Goal: Task Accomplishment & Management: Manage account settings

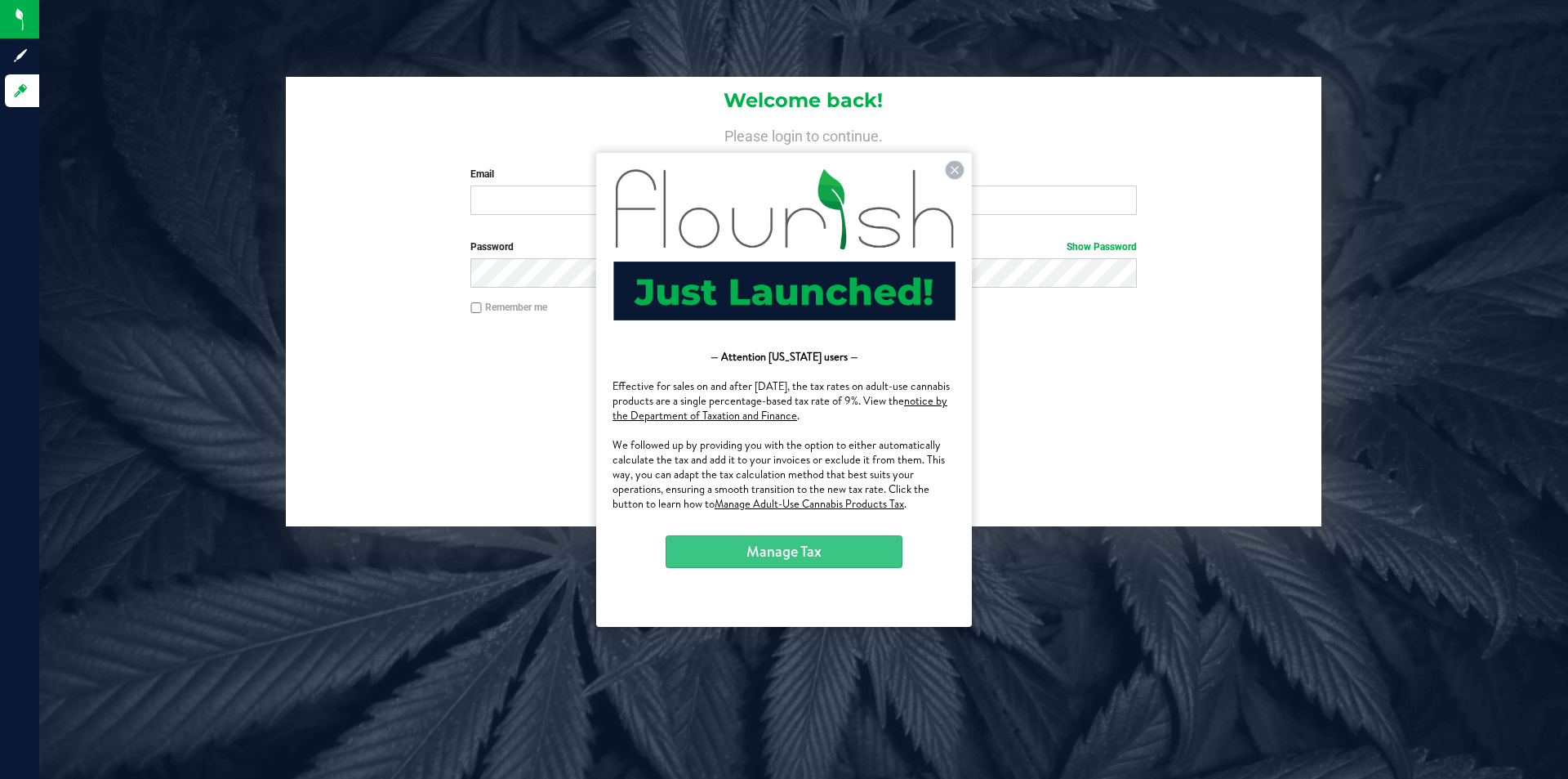
click at [1223, 424] on div at bounding box center [804, 473] width 1036 height 104
click at [503, 199] on input "Email" at bounding box center [804, 200] width 666 height 30
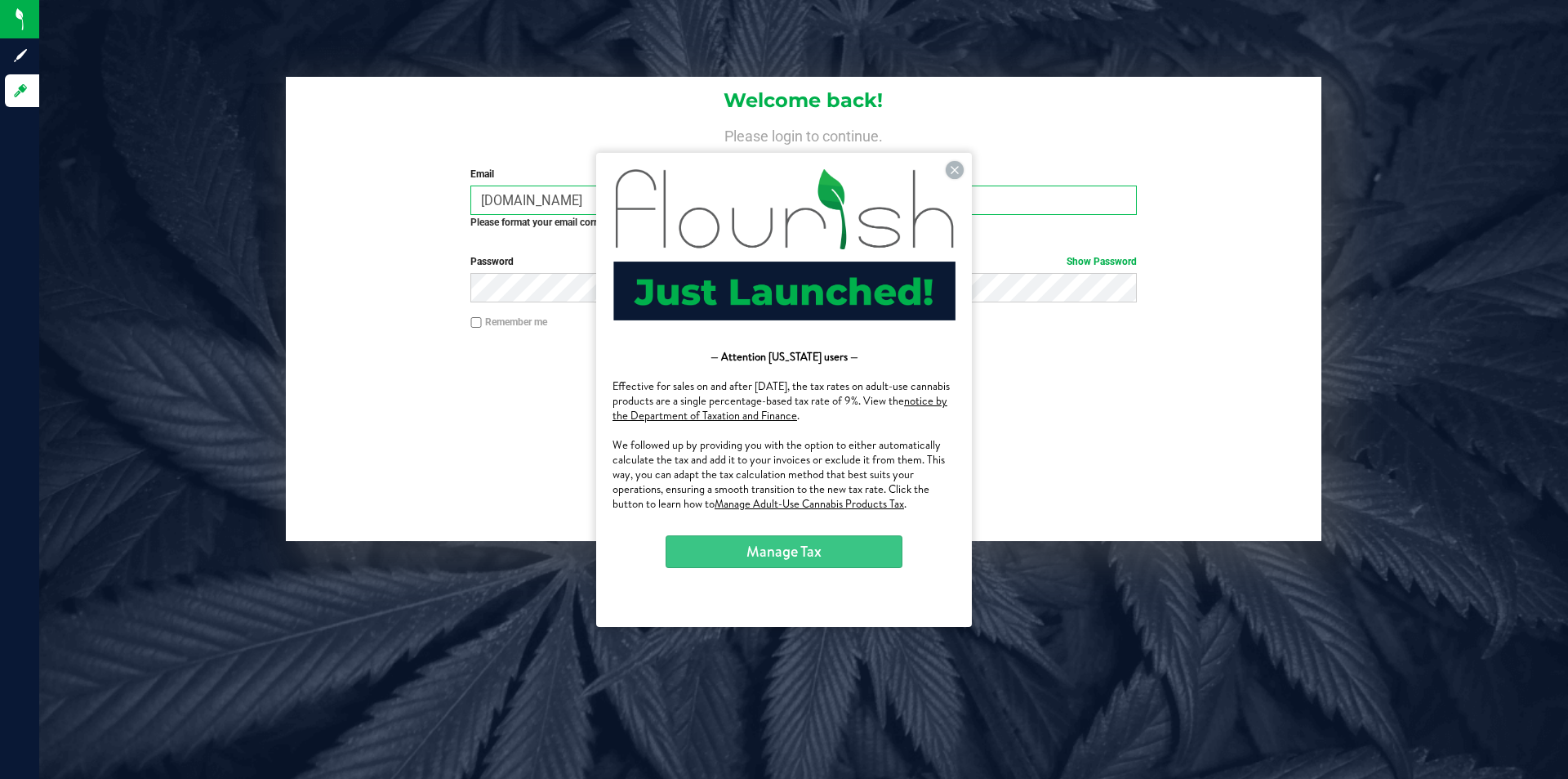
click at [512, 202] on input "info.asdistro.com" at bounding box center [804, 200] width 666 height 30
click at [509, 197] on input "info.asdistro.com" at bounding box center [804, 200] width 666 height 30
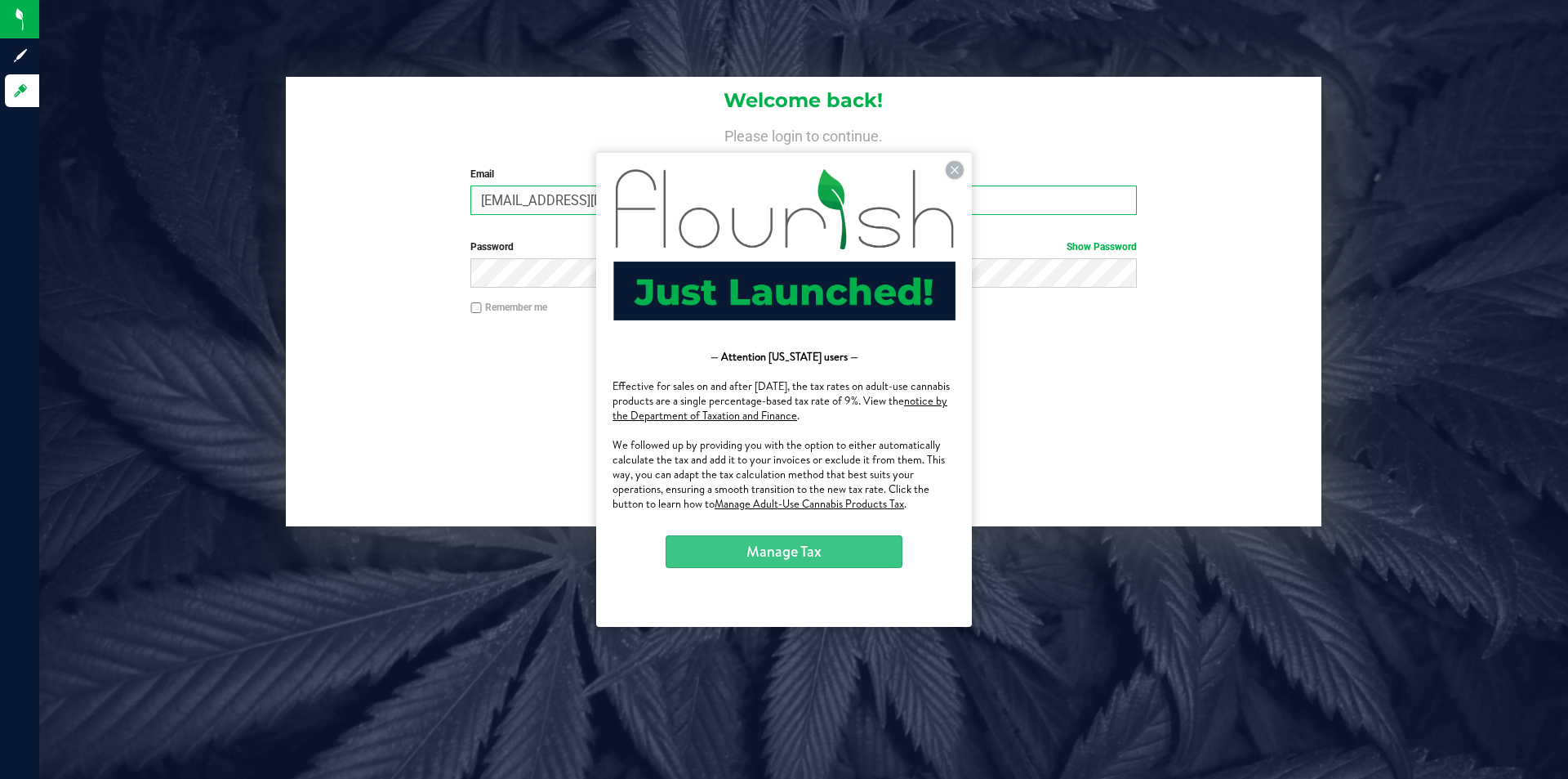
type input "info@asdistro.com"
click at [475, 304] on input "Remember me" at bounding box center [476, 308] width 12 height 12
checkbox input "true"
click at [955, 167] on icon at bounding box center [955, 169] width 18 height 18
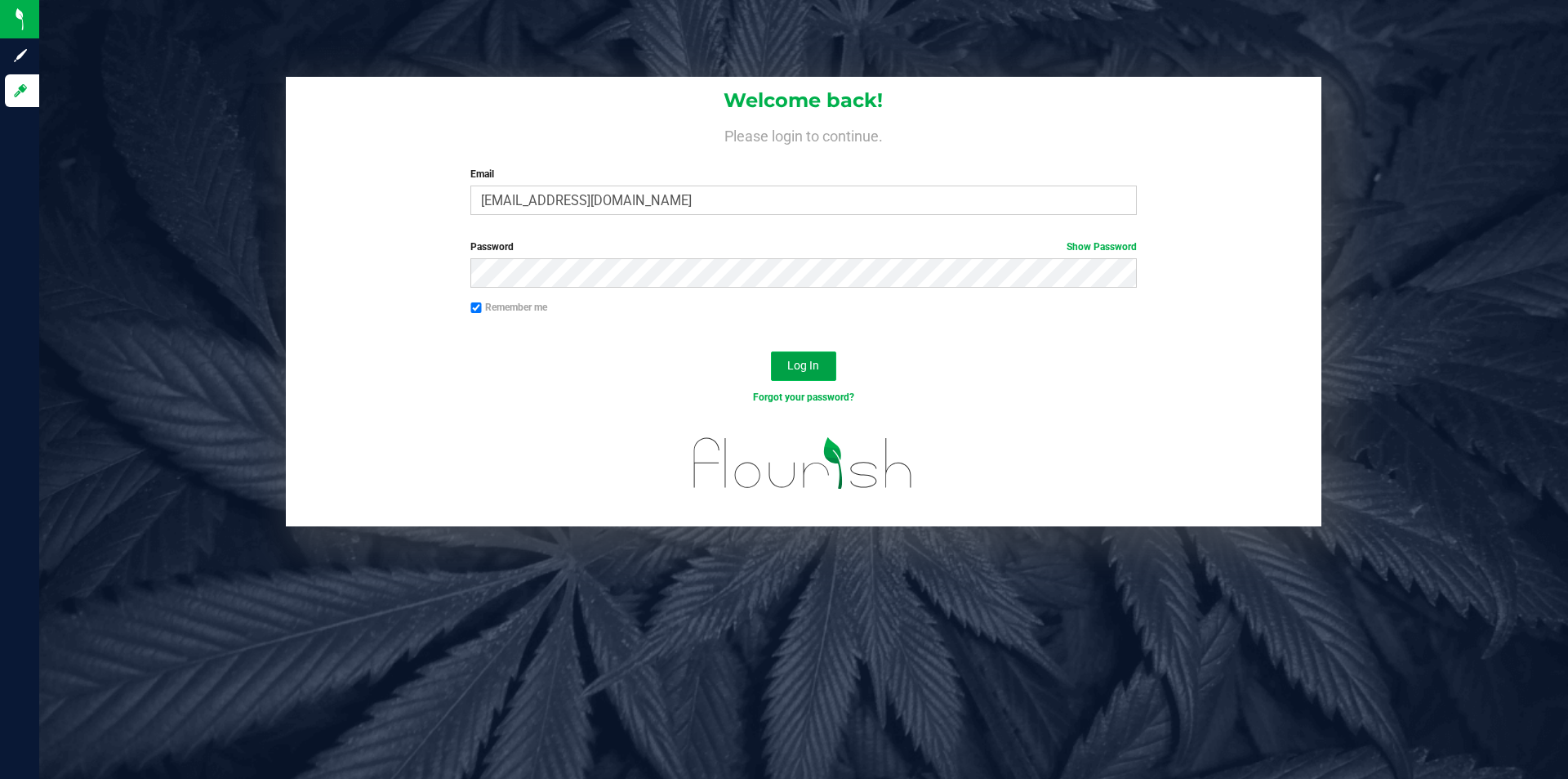
click at [807, 364] on span "Log In" at bounding box center [803, 365] width 32 height 13
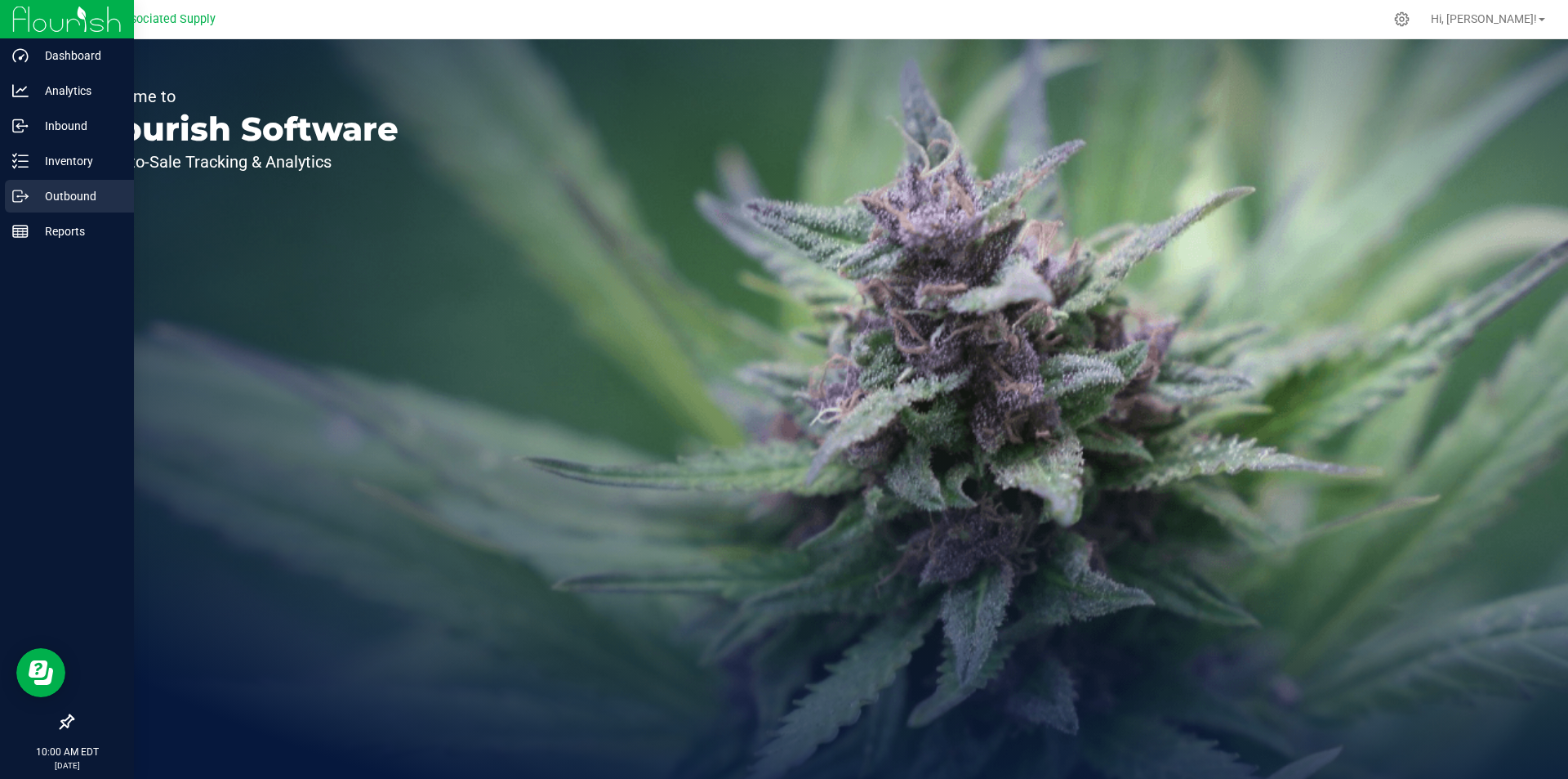
click at [19, 195] on icon at bounding box center [21, 196] width 16 height 16
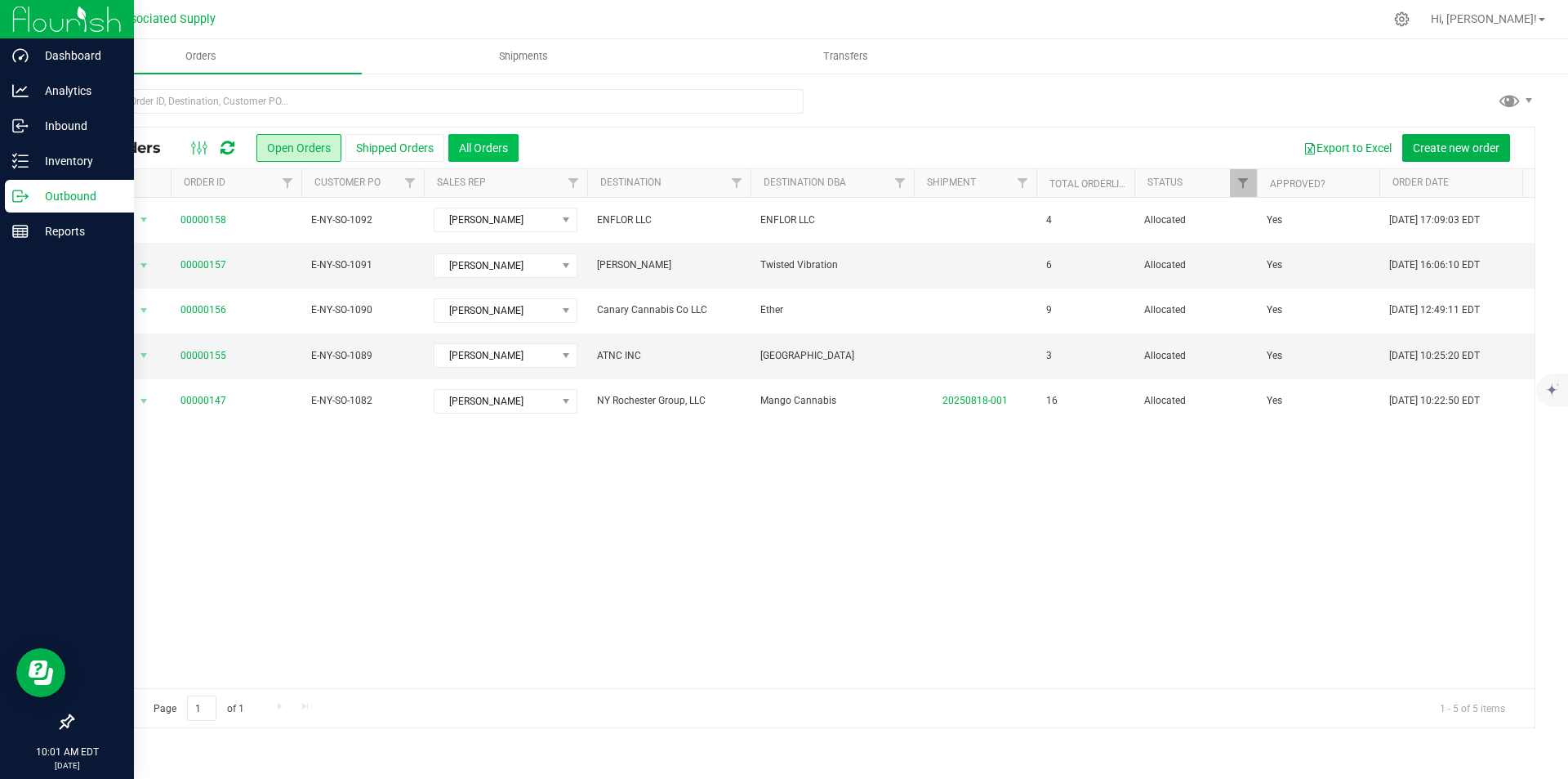
click at [488, 153] on button "All Orders" at bounding box center [484, 147] width 70 height 28
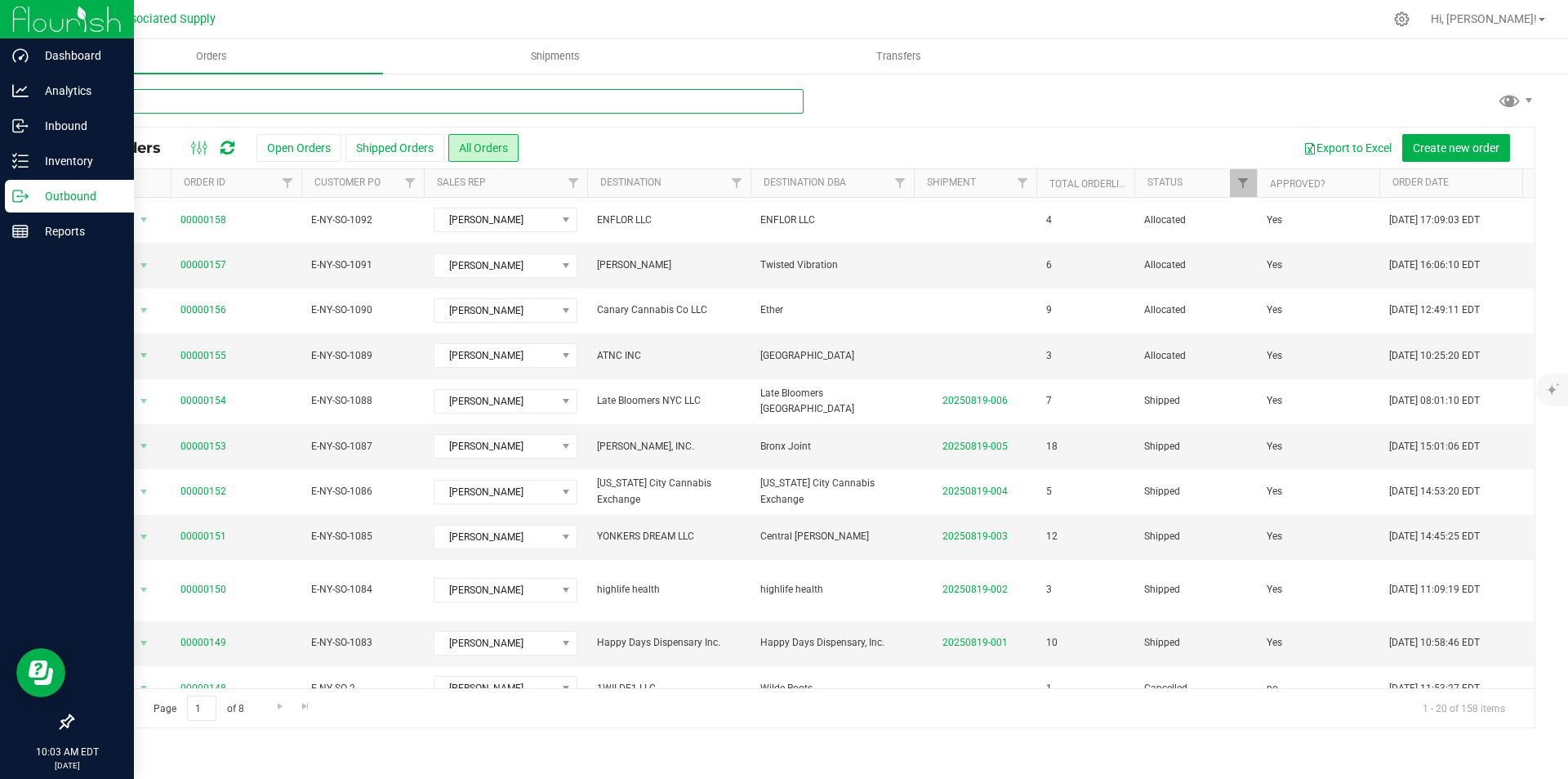
click at [294, 102] on input "text" at bounding box center [438, 101] width 732 height 24
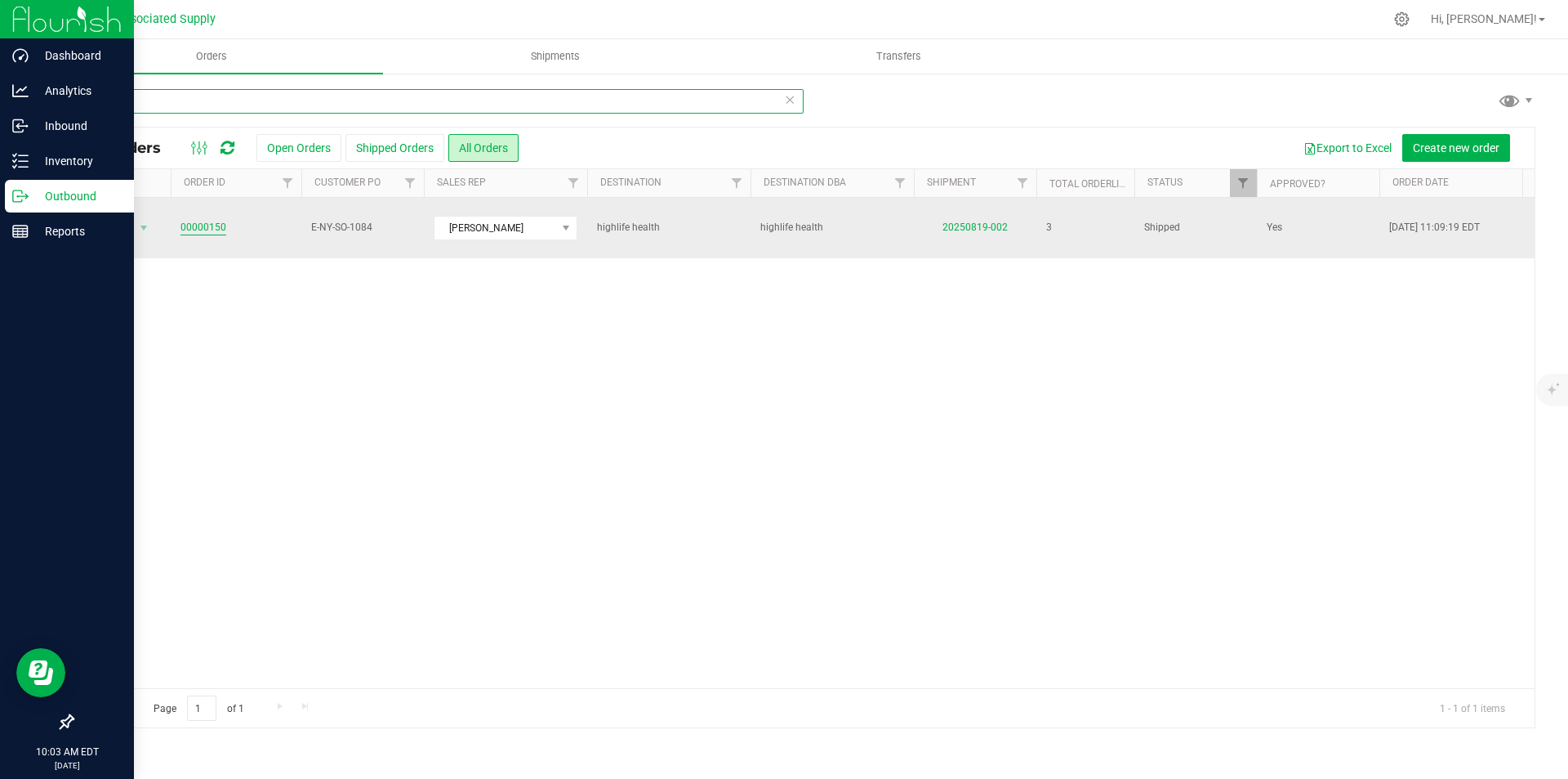
type input "150"
click at [195, 220] on link "00000150" at bounding box center [203, 227] width 46 height 15
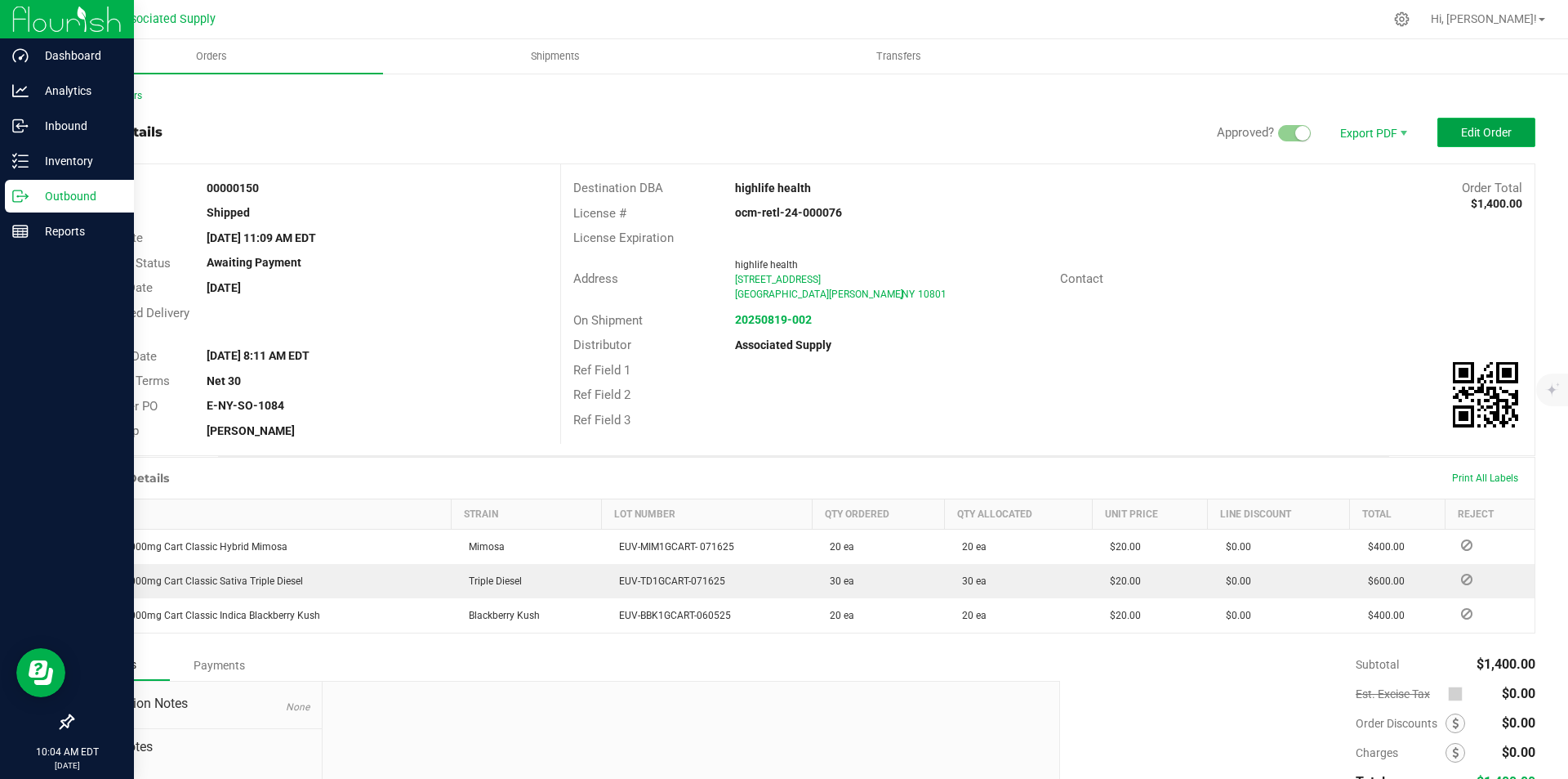
click at [1472, 133] on span "Edit Order" at bounding box center [1487, 132] width 51 height 13
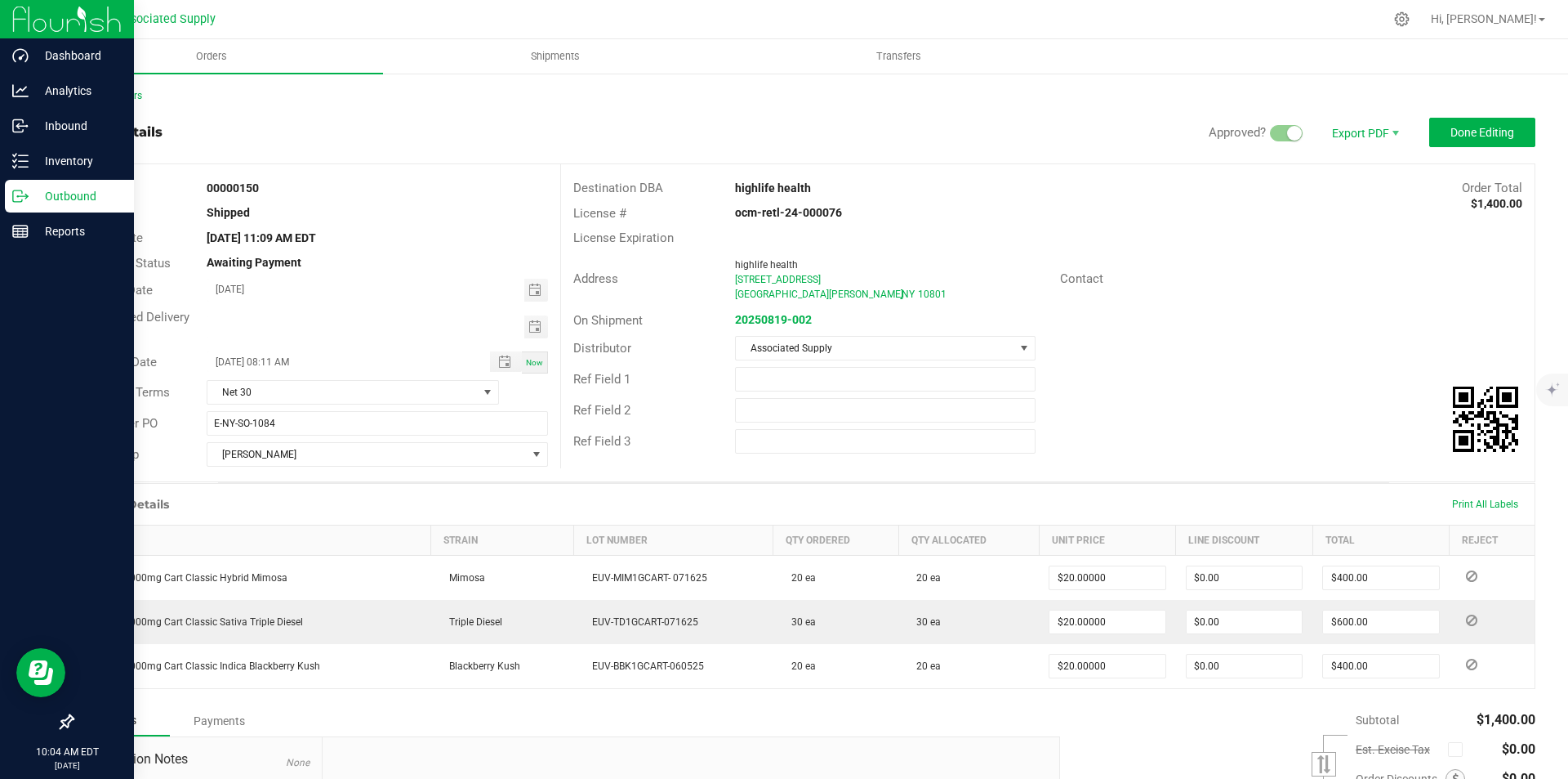
scroll to position [195, 0]
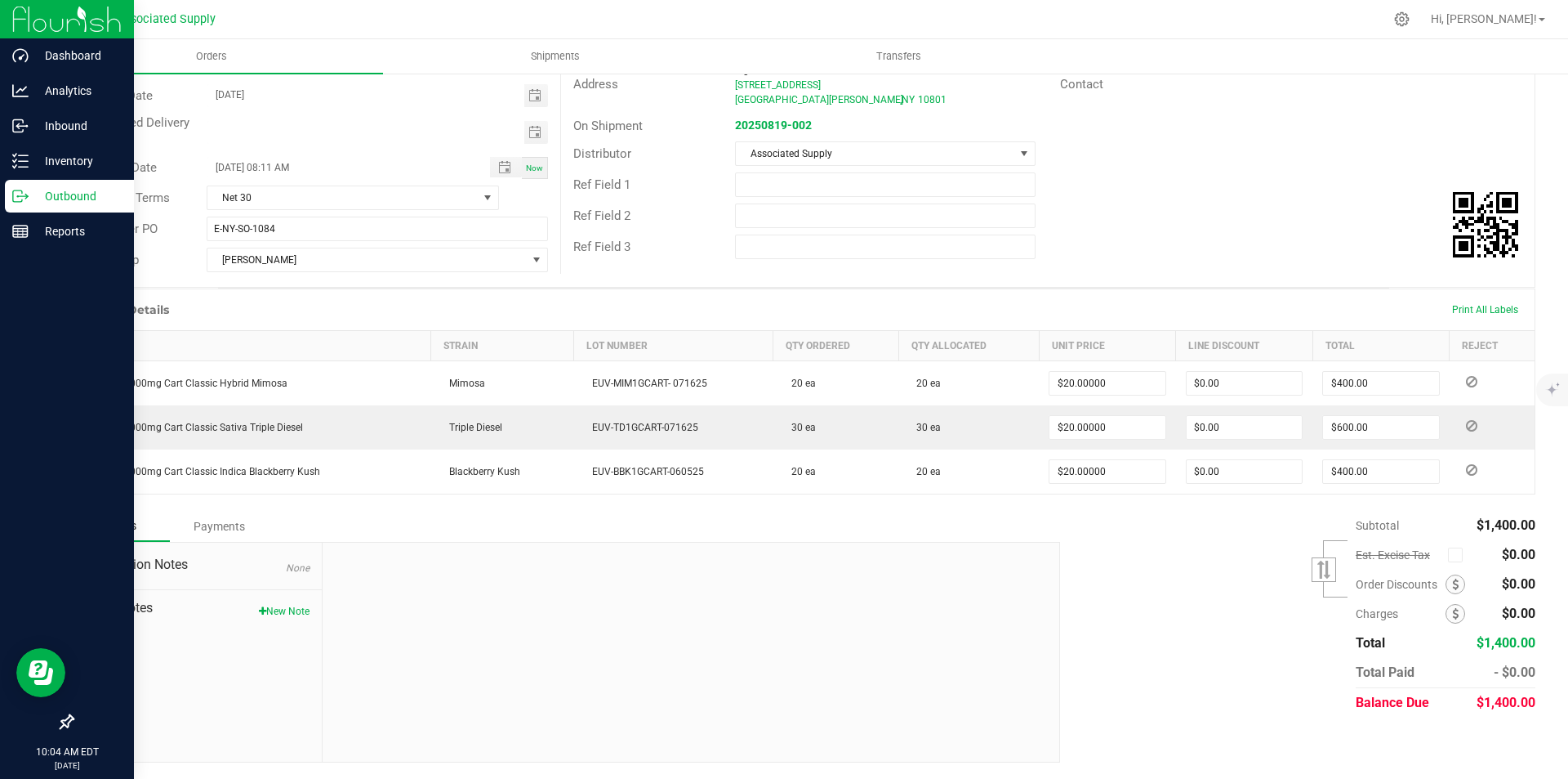
click at [220, 524] on div "Payments" at bounding box center [218, 526] width 98 height 30
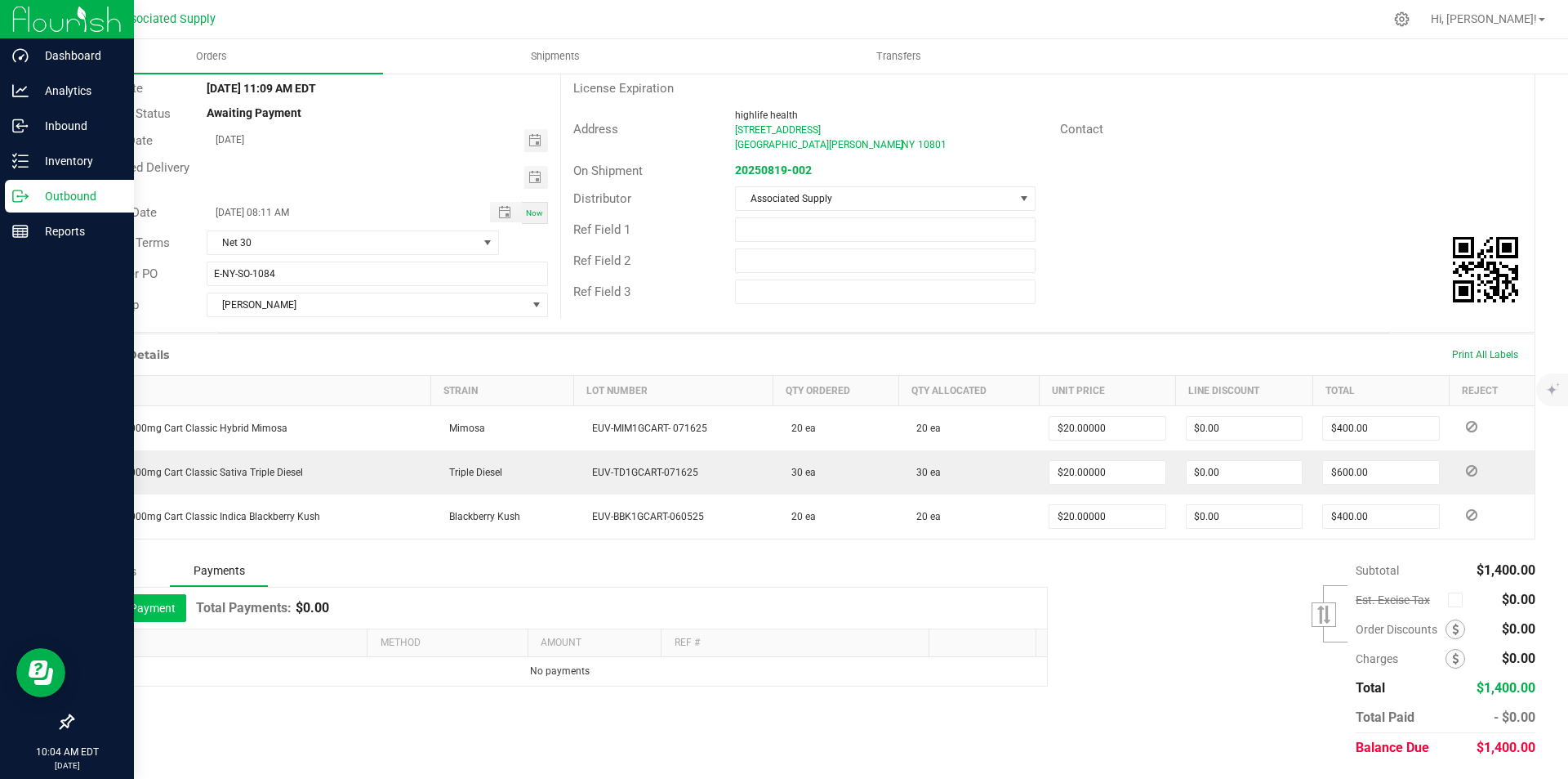
click at [142, 606] on button "Add Payment" at bounding box center [135, 607] width 101 height 28
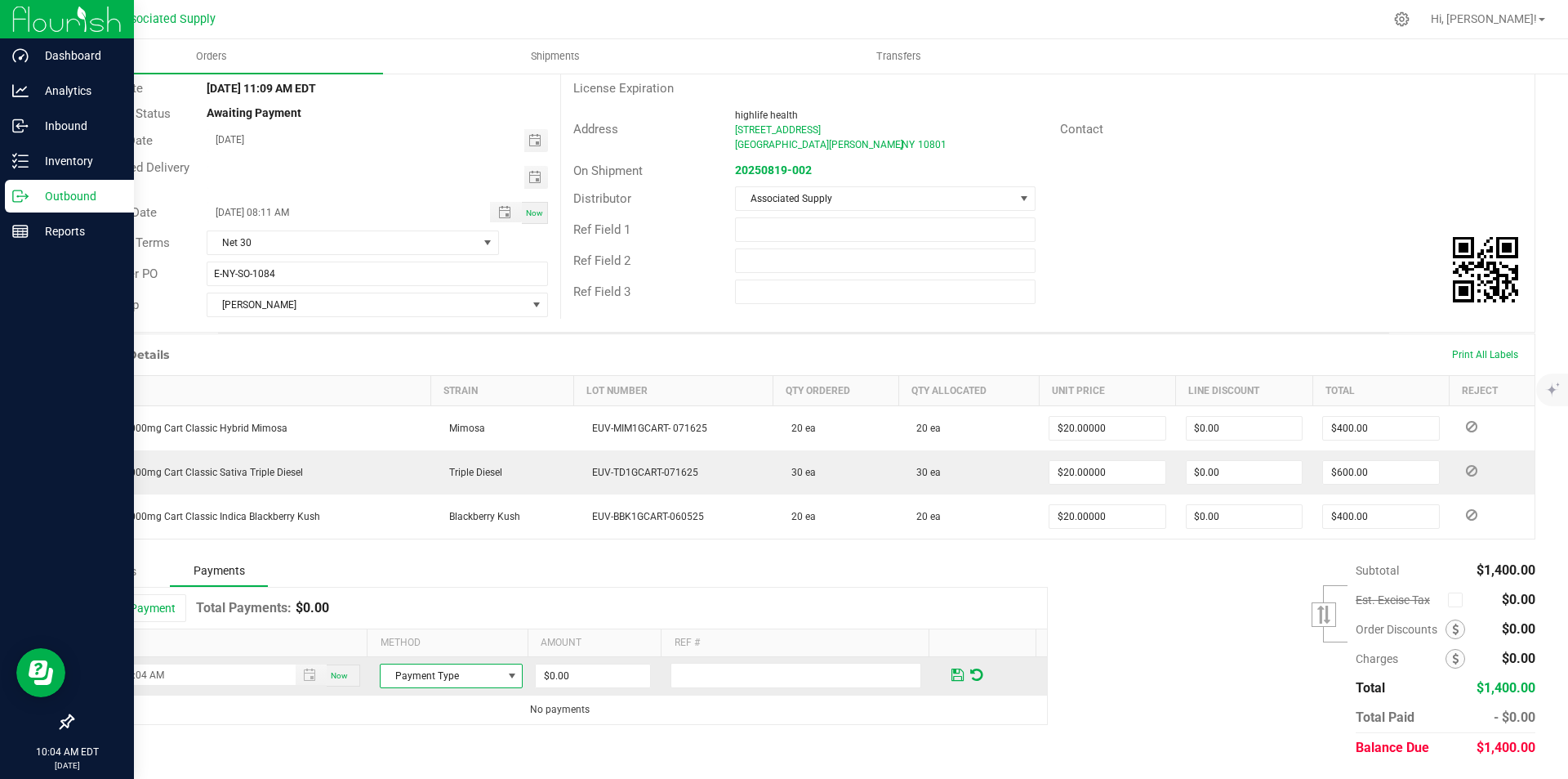
click at [505, 675] on span at bounding box center [512, 676] width 13 height 13
click at [404, 602] on li "Cash" at bounding box center [444, 602] width 138 height 23
click at [578, 678] on input "0" at bounding box center [593, 675] width 115 height 23
type input "$1,400.00"
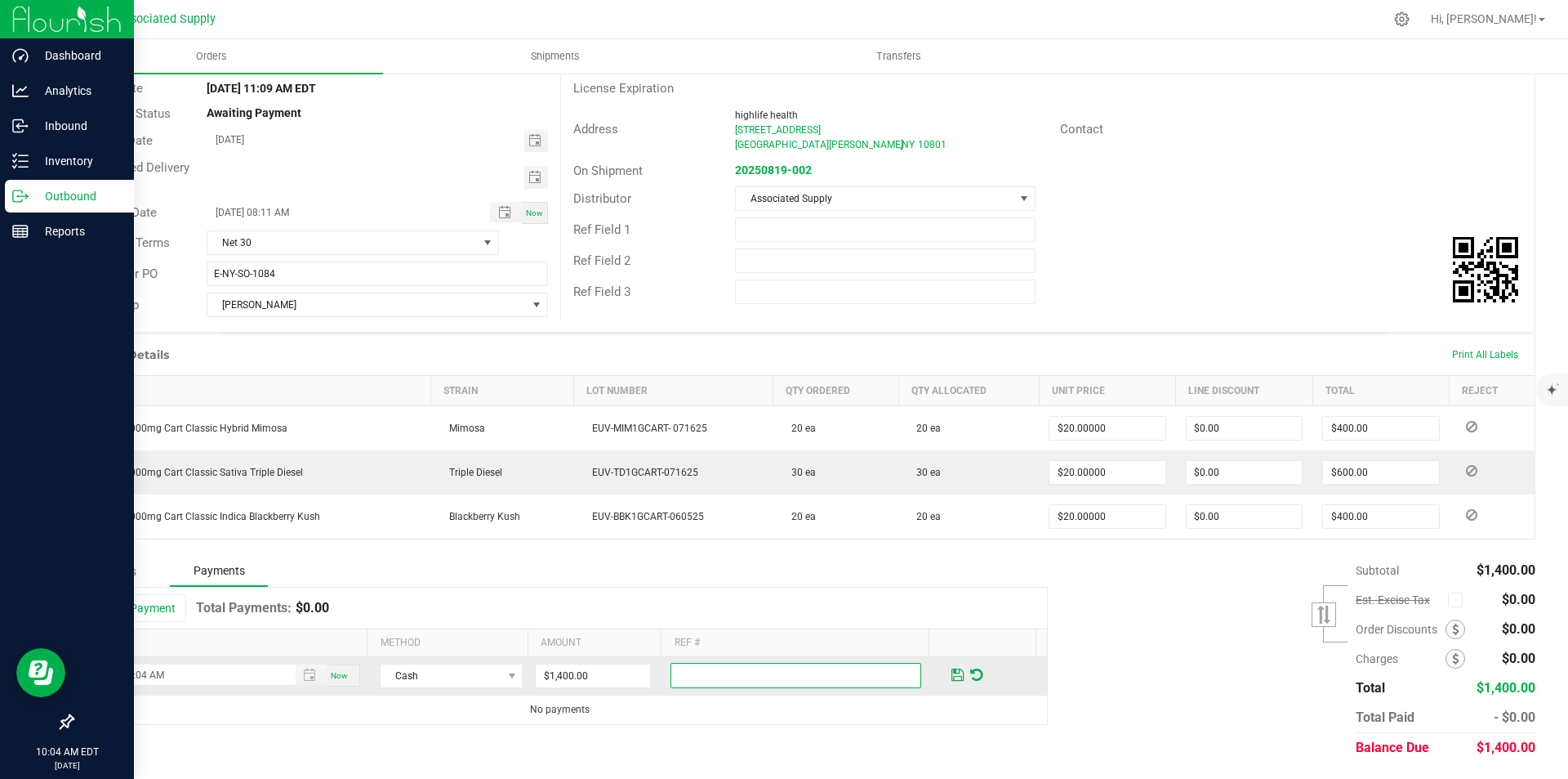
click at [711, 675] on input "text" at bounding box center [796, 675] width 251 height 25
type input "inv-150"
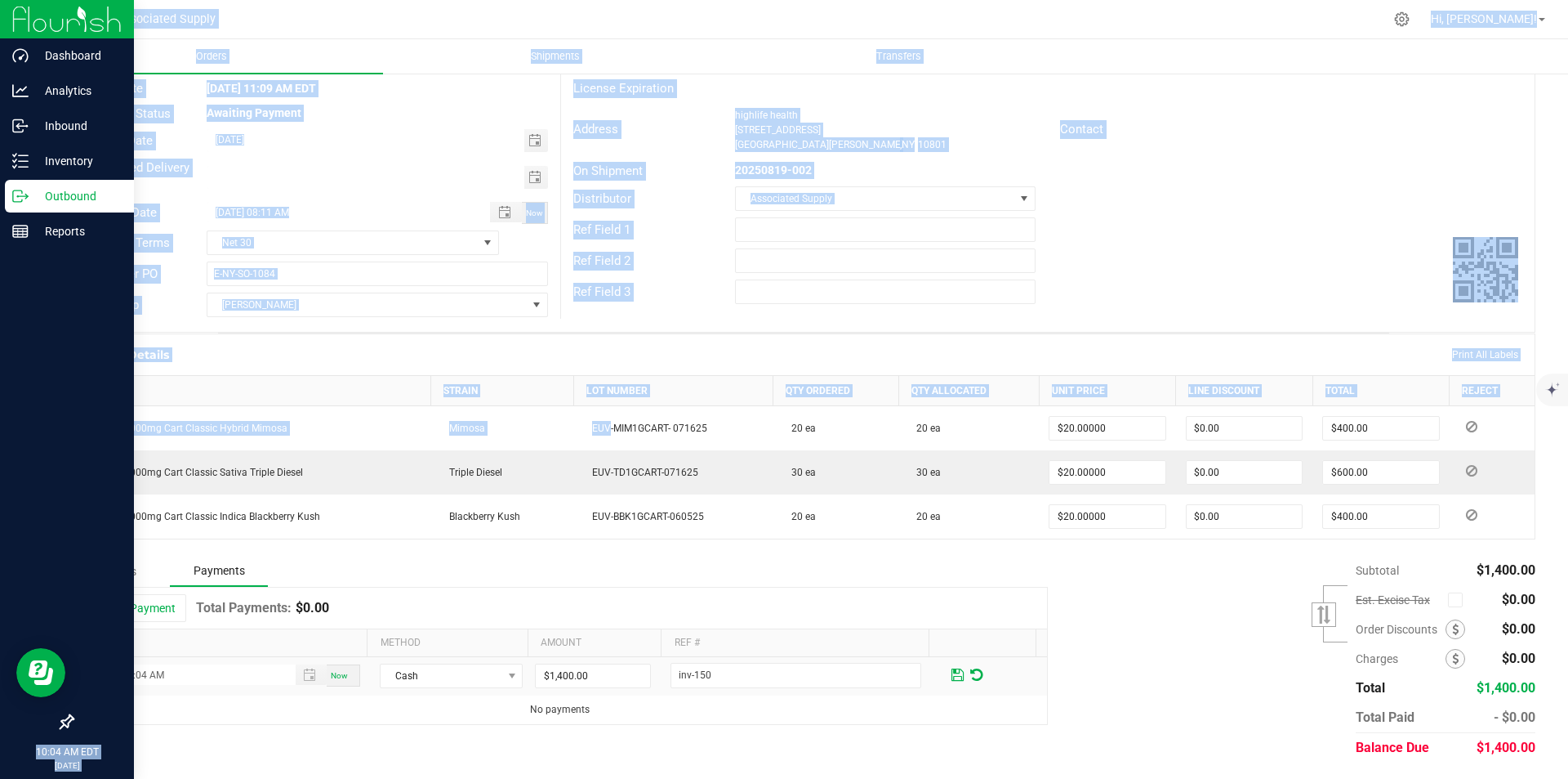
drag, startPoint x: 594, startPoint y: 433, endPoint x: -350, endPoint y: 428, distance: 944.0
click at [0, 428] on html "Dashboard Analytics Inbound Inventory Outbound Reports 10:04 AM EDT [DATE] 08/2…" at bounding box center [784, 389] width 1568 height 779
click at [1157, 243] on div "Ref Field 1" at bounding box center [1047, 229] width 973 height 31
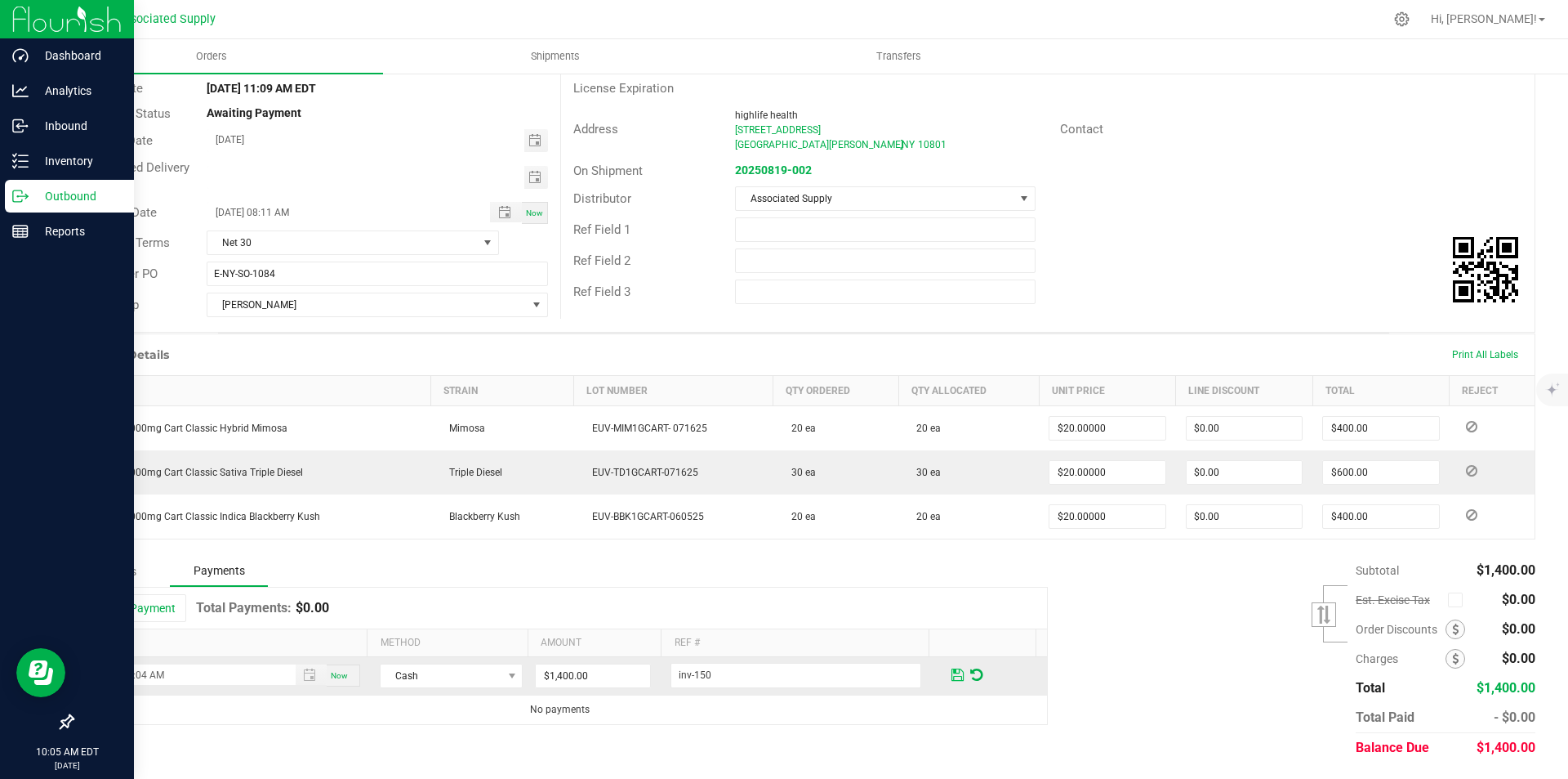
click at [952, 675] on span at bounding box center [958, 675] width 13 height 14
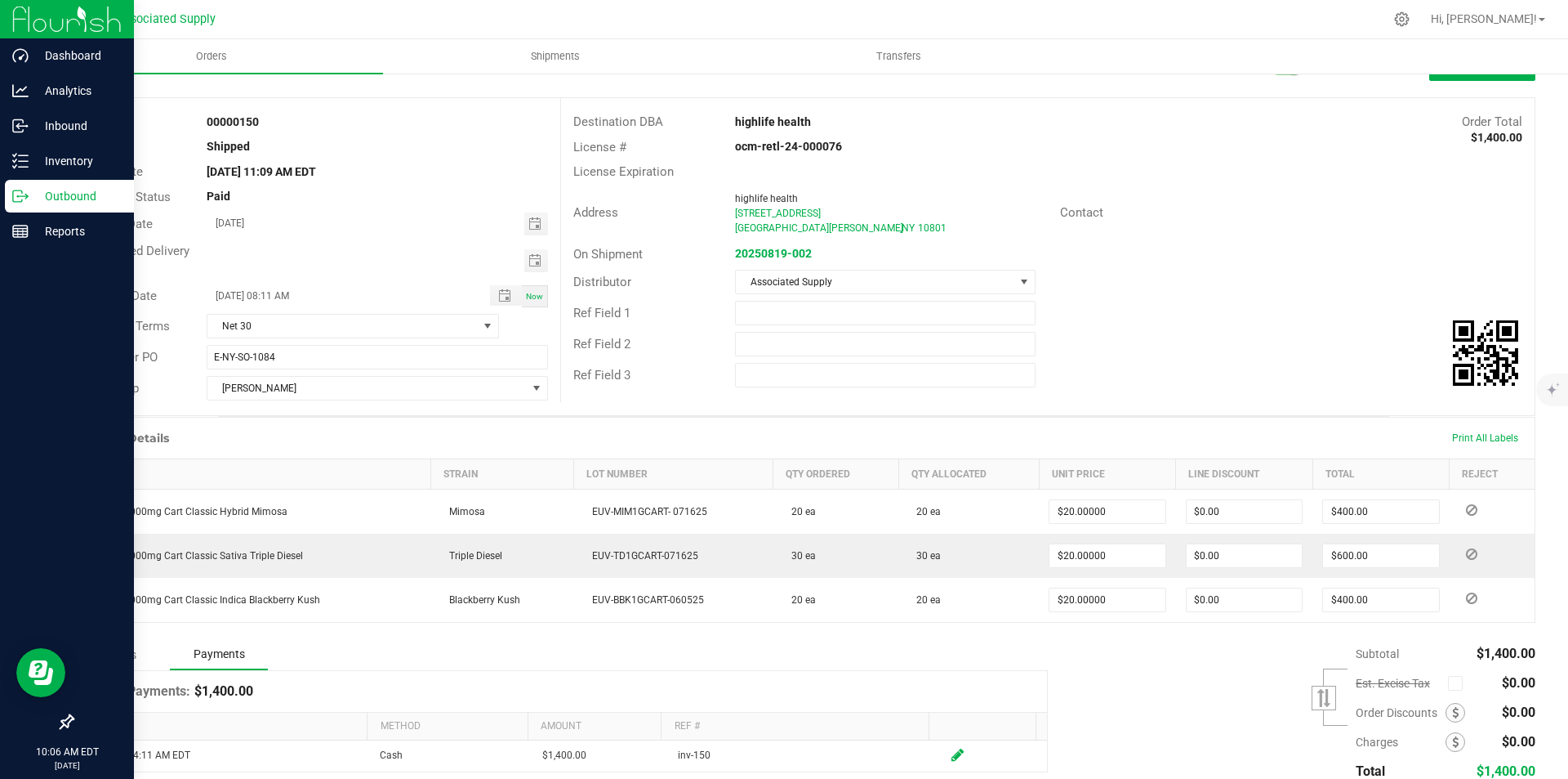
scroll to position [0, 0]
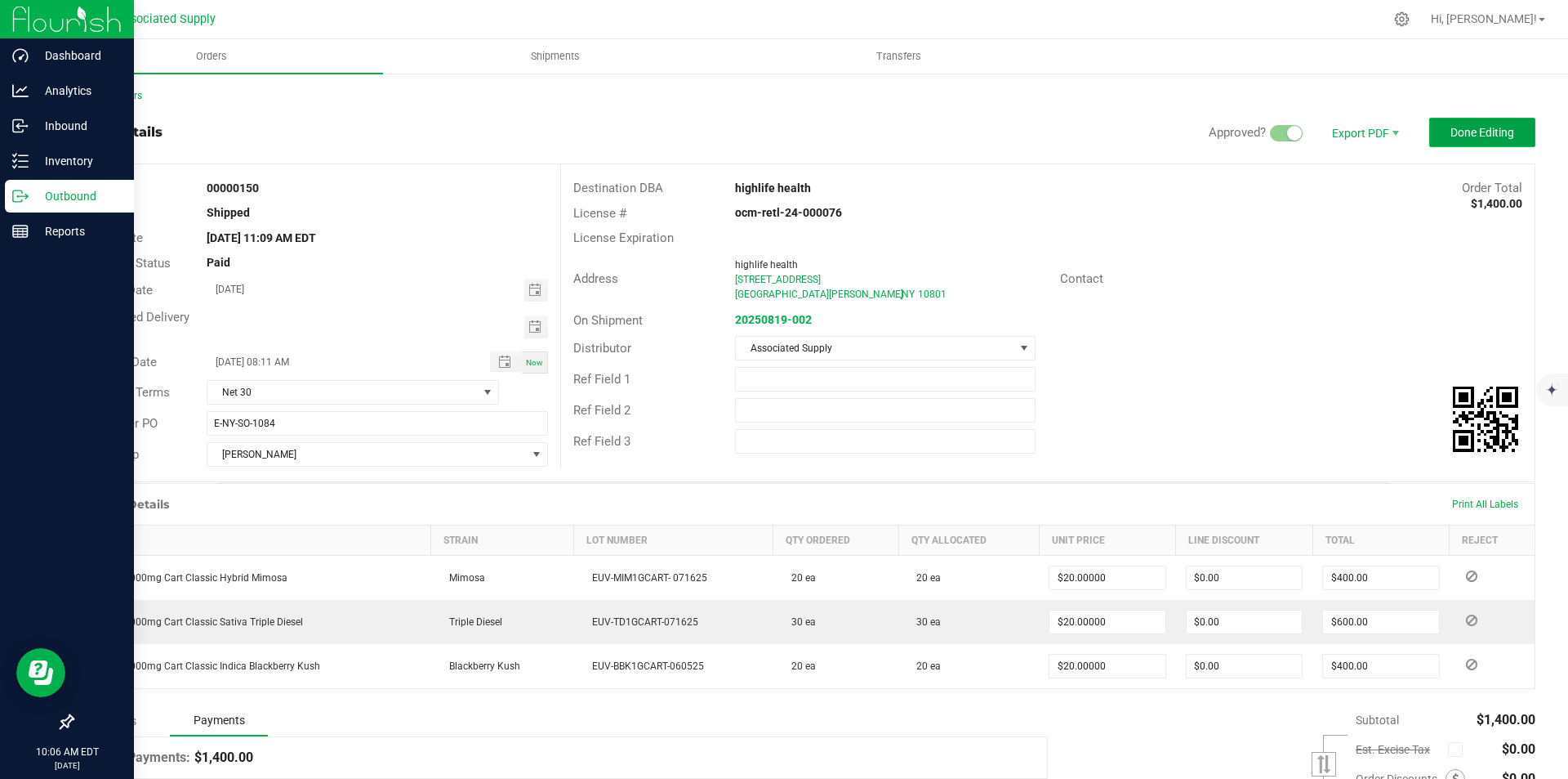
click at [1464, 131] on span "Done Editing" at bounding box center [1482, 132] width 64 height 13
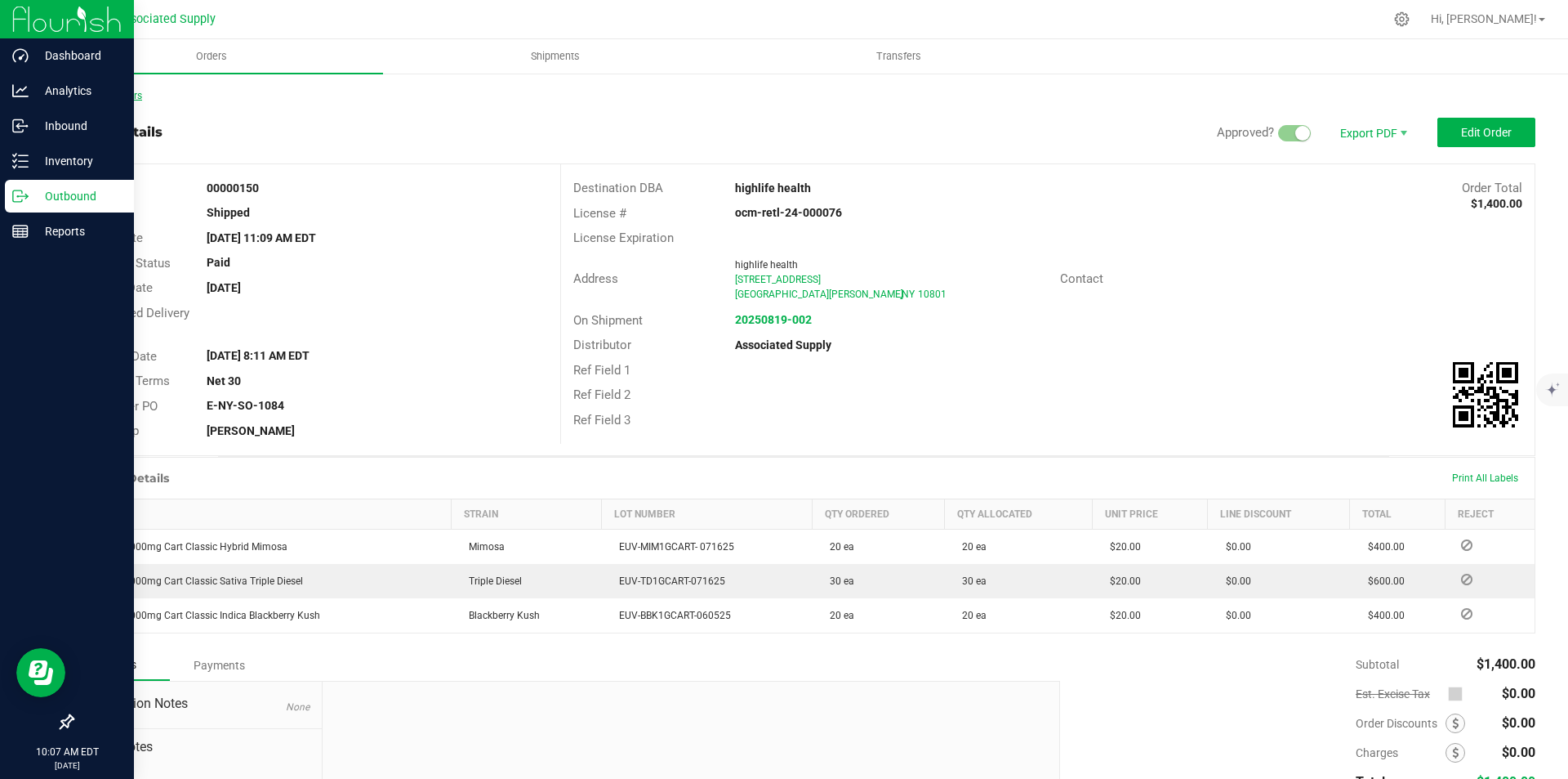
click at [99, 98] on link "Back to Orders" at bounding box center [107, 96] width 70 height 12
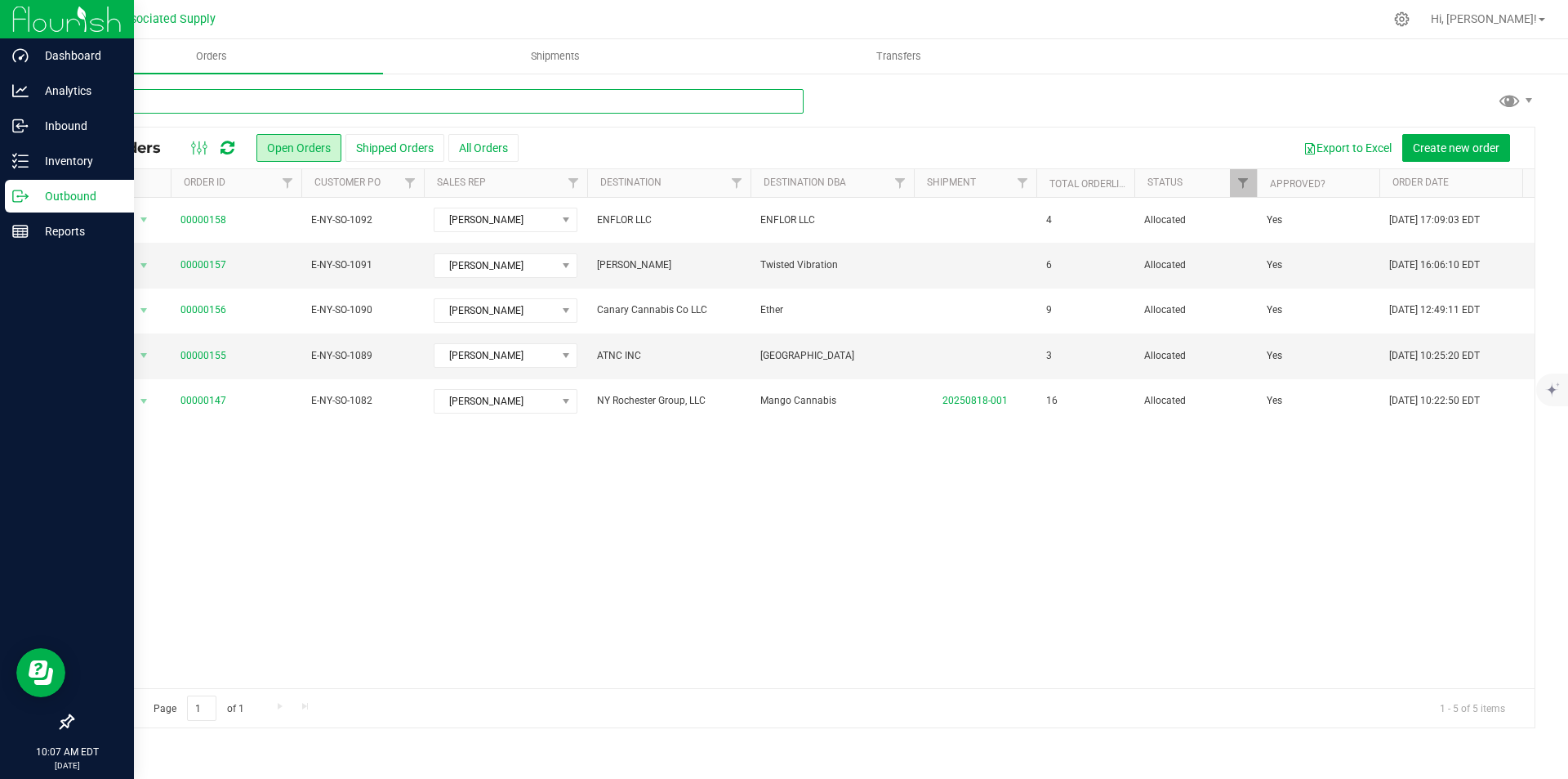
click at [258, 100] on input "text" at bounding box center [438, 101] width 732 height 24
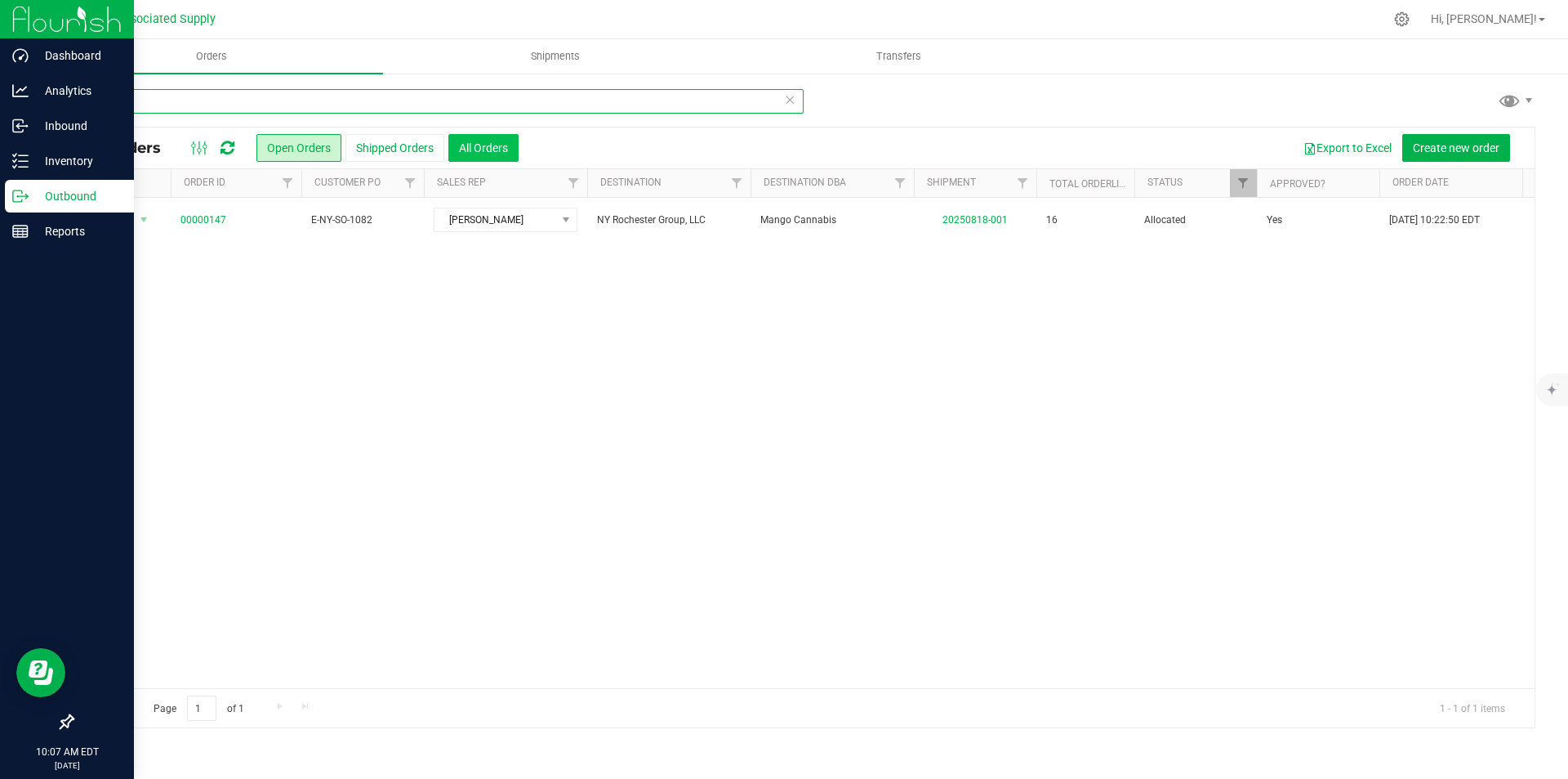
type input "14"
click at [472, 143] on button "All Orders" at bounding box center [484, 147] width 70 height 28
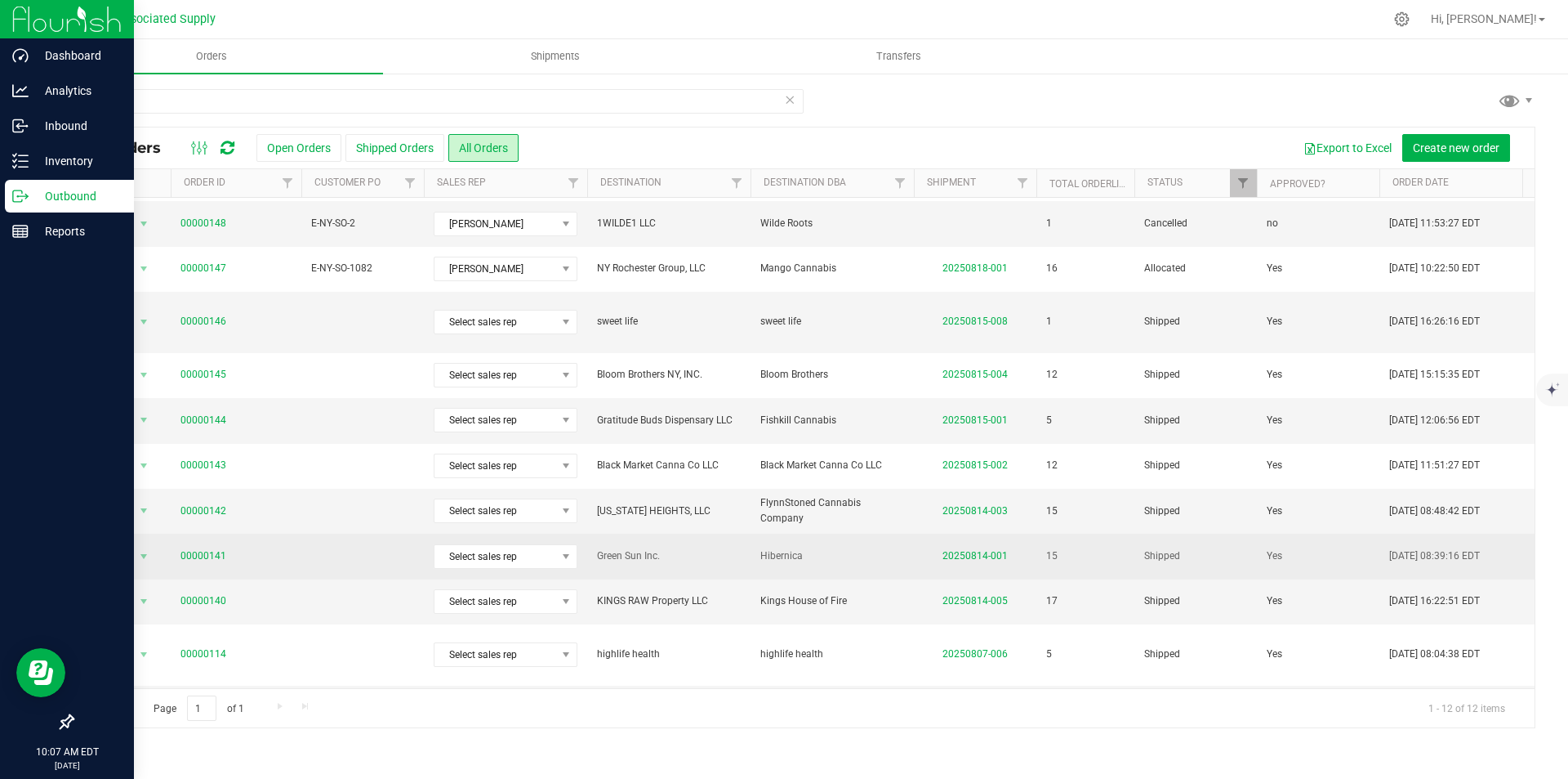
scroll to position [65, 0]
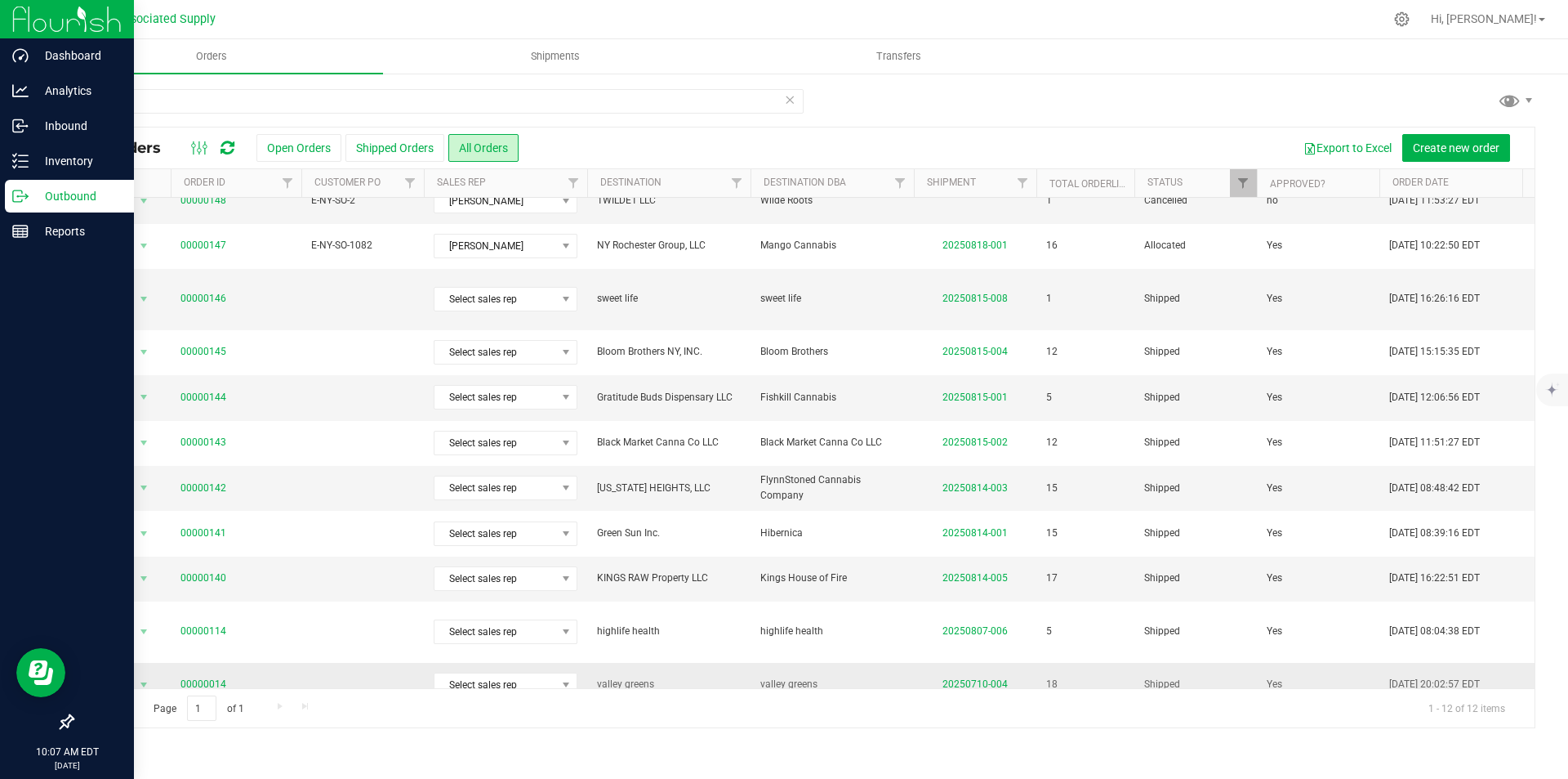
click at [199, 677] on link "00000014" at bounding box center [203, 684] width 46 height 15
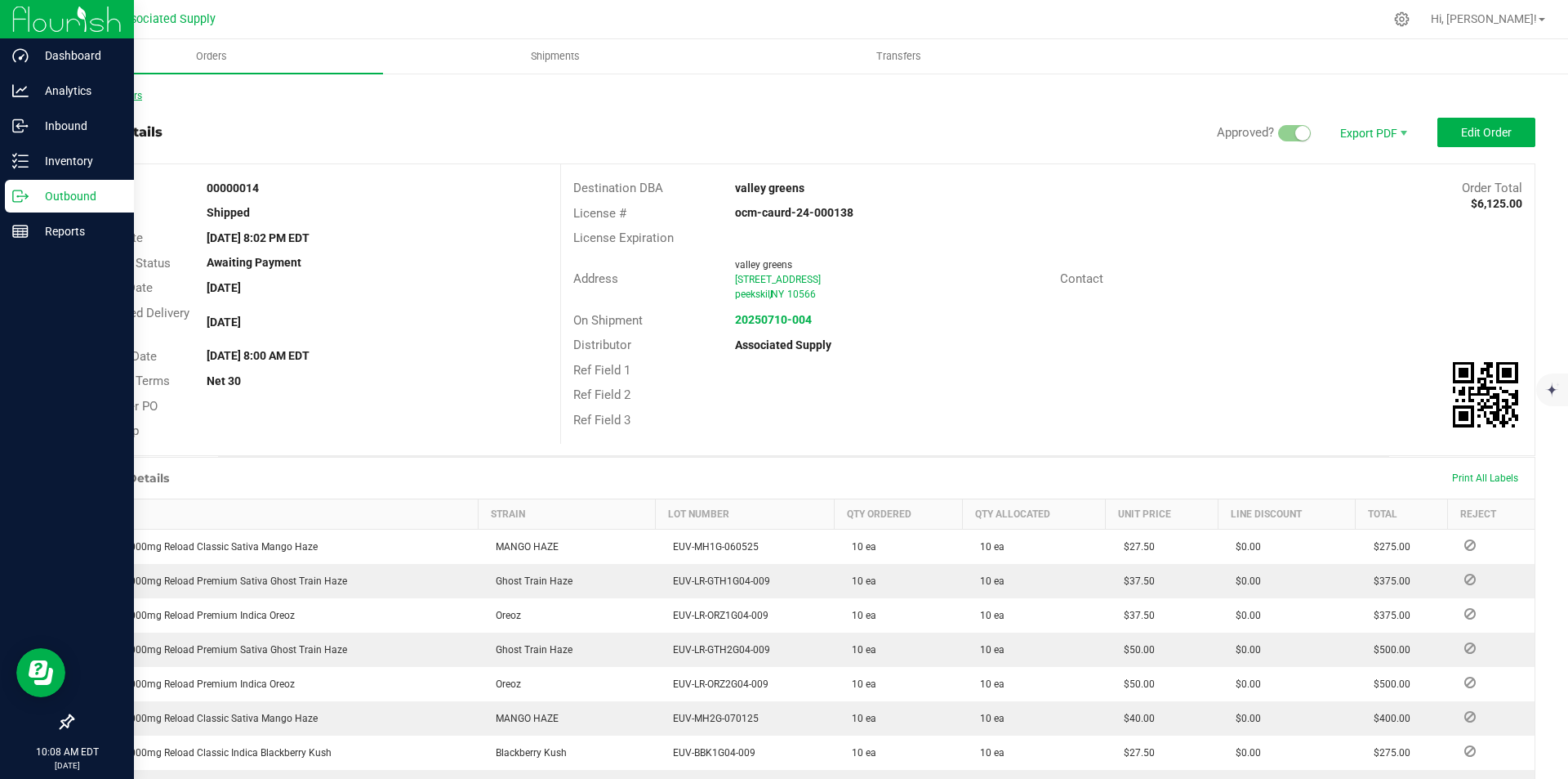
click at [91, 91] on link "Back to Orders" at bounding box center [107, 96] width 70 height 12
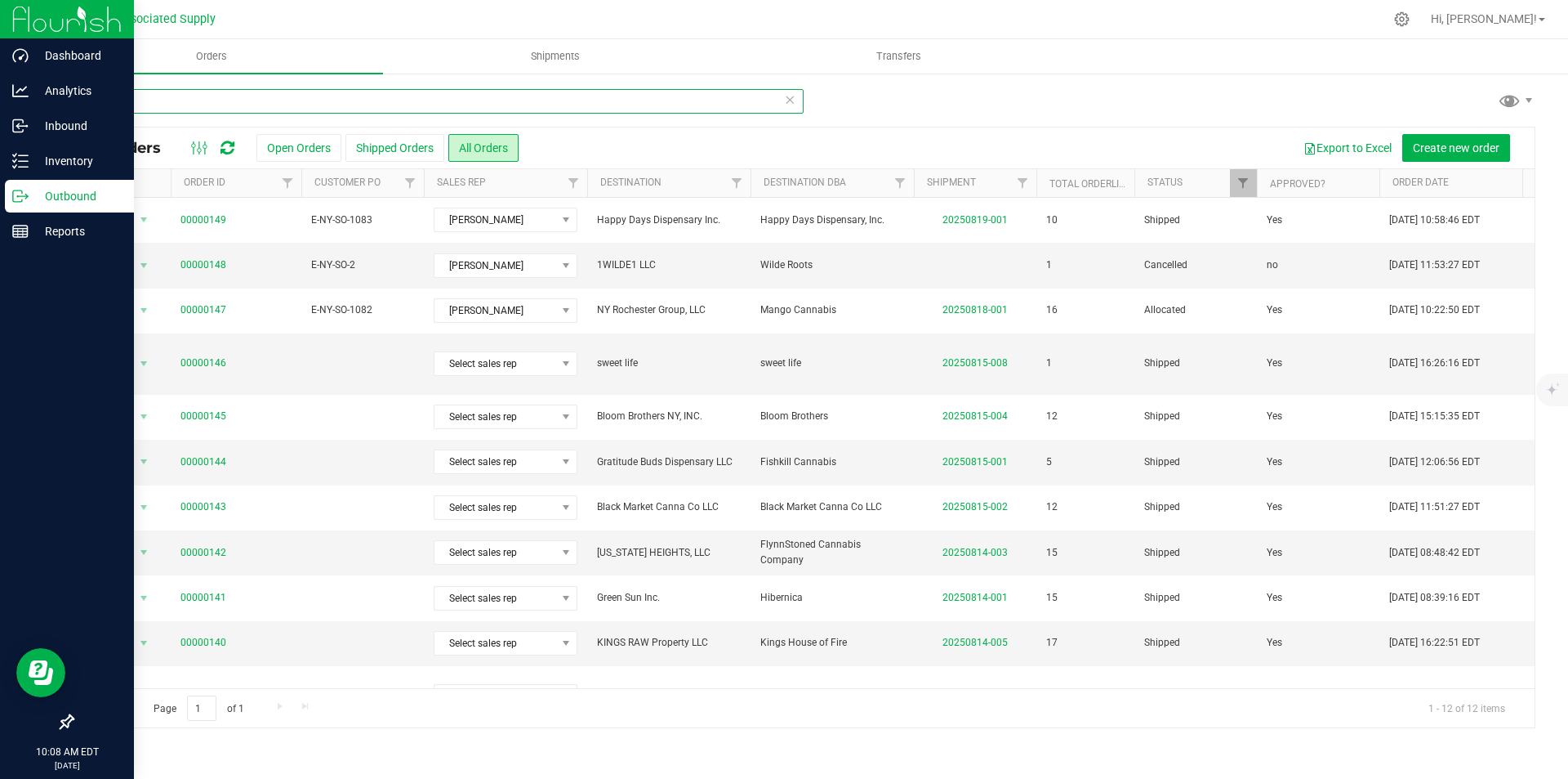
drag, startPoint x: 155, startPoint y: 98, endPoint x: 60, endPoint y: 94, distance: 95.1
click at [60, 94] on div "14 All Orders Open Orders Shipped Orders All Orders Export to Excel Create new …" at bounding box center [803, 408] width 1529 height 672
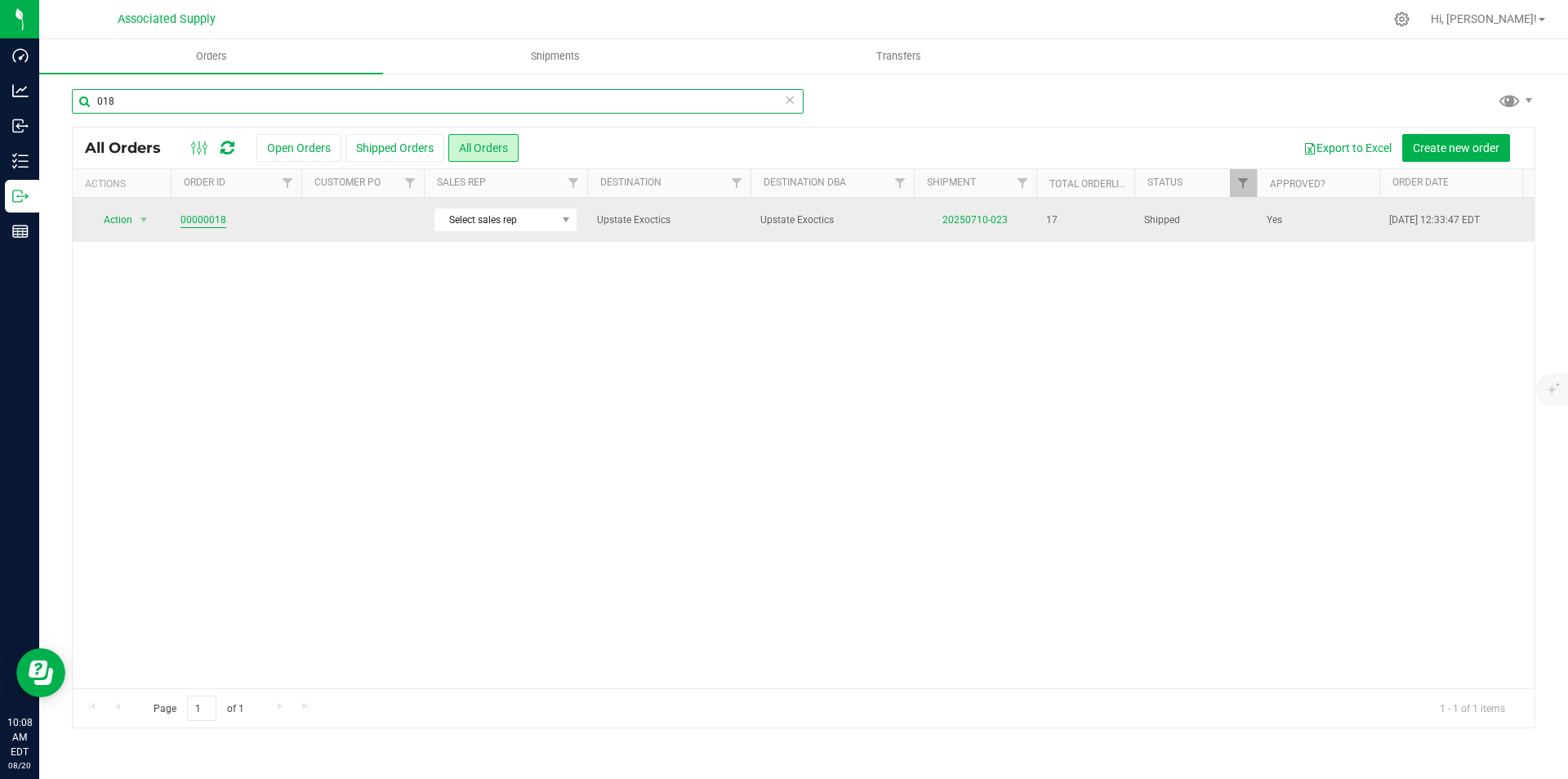
type input "018"
click at [193, 218] on link "00000018" at bounding box center [203, 219] width 46 height 15
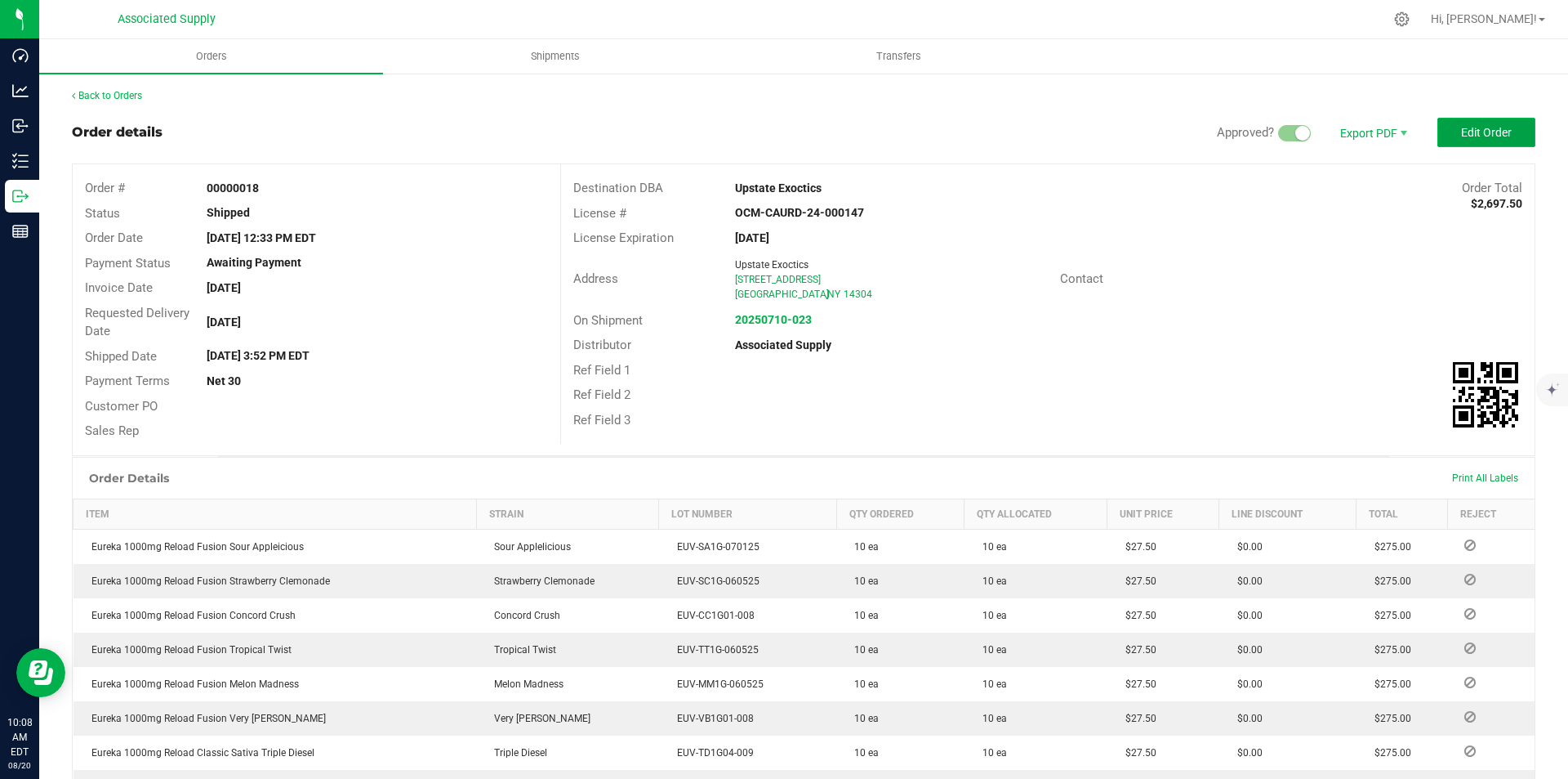
click at [1483, 133] on span "Edit Order" at bounding box center [1487, 132] width 51 height 13
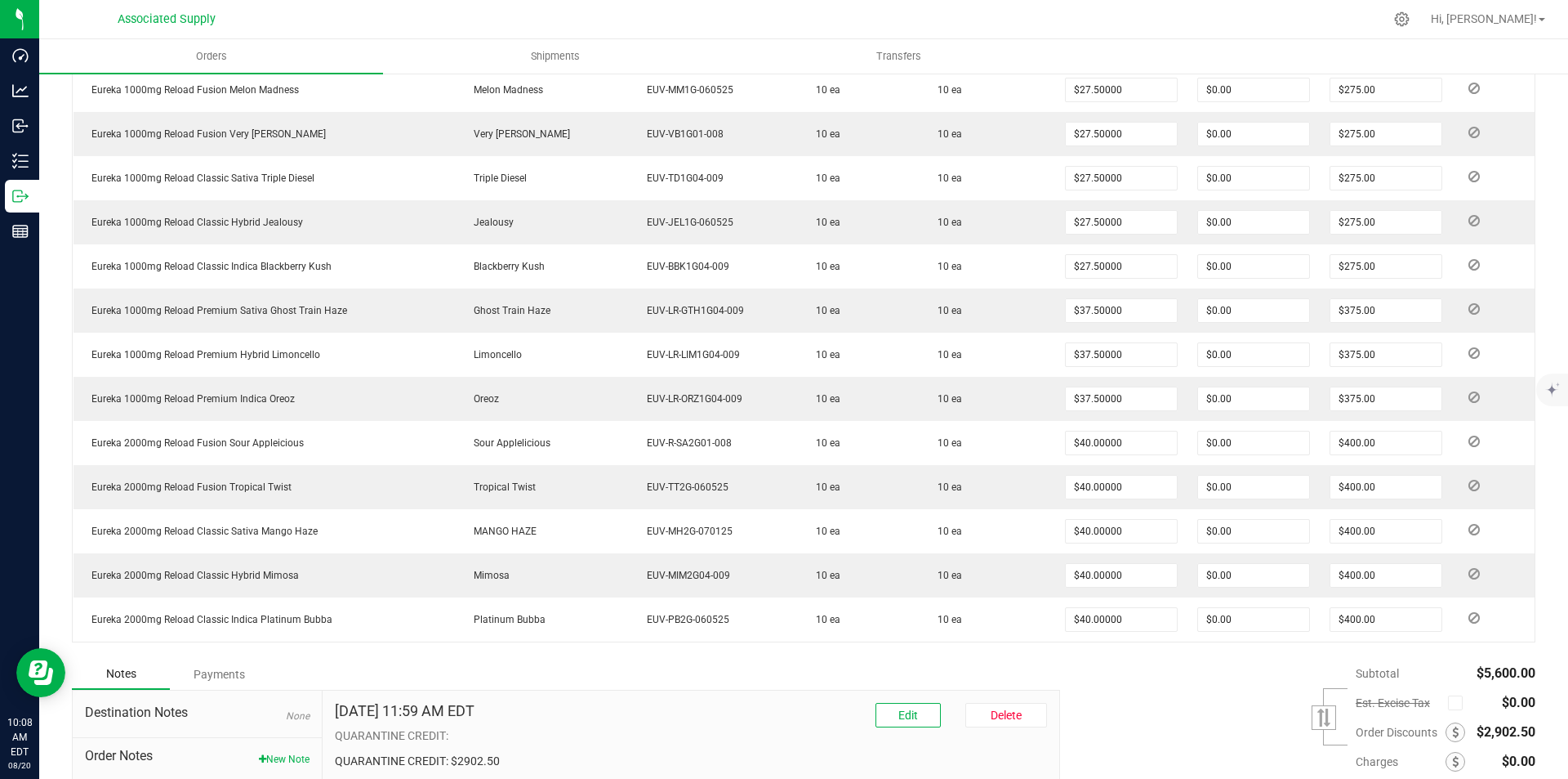
scroll to position [812, 0]
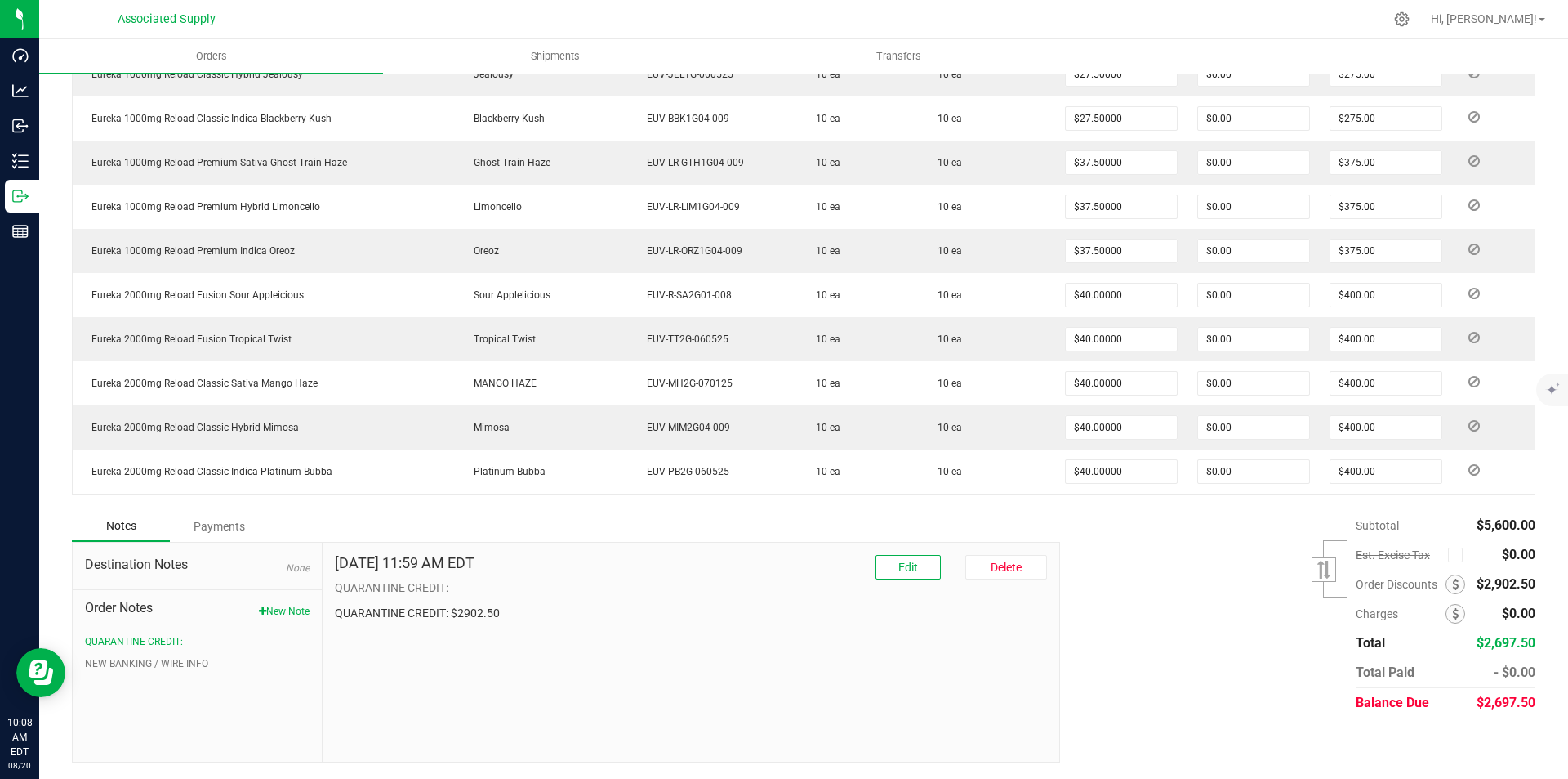
click at [209, 523] on div "Payments" at bounding box center [218, 526] width 98 height 30
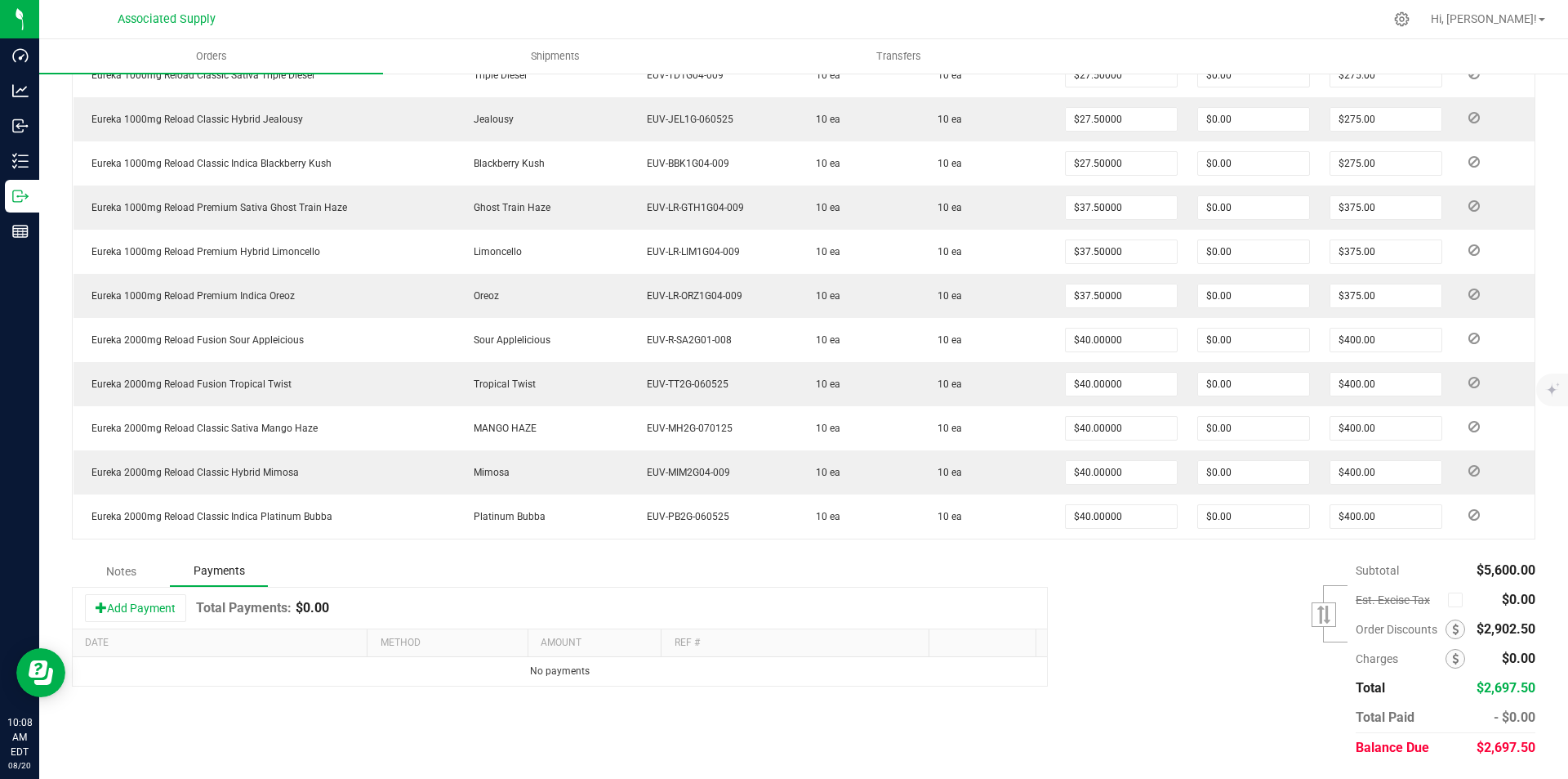
scroll to position [767, 0]
click at [142, 607] on button "Add Payment" at bounding box center [135, 607] width 101 height 28
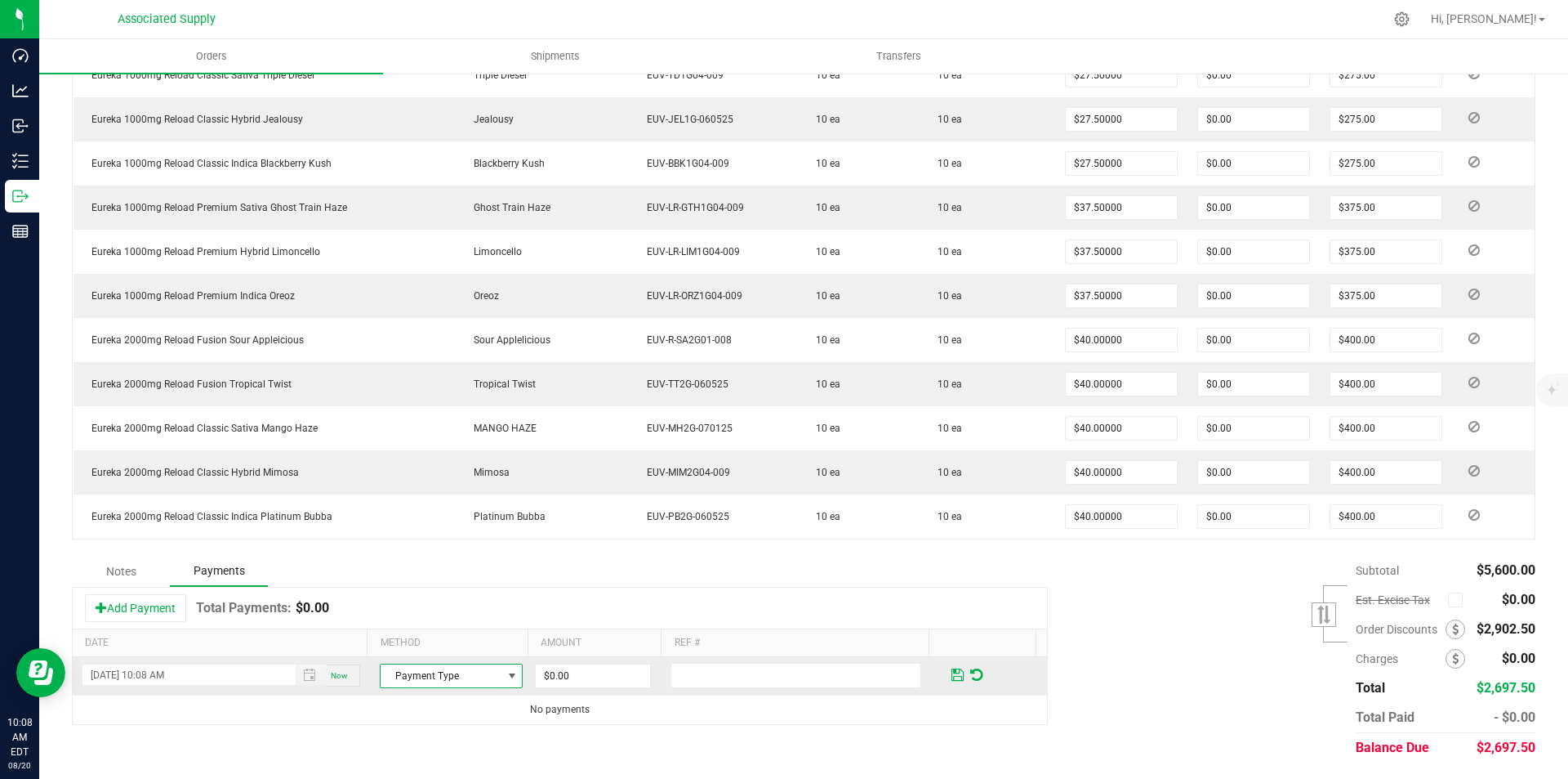
click at [505, 677] on span at bounding box center [512, 676] width 13 height 13
click at [407, 653] on li "Check" at bounding box center [444, 647] width 138 height 23
click at [574, 675] on input "0" at bounding box center [593, 675] width 115 height 23
type input "$2,697.50"
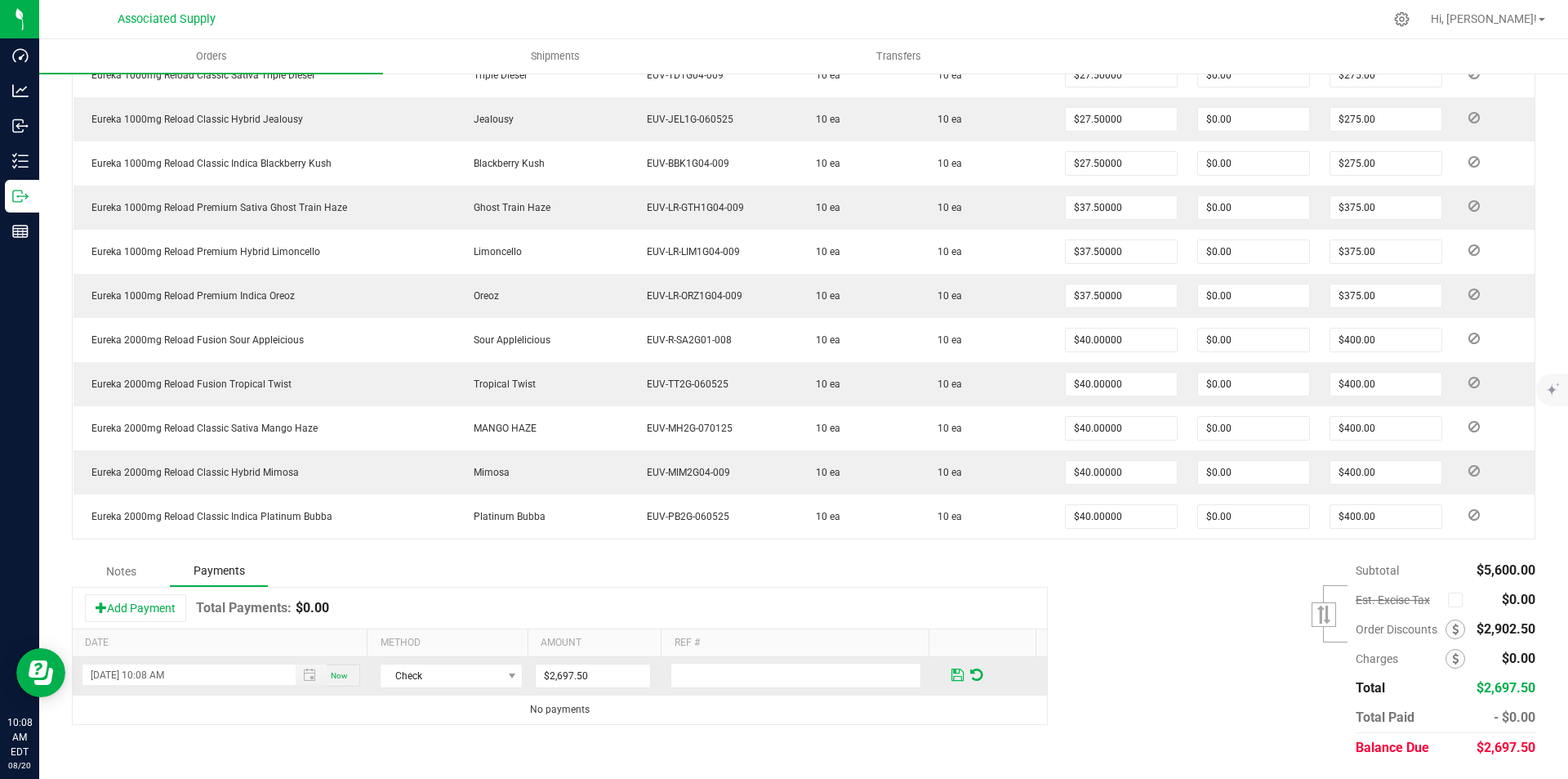
click at [952, 673] on span at bounding box center [958, 675] width 13 height 14
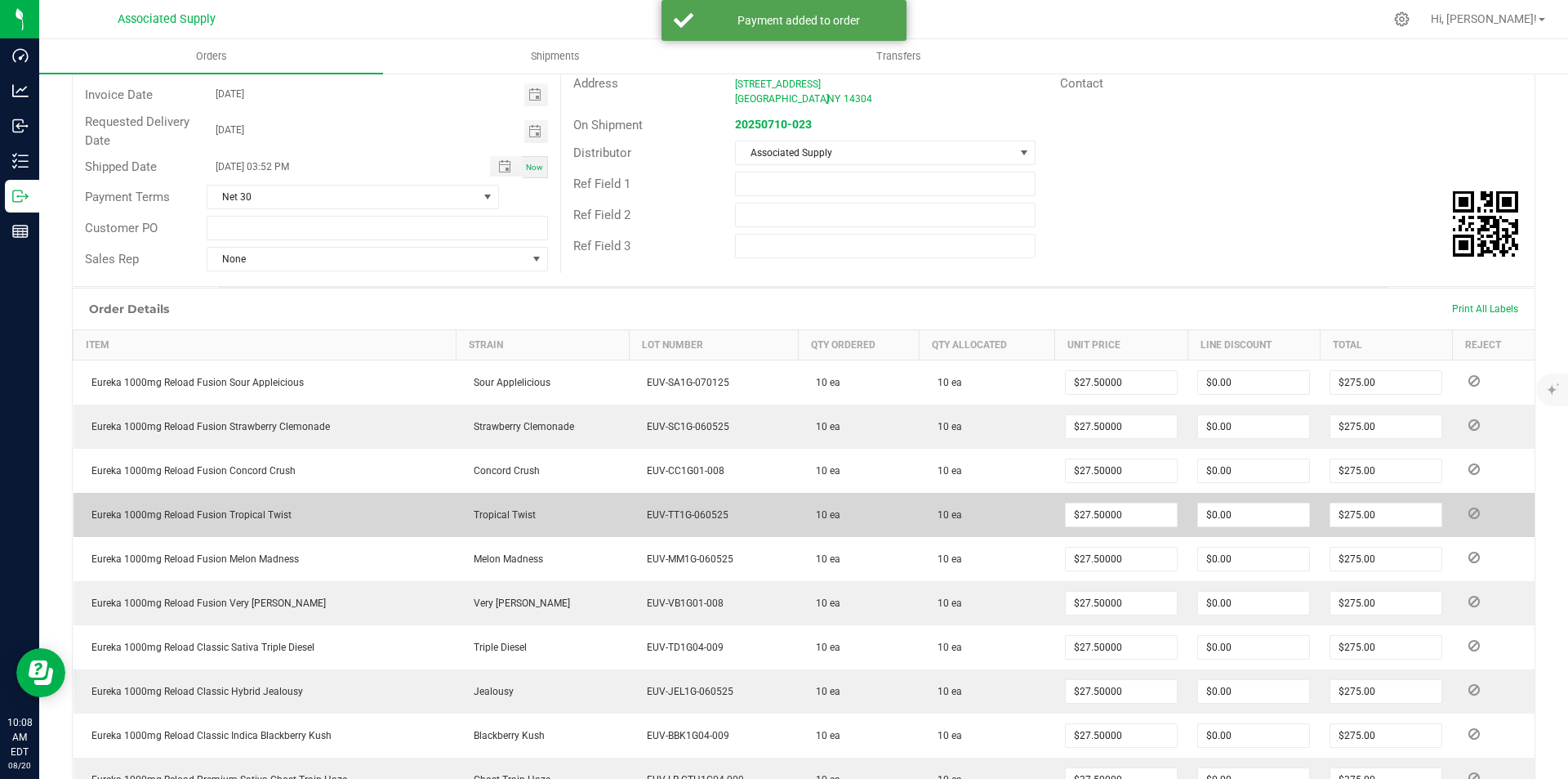
scroll to position [0, 0]
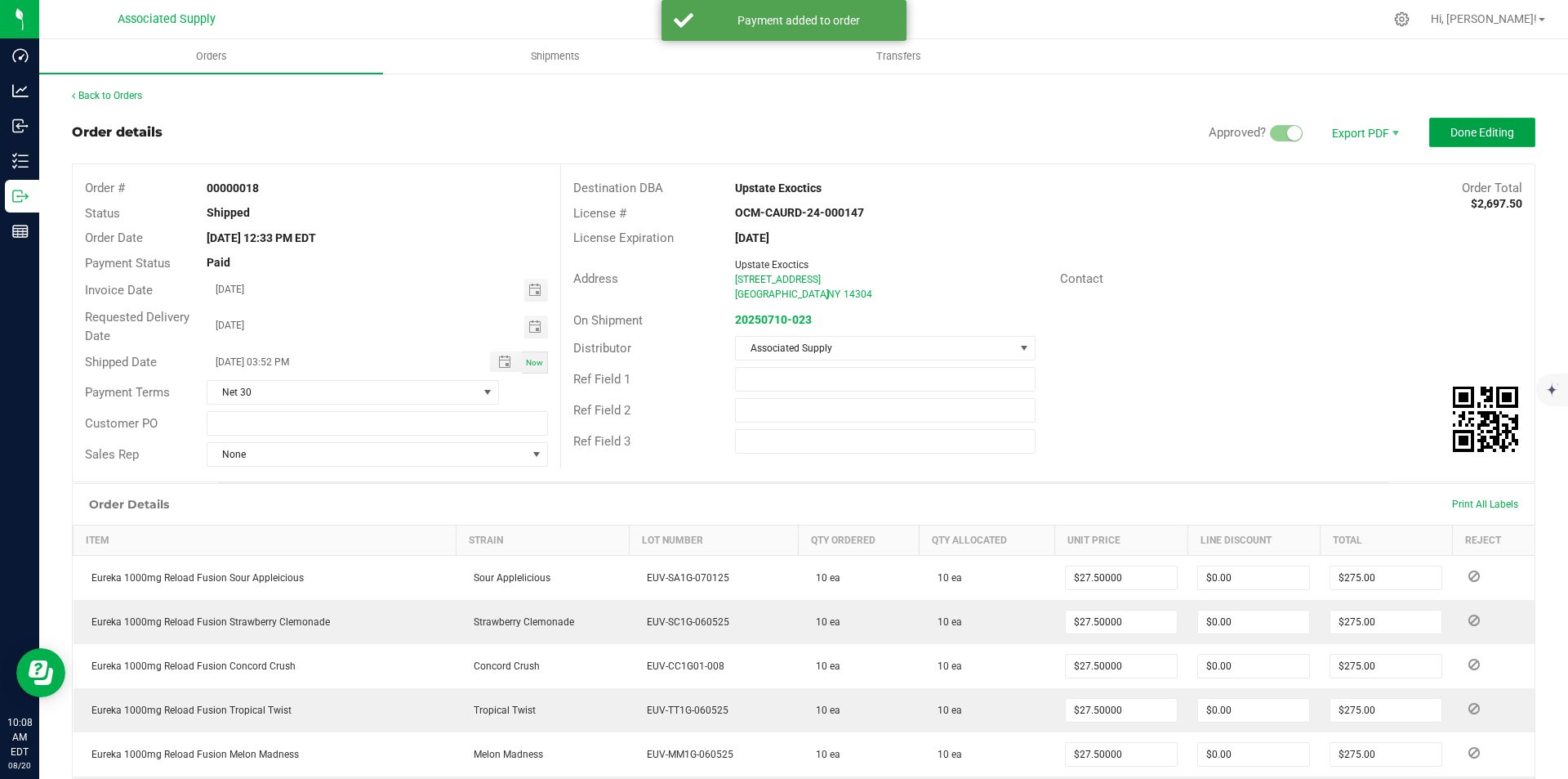
click at [1451, 137] on span "Done Editing" at bounding box center [1482, 132] width 64 height 13
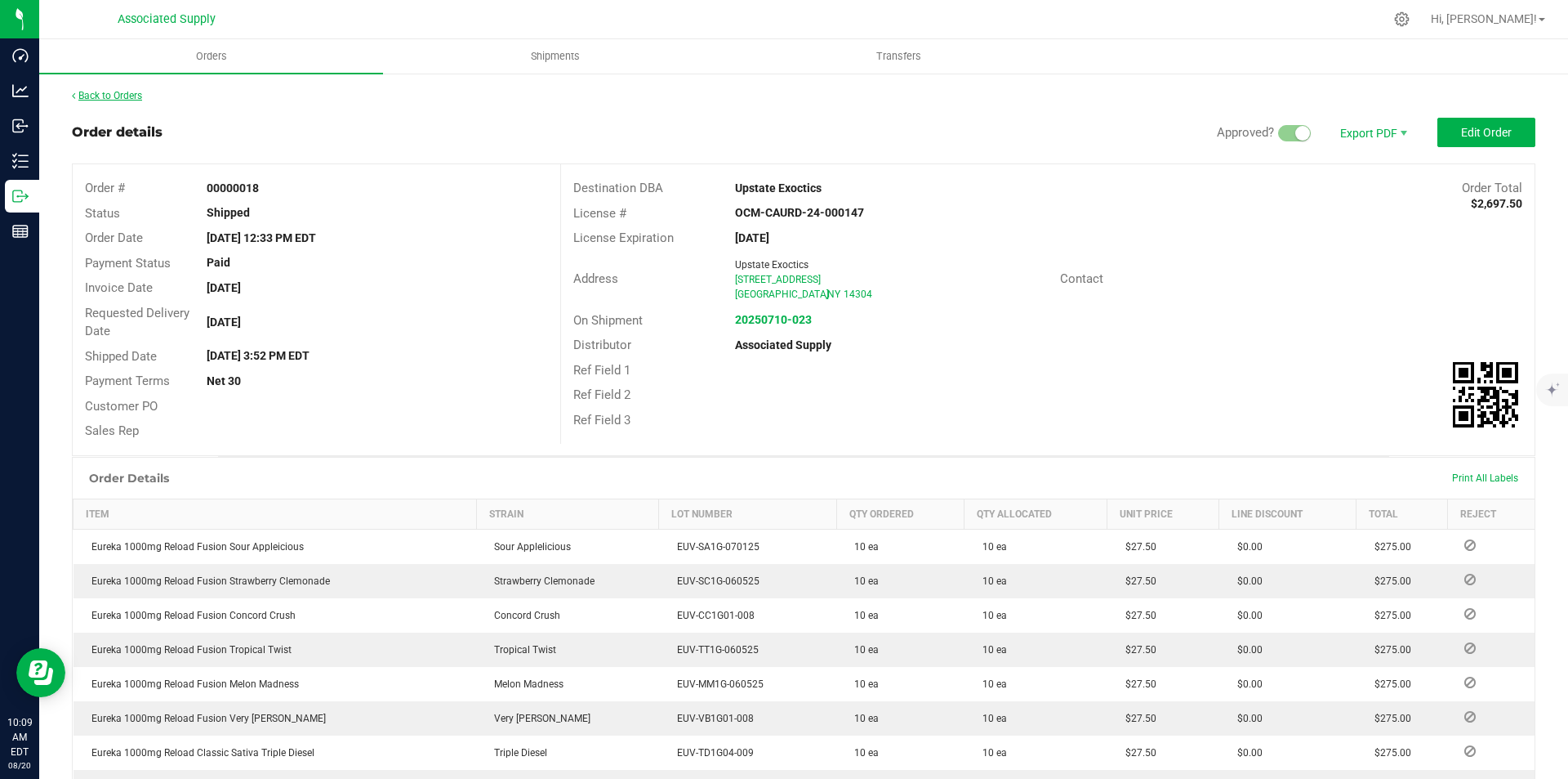
click at [114, 92] on link "Back to Orders" at bounding box center [107, 96] width 70 height 12
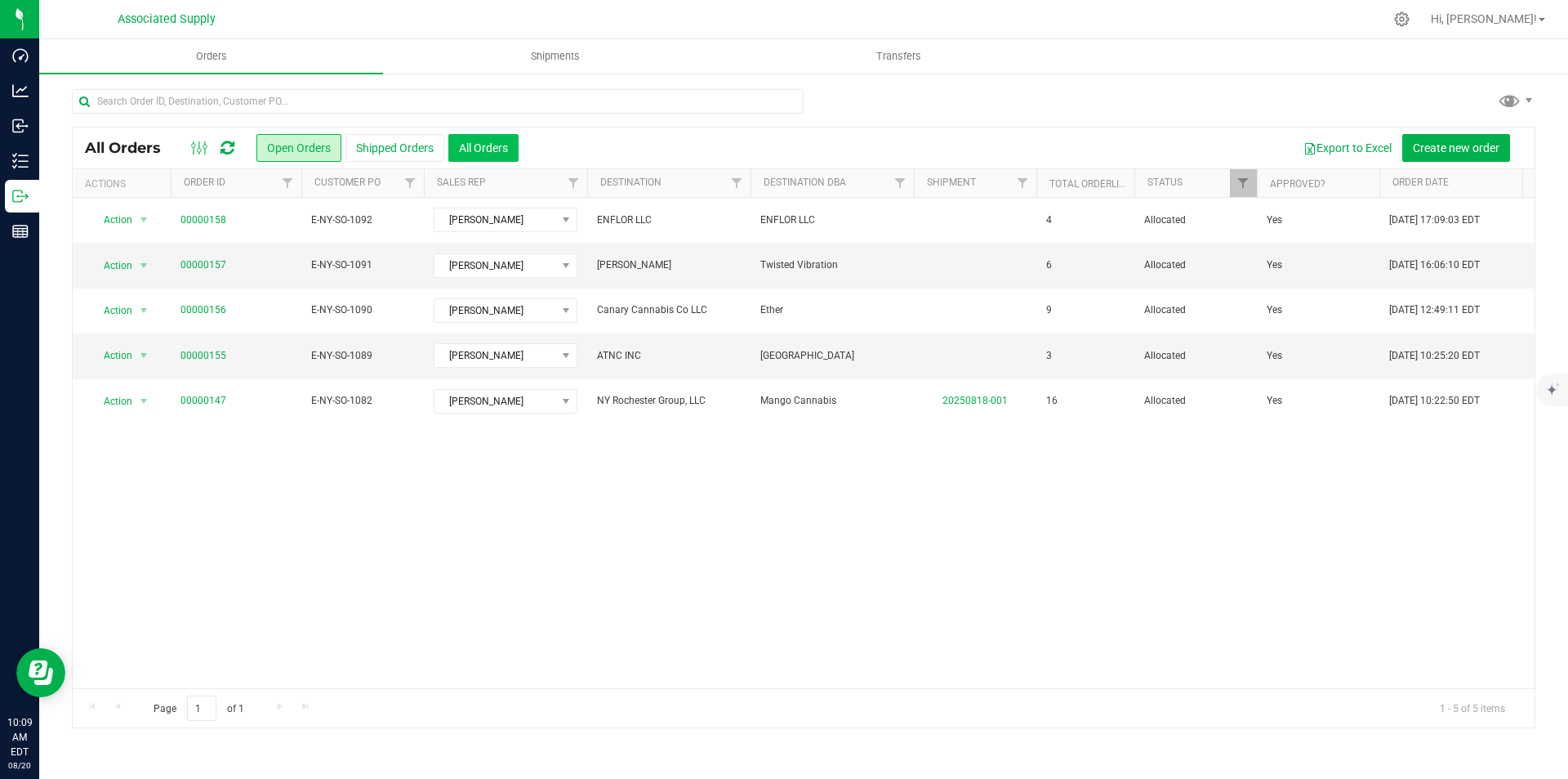
click at [487, 149] on button "All Orders" at bounding box center [484, 147] width 70 height 28
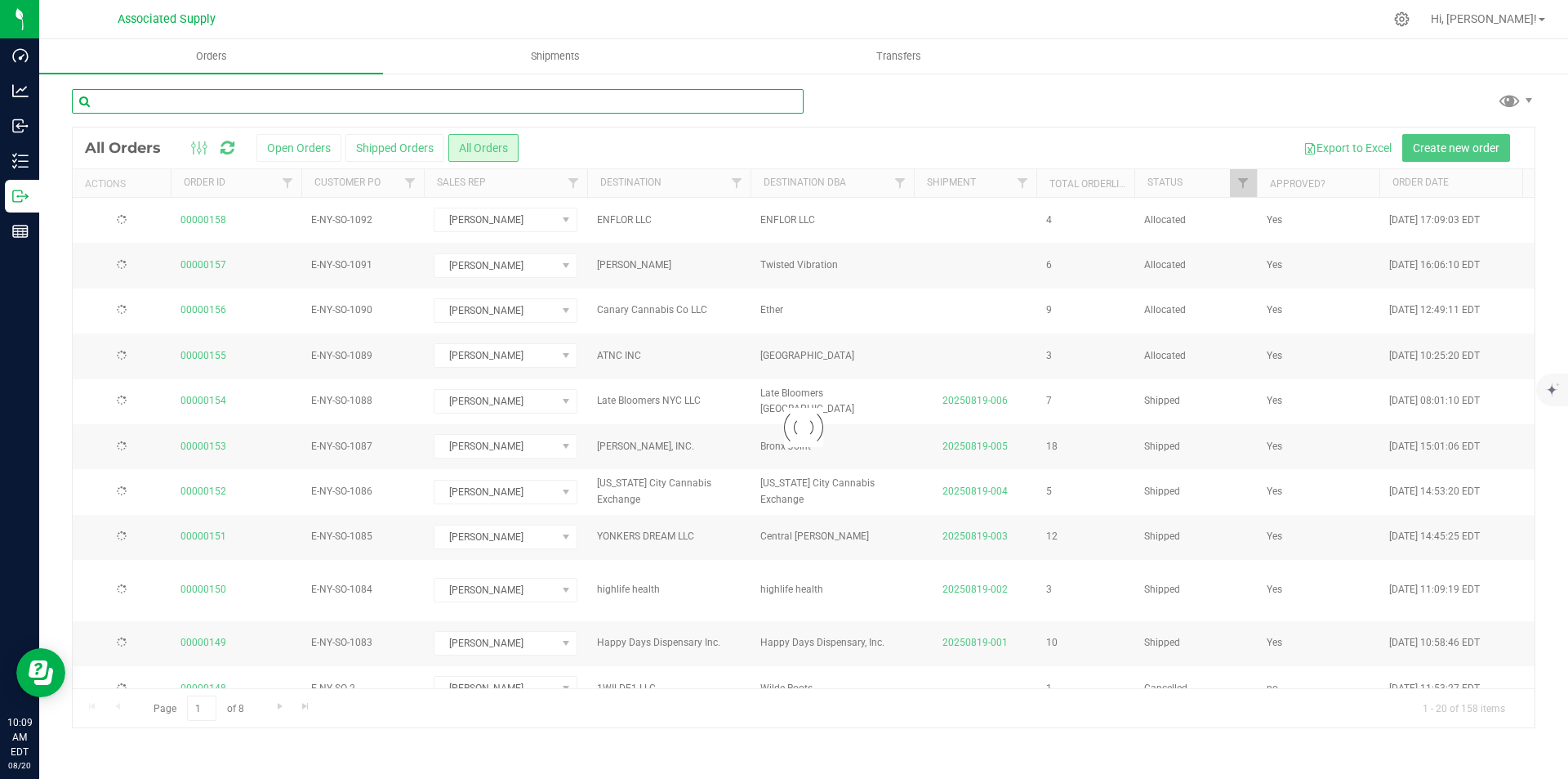
click at [206, 101] on input "text" at bounding box center [438, 101] width 732 height 24
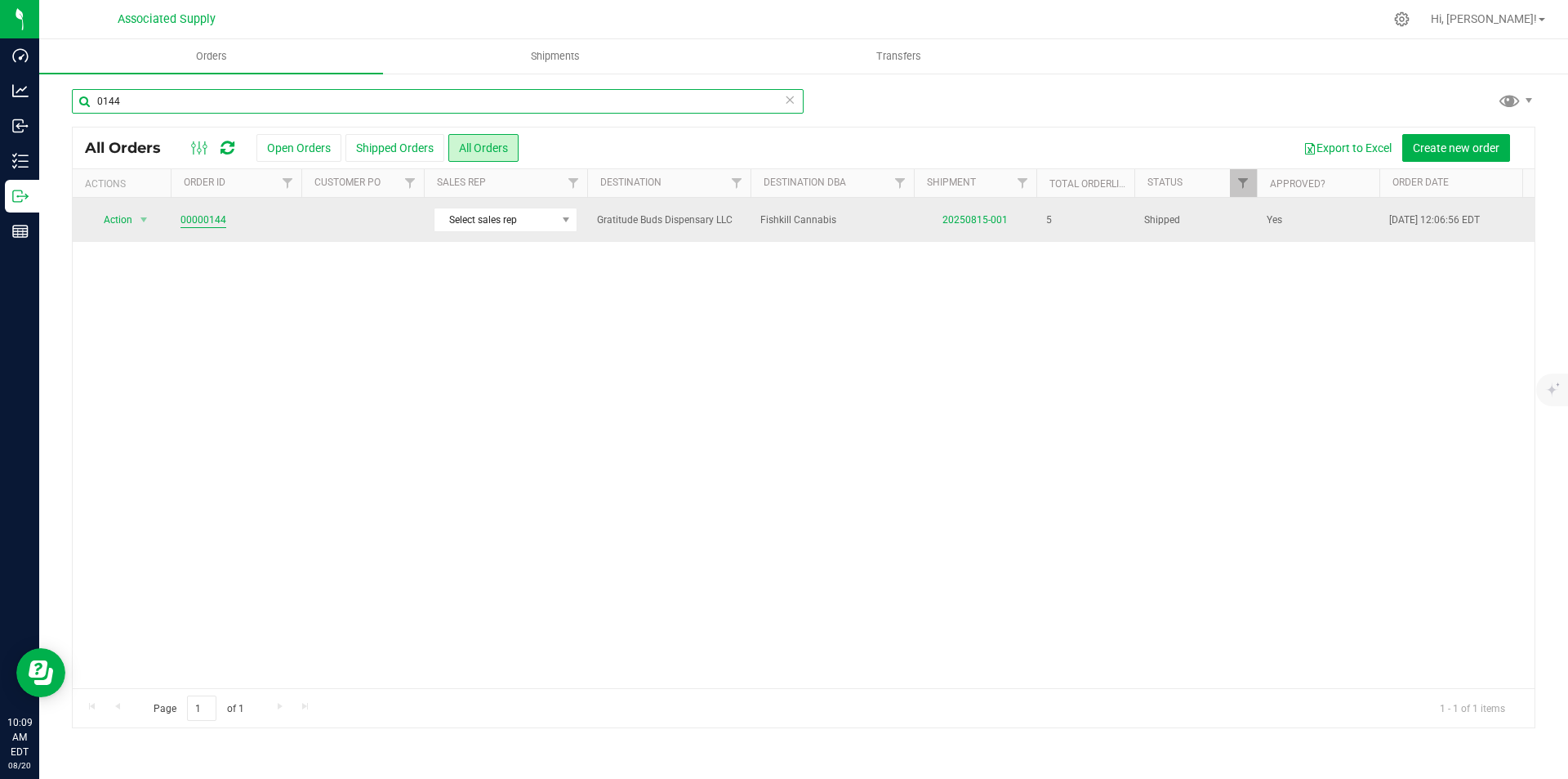
type input "0144"
click at [197, 217] on link "00000144" at bounding box center [203, 219] width 46 height 15
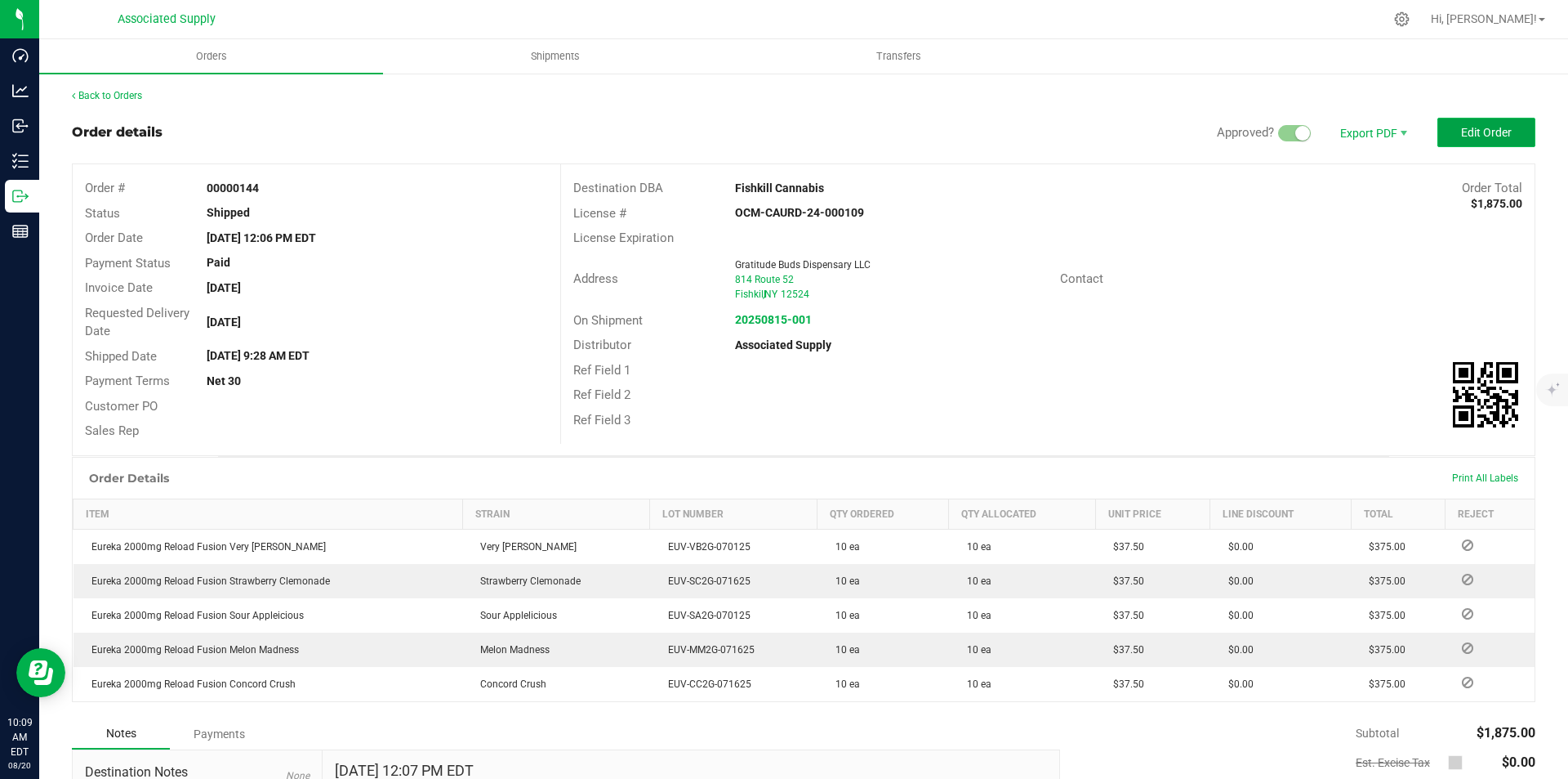
click at [1475, 127] on span "Edit Order" at bounding box center [1487, 132] width 51 height 13
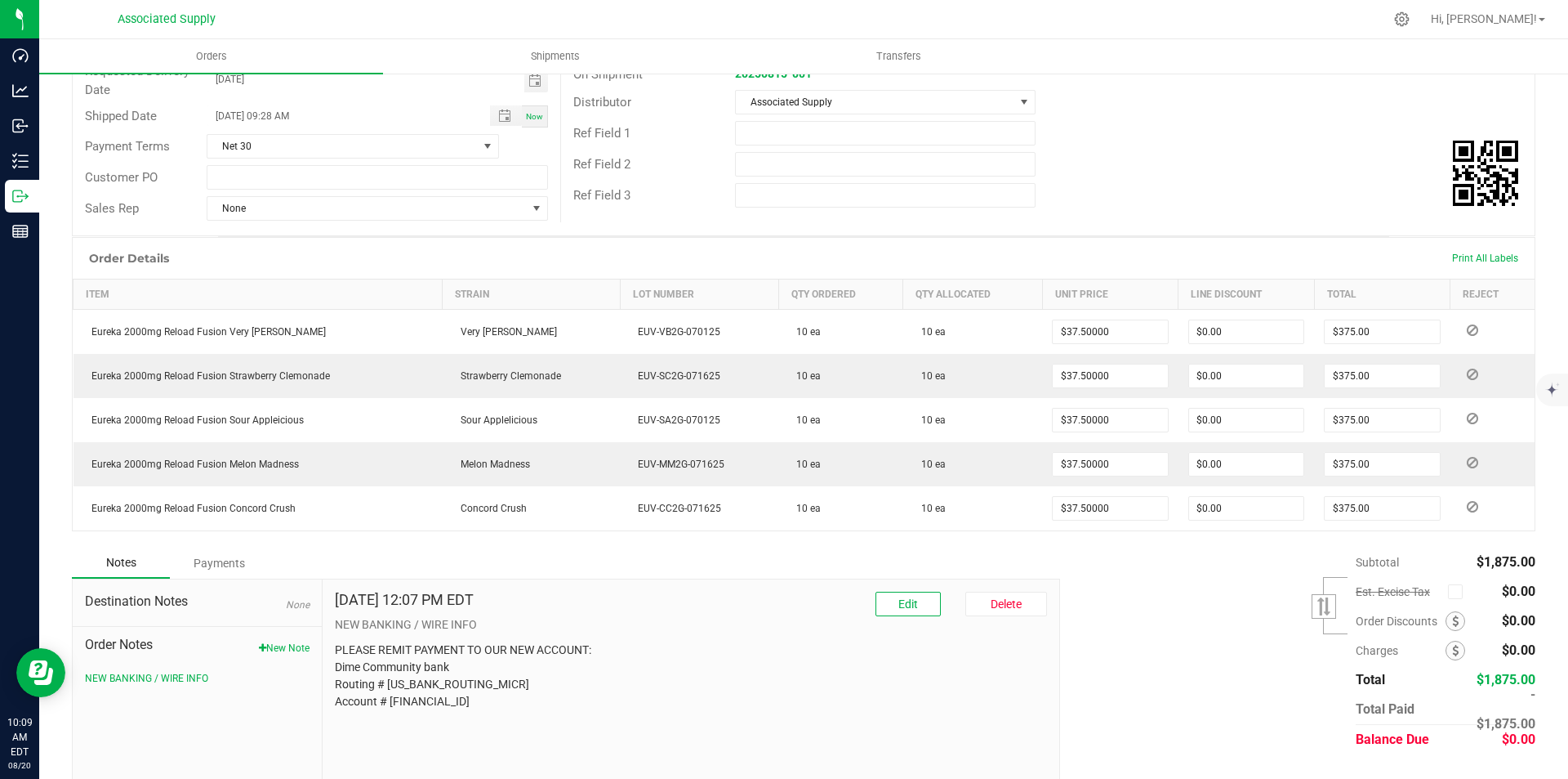
scroll to position [283, 0]
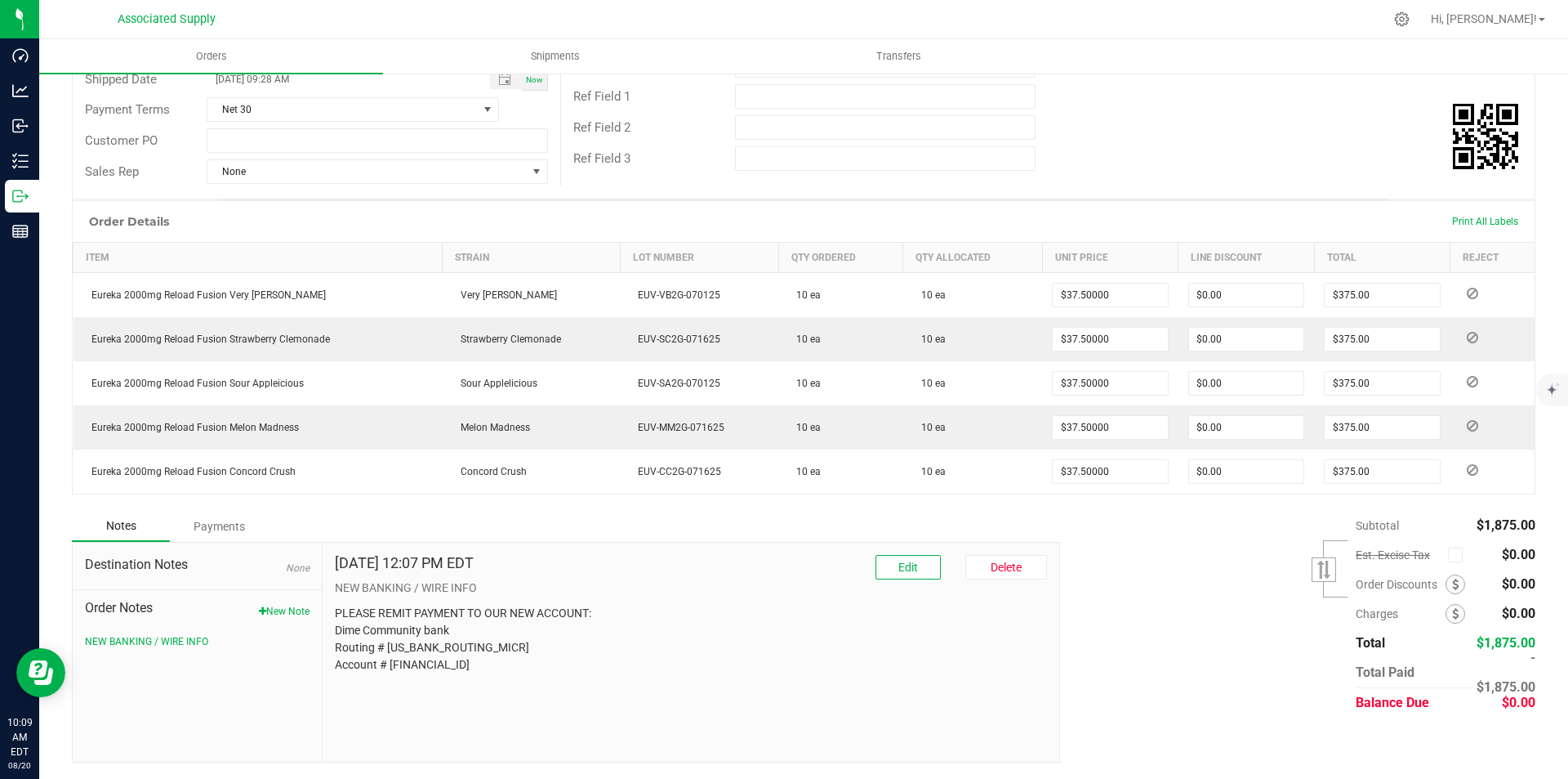
click at [208, 526] on div "Payments" at bounding box center [218, 526] width 98 height 30
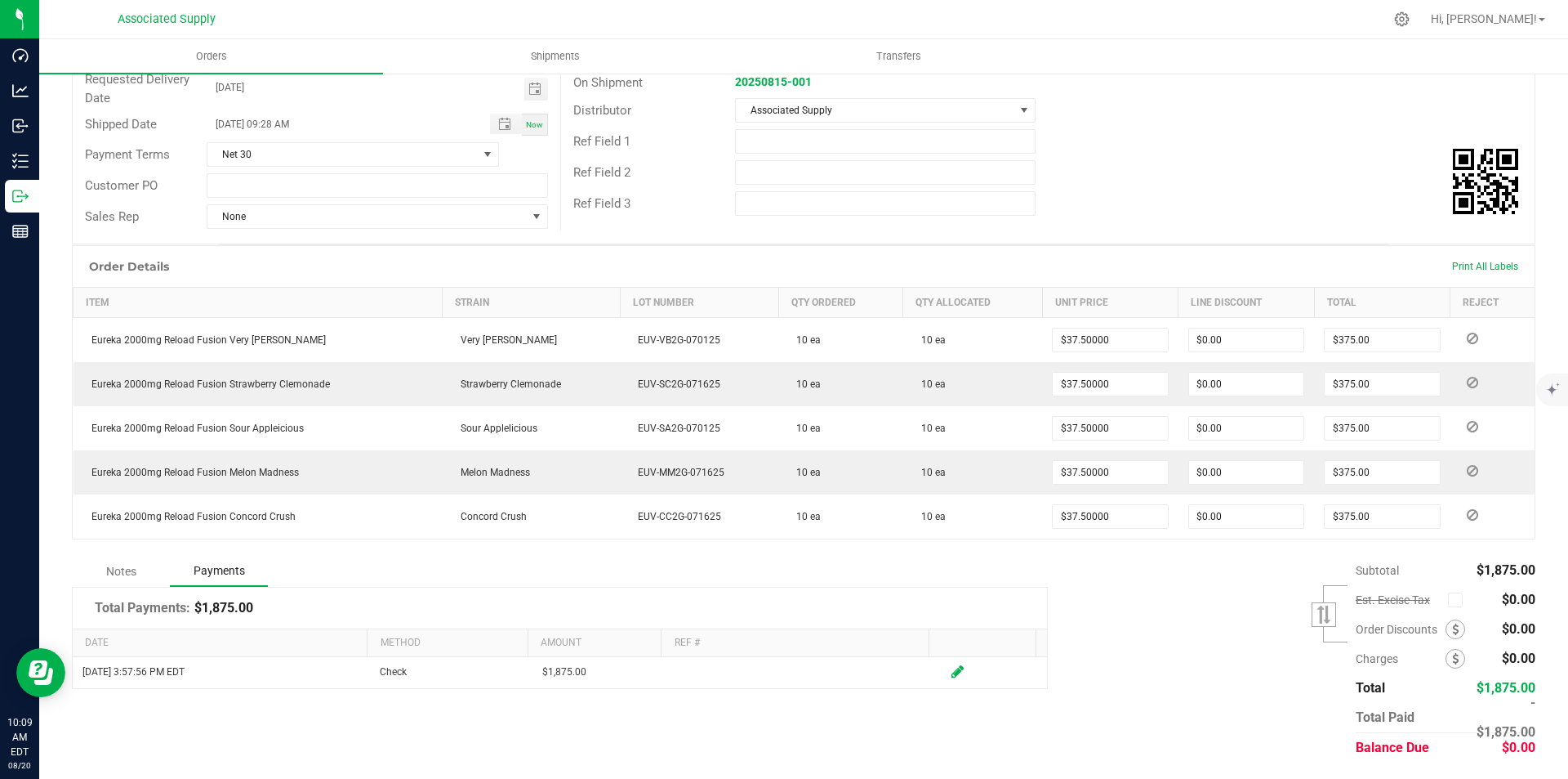
scroll to position [0, 0]
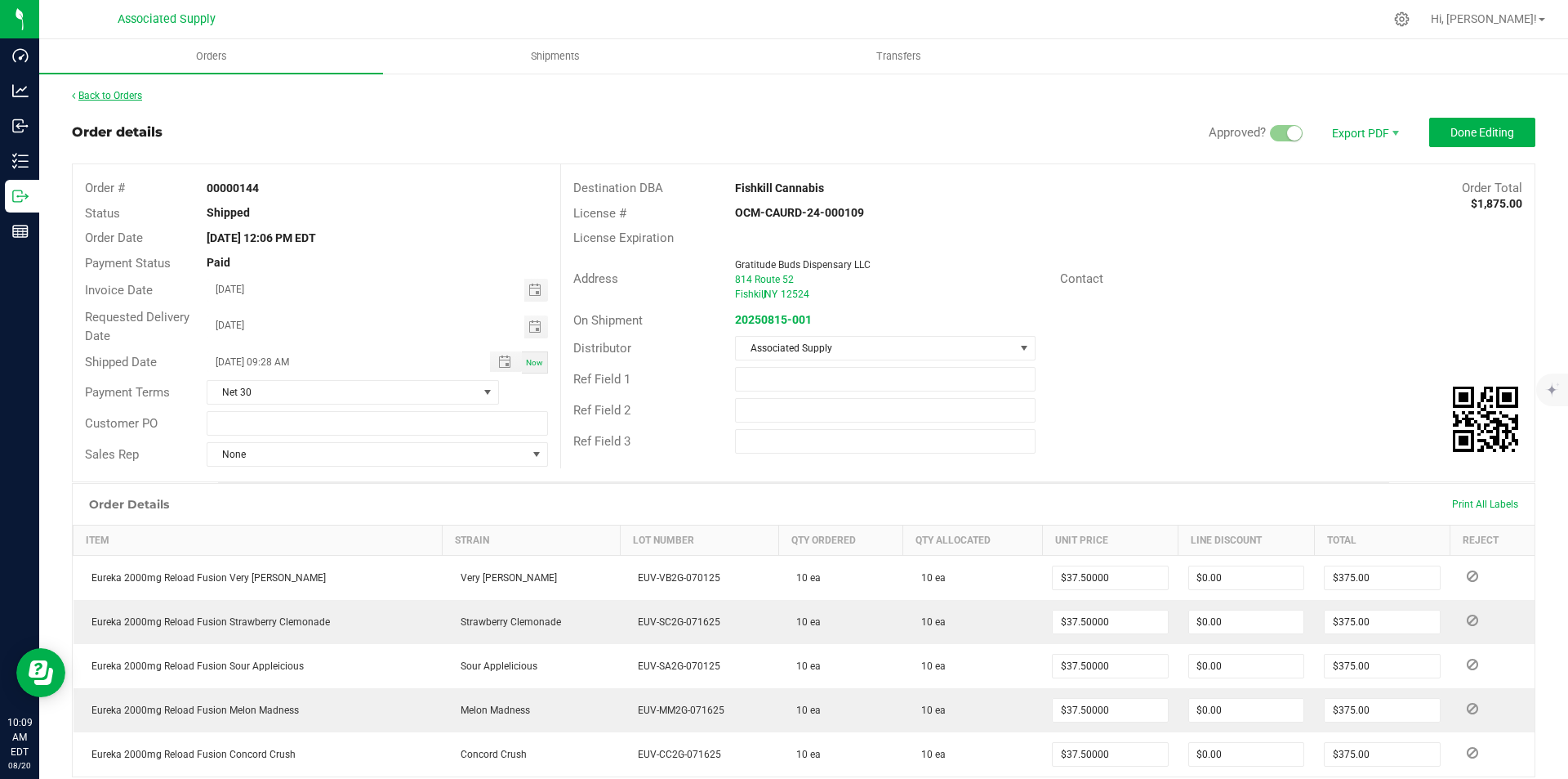
click at [93, 92] on link "Back to Orders" at bounding box center [107, 96] width 70 height 12
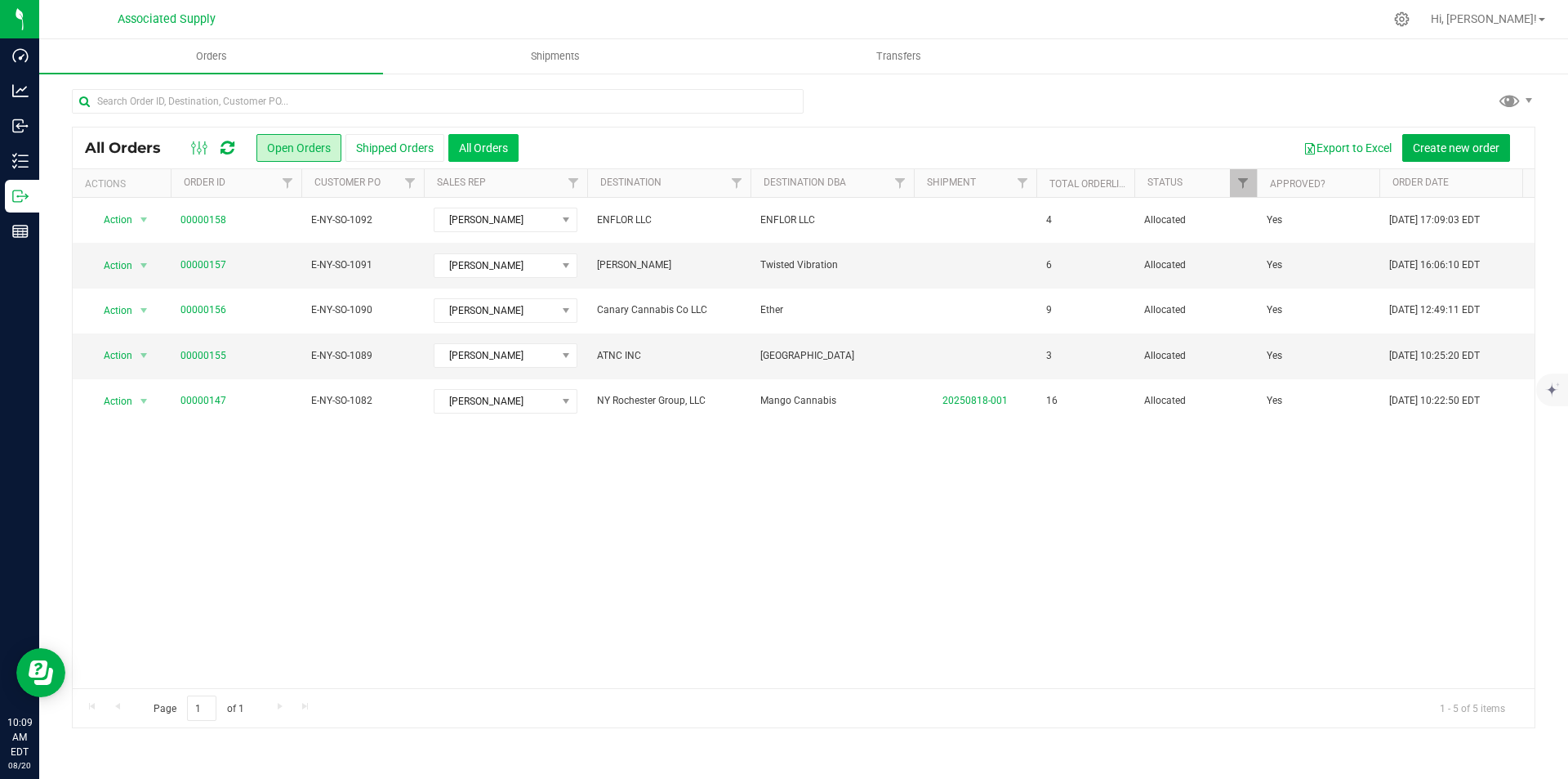
click at [477, 143] on button "All Orders" at bounding box center [484, 147] width 70 height 28
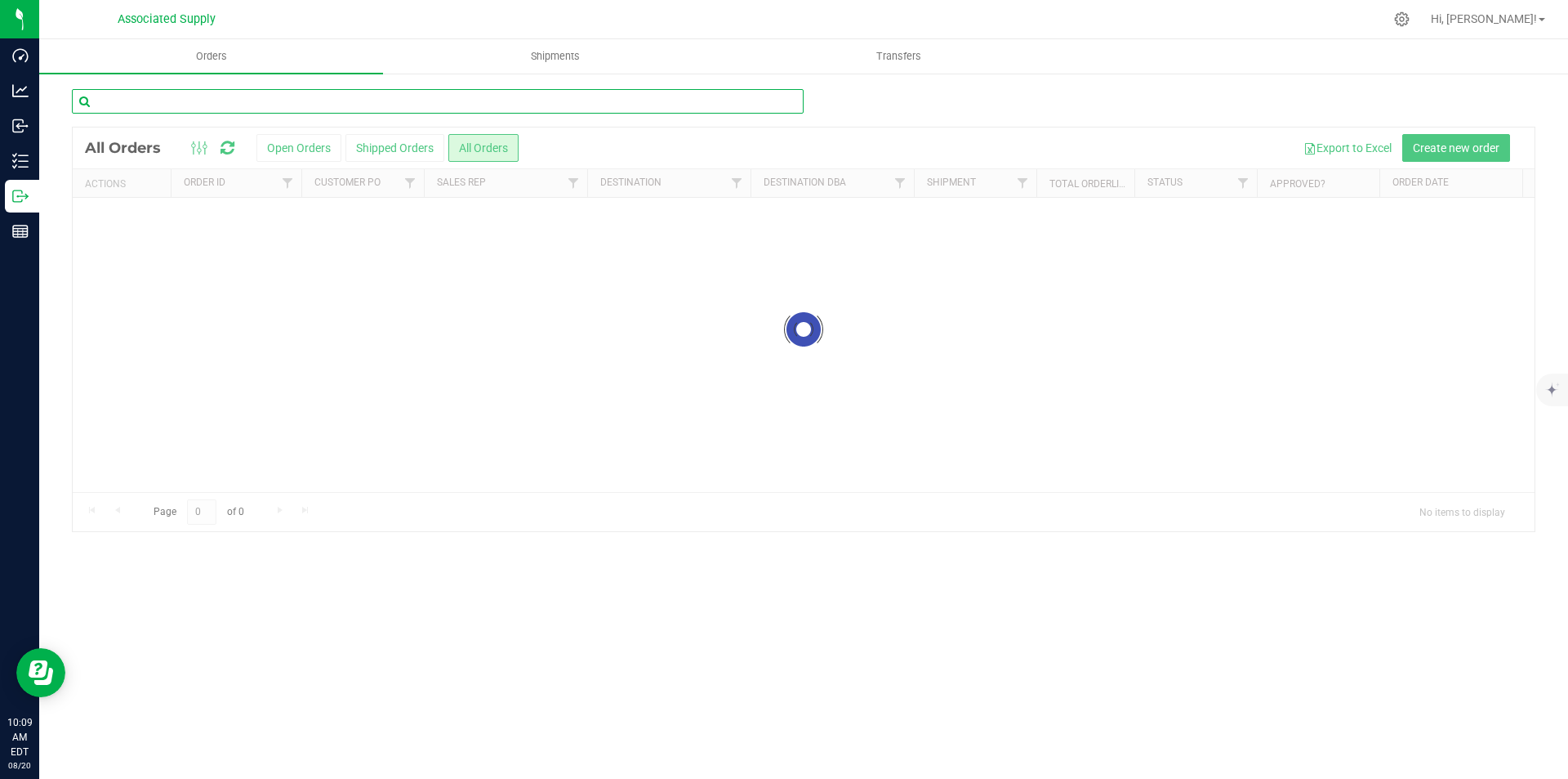
click at [244, 103] on input "text" at bounding box center [438, 101] width 732 height 24
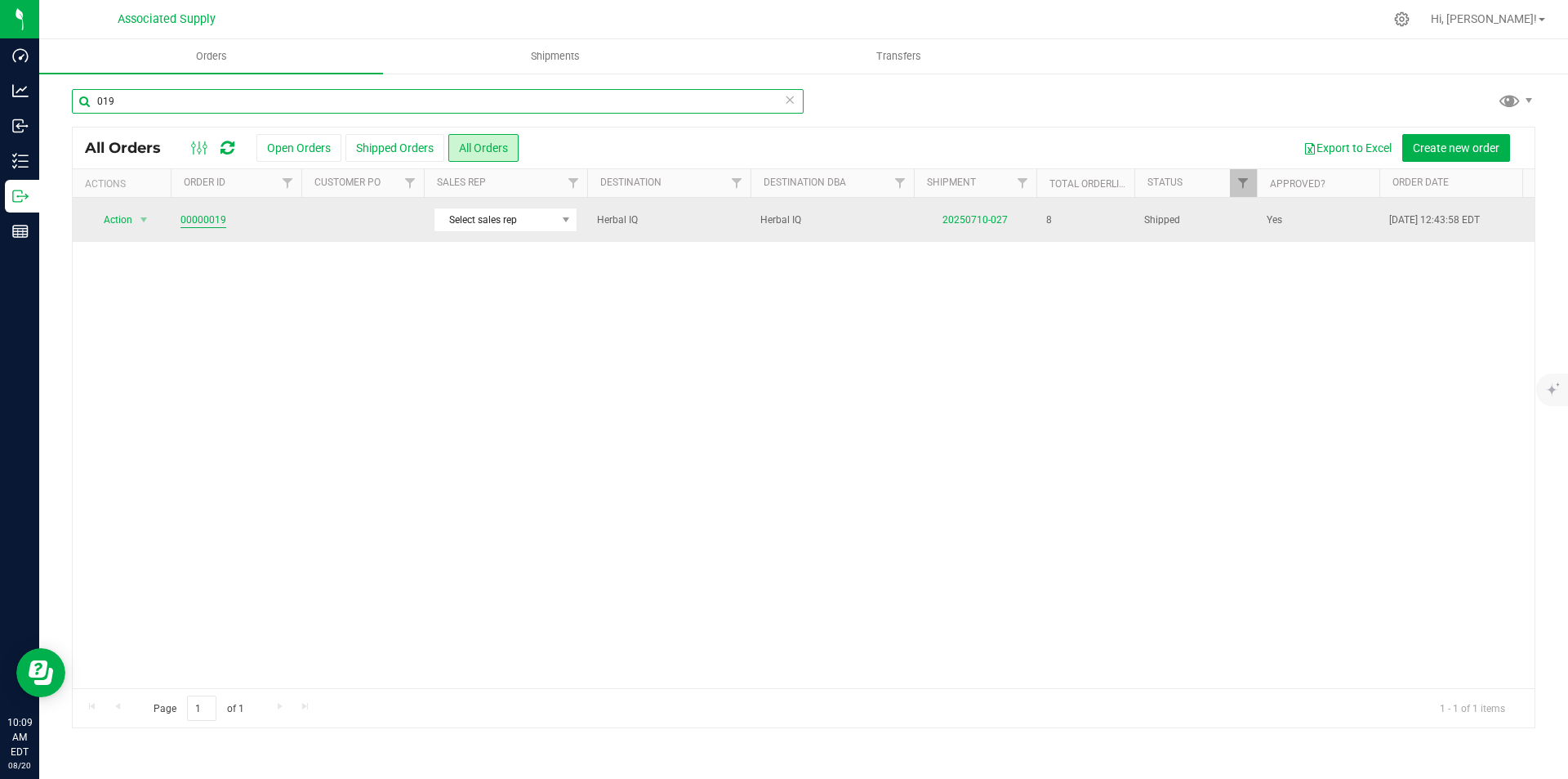
type input "019"
click at [205, 215] on link "00000019" at bounding box center [203, 219] width 46 height 15
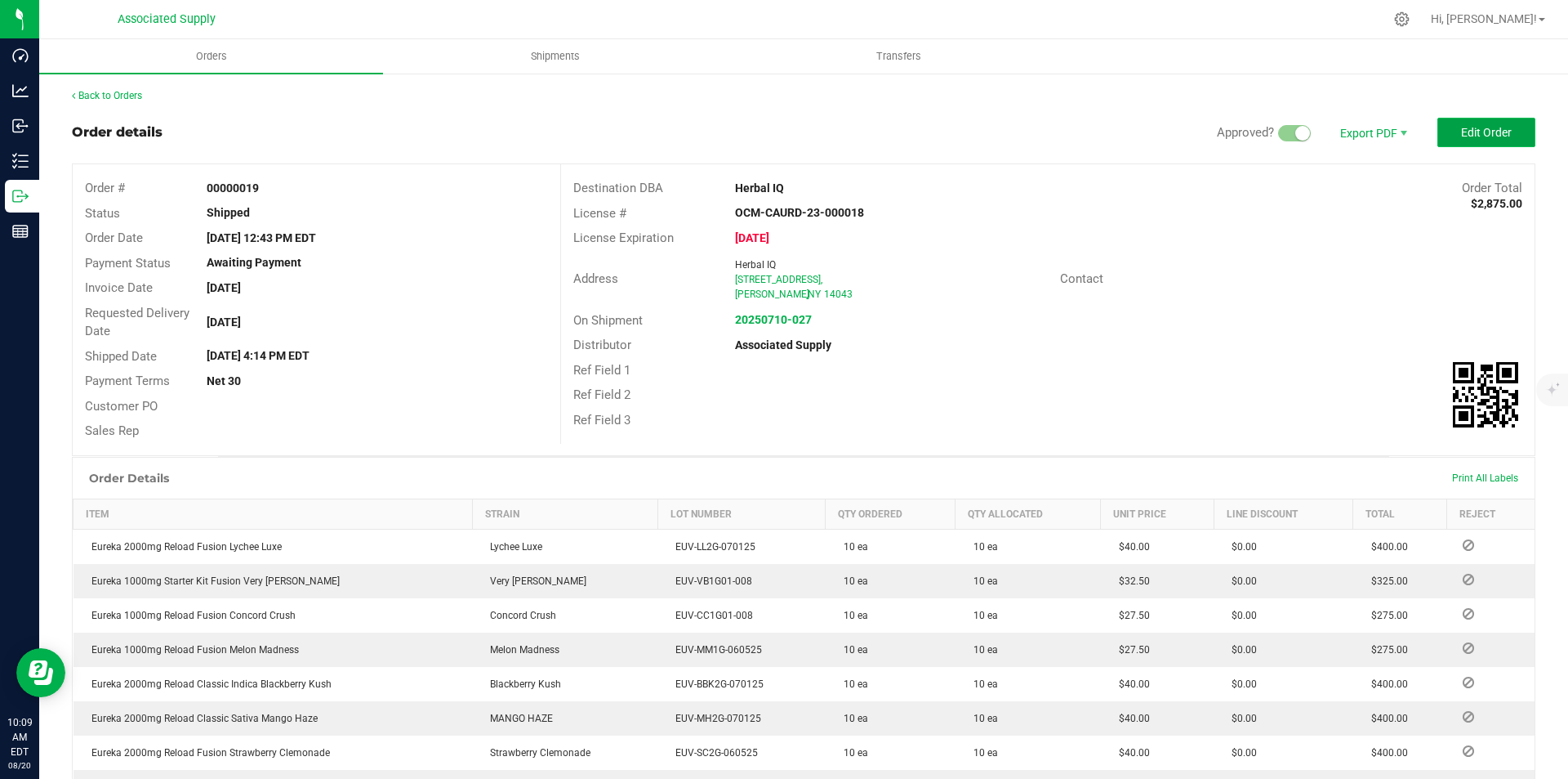
click at [1482, 133] on span "Edit Order" at bounding box center [1487, 132] width 51 height 13
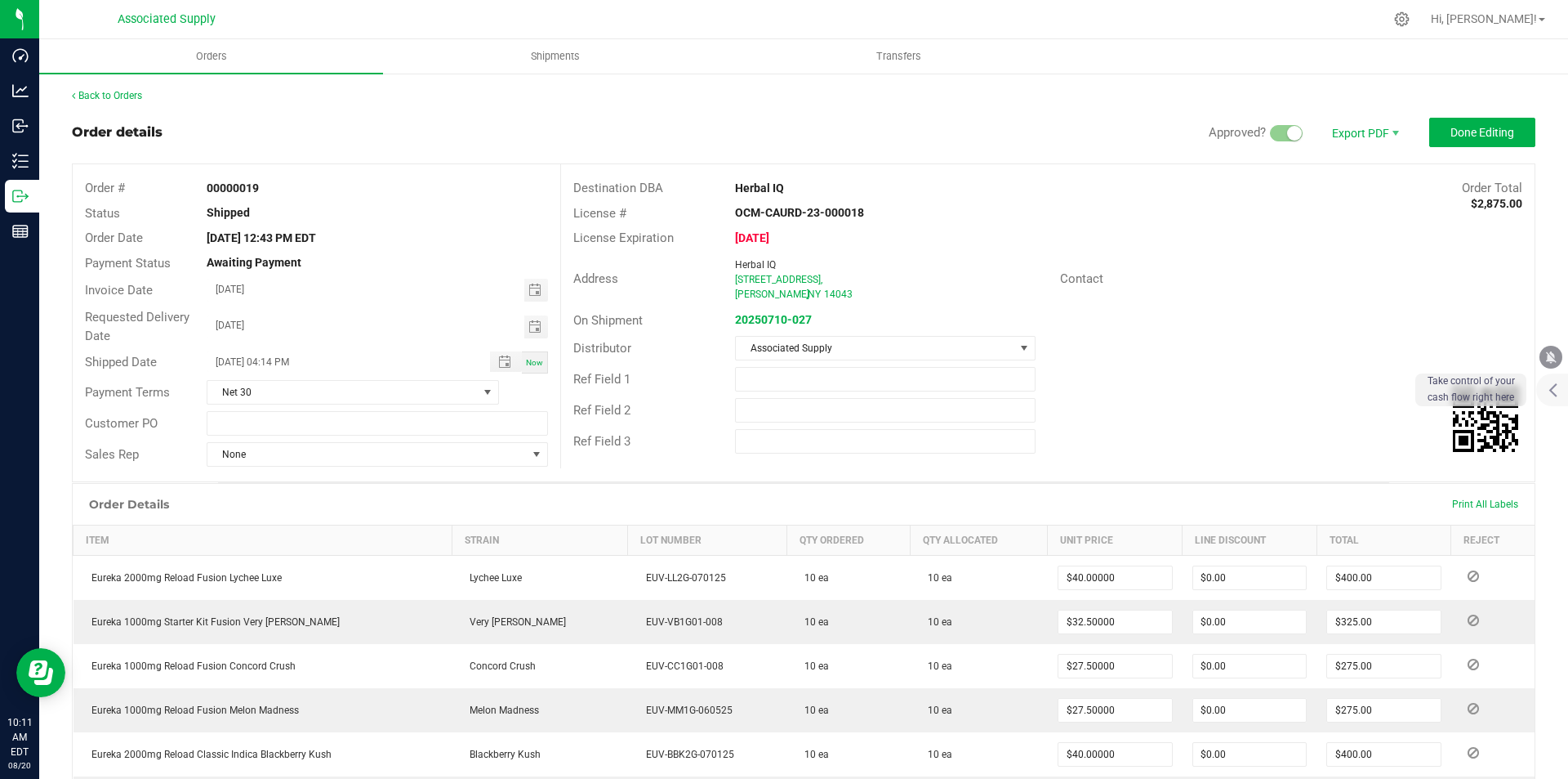
drag, startPoint x: 730, startPoint y: 184, endPoint x: 782, endPoint y: 190, distance: 52.3
click at [782, 190] on div "Herbal IQ" at bounding box center [926, 188] width 406 height 17
copy strong "Herbal IQ"
click at [105, 93] on link "Back to Orders" at bounding box center [107, 96] width 70 height 12
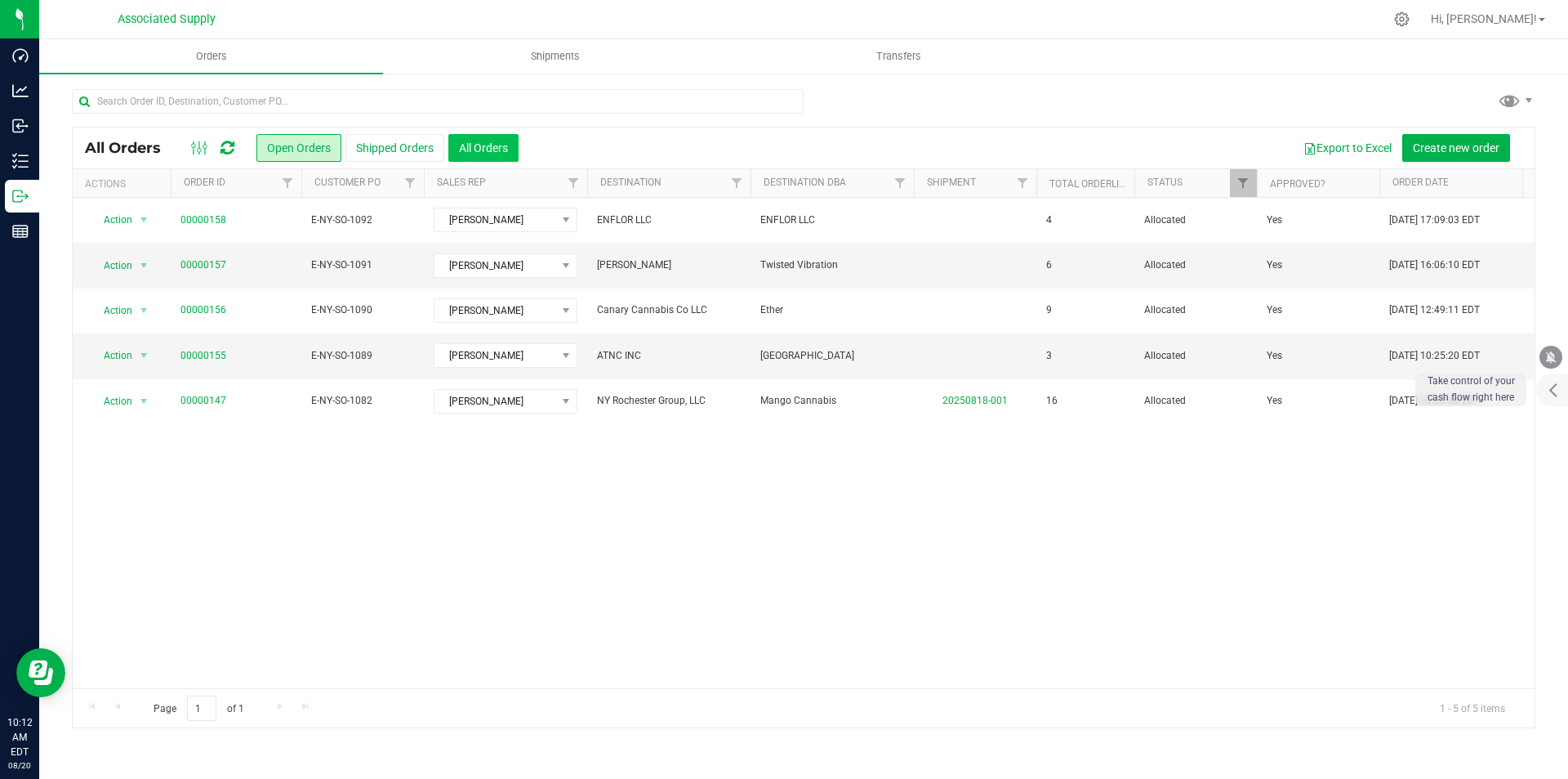
click at [485, 146] on button "All Orders" at bounding box center [484, 147] width 70 height 28
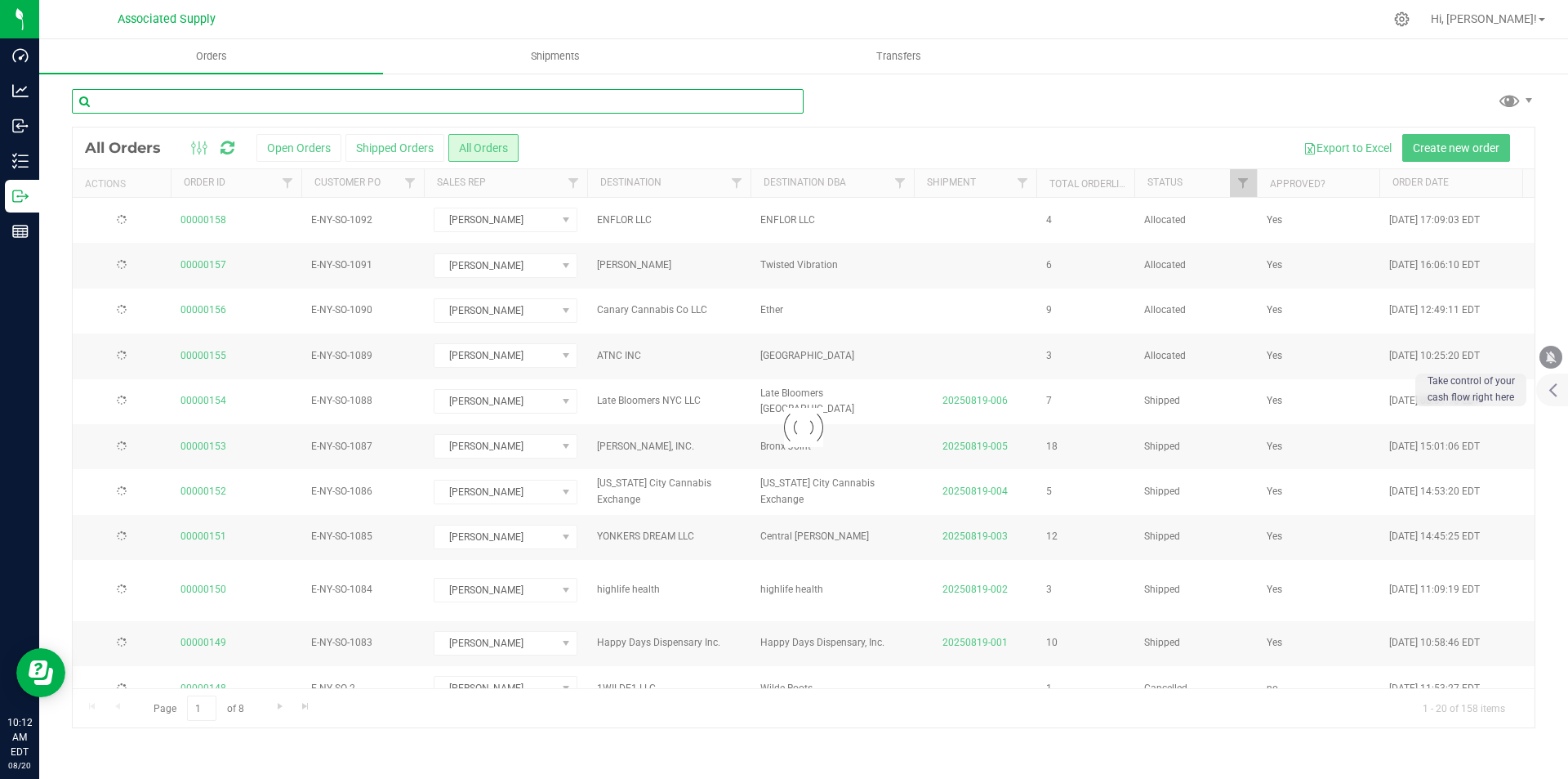
click at [134, 100] on input "text" at bounding box center [438, 101] width 732 height 24
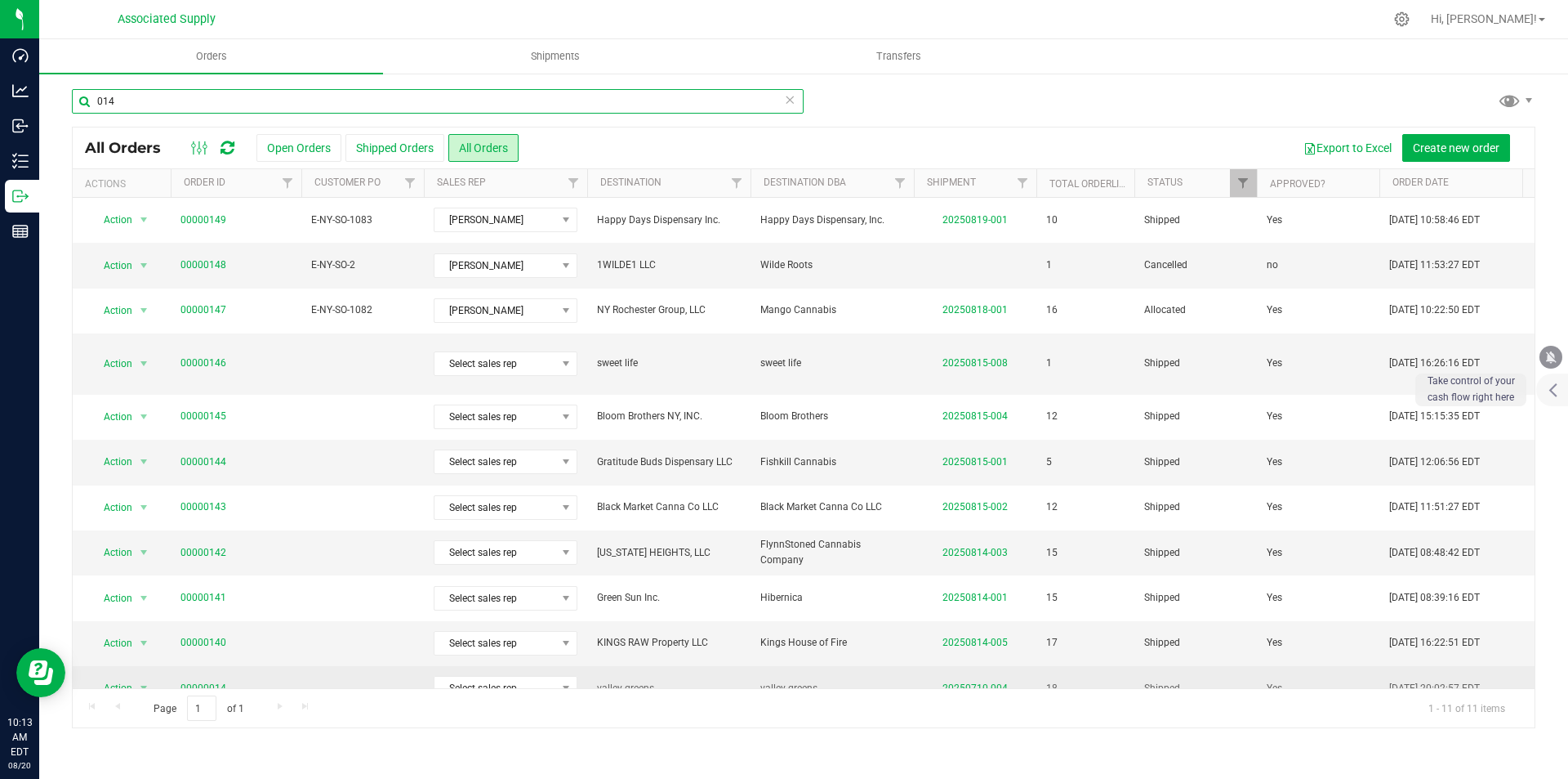
type input "014"
click at [197, 681] on link "00000014" at bounding box center [203, 688] width 46 height 15
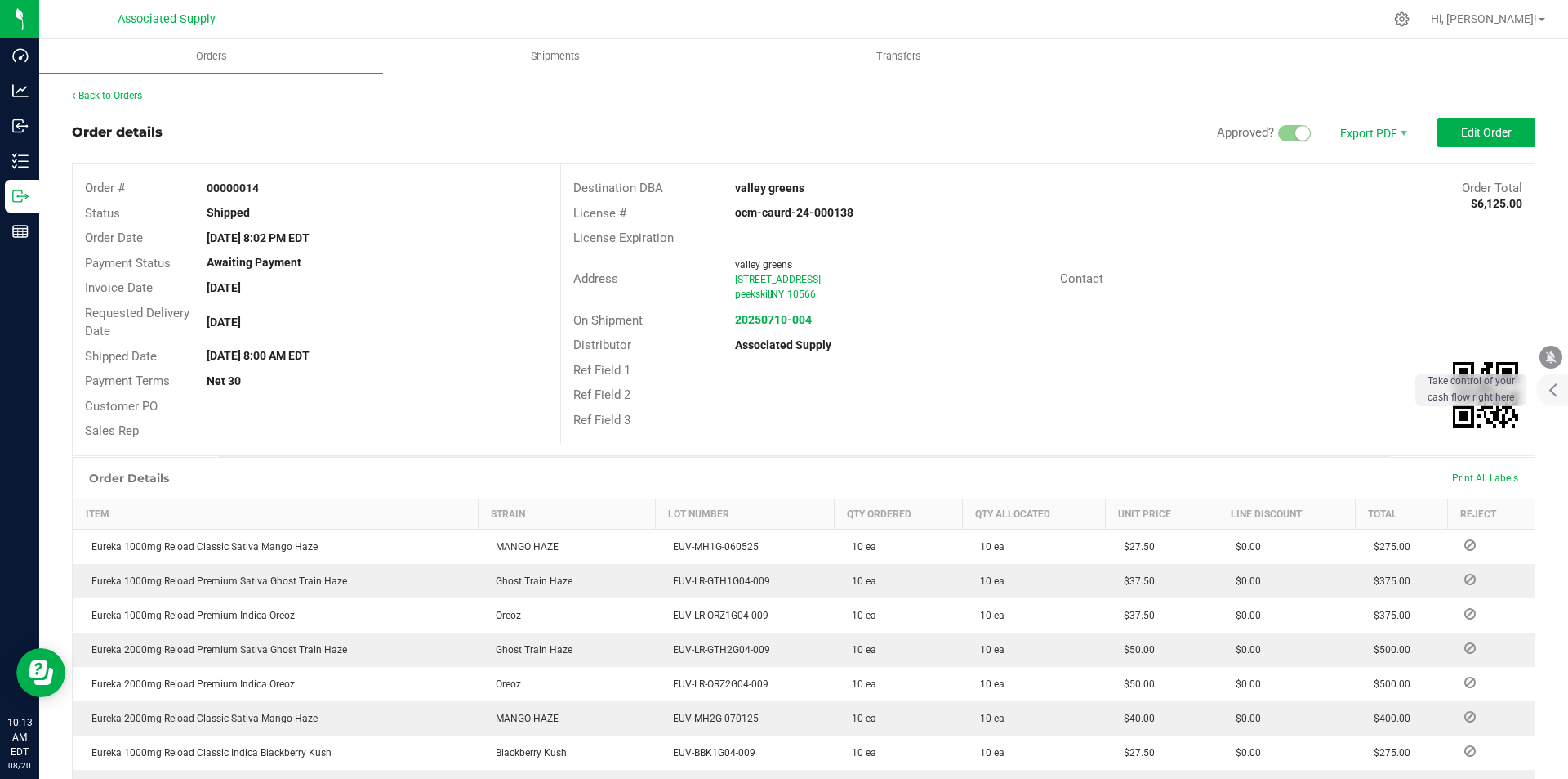
drag, startPoint x: 726, startPoint y: 188, endPoint x: 799, endPoint y: 186, distance: 73.0
click at [799, 186] on div "valley greens" at bounding box center [926, 188] width 406 height 17
copy strong "valley greens"
click at [113, 94] on link "Back to Orders" at bounding box center [107, 96] width 70 height 12
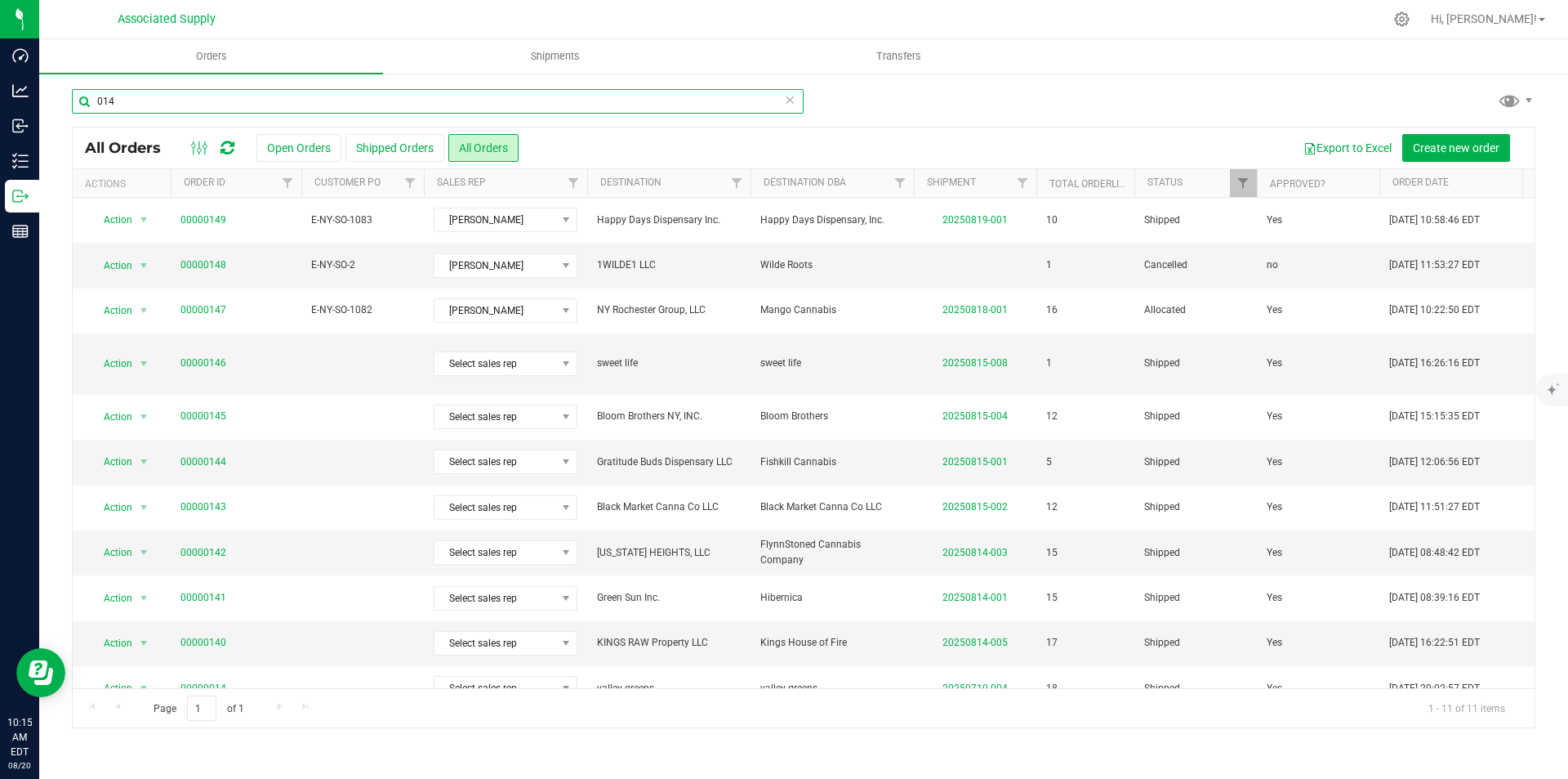
click at [139, 100] on input "014" at bounding box center [438, 101] width 732 height 24
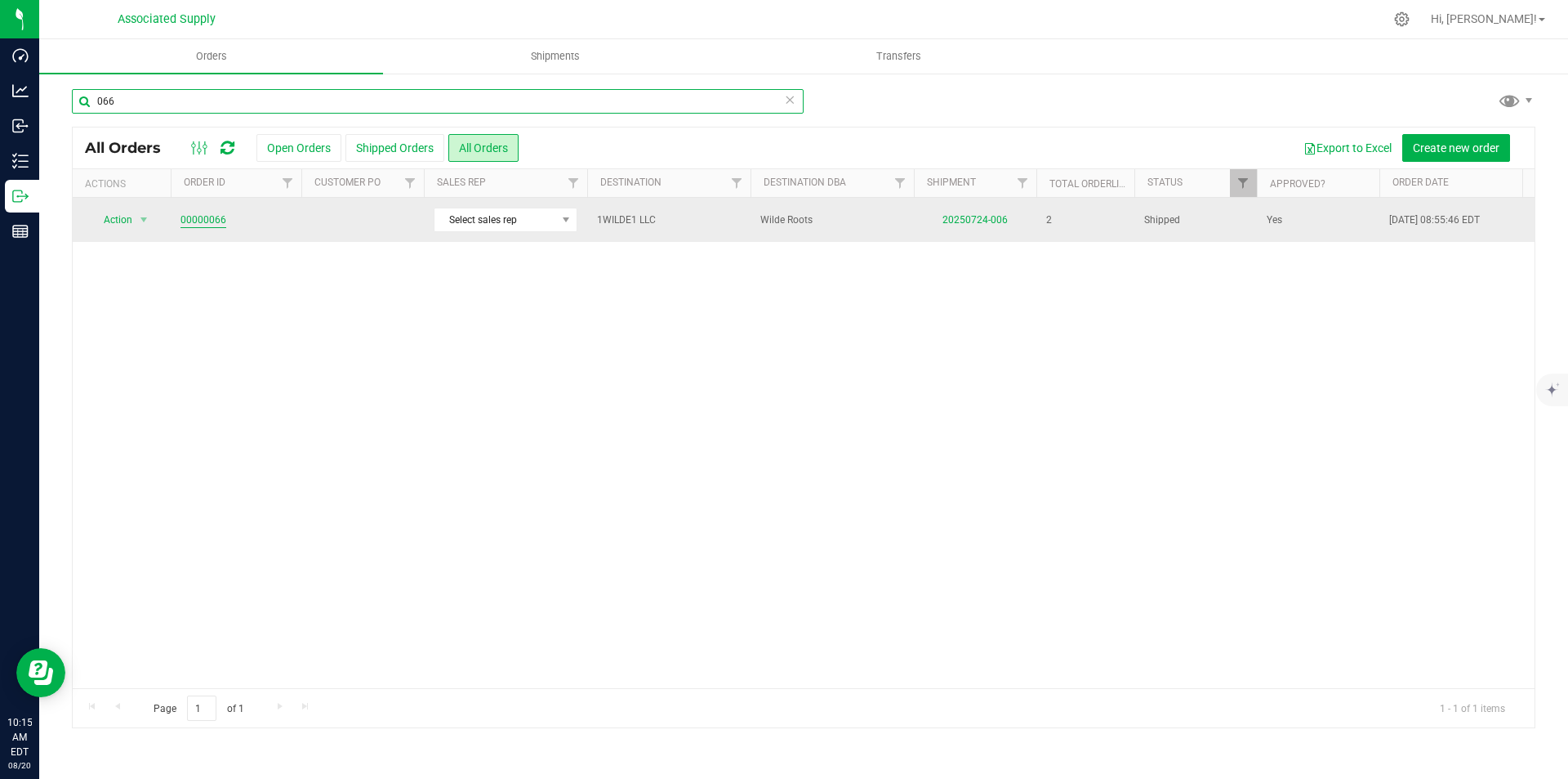
type input "066"
click at [191, 221] on link "00000066" at bounding box center [203, 219] width 46 height 15
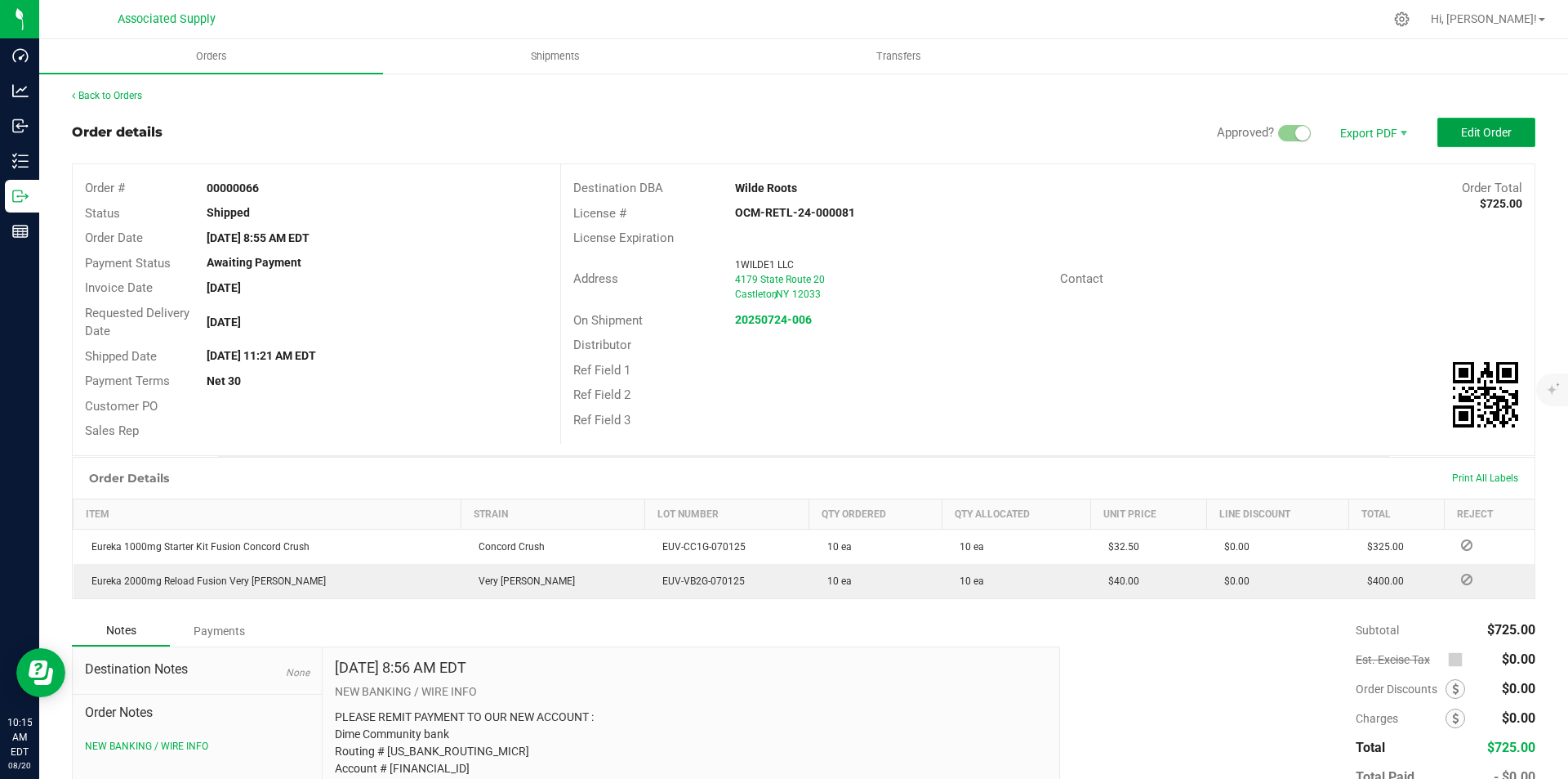
click at [1468, 136] on span "Edit Order" at bounding box center [1487, 132] width 51 height 13
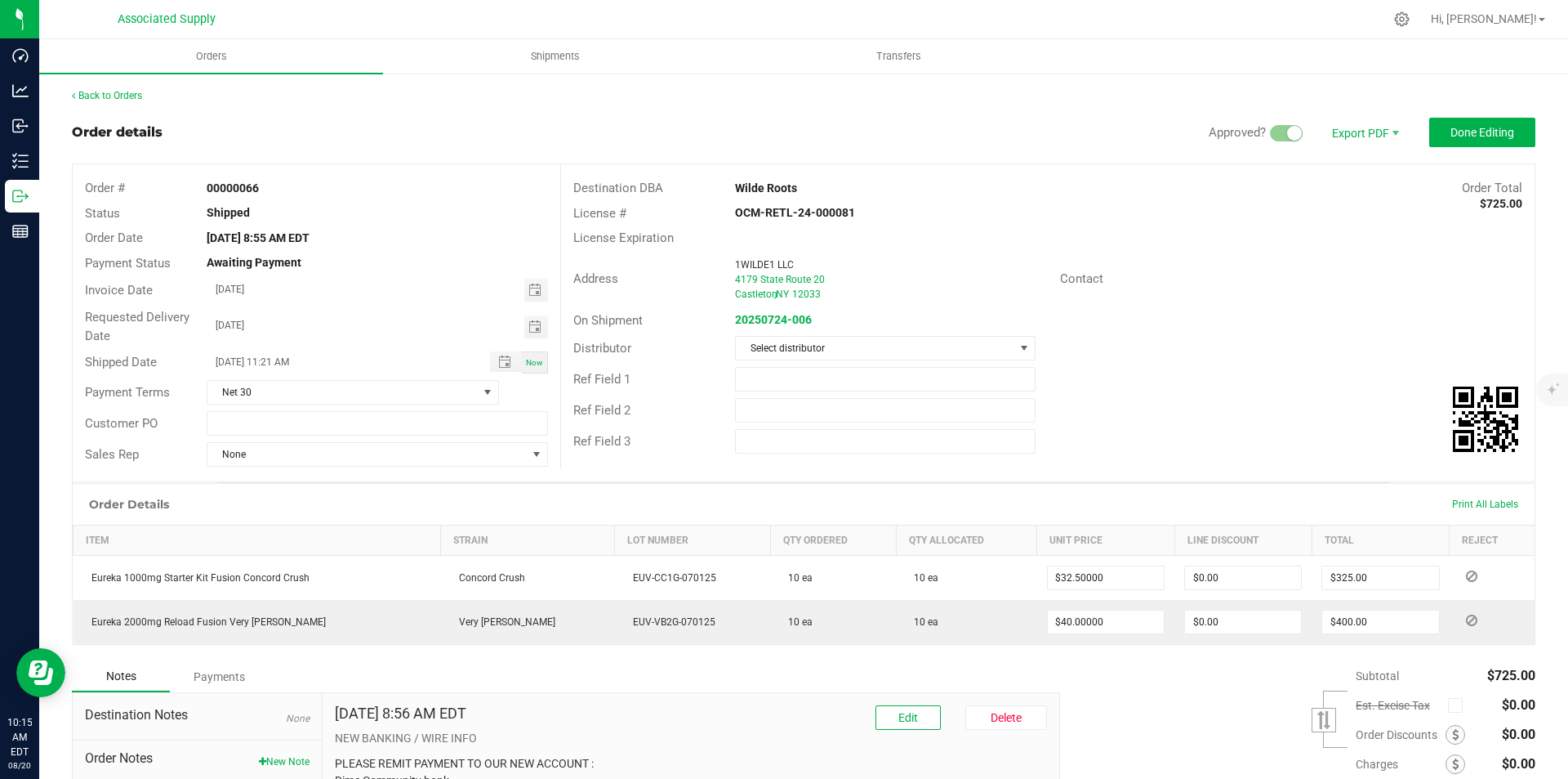
click at [218, 675] on div "Payments" at bounding box center [218, 676] width 98 height 30
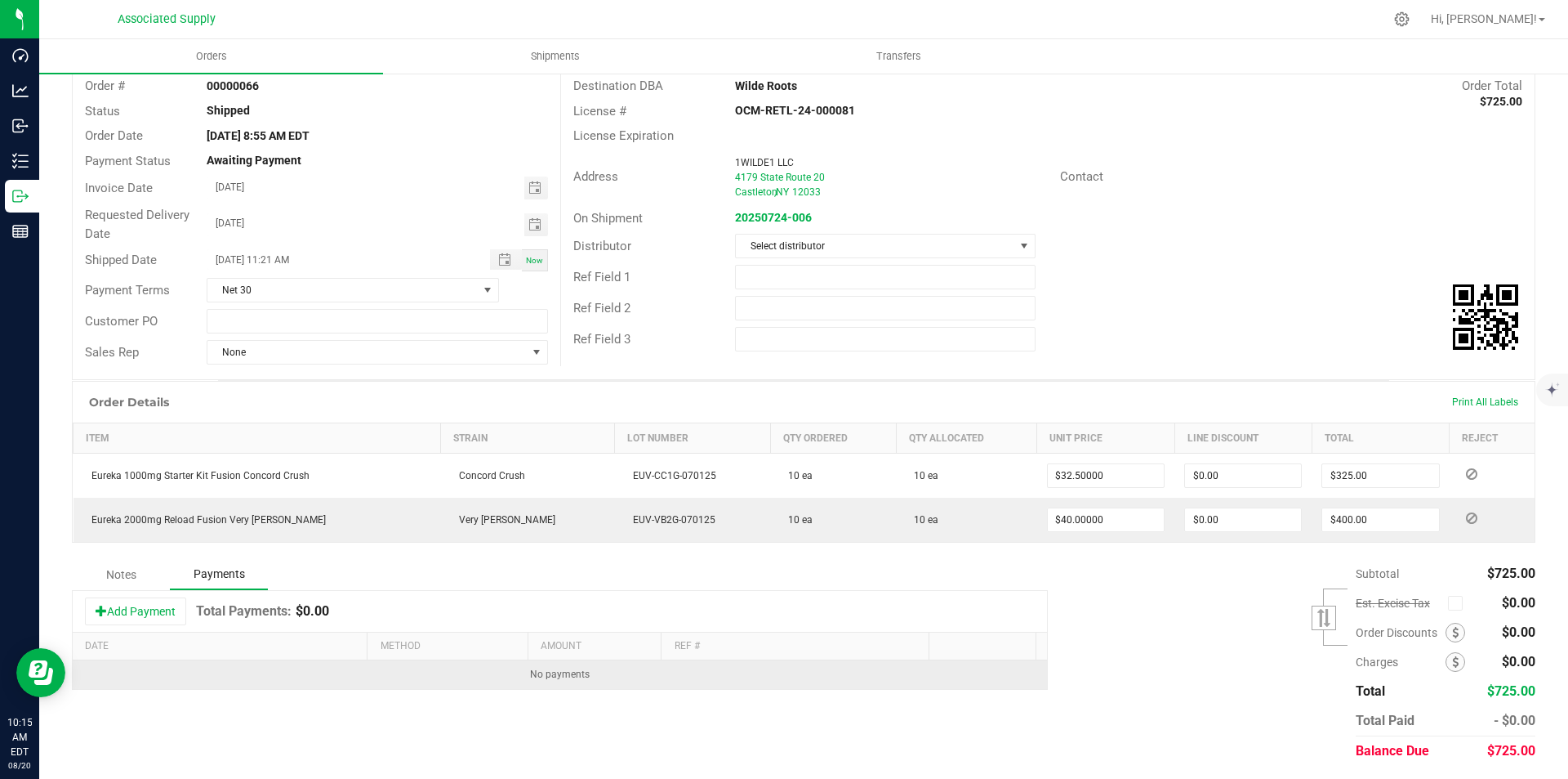
scroll to position [106, 0]
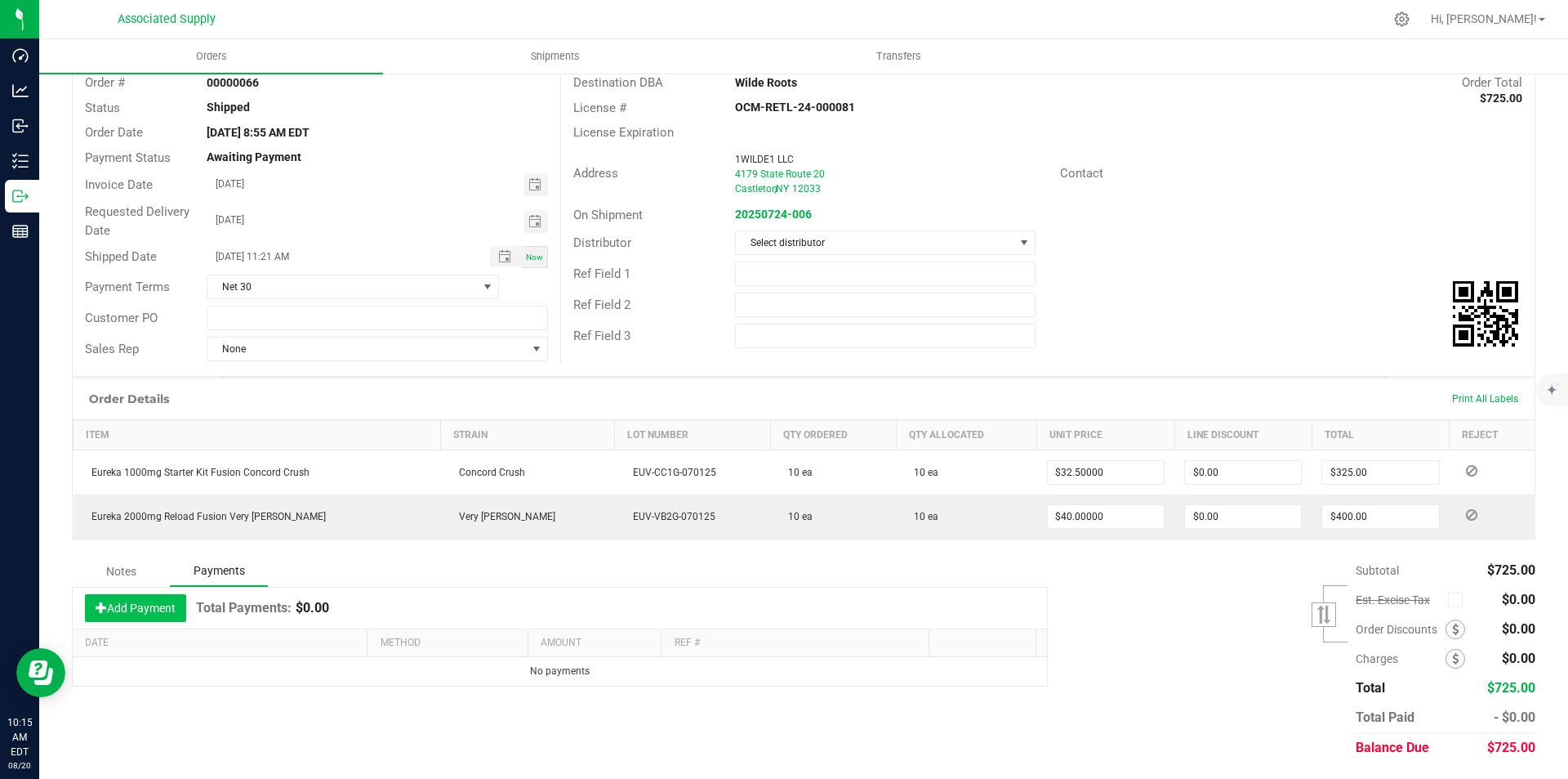
click at [151, 608] on button "Add Payment" at bounding box center [135, 607] width 101 height 28
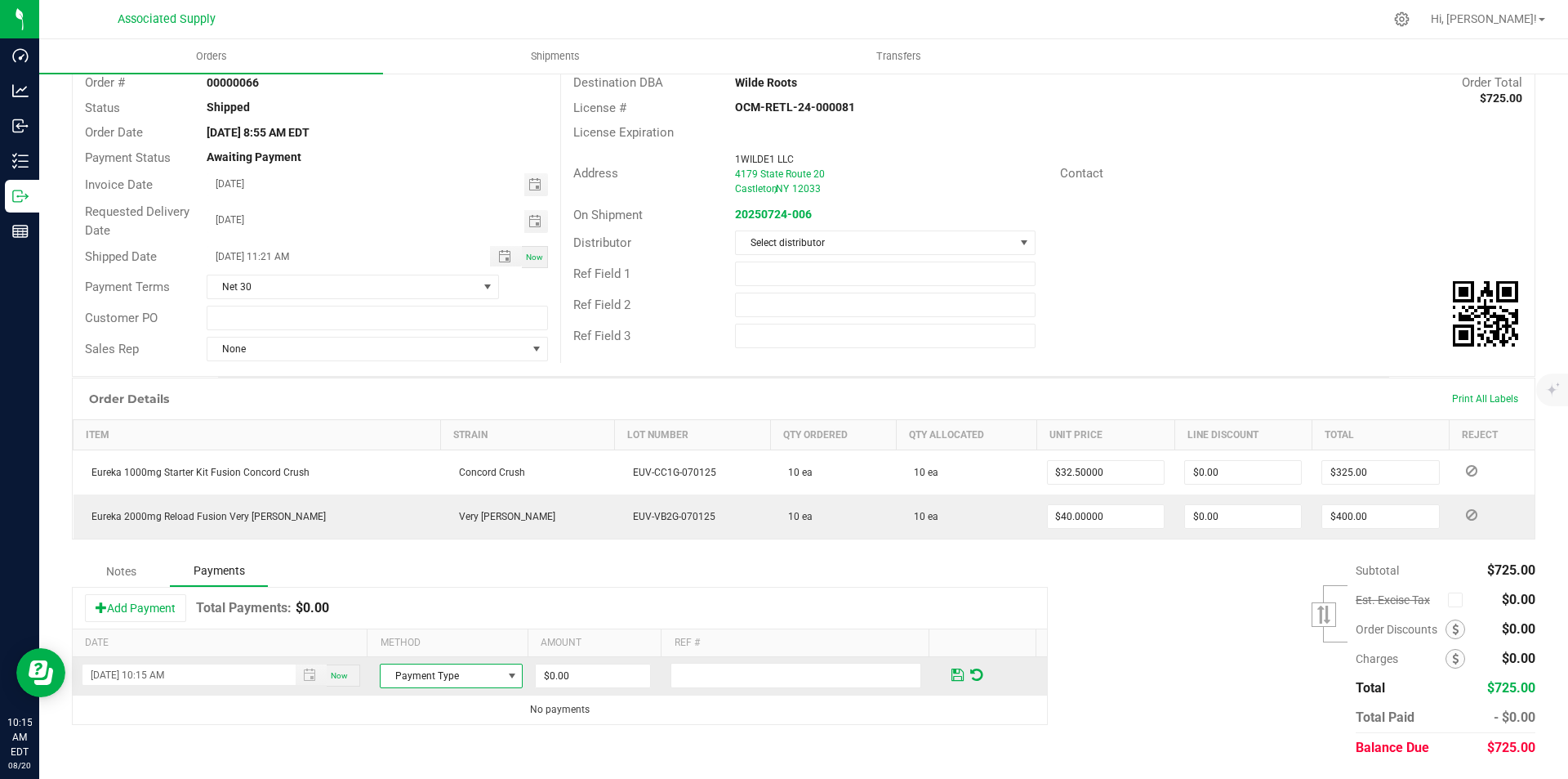
click at [462, 675] on span "Payment Type" at bounding box center [441, 675] width 121 height 23
click at [393, 649] on li "Check" at bounding box center [444, 647] width 138 height 23
click at [566, 672] on input "0" at bounding box center [593, 675] width 115 height 23
type input "$725.00"
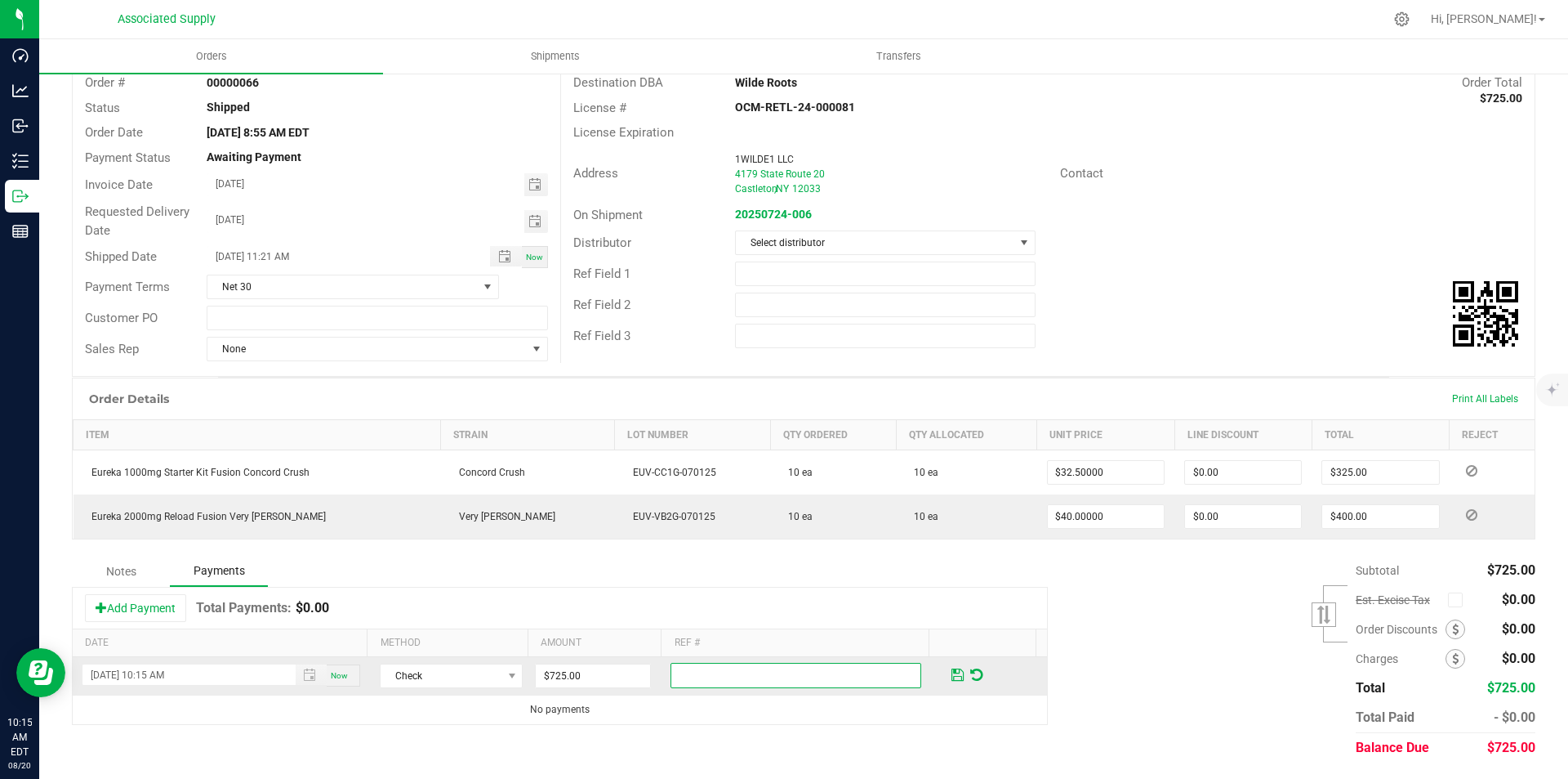
click at [826, 675] on input "text" at bounding box center [796, 675] width 251 height 25
click at [952, 672] on span at bounding box center [958, 675] width 13 height 14
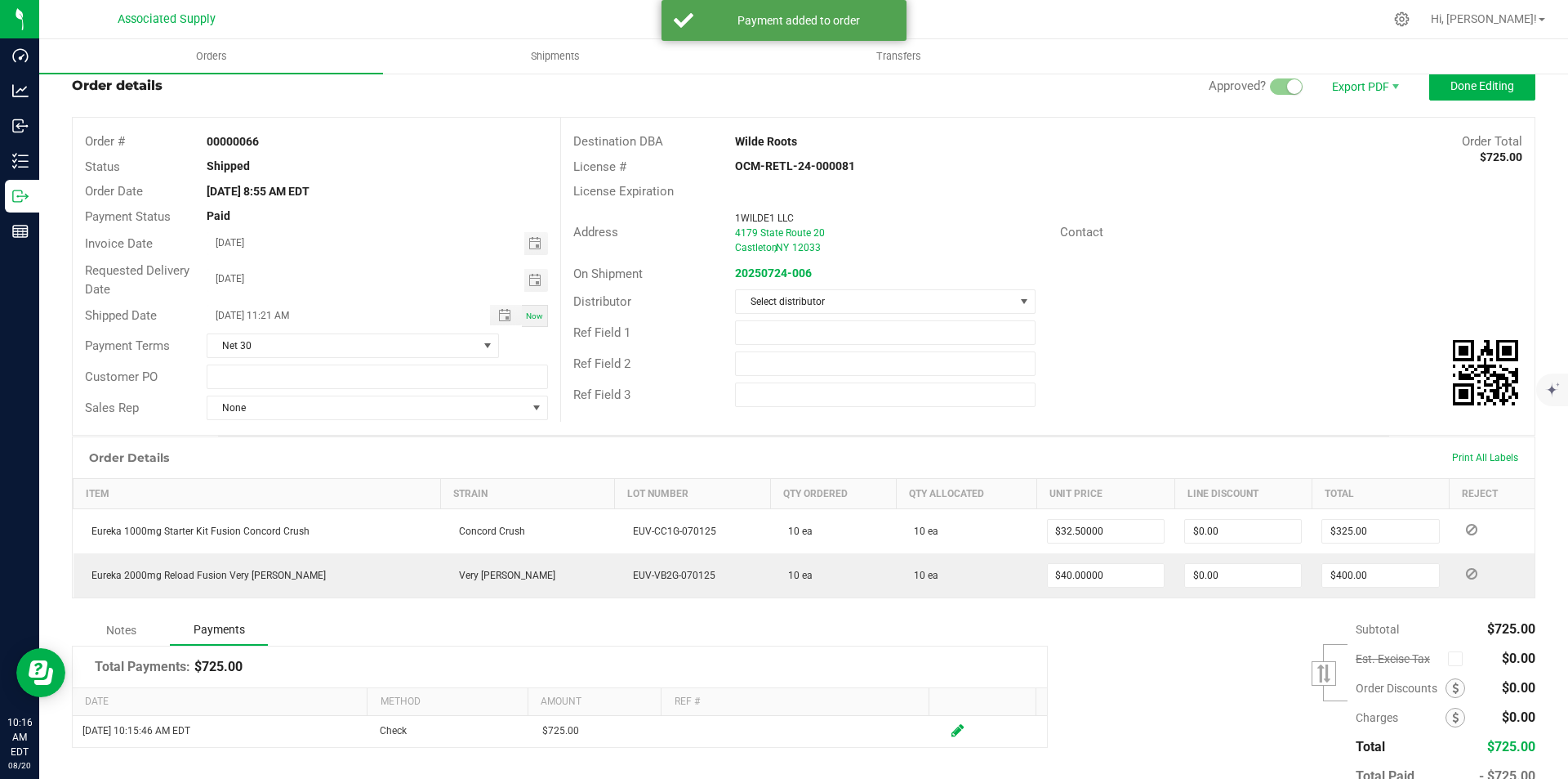
scroll to position [0, 0]
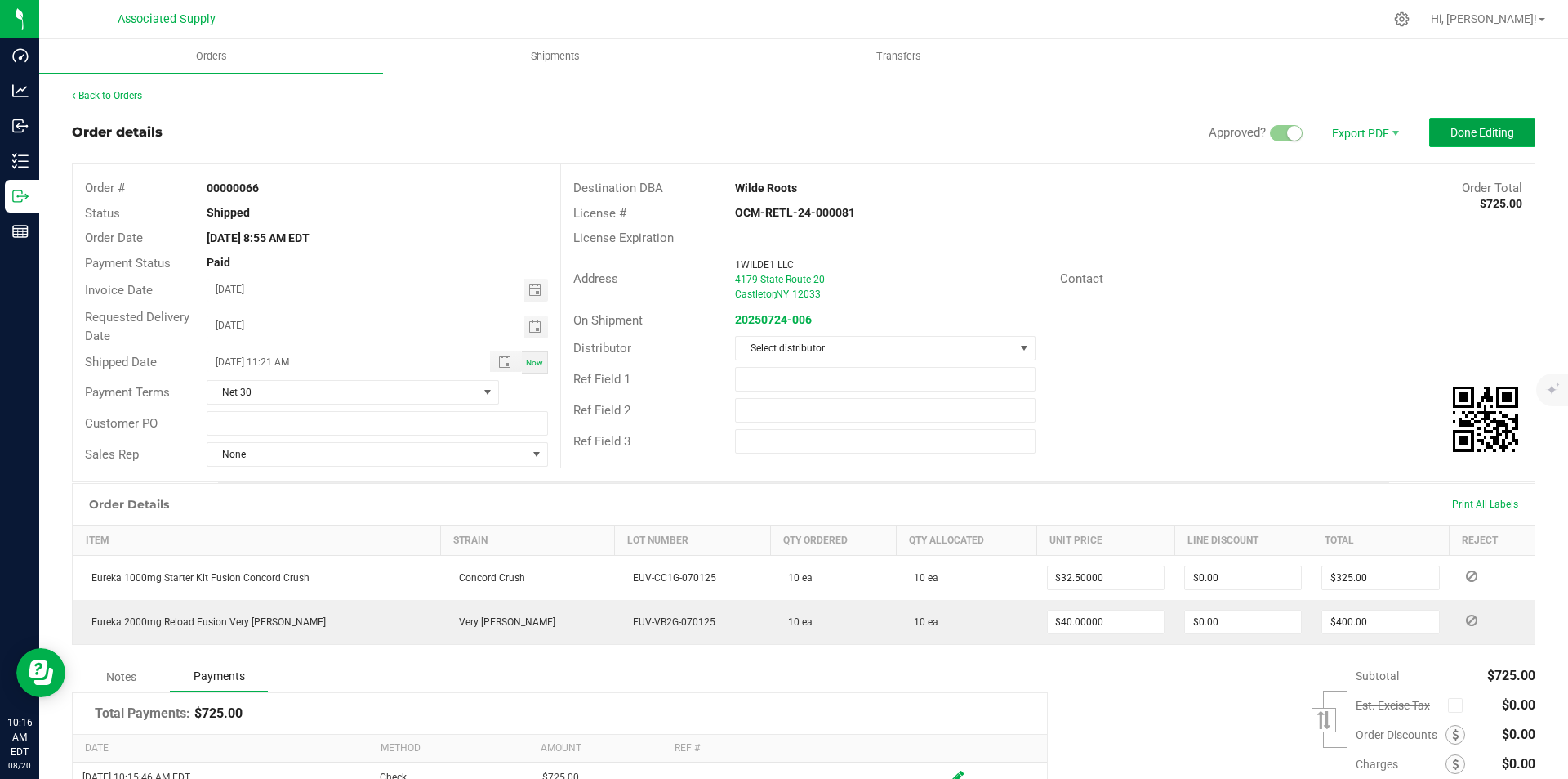
click at [1451, 130] on span "Done Editing" at bounding box center [1482, 132] width 64 height 13
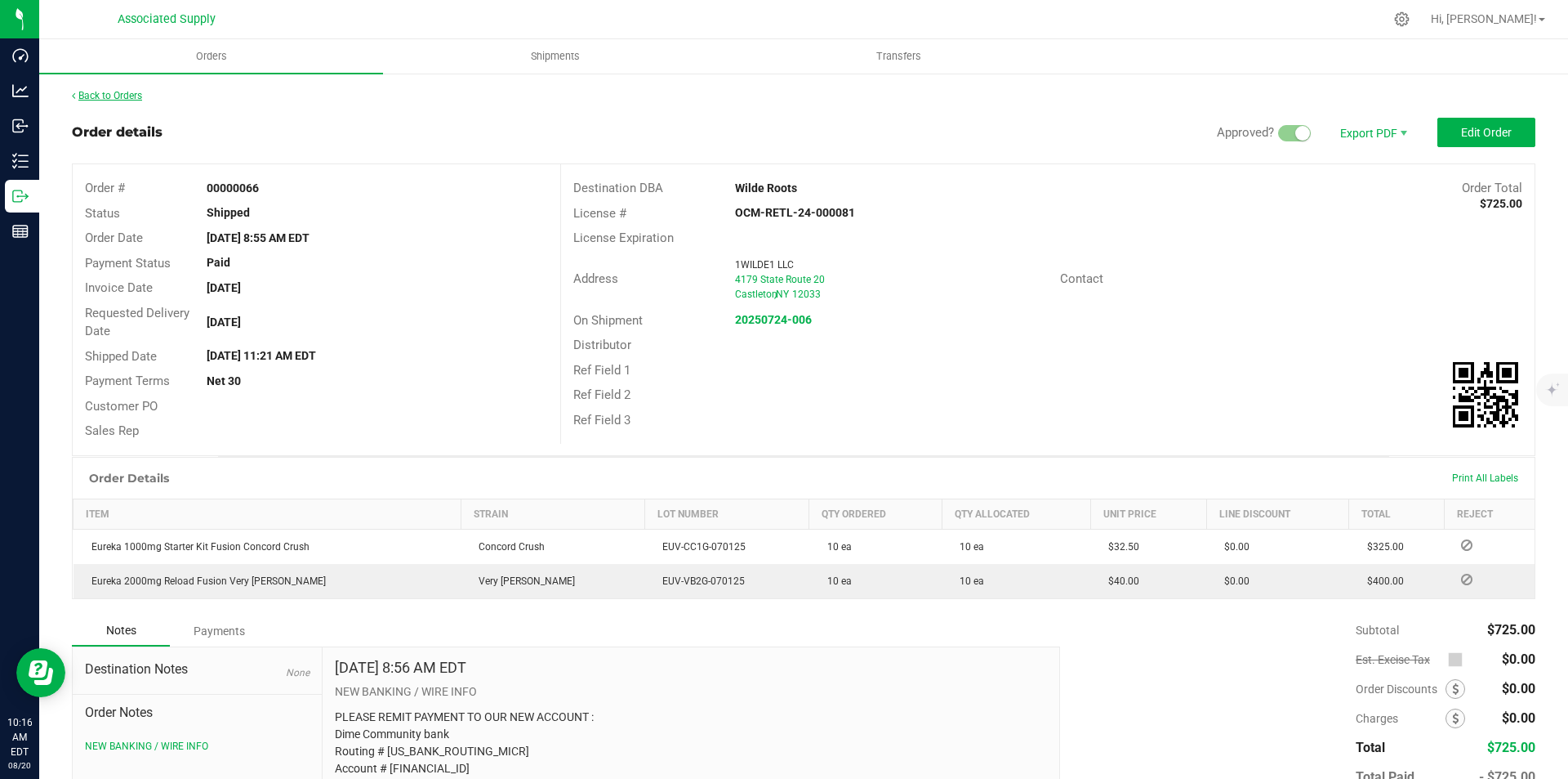
click at [104, 96] on link "Back to Orders" at bounding box center [107, 96] width 70 height 12
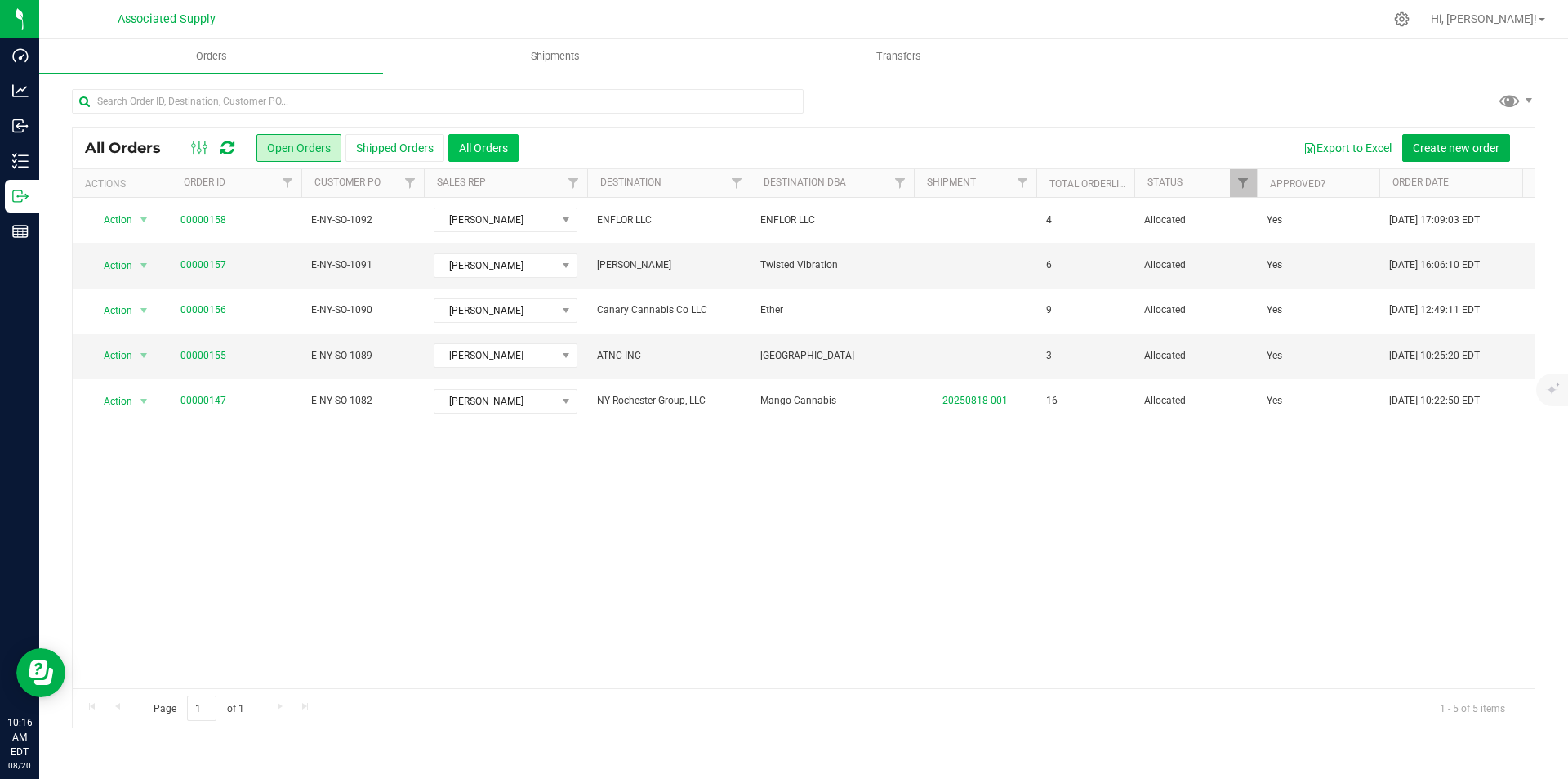
click at [463, 150] on button "All Orders" at bounding box center [484, 147] width 70 height 28
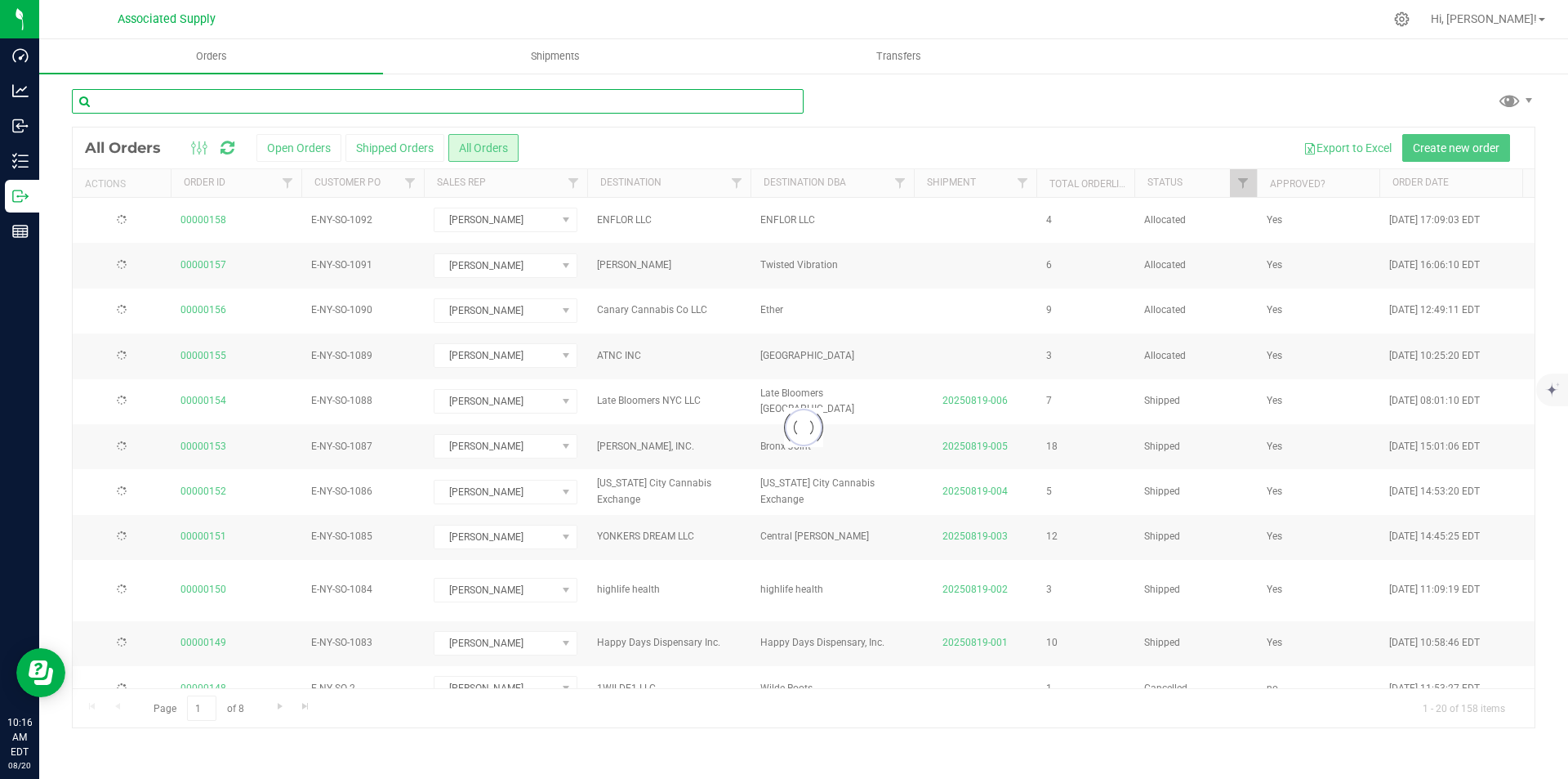
click at [220, 103] on input "text" at bounding box center [438, 101] width 732 height 24
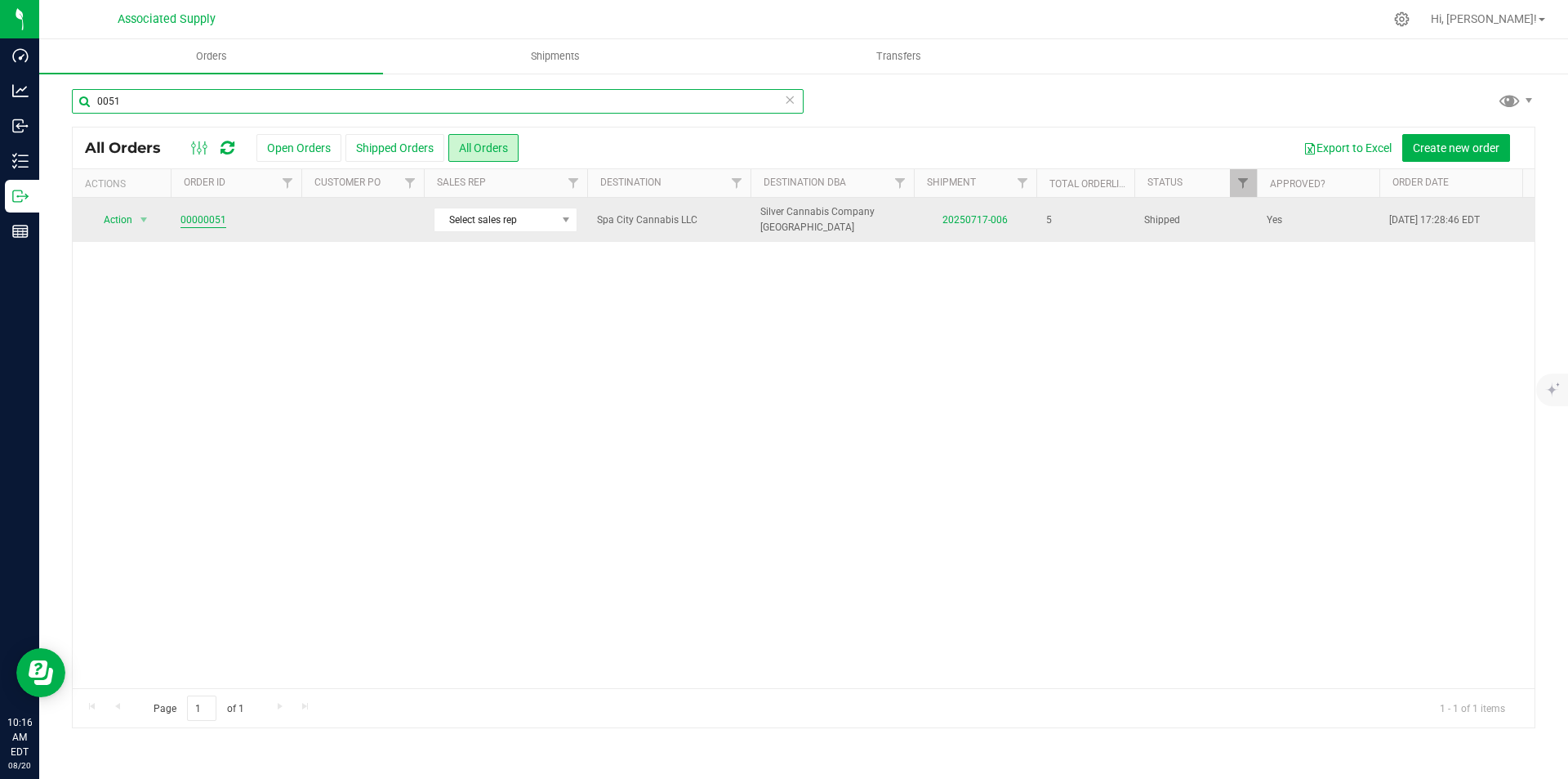
type input "0051"
click at [195, 215] on link "00000051" at bounding box center [203, 219] width 46 height 15
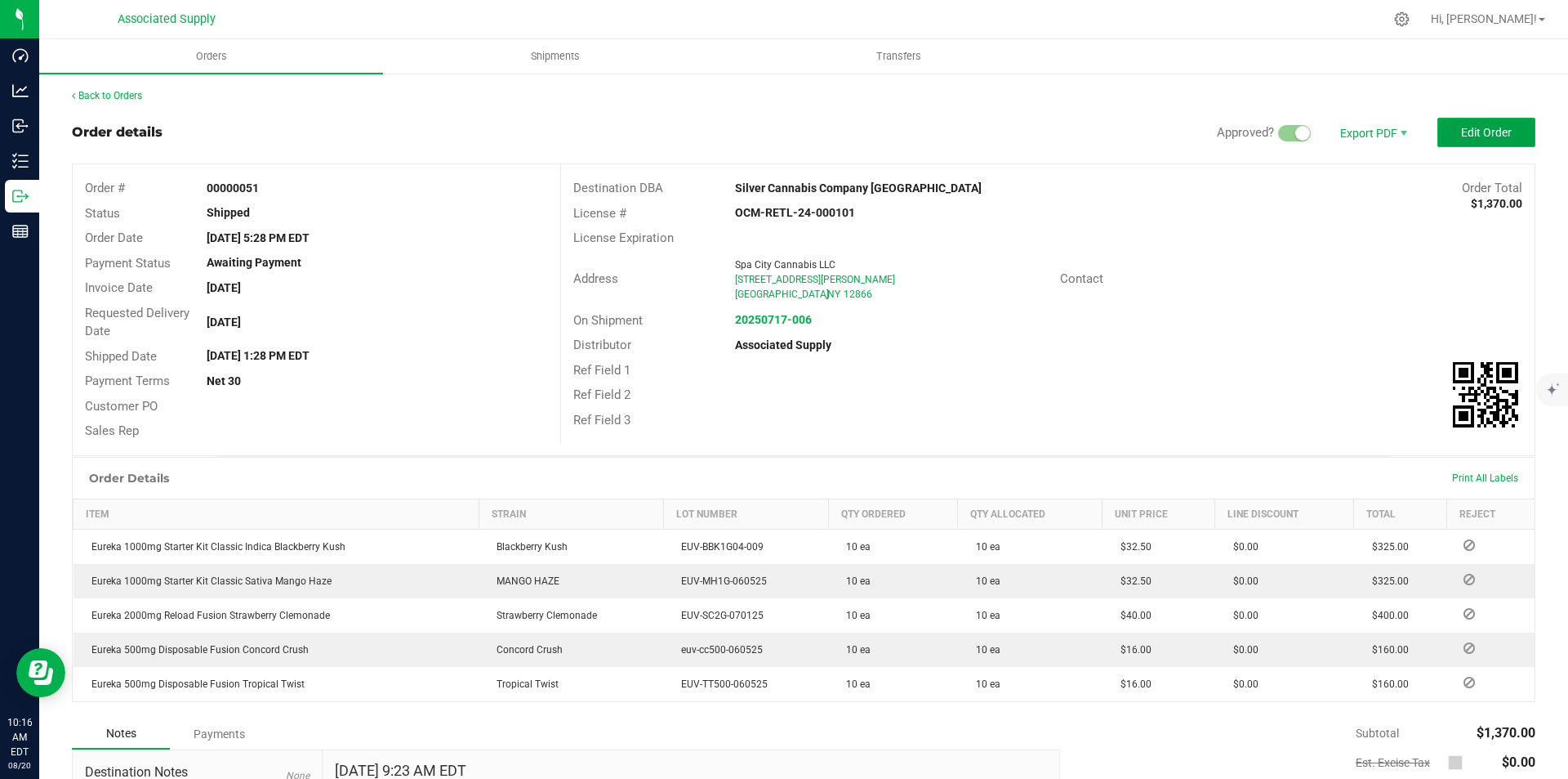
click at [1473, 134] on span "Edit Order" at bounding box center [1487, 132] width 51 height 13
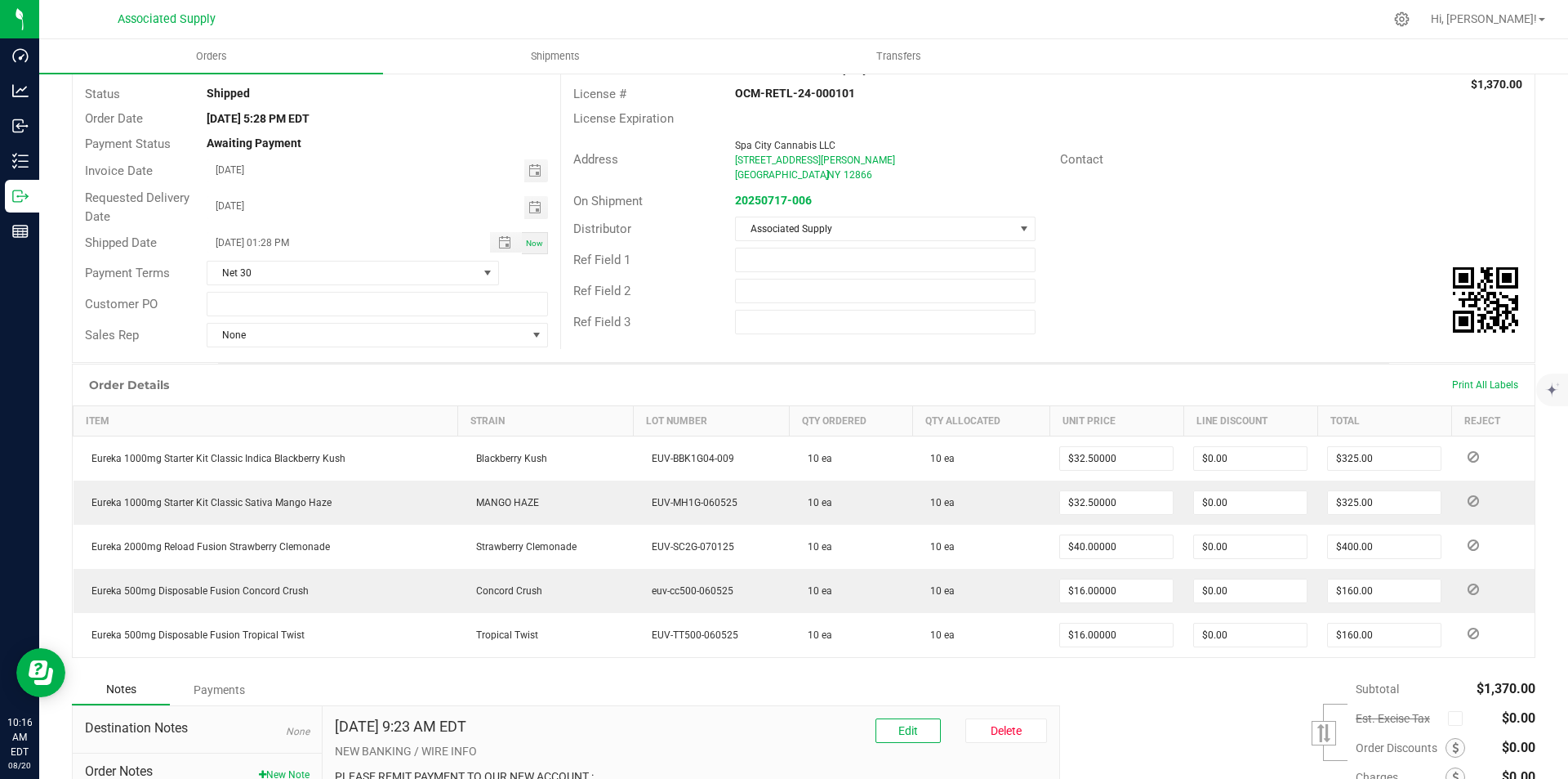
scroll to position [283, 0]
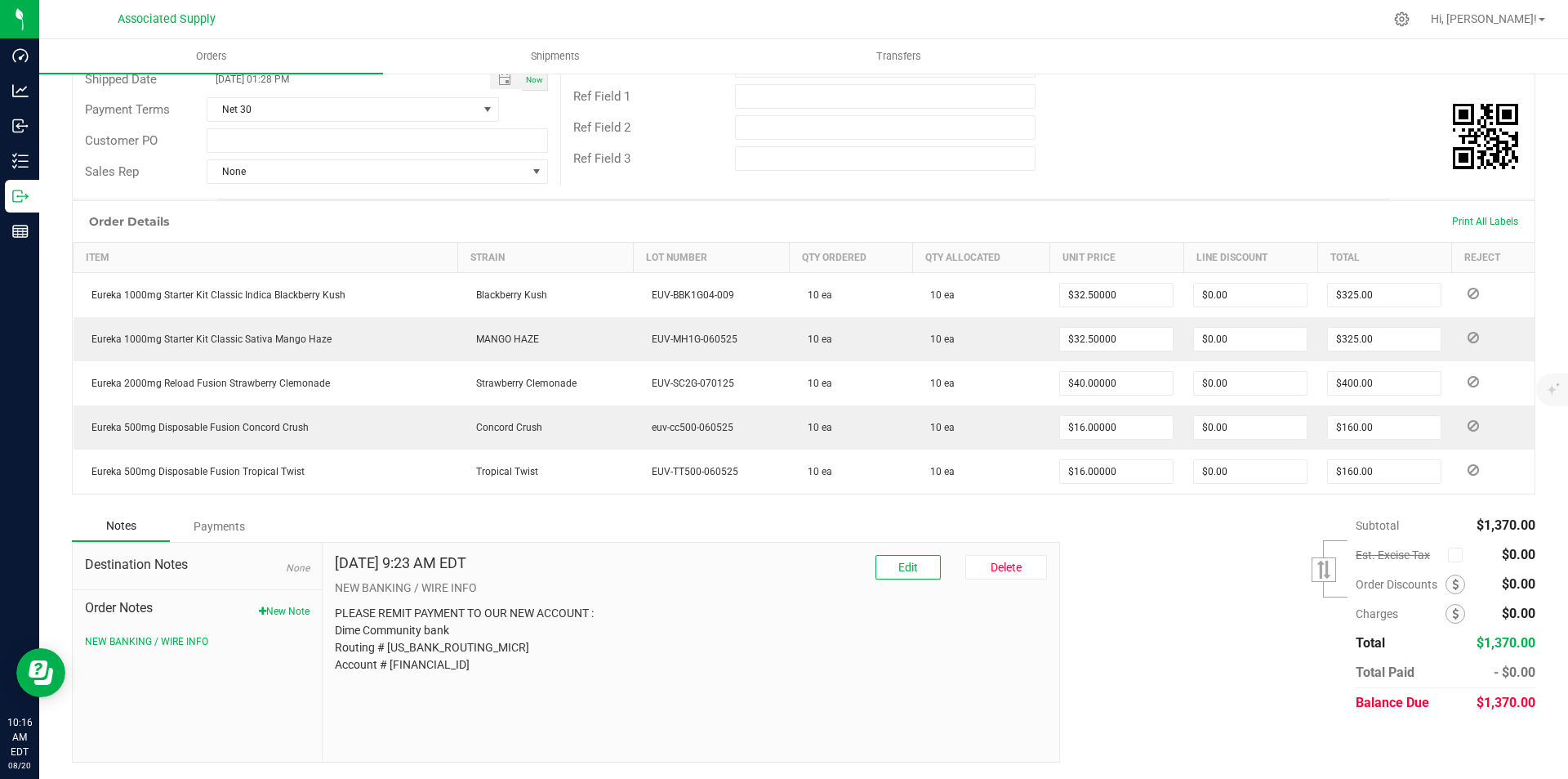
click at [211, 525] on div "Payments" at bounding box center [218, 526] width 98 height 30
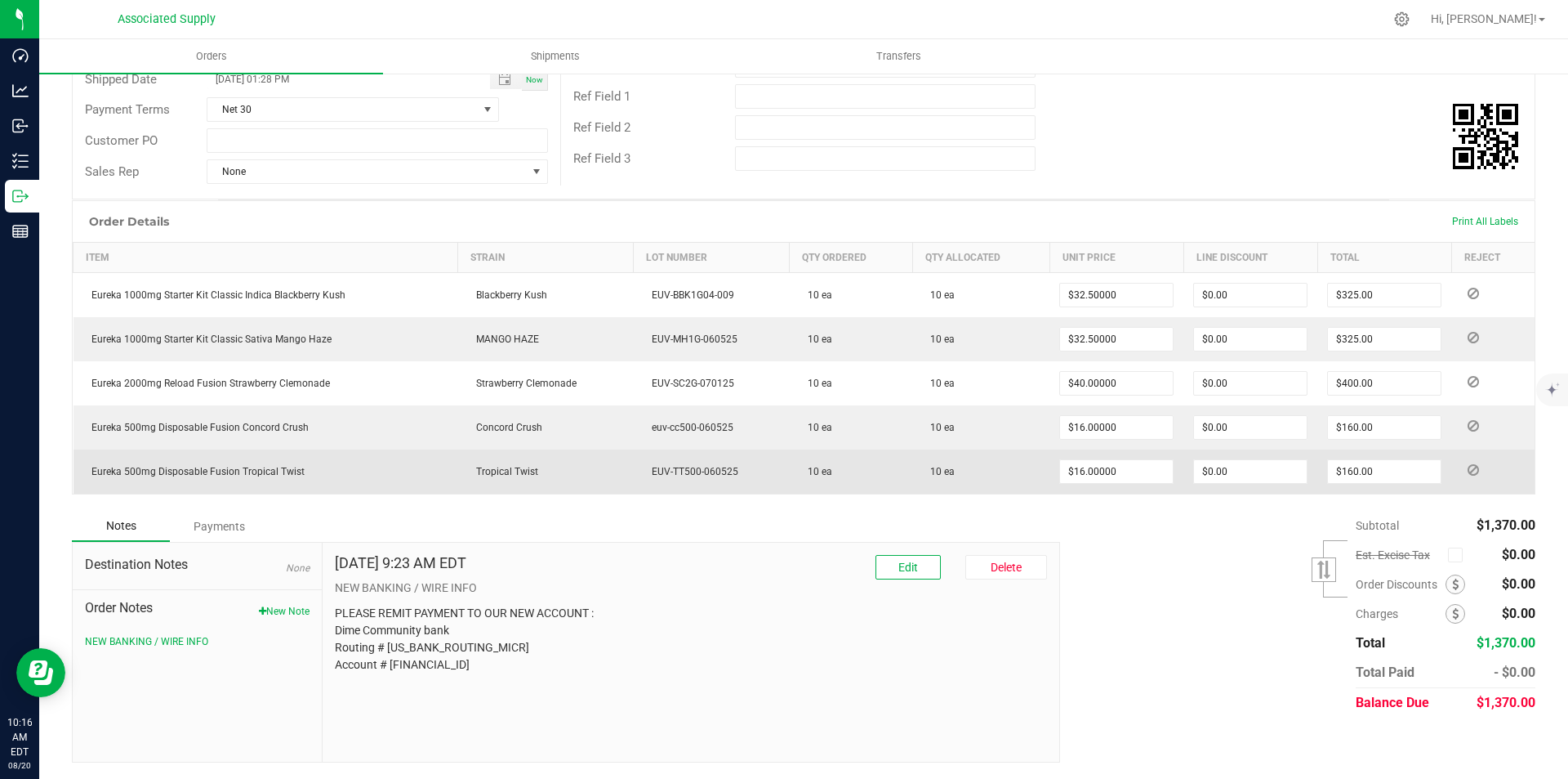
scroll to position [237, 0]
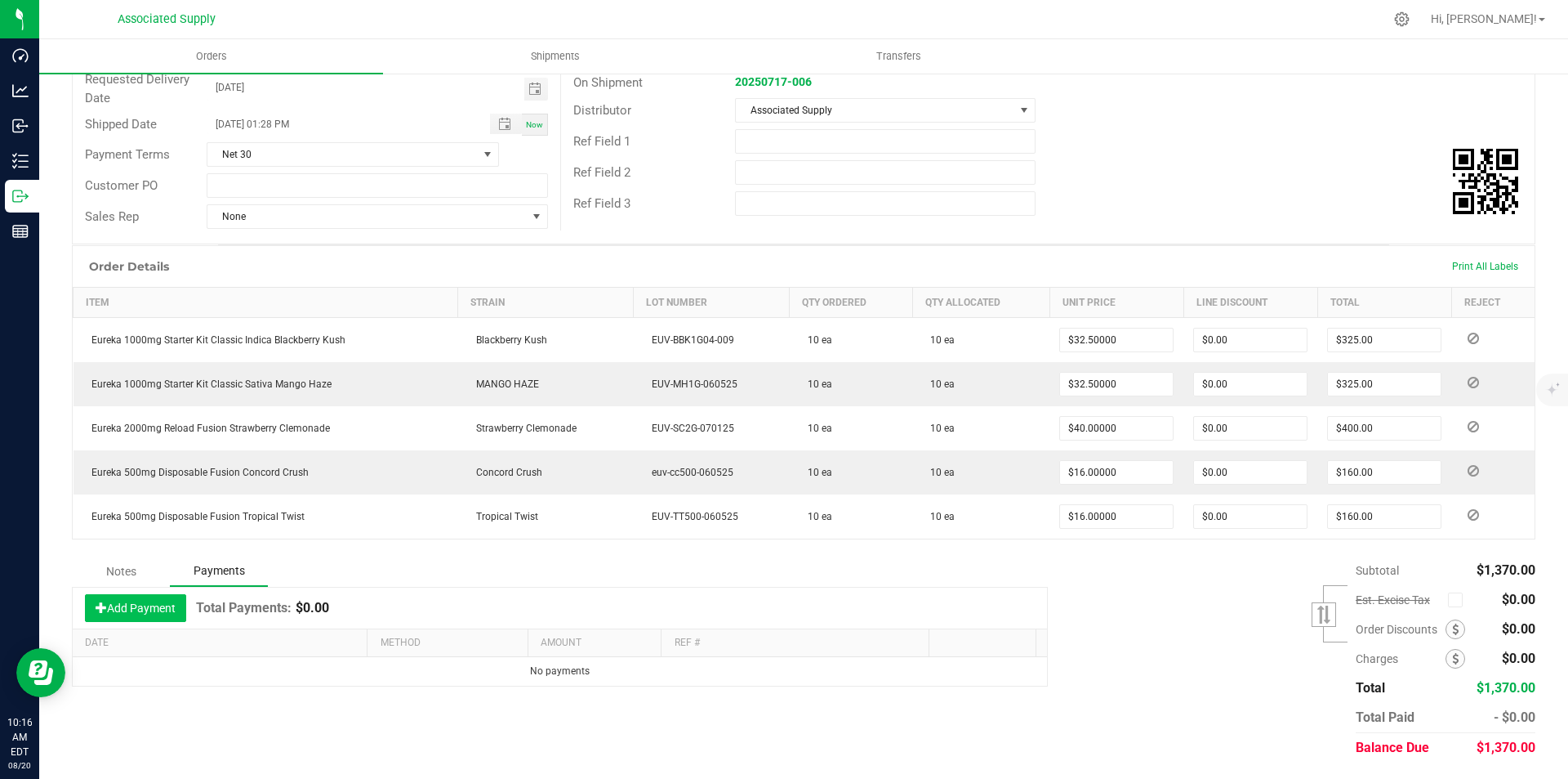
click at [133, 609] on button "Add Payment" at bounding box center [135, 607] width 101 height 28
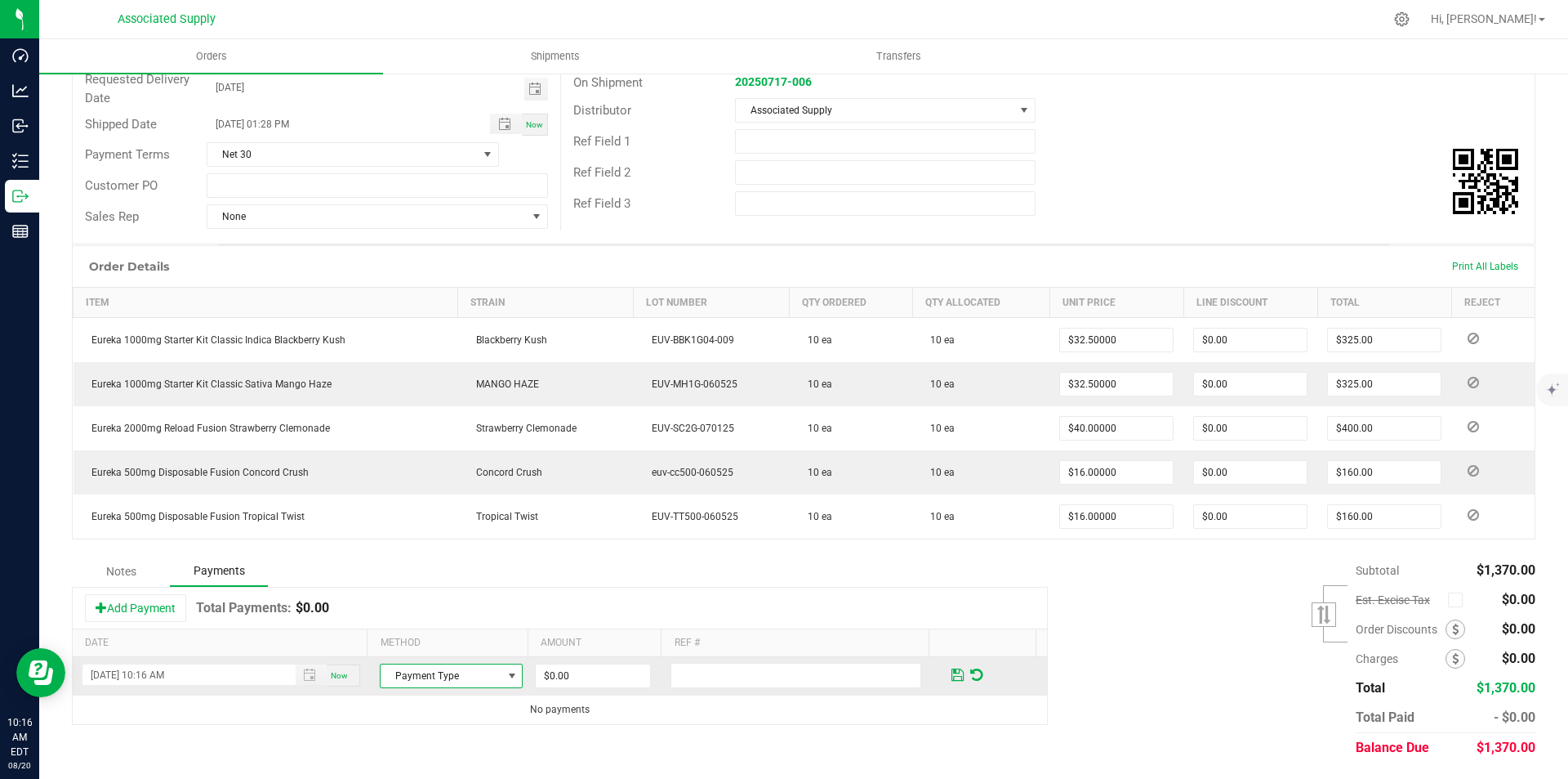
click at [505, 679] on span at bounding box center [512, 676] width 13 height 13
click at [395, 646] on li "Check" at bounding box center [444, 647] width 138 height 23
click at [577, 676] on input "0" at bounding box center [593, 675] width 115 height 23
type input "$1,370.00"
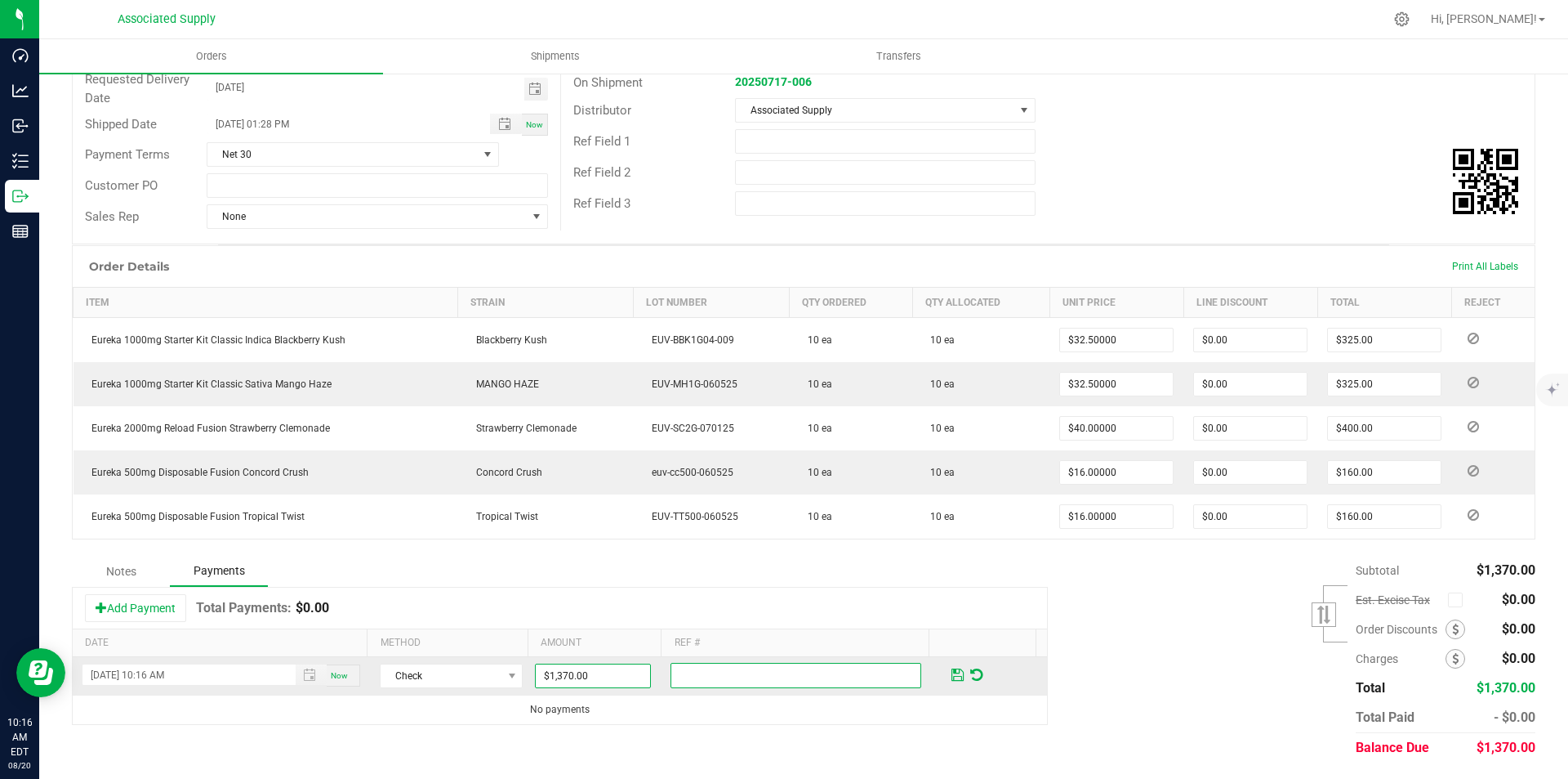
click at [724, 678] on input "text" at bounding box center [796, 675] width 251 height 25
click at [952, 677] on span at bounding box center [958, 675] width 13 height 14
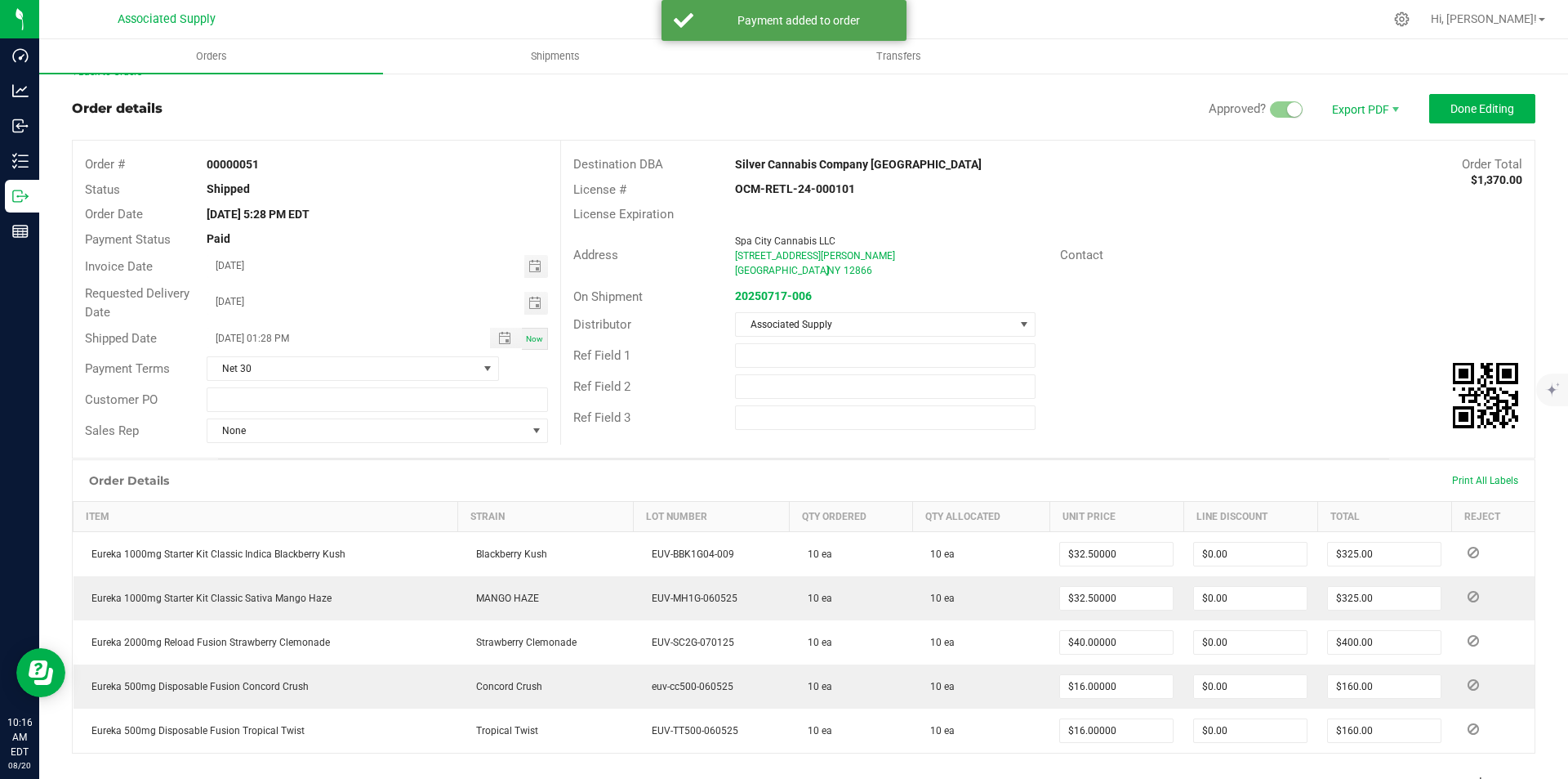
scroll to position [0, 0]
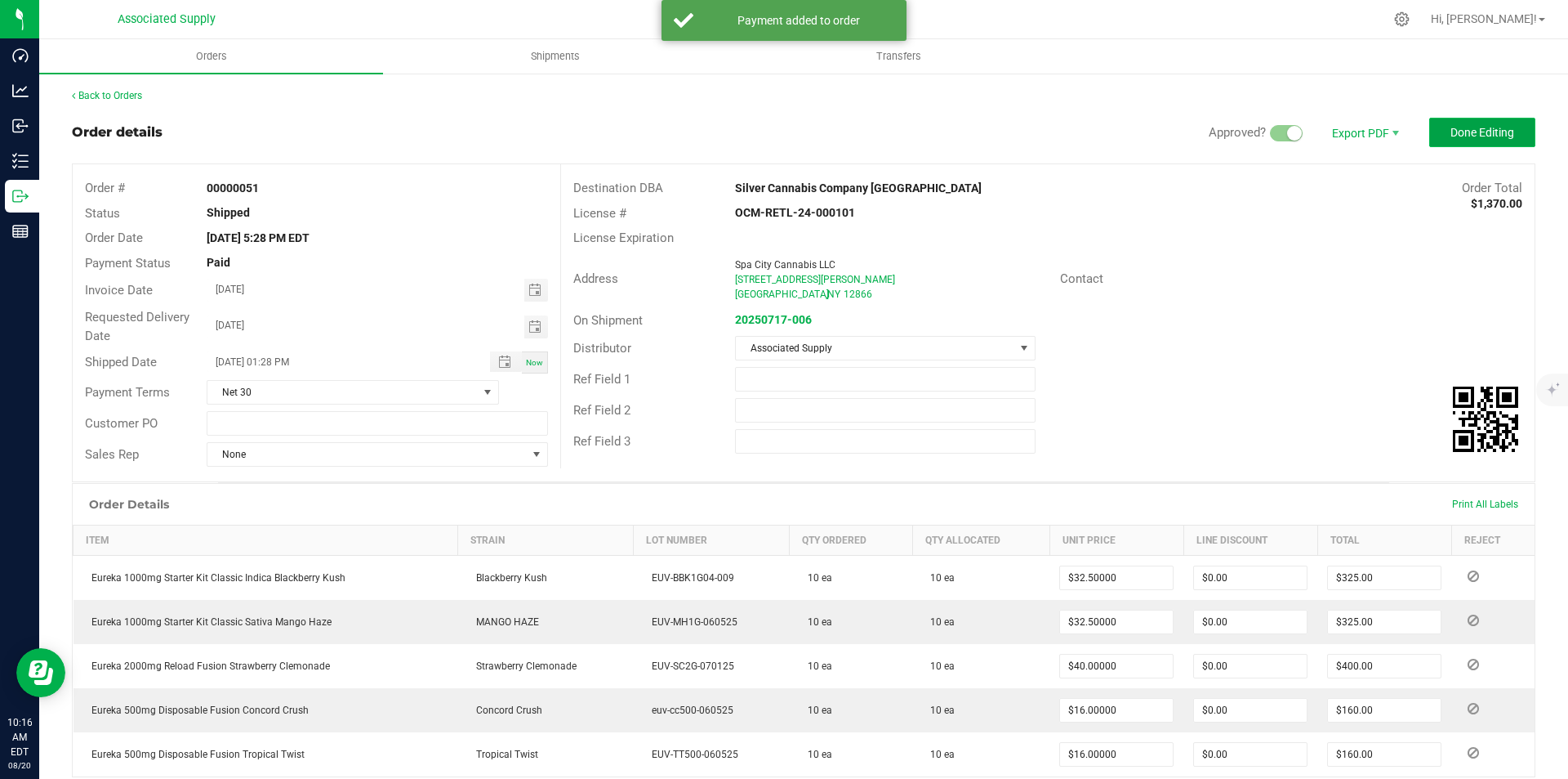
click at [1462, 133] on span "Done Editing" at bounding box center [1482, 132] width 64 height 13
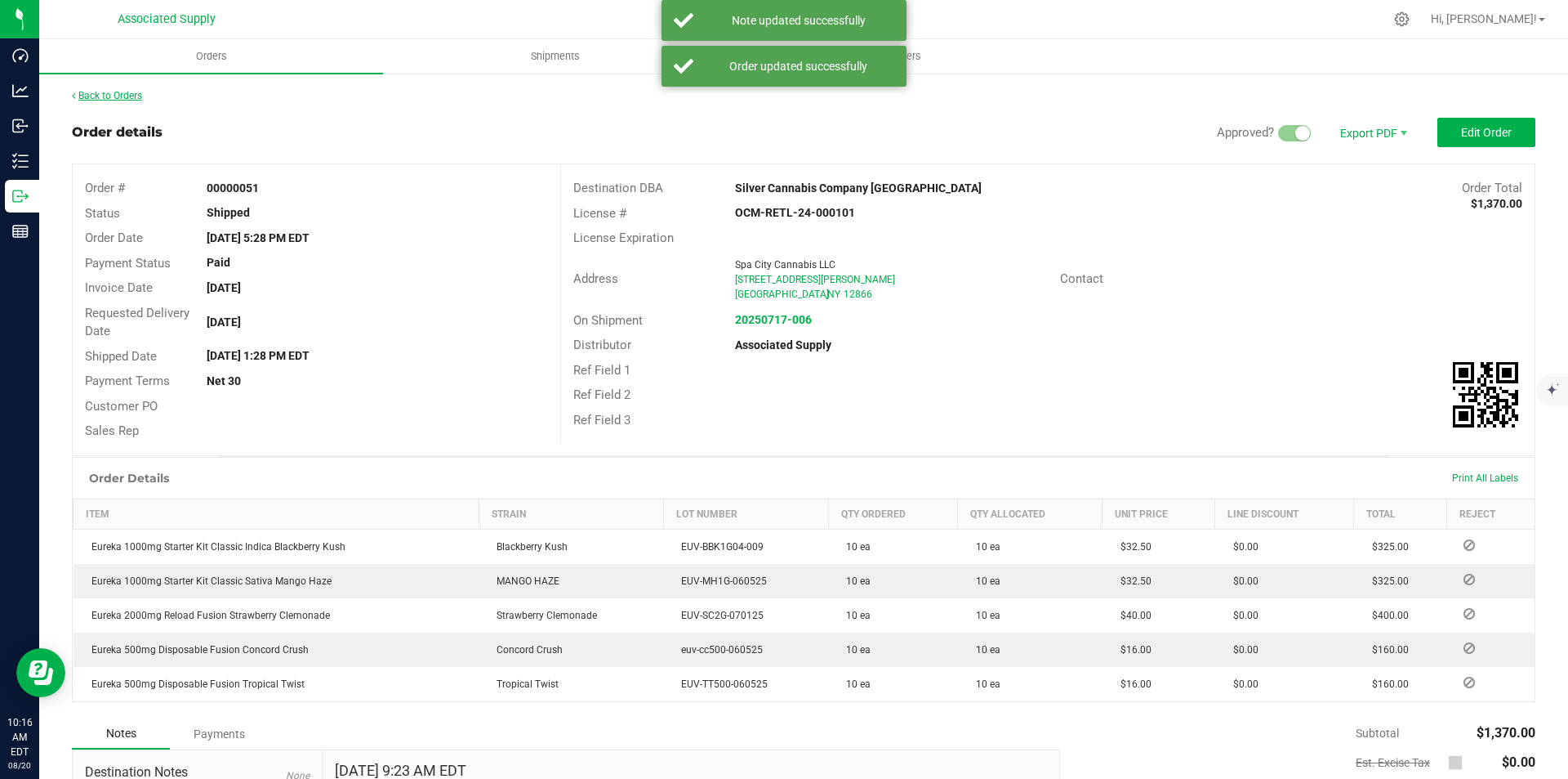
click at [123, 96] on link "Back to Orders" at bounding box center [107, 96] width 70 height 12
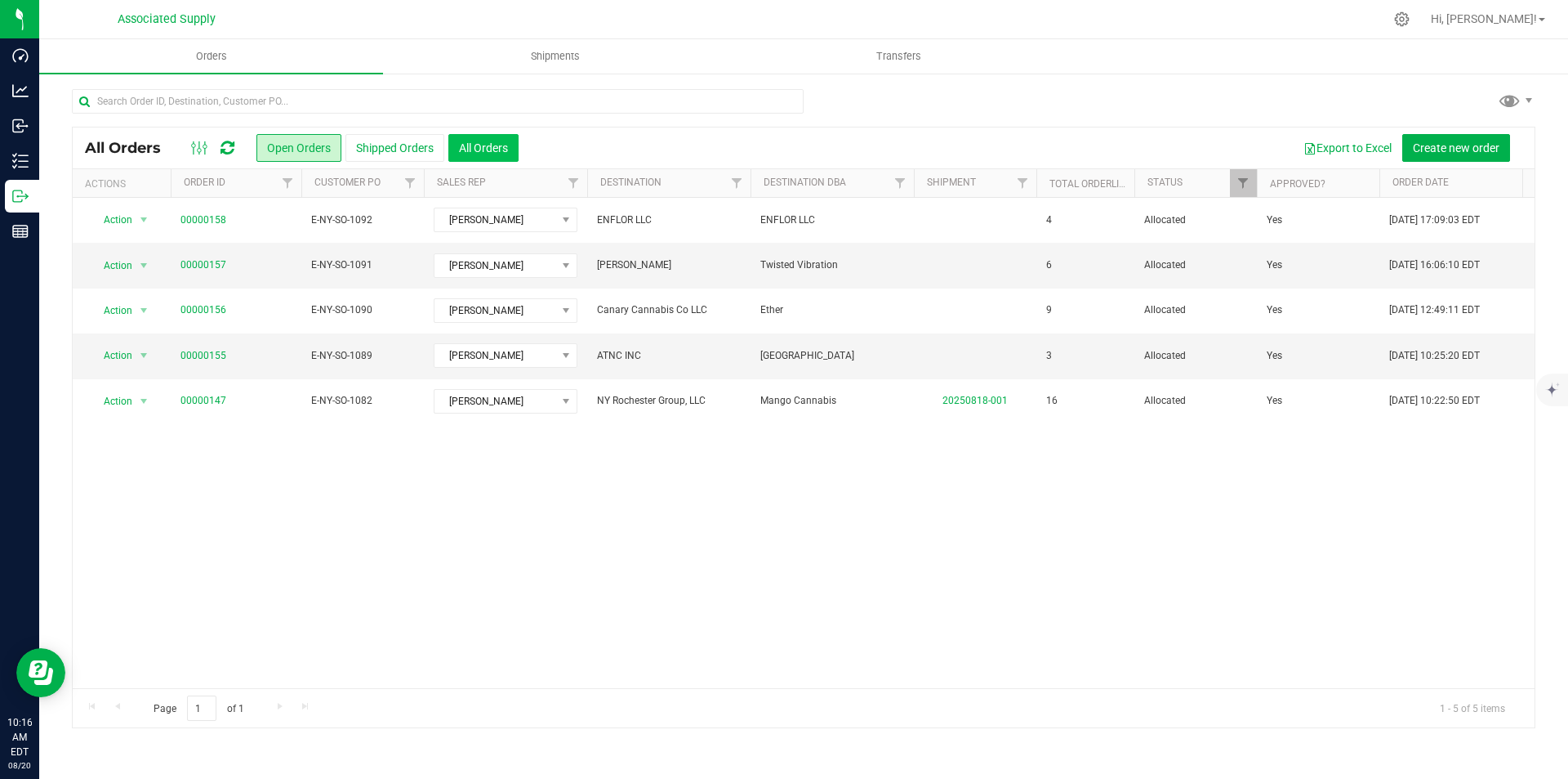
click at [497, 145] on button "All Orders" at bounding box center [484, 147] width 70 height 28
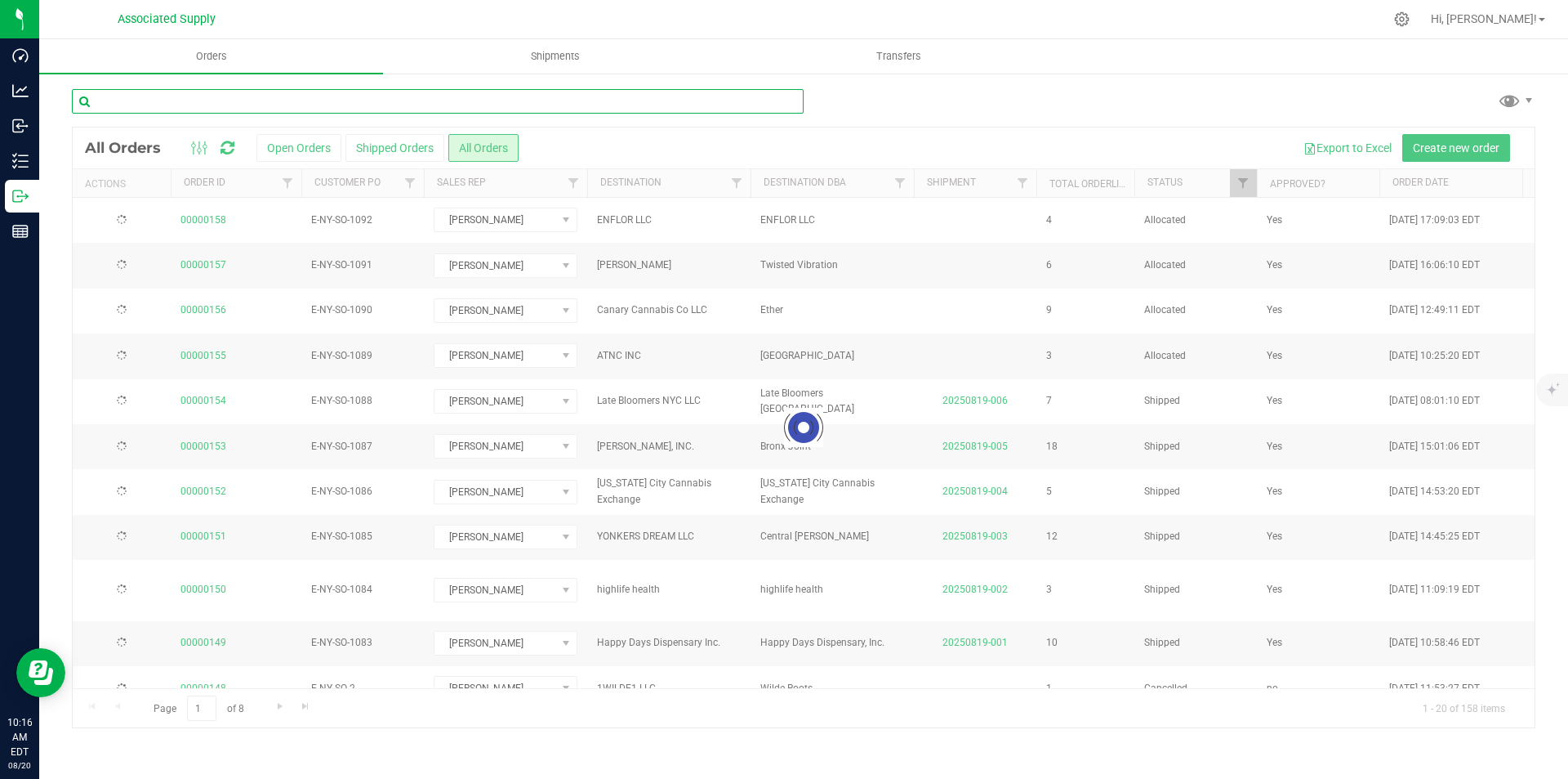
click at [225, 104] on input "text" at bounding box center [438, 101] width 732 height 24
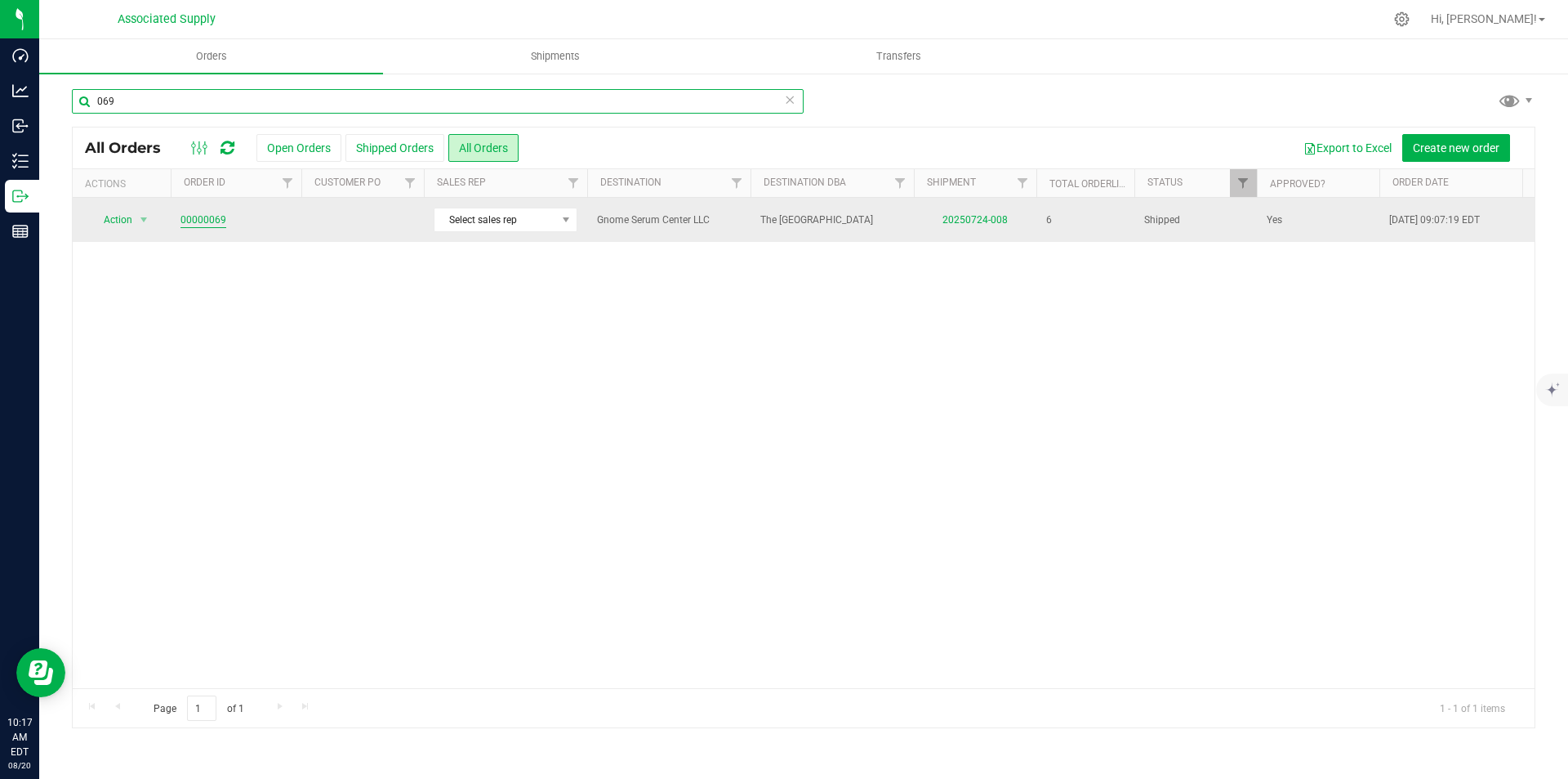
type input "069"
click at [198, 224] on link "00000069" at bounding box center [203, 219] width 46 height 15
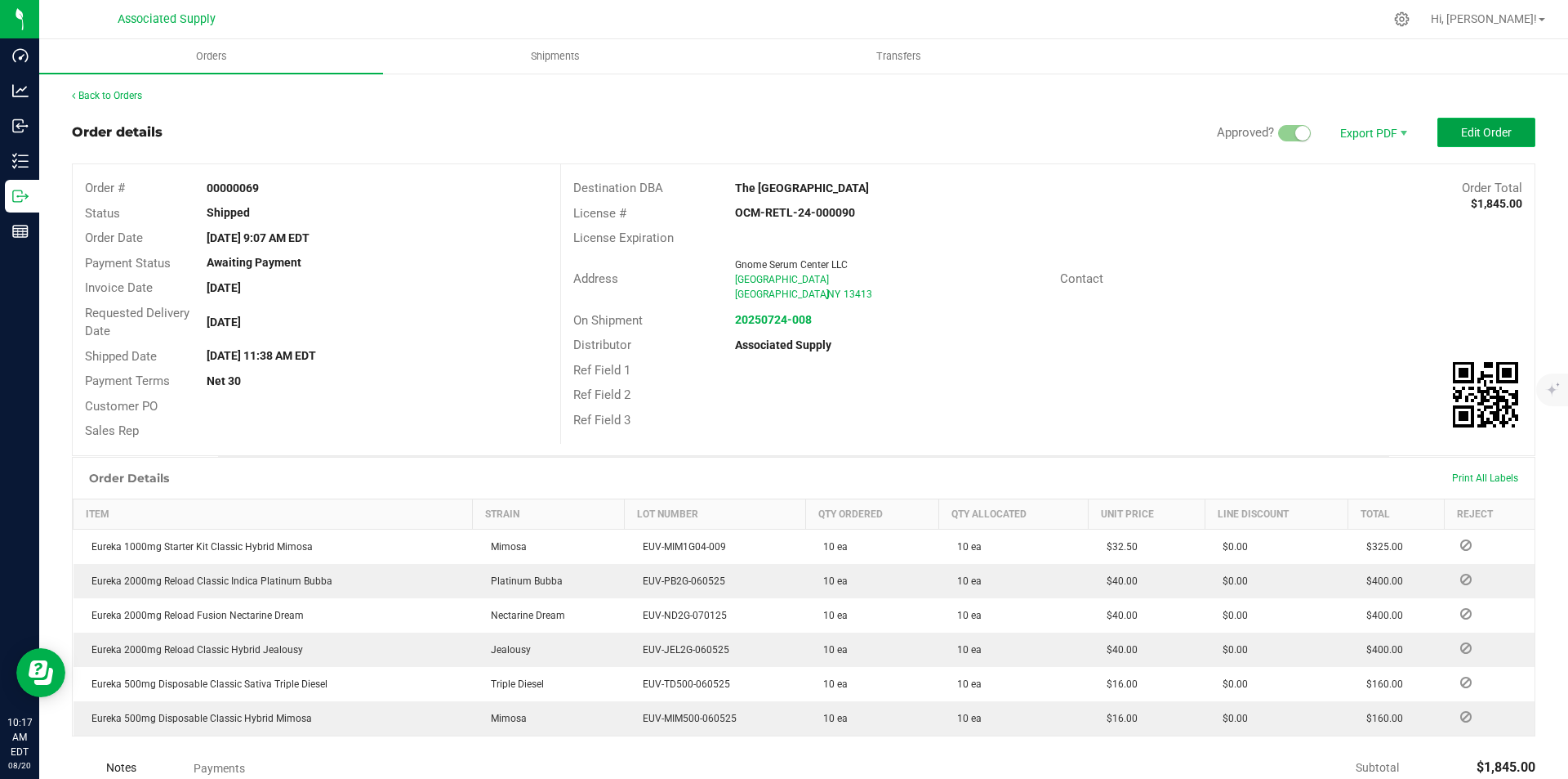
click at [1475, 131] on span "Edit Order" at bounding box center [1487, 132] width 51 height 13
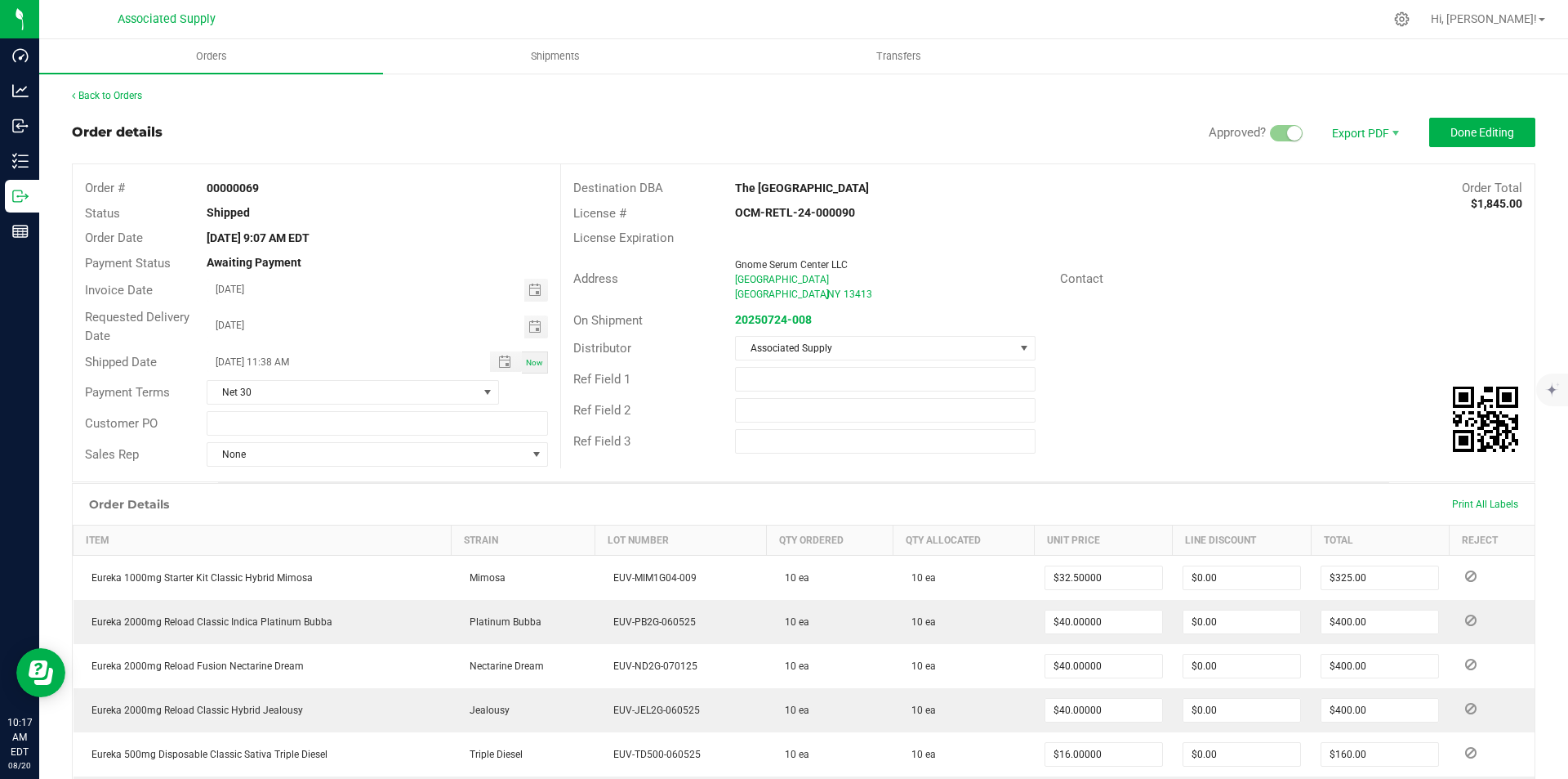
scroll to position [327, 0]
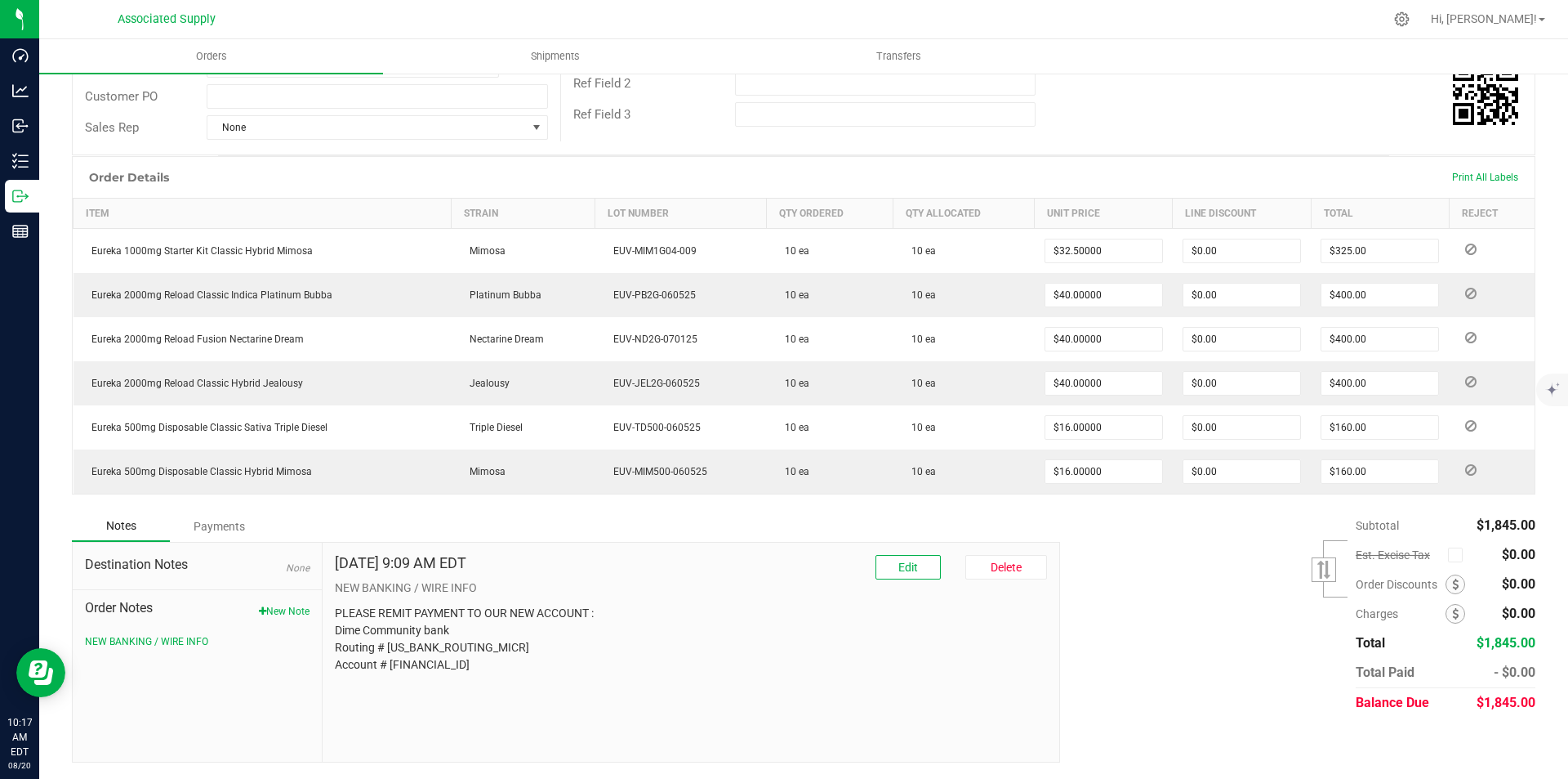
click at [215, 526] on div "Payments" at bounding box center [218, 526] width 98 height 30
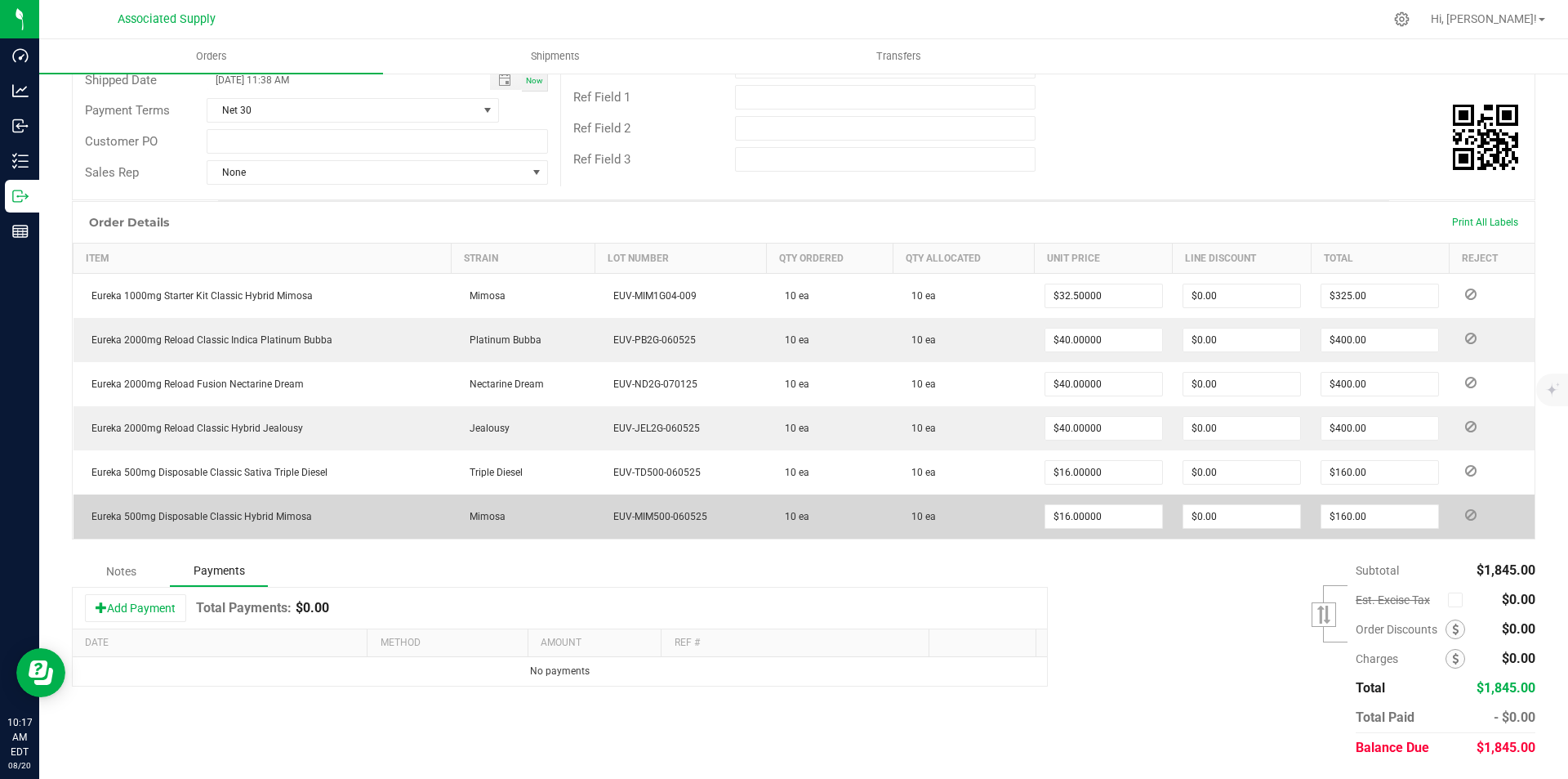
scroll to position [282, 0]
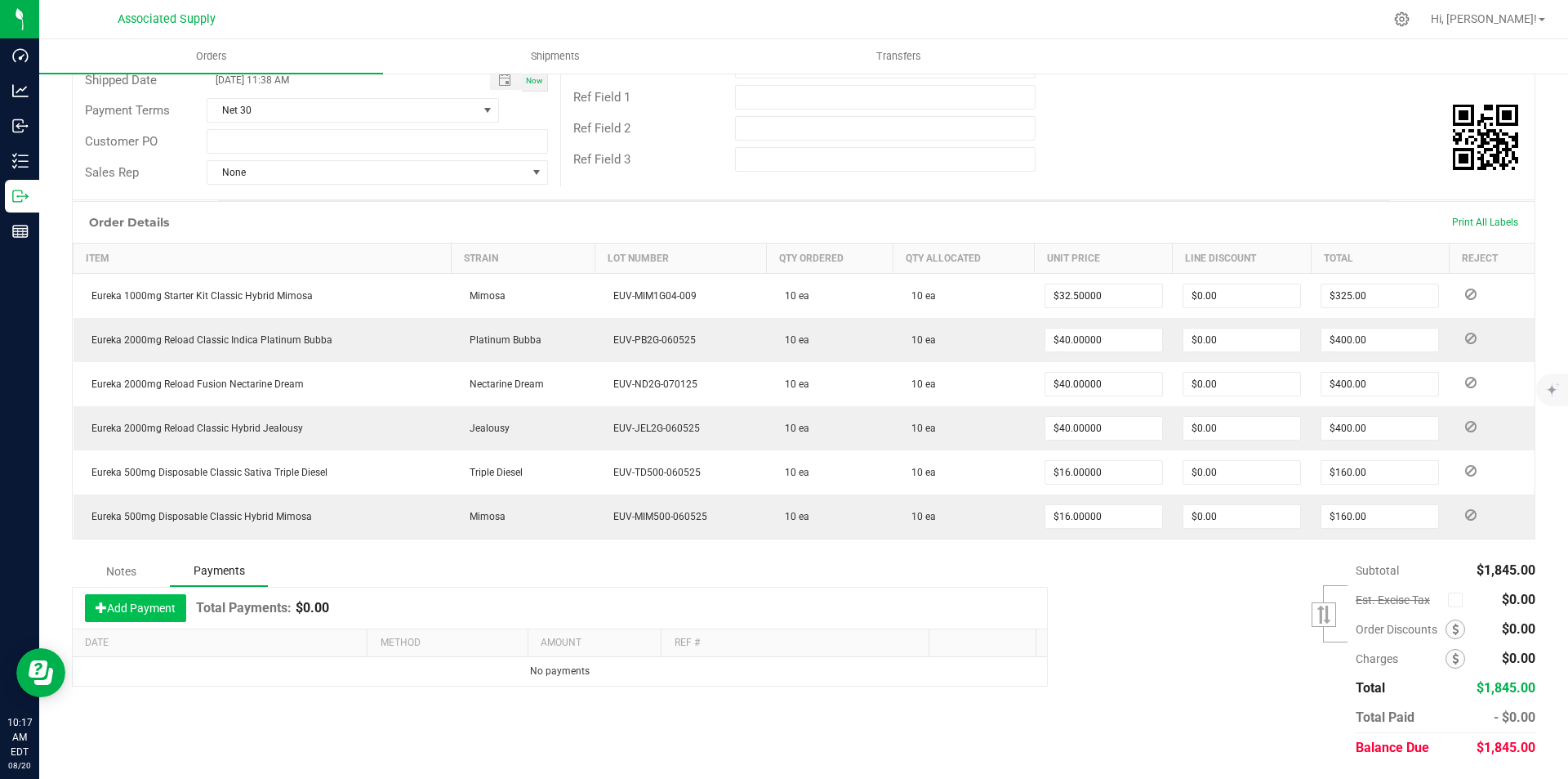
click at [135, 603] on button "Add Payment" at bounding box center [135, 607] width 101 height 28
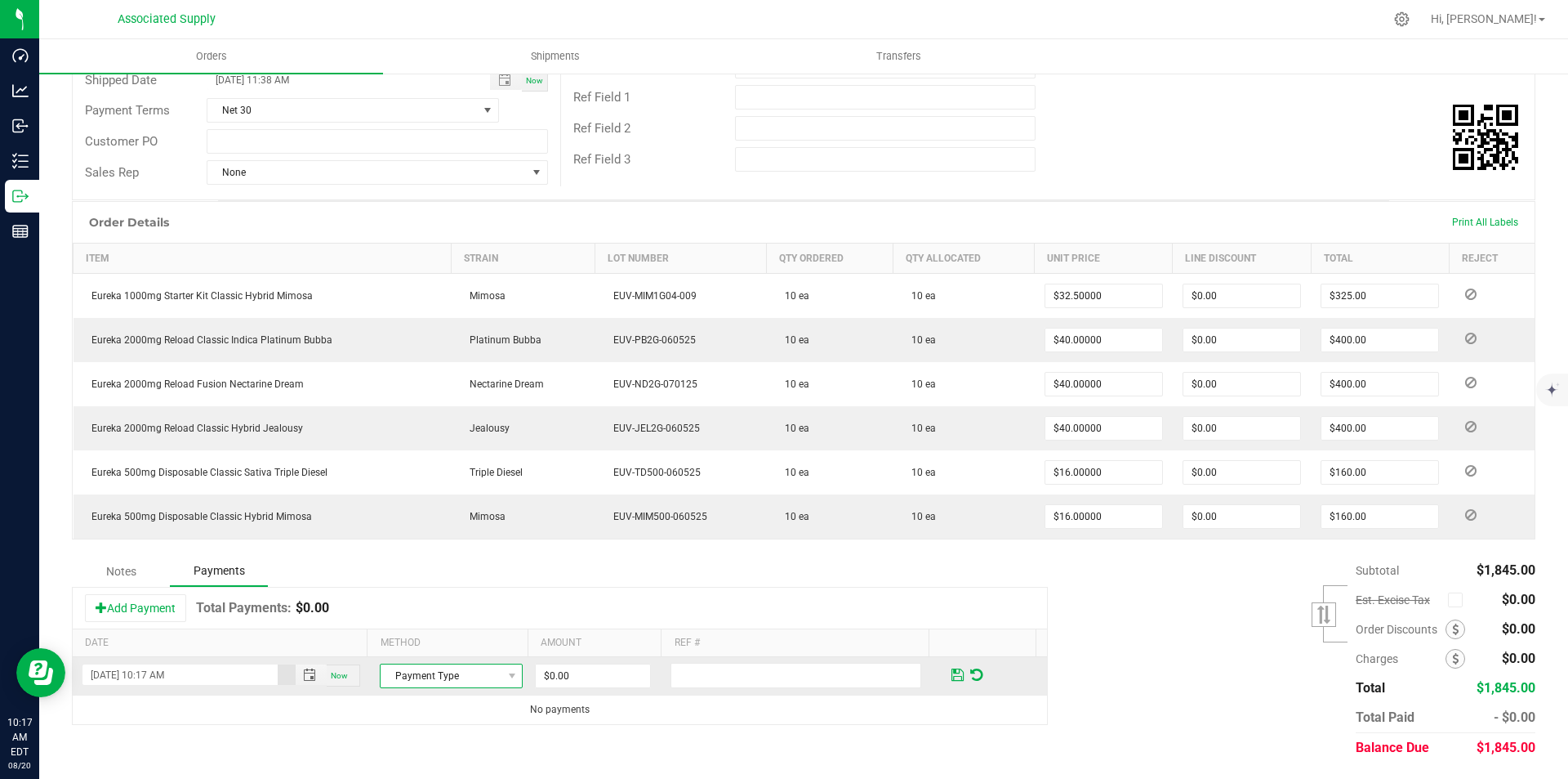
click at [480, 673] on span "Payment Type" at bounding box center [441, 675] width 121 height 23
click at [415, 653] on li "Check" at bounding box center [444, 647] width 138 height 23
click at [576, 680] on input "0" at bounding box center [593, 675] width 115 height 23
type input "$1,845.00"
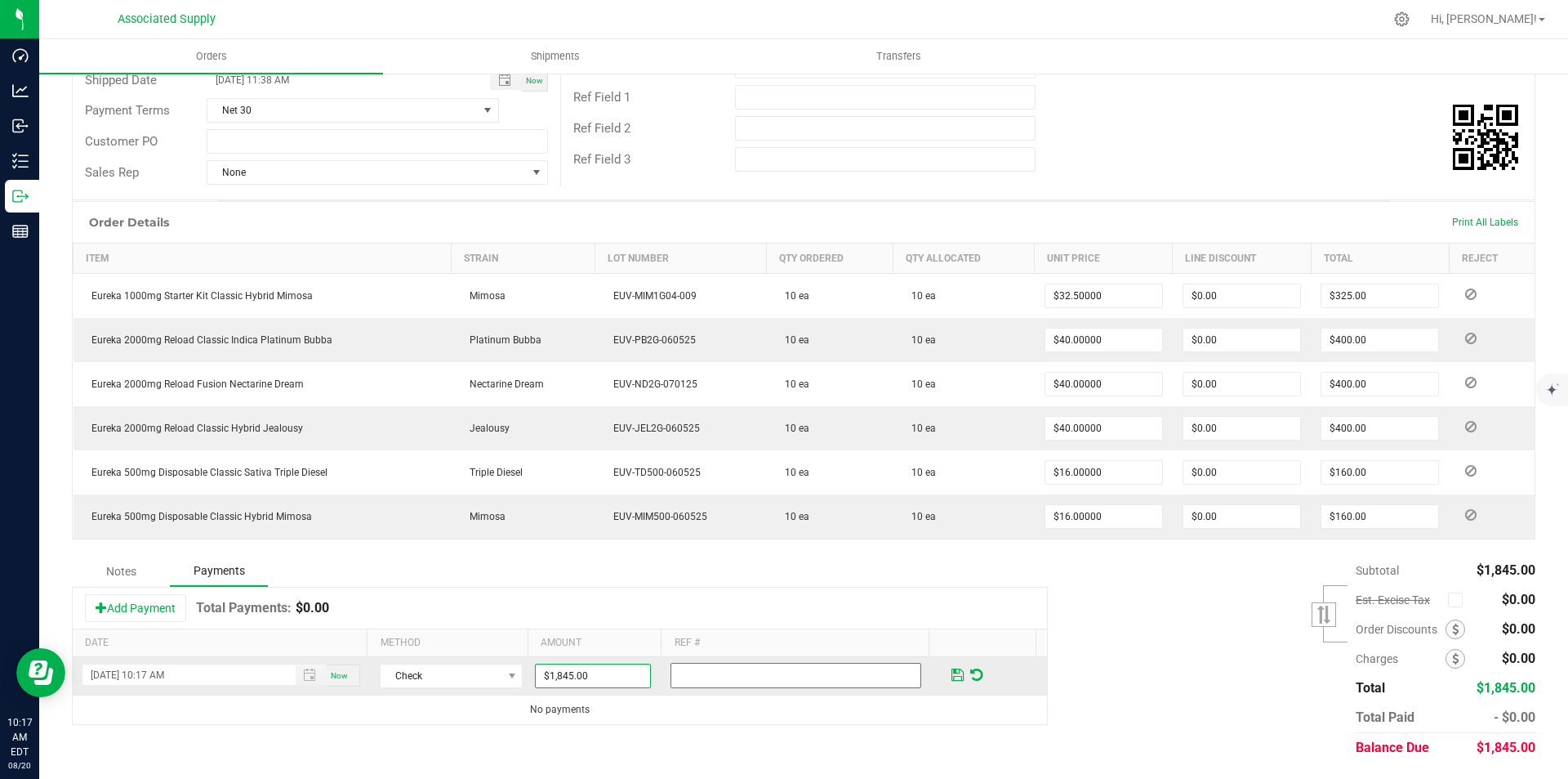
click at [680, 668] on input "text" at bounding box center [796, 675] width 251 height 25
click at [952, 672] on span at bounding box center [958, 675] width 13 height 14
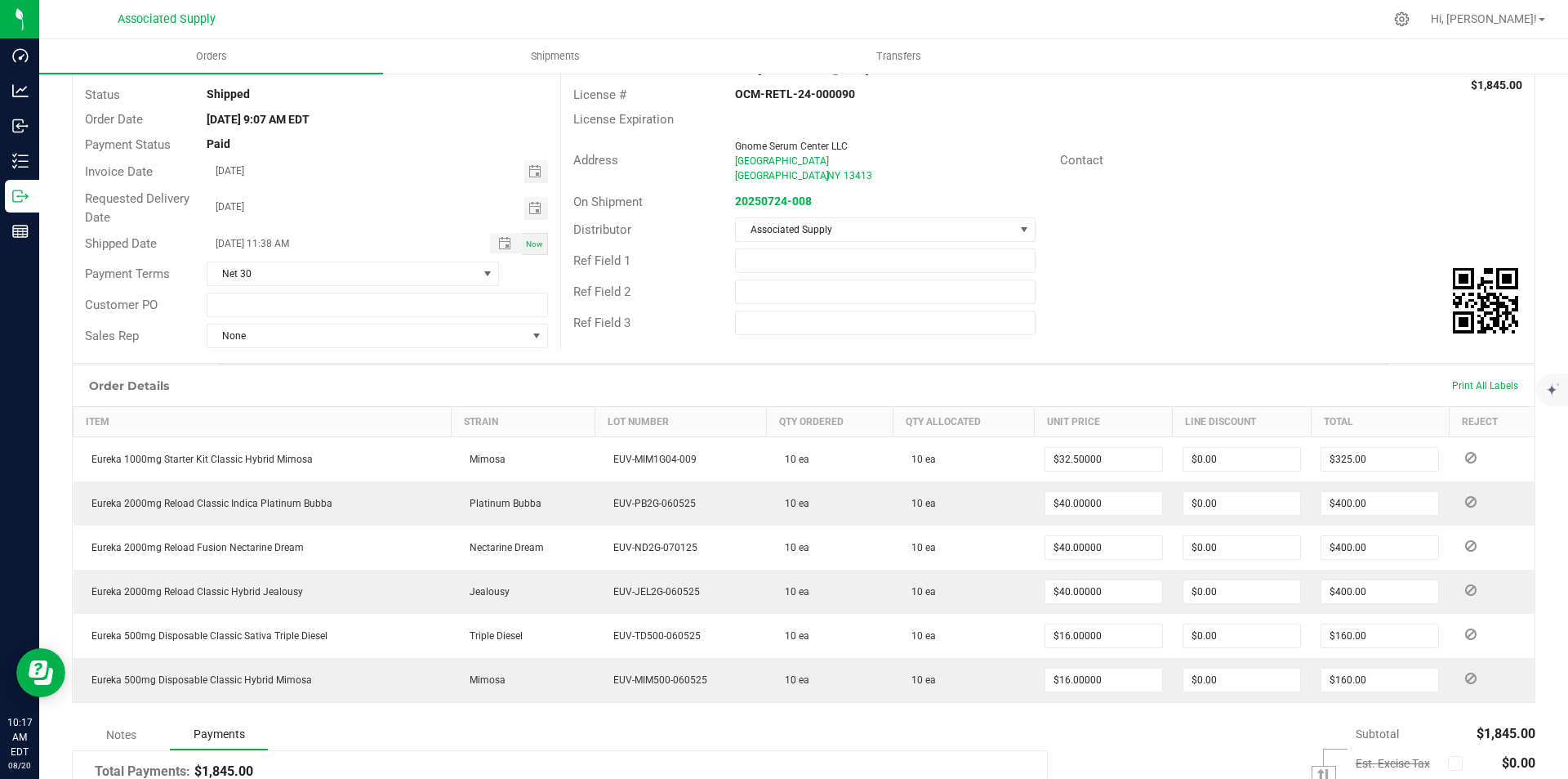
scroll to position [0, 0]
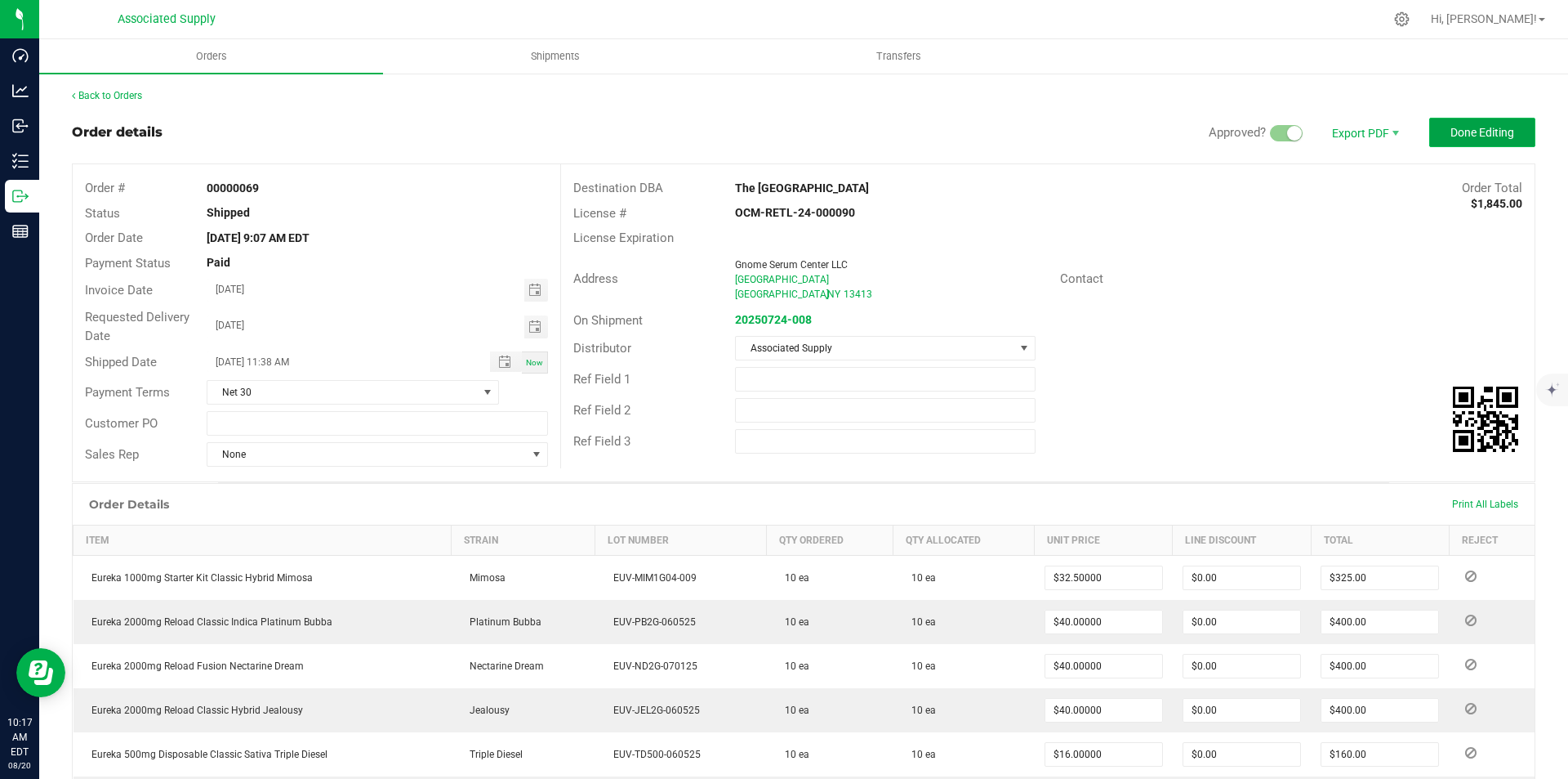
click at [1473, 128] on span "Done Editing" at bounding box center [1482, 132] width 64 height 13
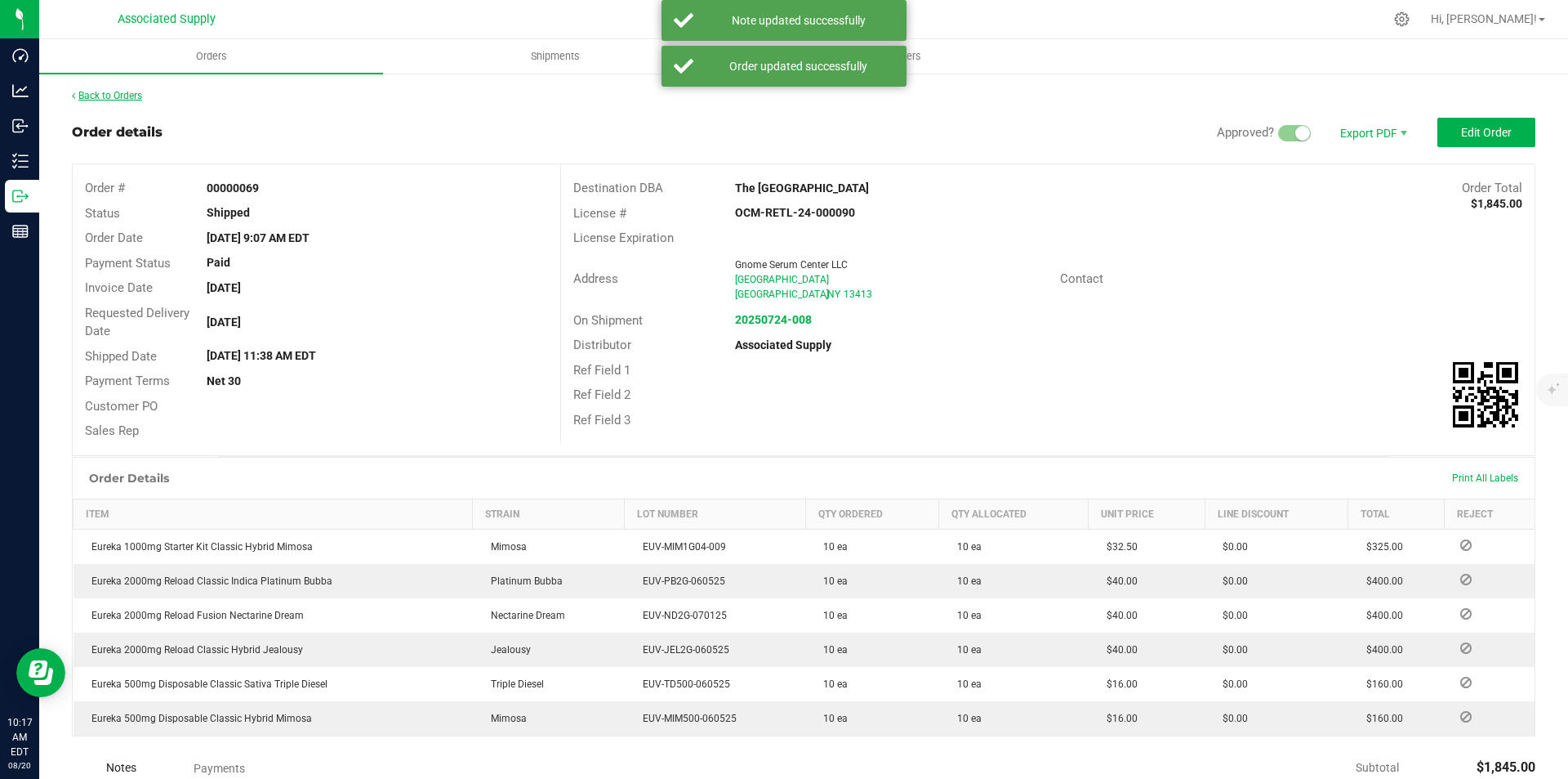
click at [107, 95] on link "Back to Orders" at bounding box center [107, 96] width 70 height 12
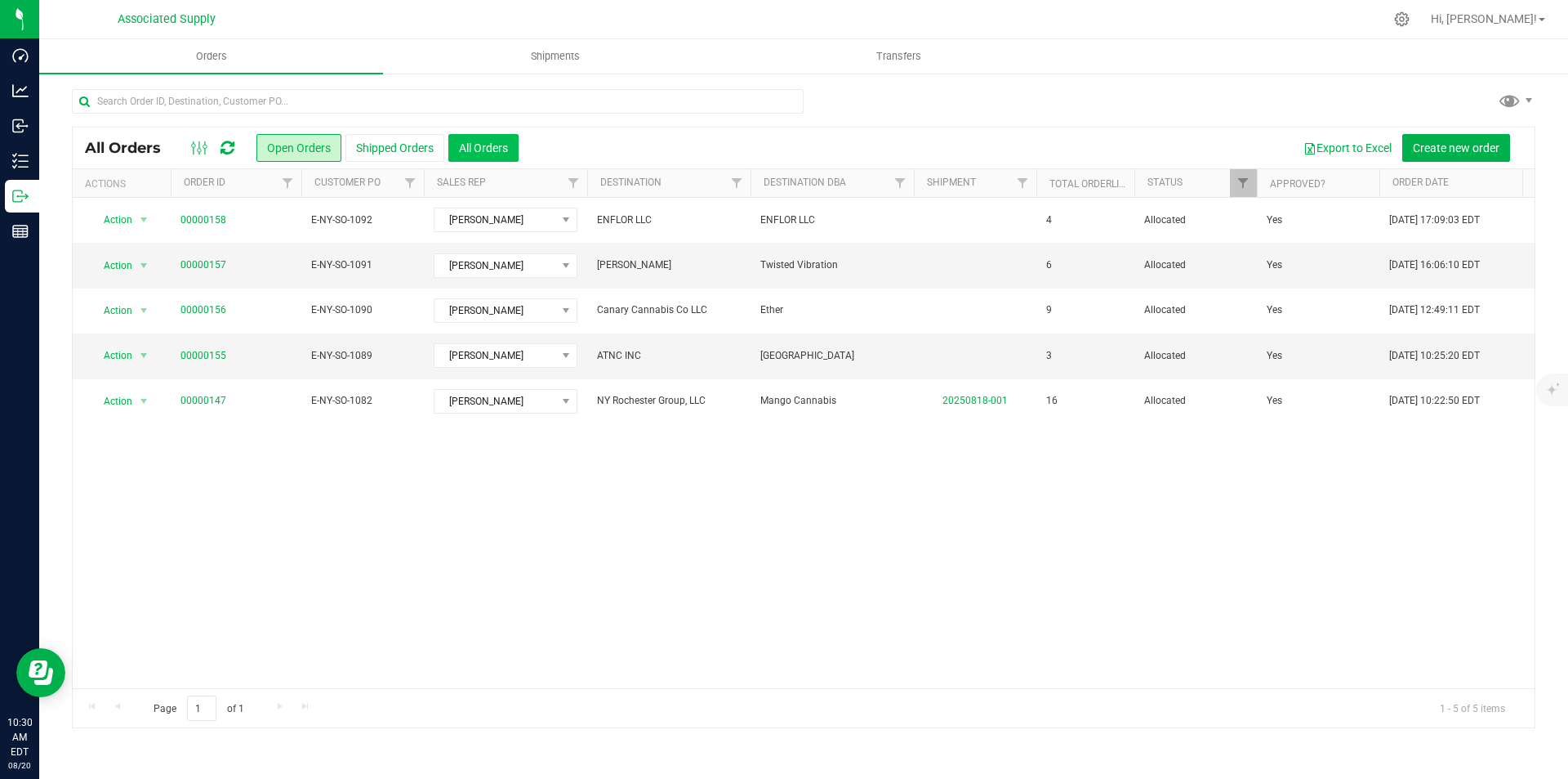
click at [488, 148] on button "All Orders" at bounding box center [484, 147] width 70 height 28
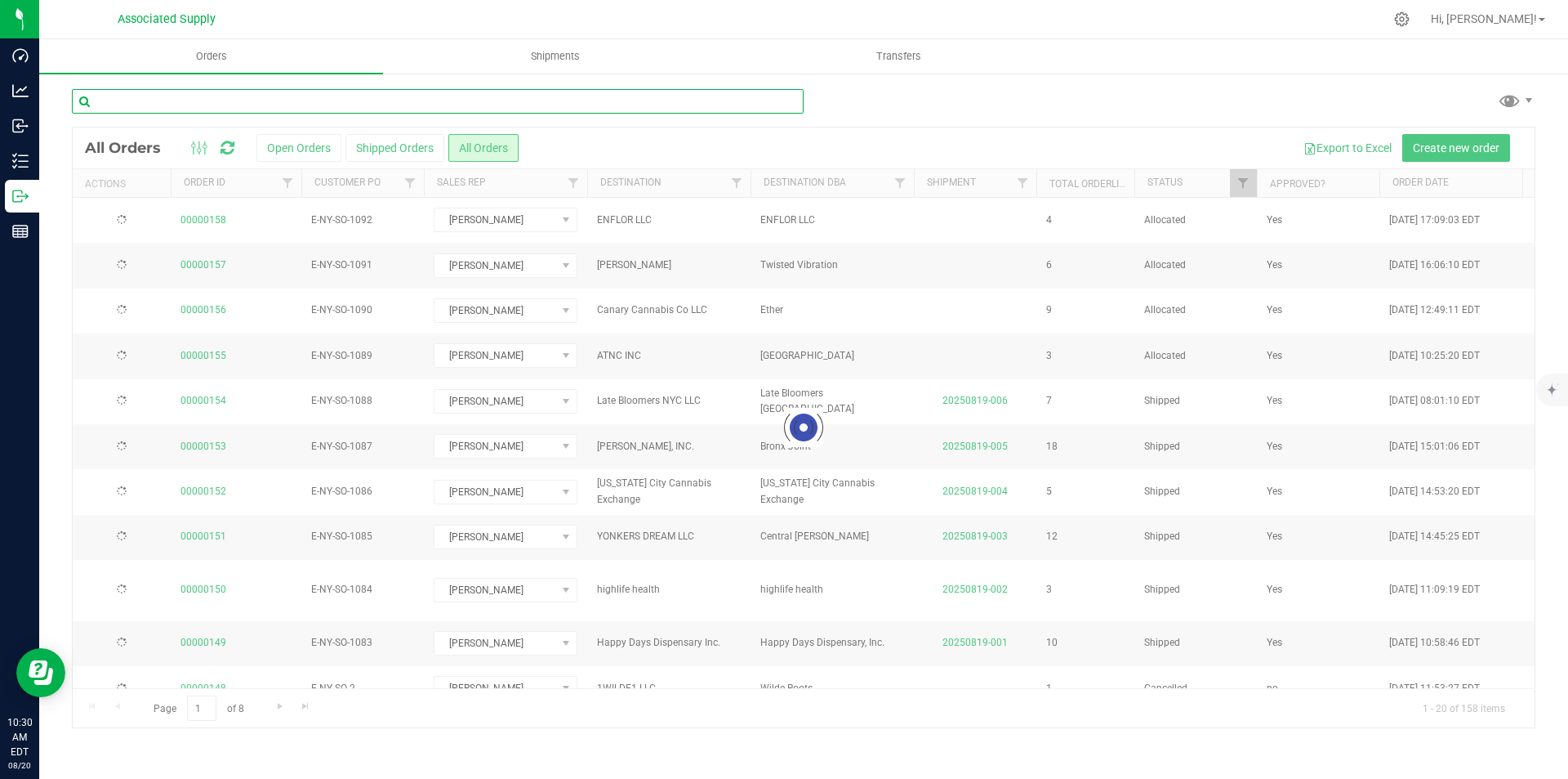
click at [309, 97] on input "text" at bounding box center [438, 101] width 732 height 24
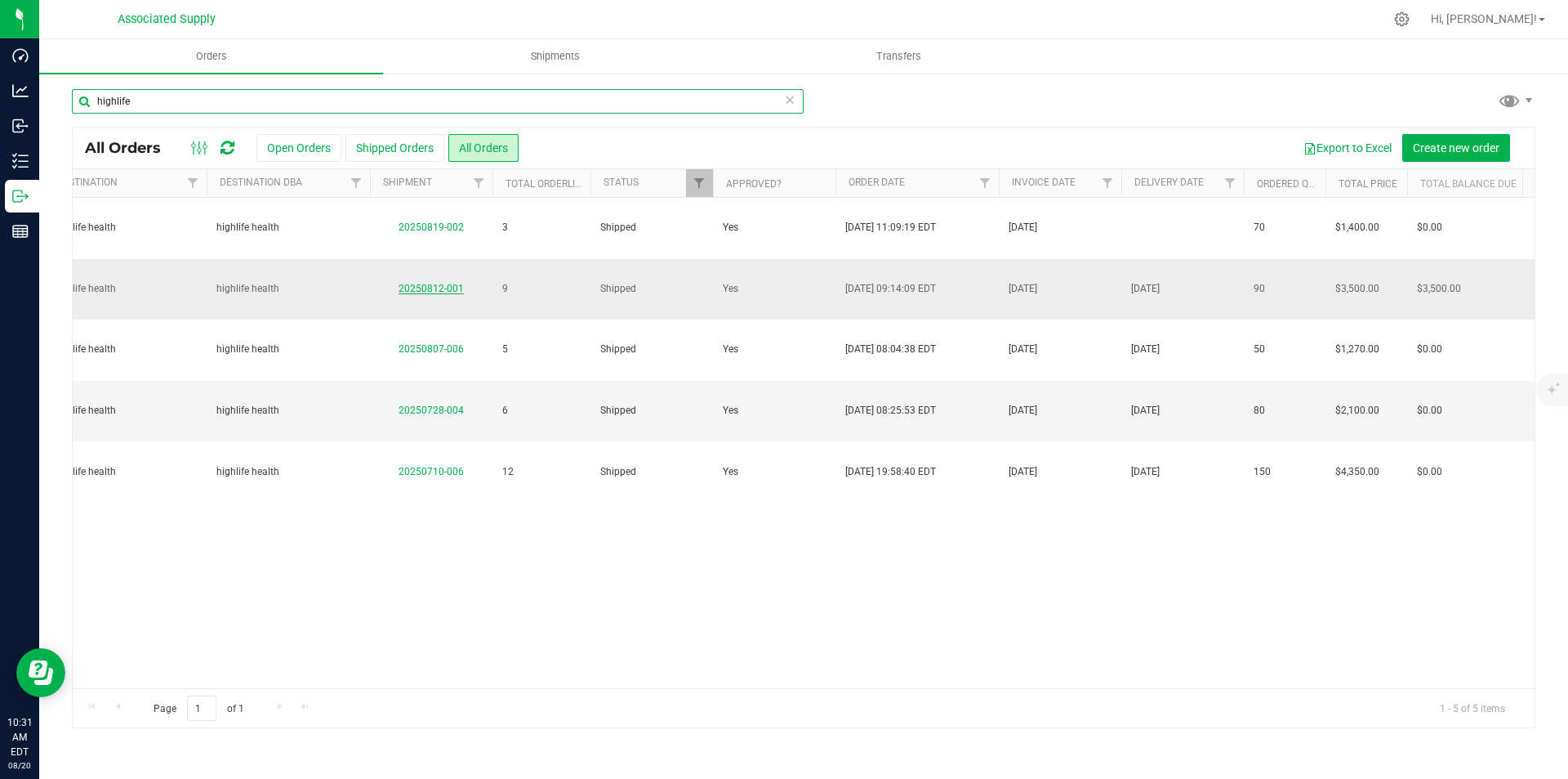
type input "highlife"
click at [426, 283] on link "20250812-001" at bounding box center [431, 288] width 65 height 12
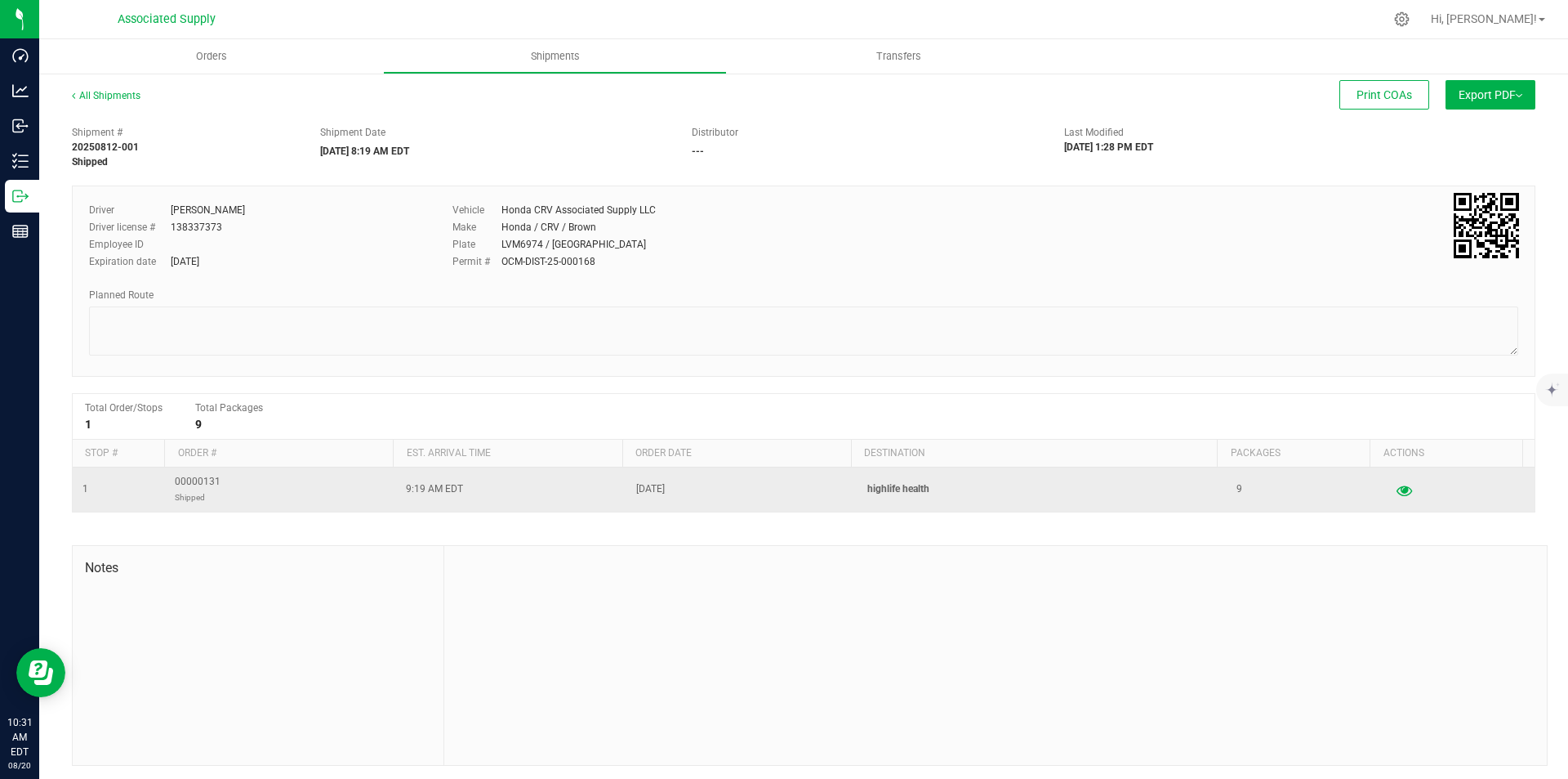
click at [1397, 491] on icon "button" at bounding box center [1404, 489] width 15 height 12
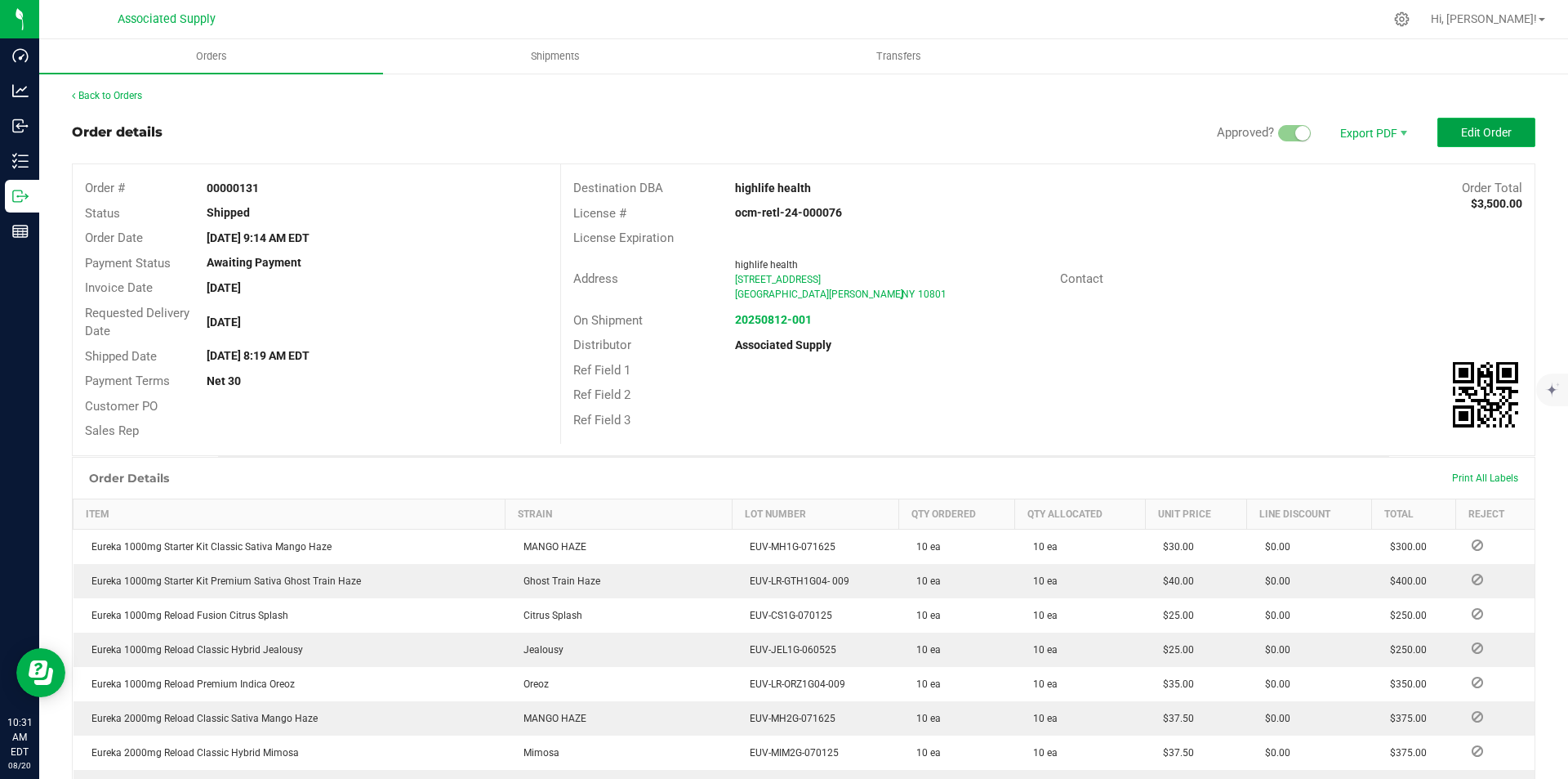
click at [1476, 134] on span "Edit Order" at bounding box center [1487, 132] width 51 height 13
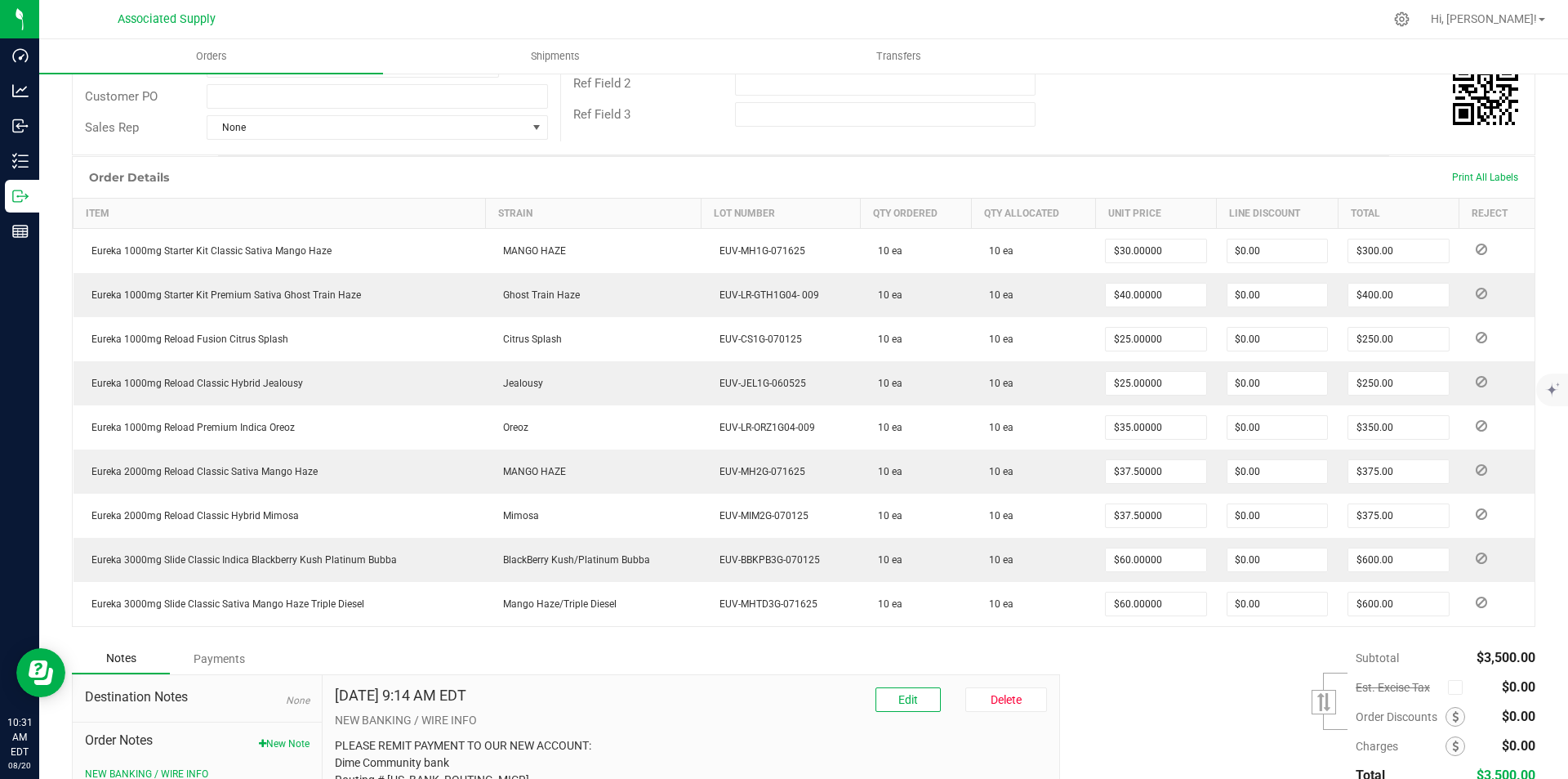
scroll to position [459, 0]
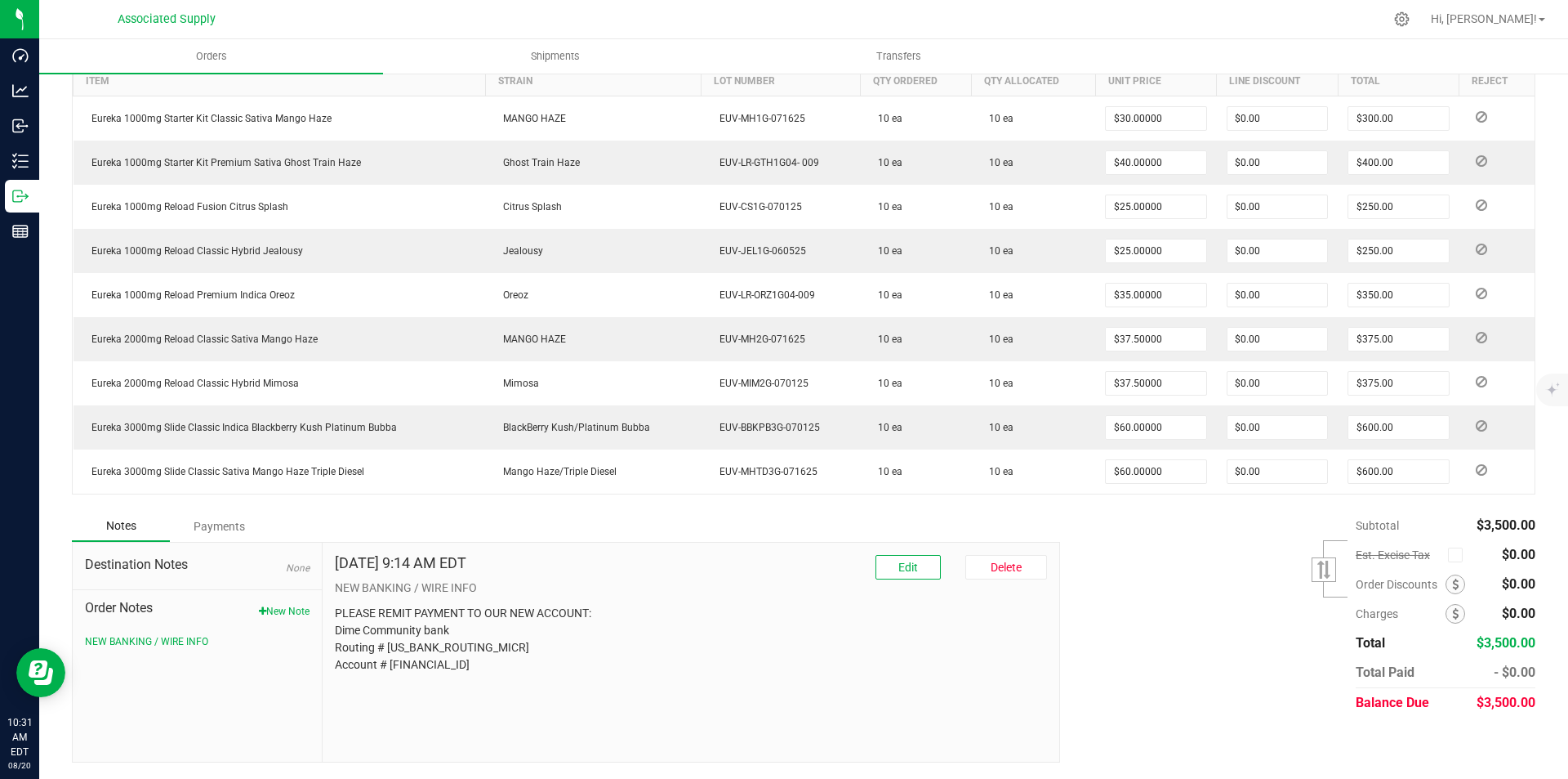
click at [217, 523] on div "Payments" at bounding box center [218, 526] width 98 height 30
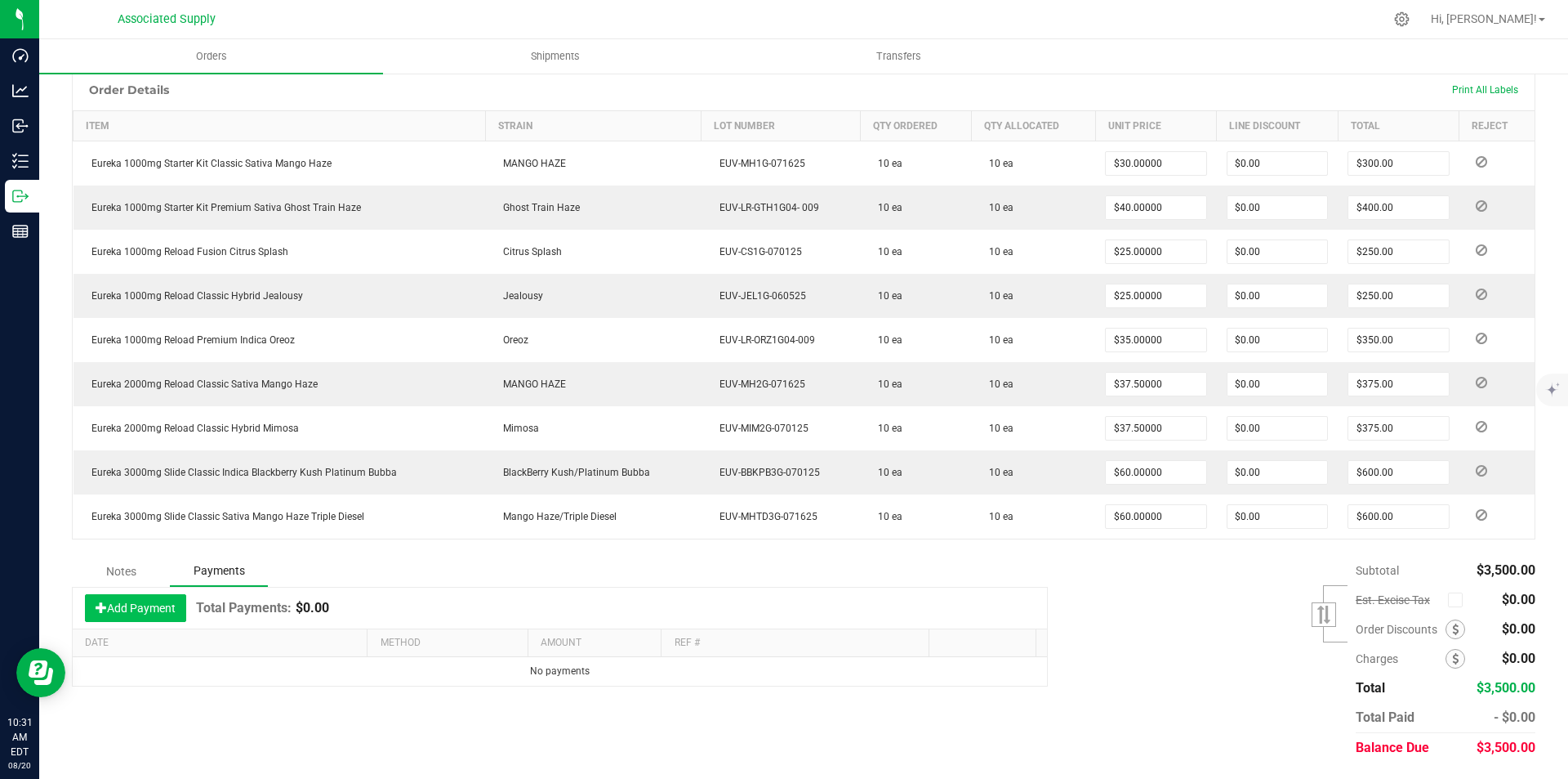
click at [137, 607] on button "Add Payment" at bounding box center [135, 607] width 101 height 28
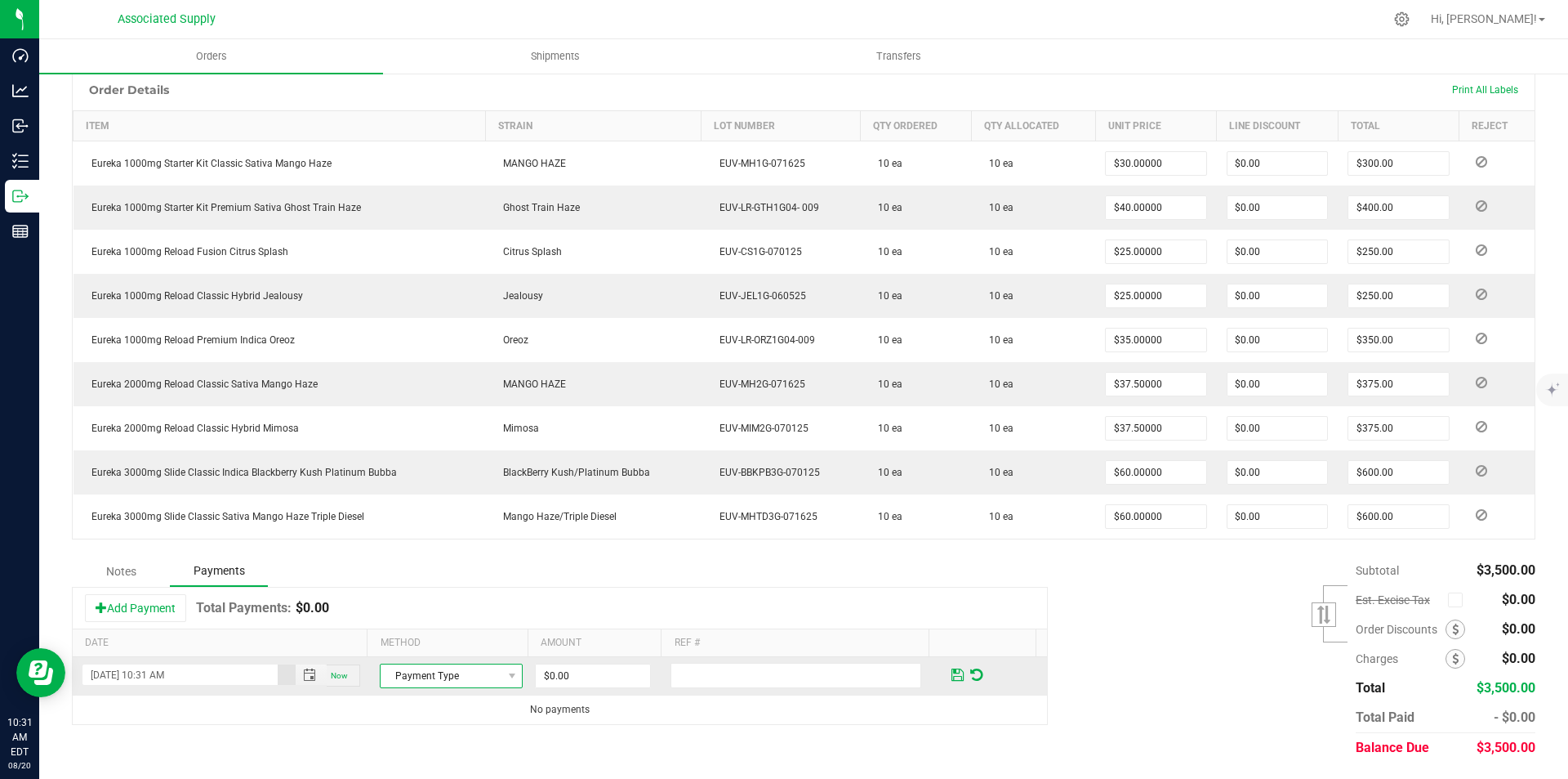
click at [470, 680] on span "Payment Type" at bounding box center [441, 675] width 121 height 23
click at [406, 649] on li "Check" at bounding box center [444, 647] width 138 height 23
click at [564, 674] on input "0" at bounding box center [593, 675] width 115 height 23
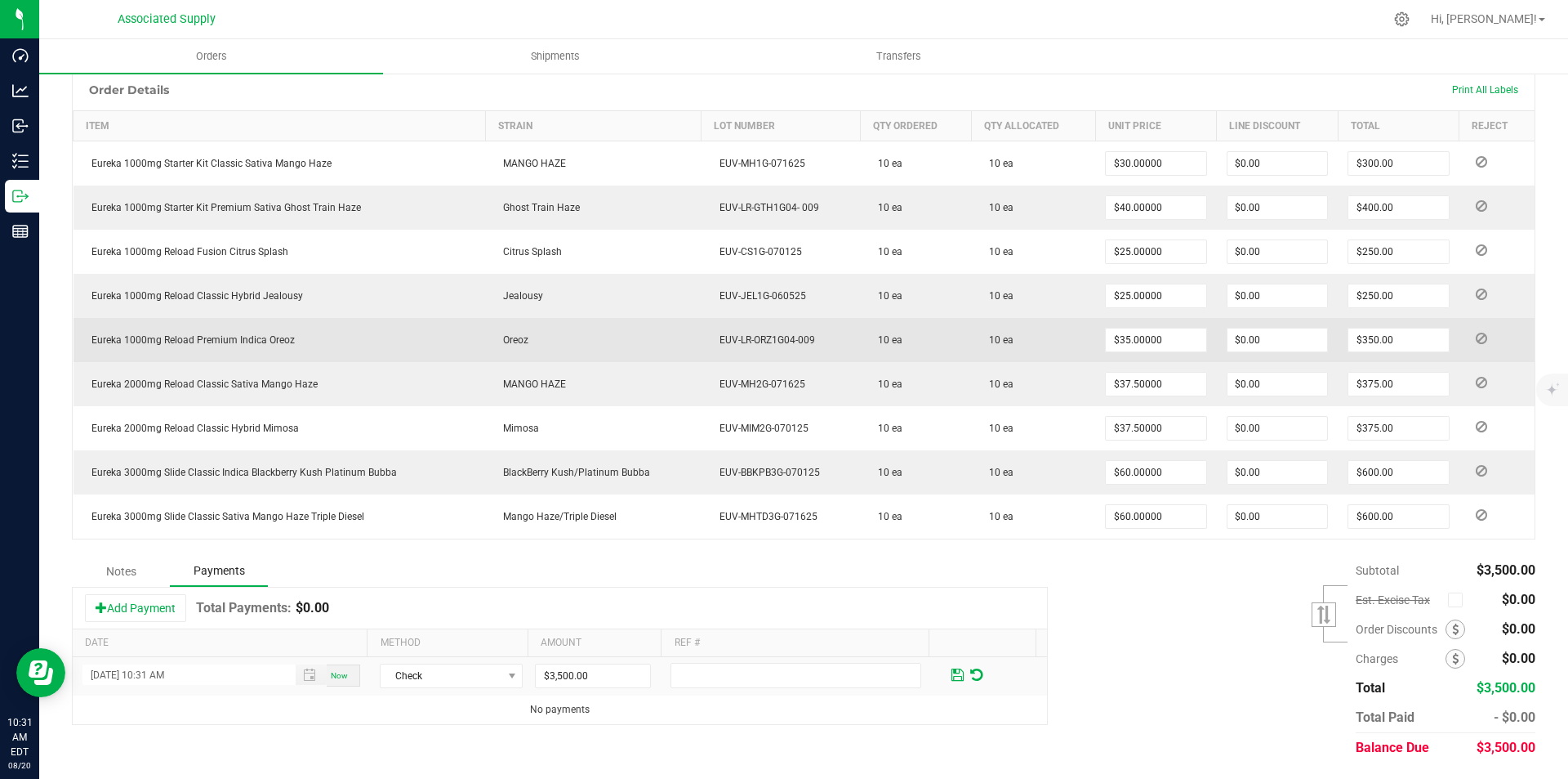
scroll to position [0, 0]
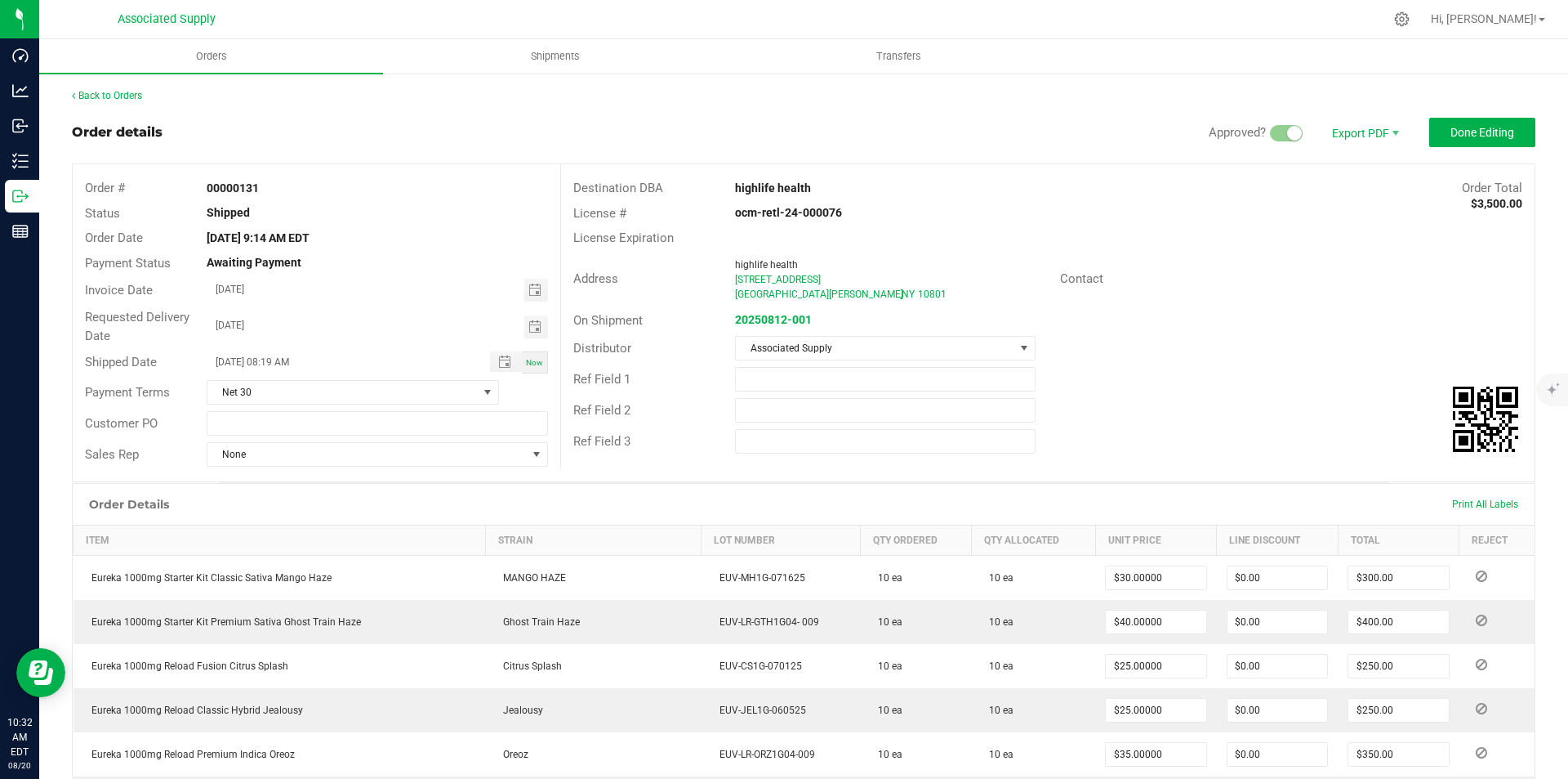
type input "$3,500.00"
drag, startPoint x: 729, startPoint y: 185, endPoint x: 806, endPoint y: 184, distance: 77.0
click at [806, 184] on div "highlife health" at bounding box center [926, 188] width 406 height 17
copy strong "highlife health"
click at [103, 95] on link "Back to Orders" at bounding box center [107, 96] width 70 height 12
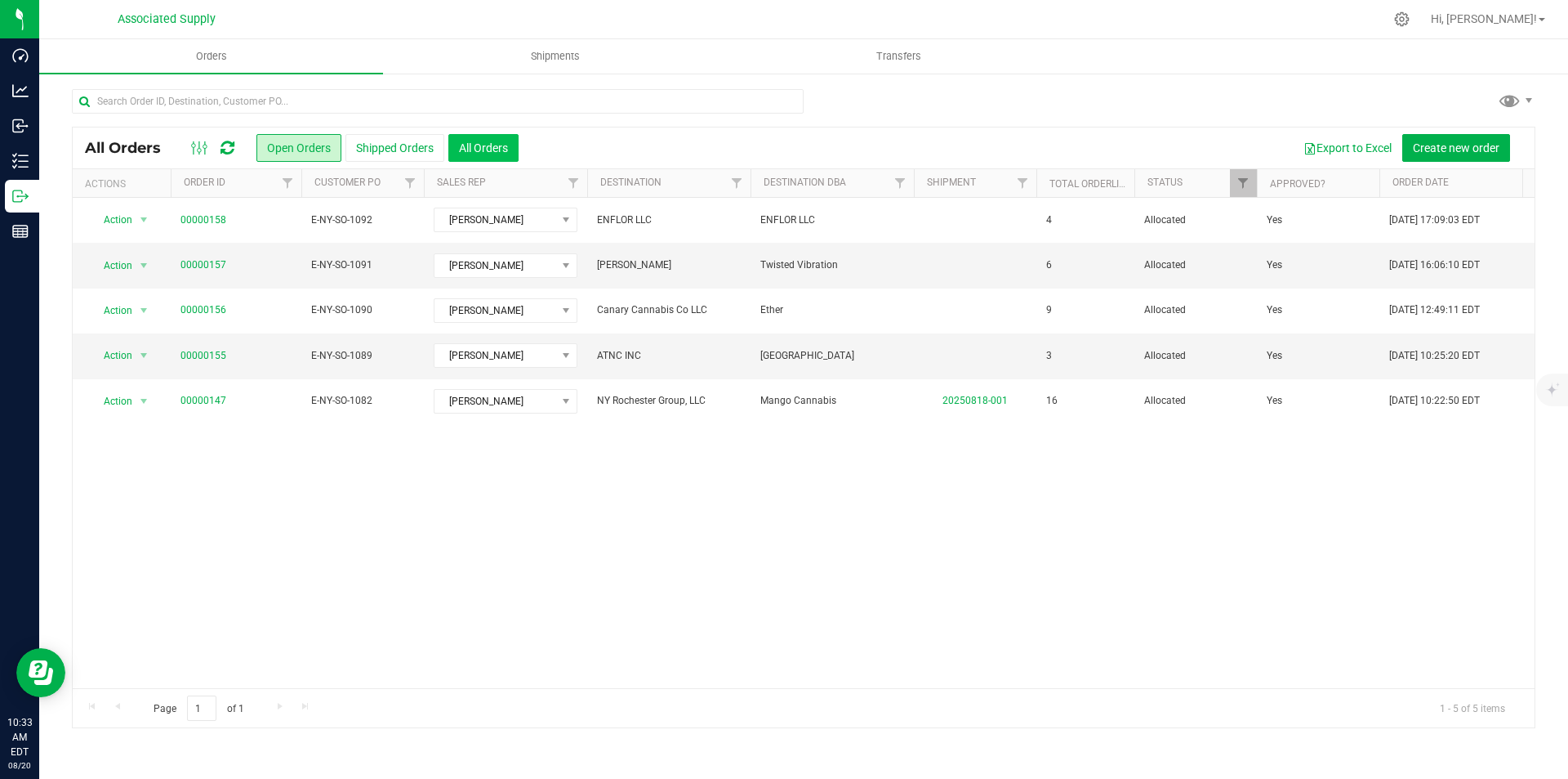
click at [493, 150] on button "All Orders" at bounding box center [484, 147] width 70 height 28
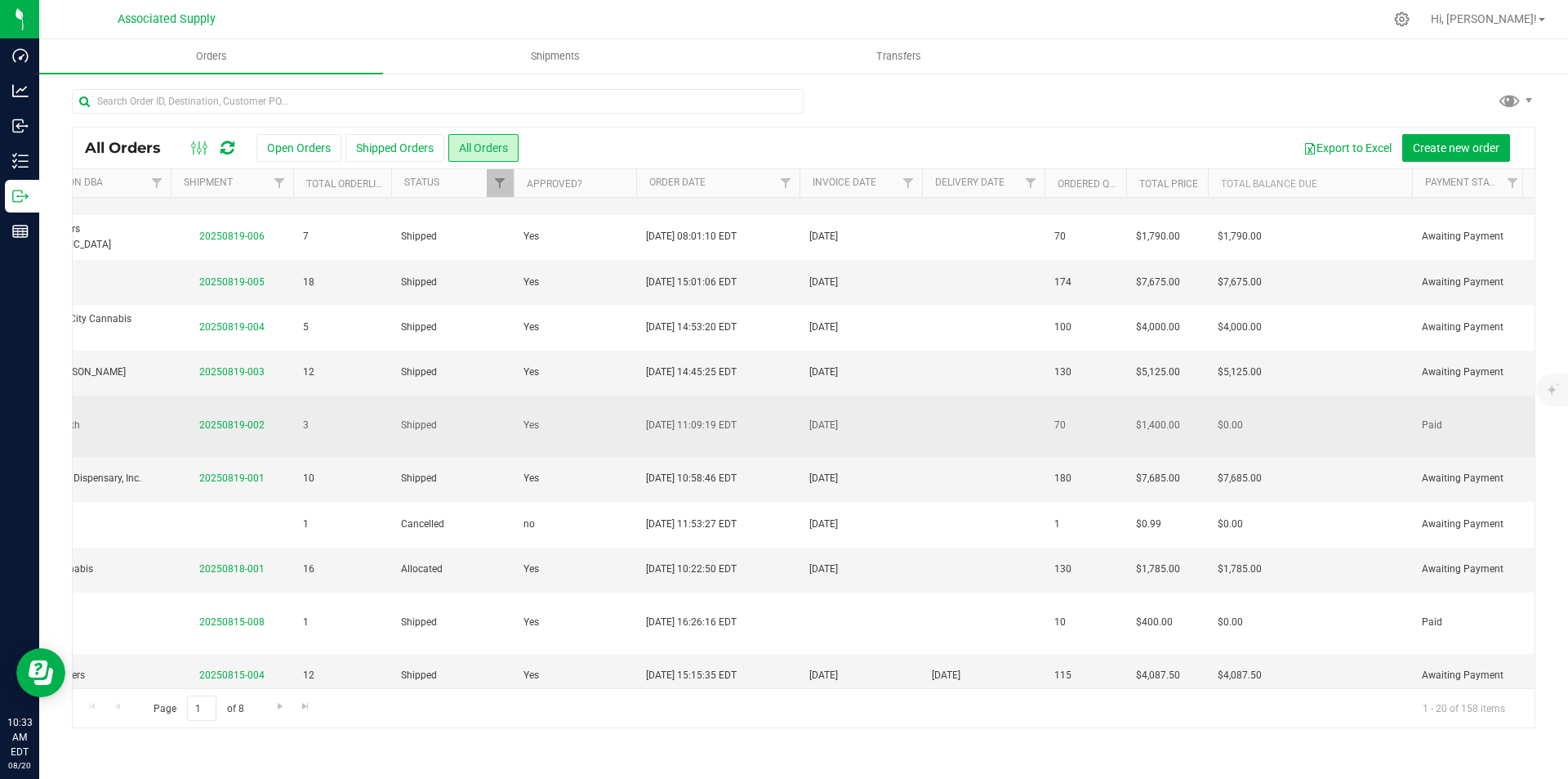
scroll to position [0, 743]
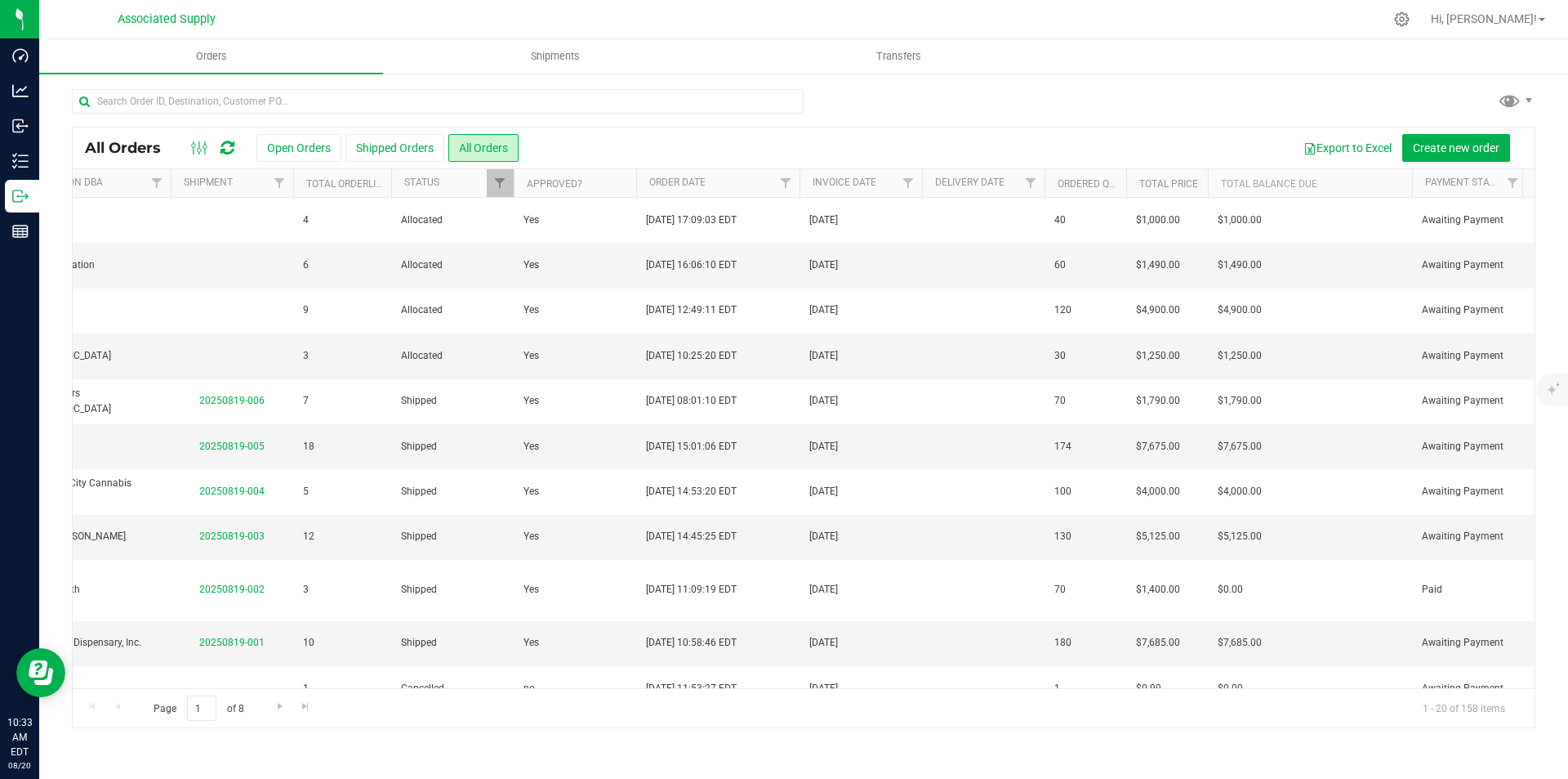
click at [1277, 186] on th "Total Balance Due" at bounding box center [1310, 183] width 204 height 29
click at [1277, 186] on th "Total Balance Due" at bounding box center [1310, 183] width 204 height 29
click at [1165, 183] on link "Total Price" at bounding box center [1168, 183] width 59 height 12
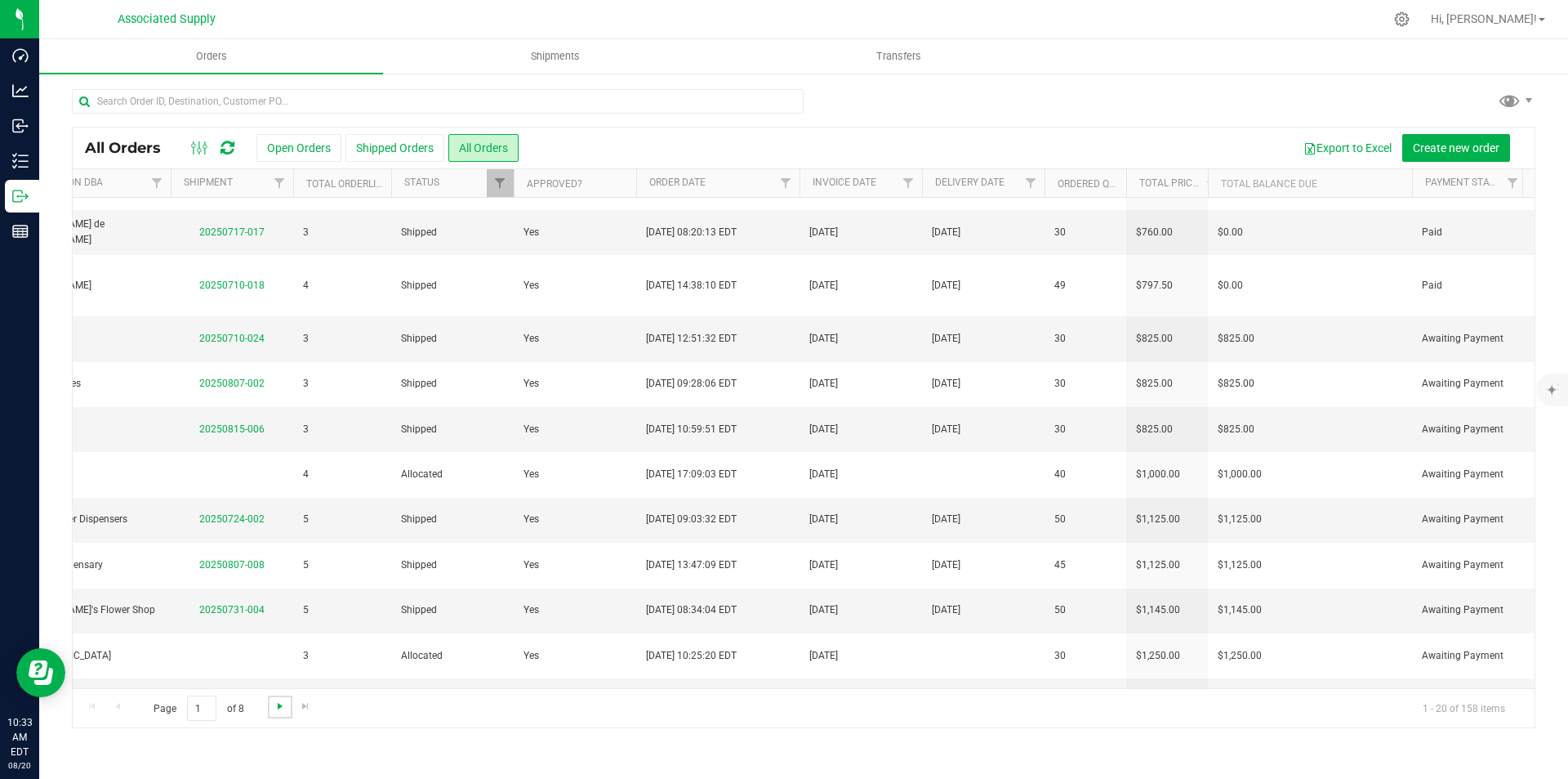
click at [278, 708] on span "Go to the next page" at bounding box center [280, 706] width 13 height 13
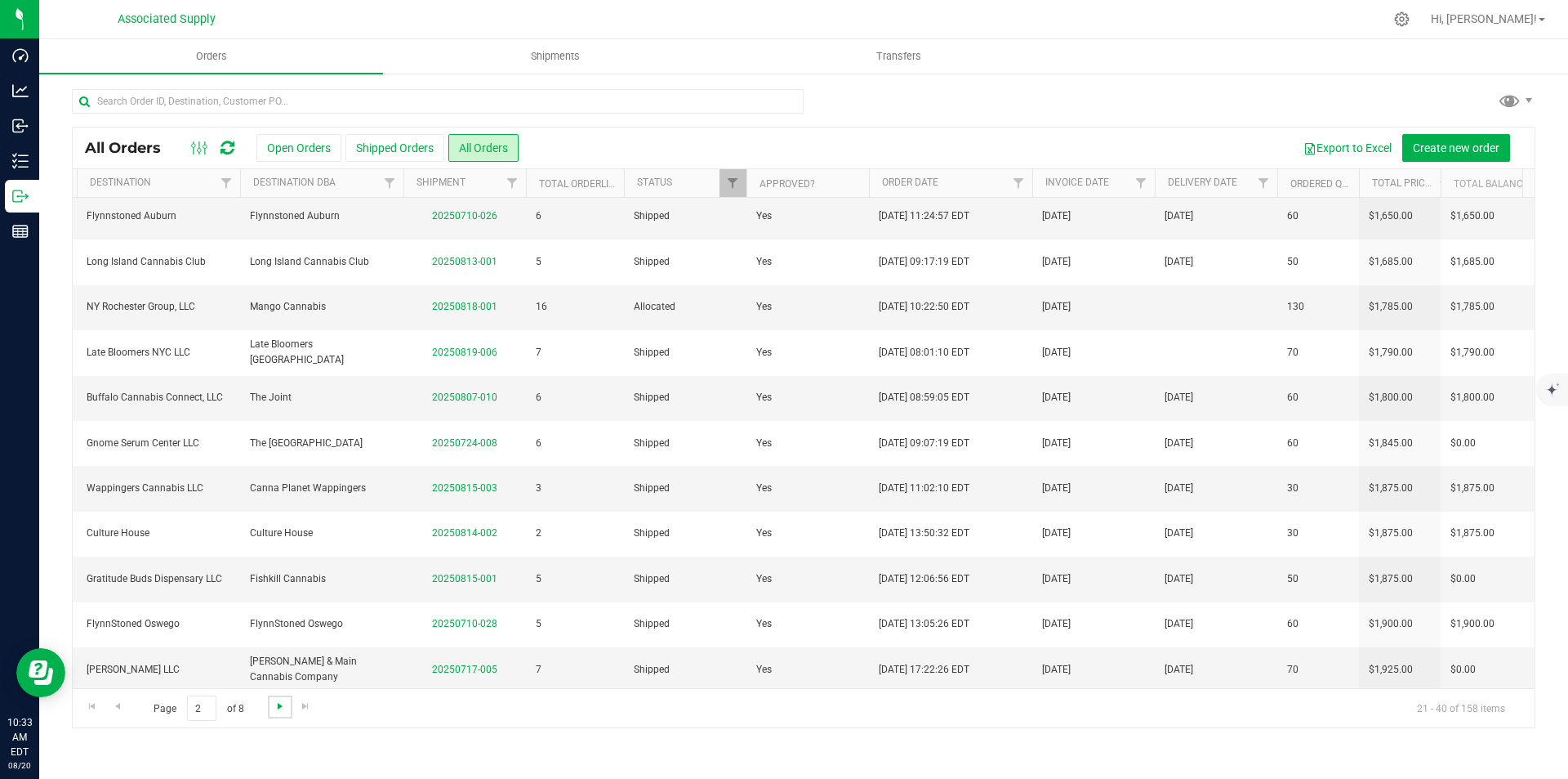
click at [274, 705] on span "Go to the next page" at bounding box center [280, 706] width 13 height 13
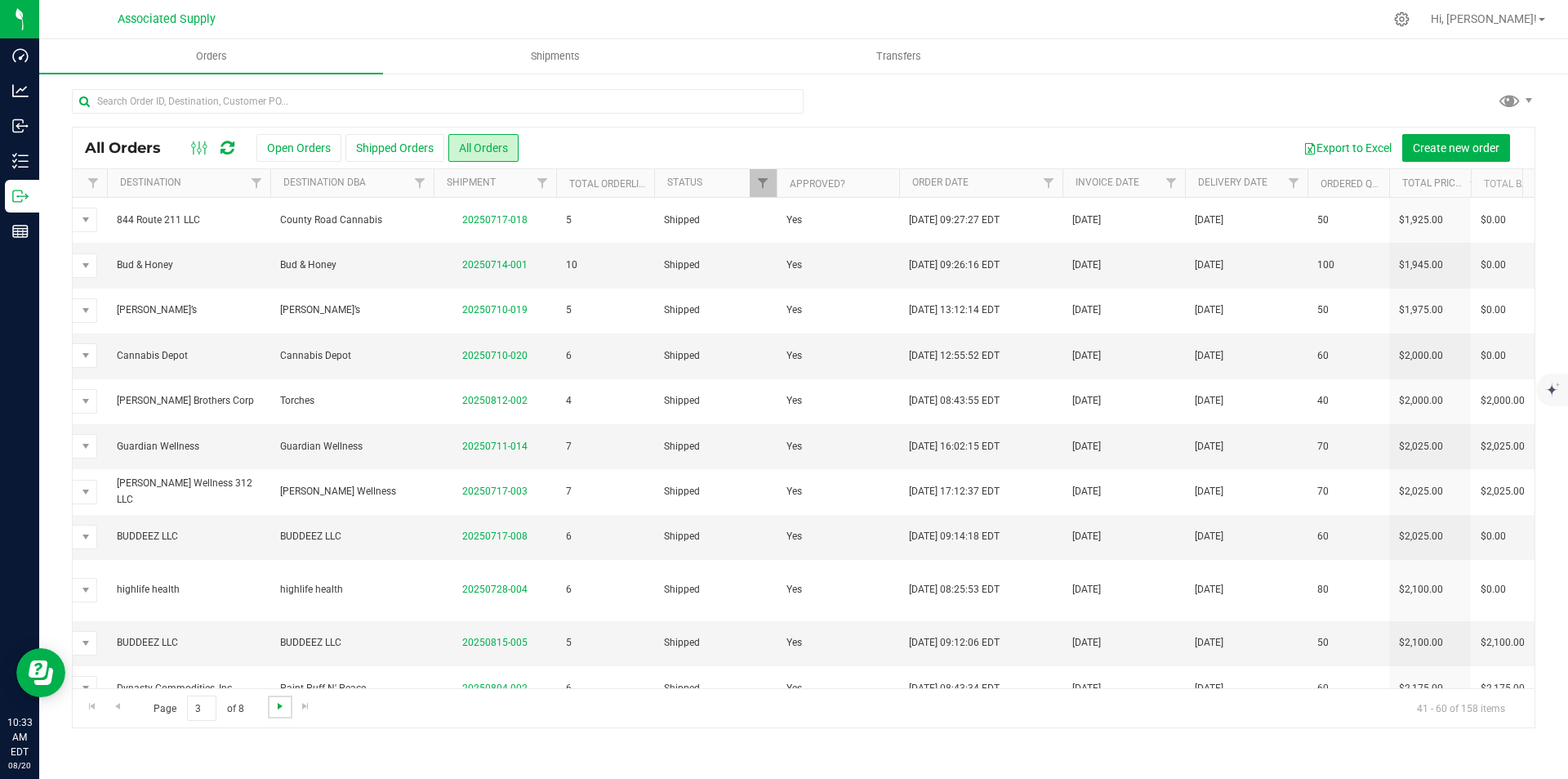
click at [279, 706] on span "Go to the next page" at bounding box center [280, 706] width 13 height 13
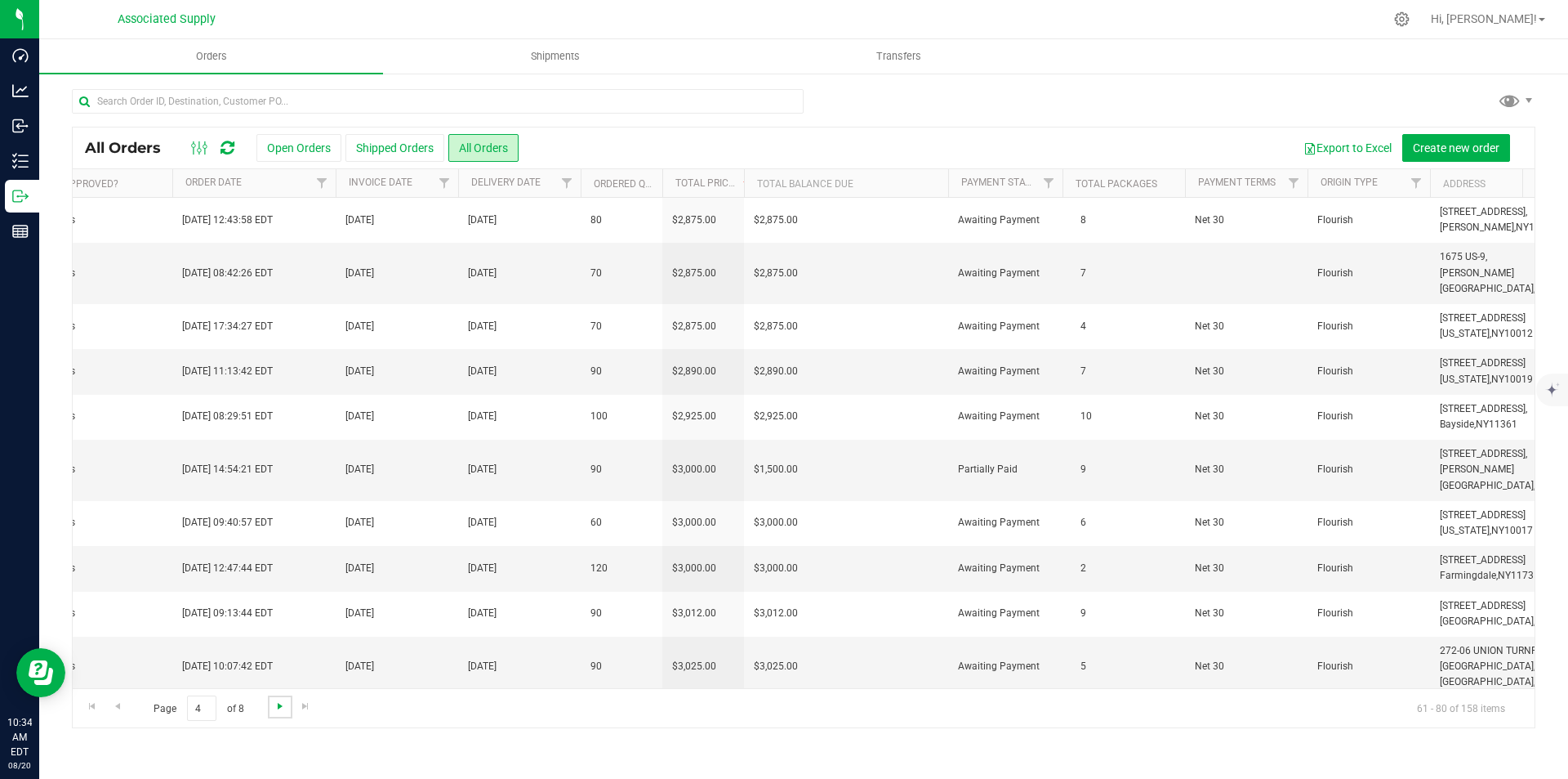
click at [277, 707] on span "Go to the next page" at bounding box center [280, 706] width 13 height 13
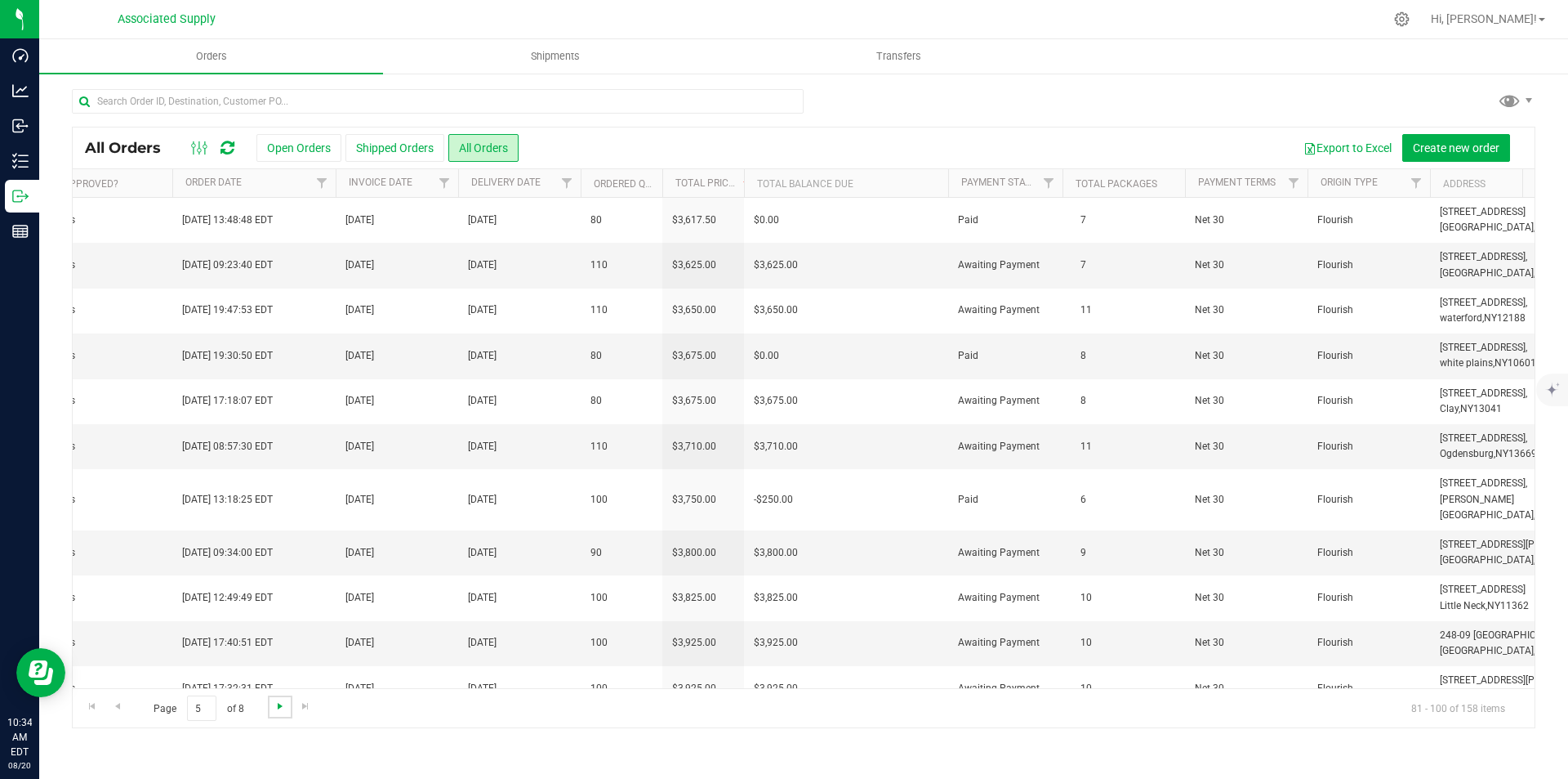
click at [277, 707] on span "Go to the next page" at bounding box center [280, 706] width 13 height 13
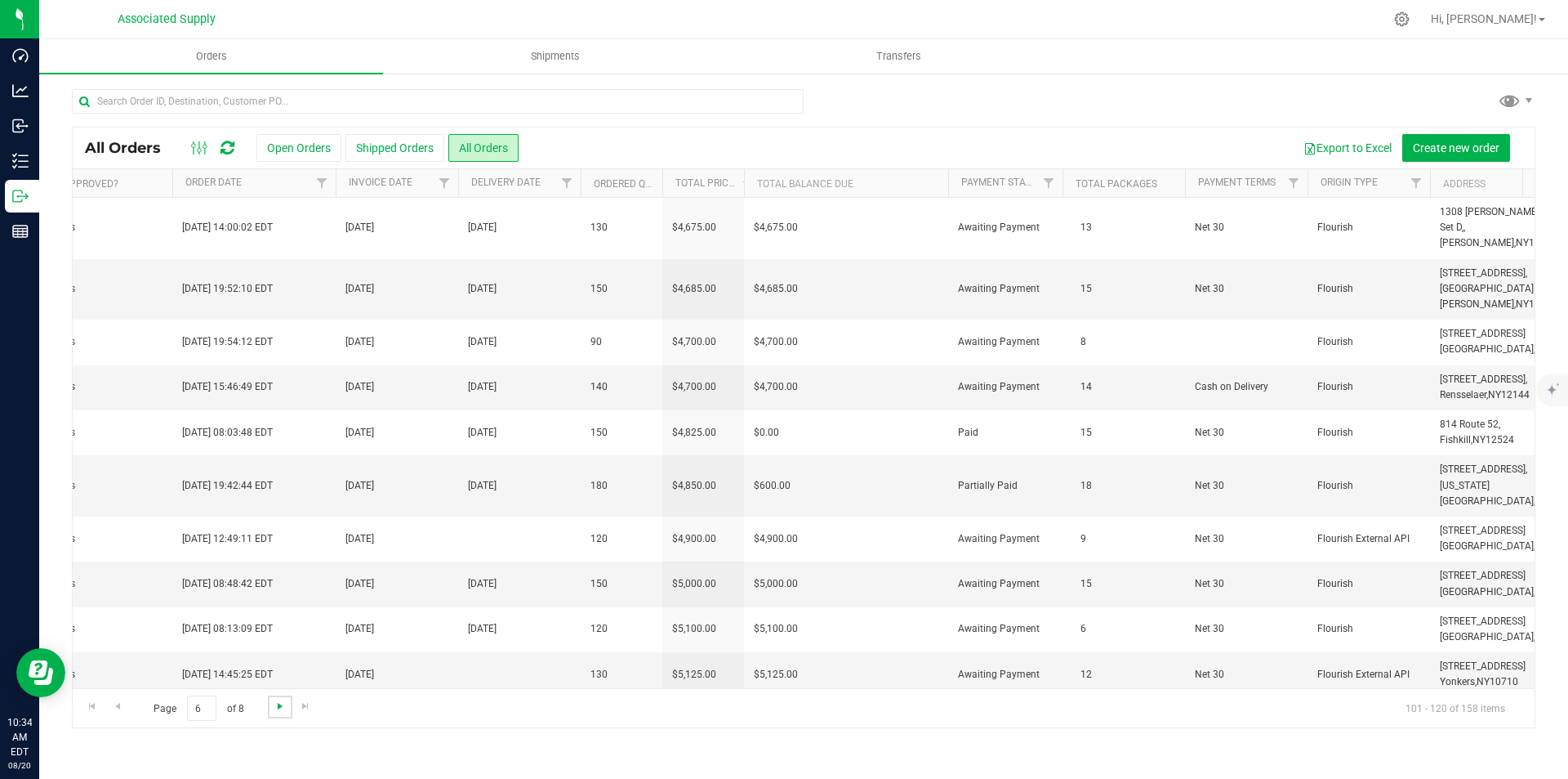
click at [277, 707] on span "Go to the next page" at bounding box center [280, 706] width 13 height 13
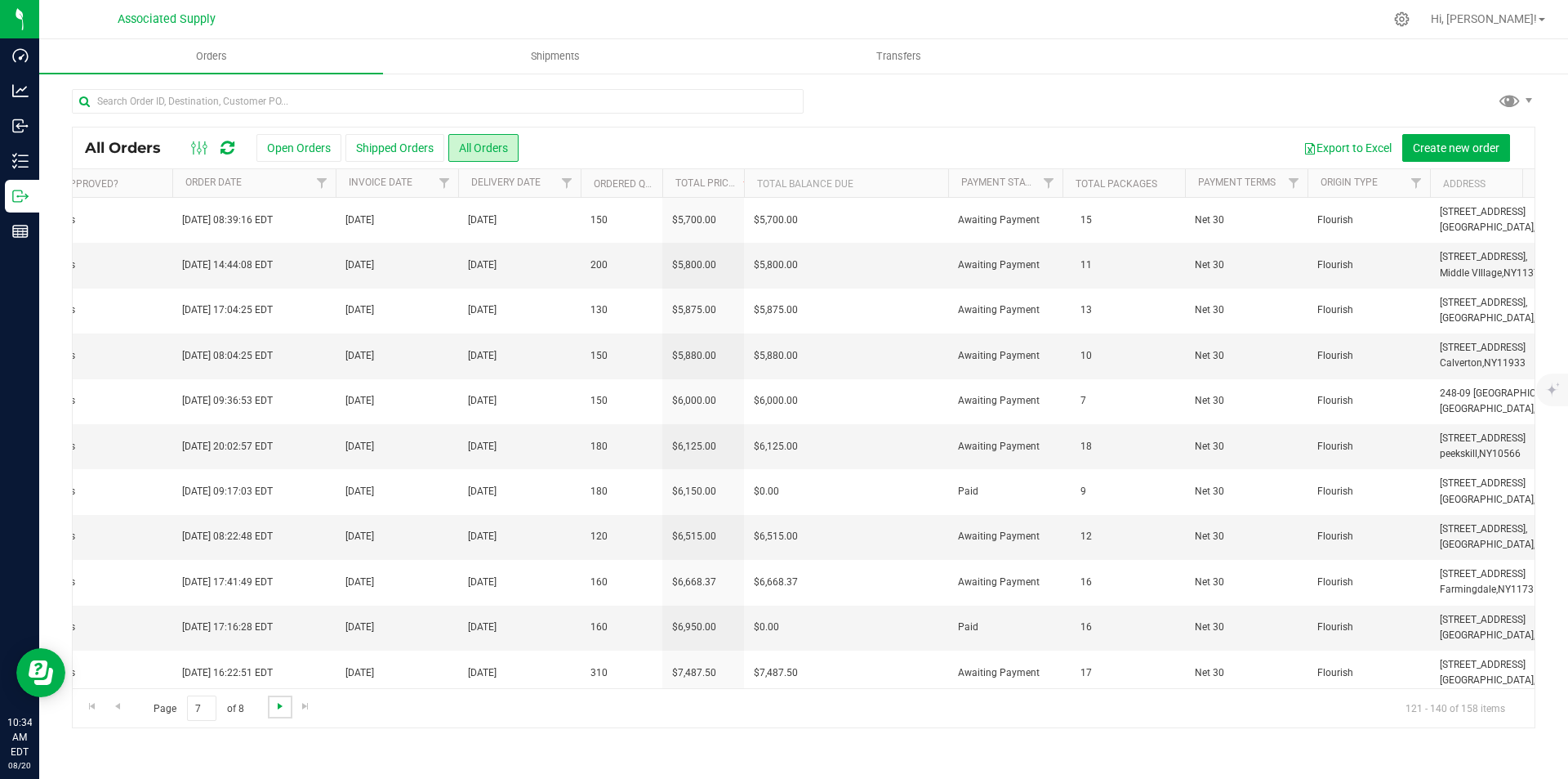
click at [277, 707] on span "Go to the next page" at bounding box center [280, 706] width 13 height 13
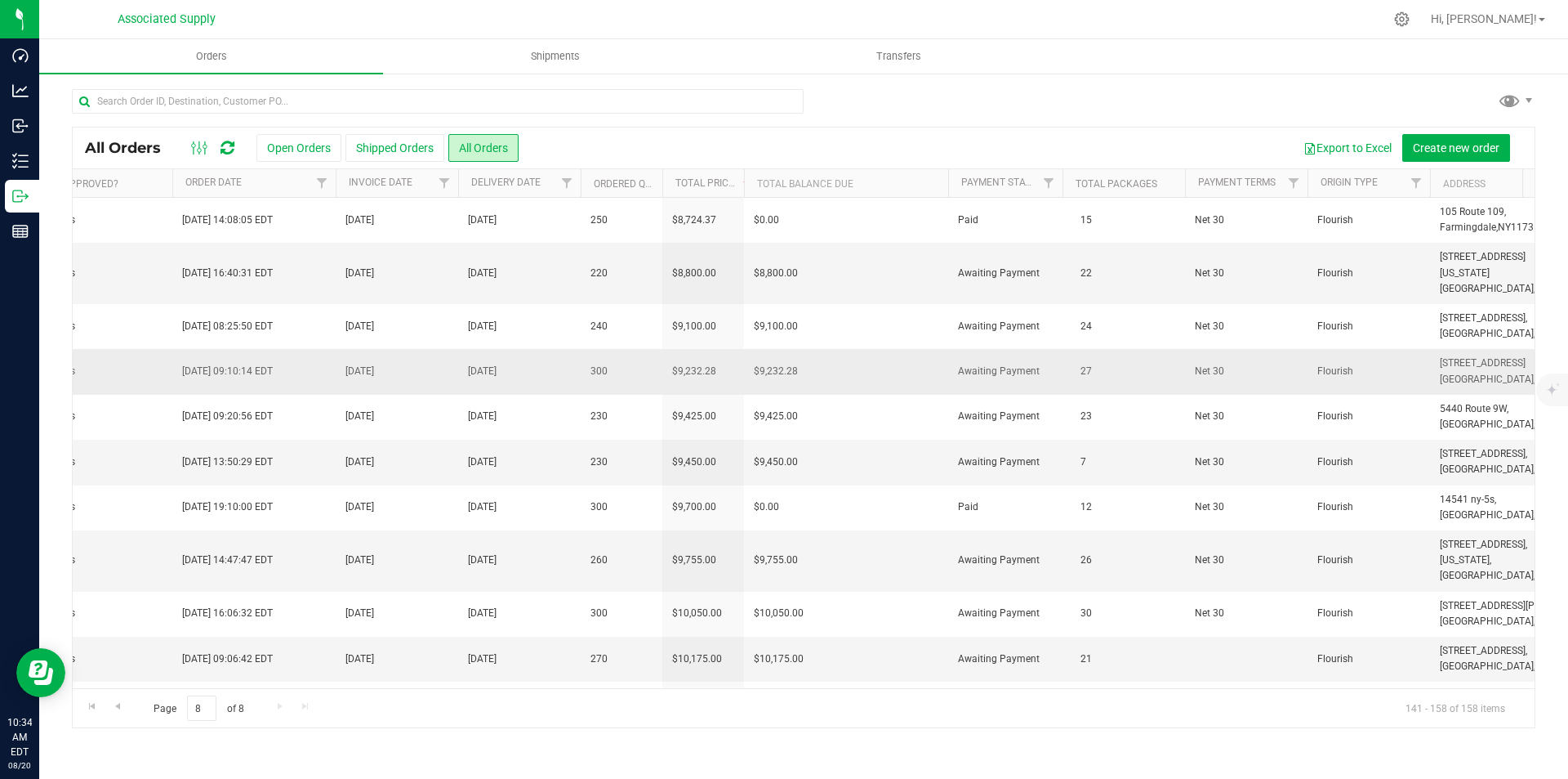
click at [211, 364] on span "[DATE] 09:10:14 EDT" at bounding box center [227, 371] width 91 height 15
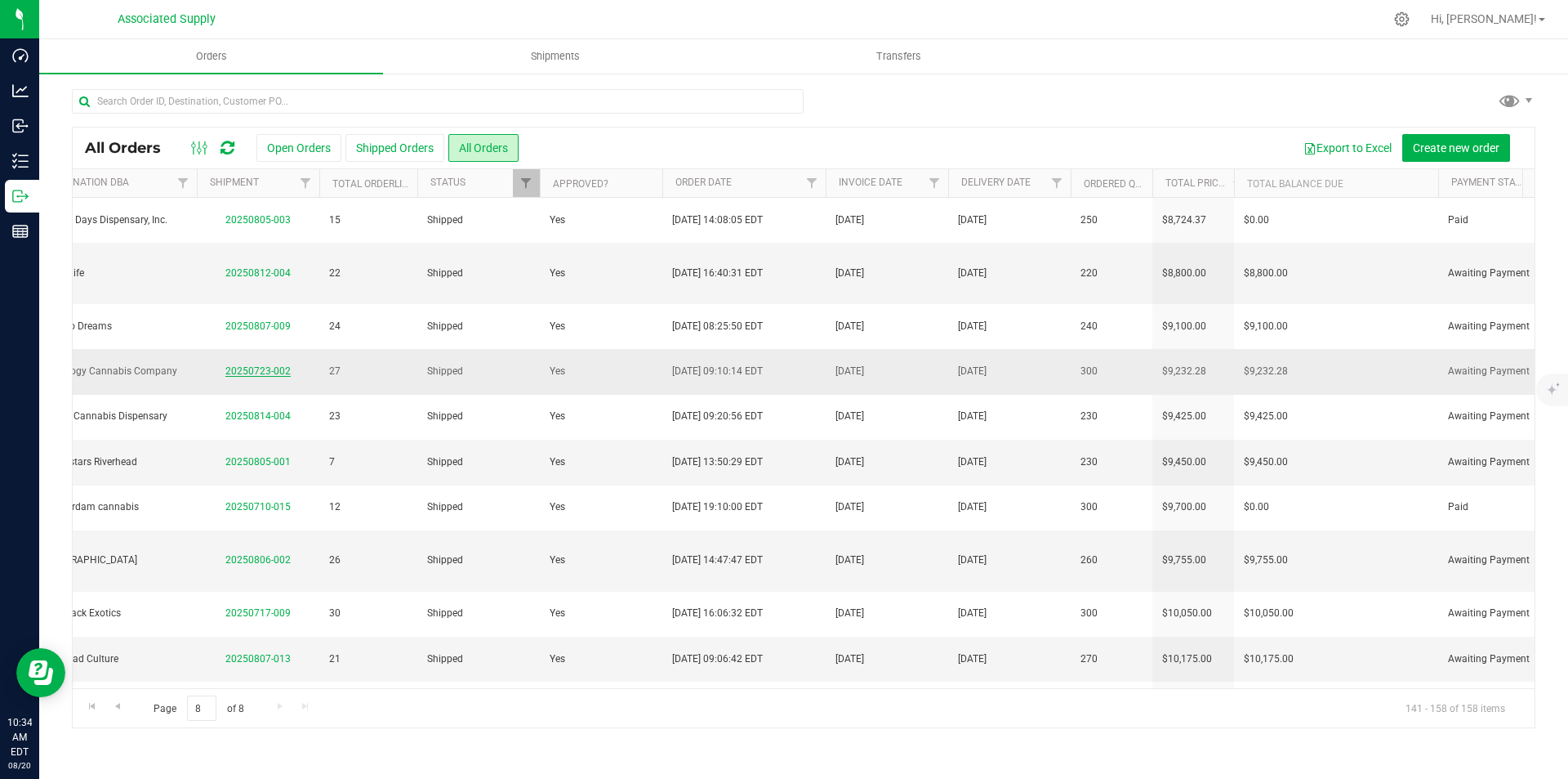
click at [239, 366] on link "20250723-002" at bounding box center [258, 371] width 65 height 12
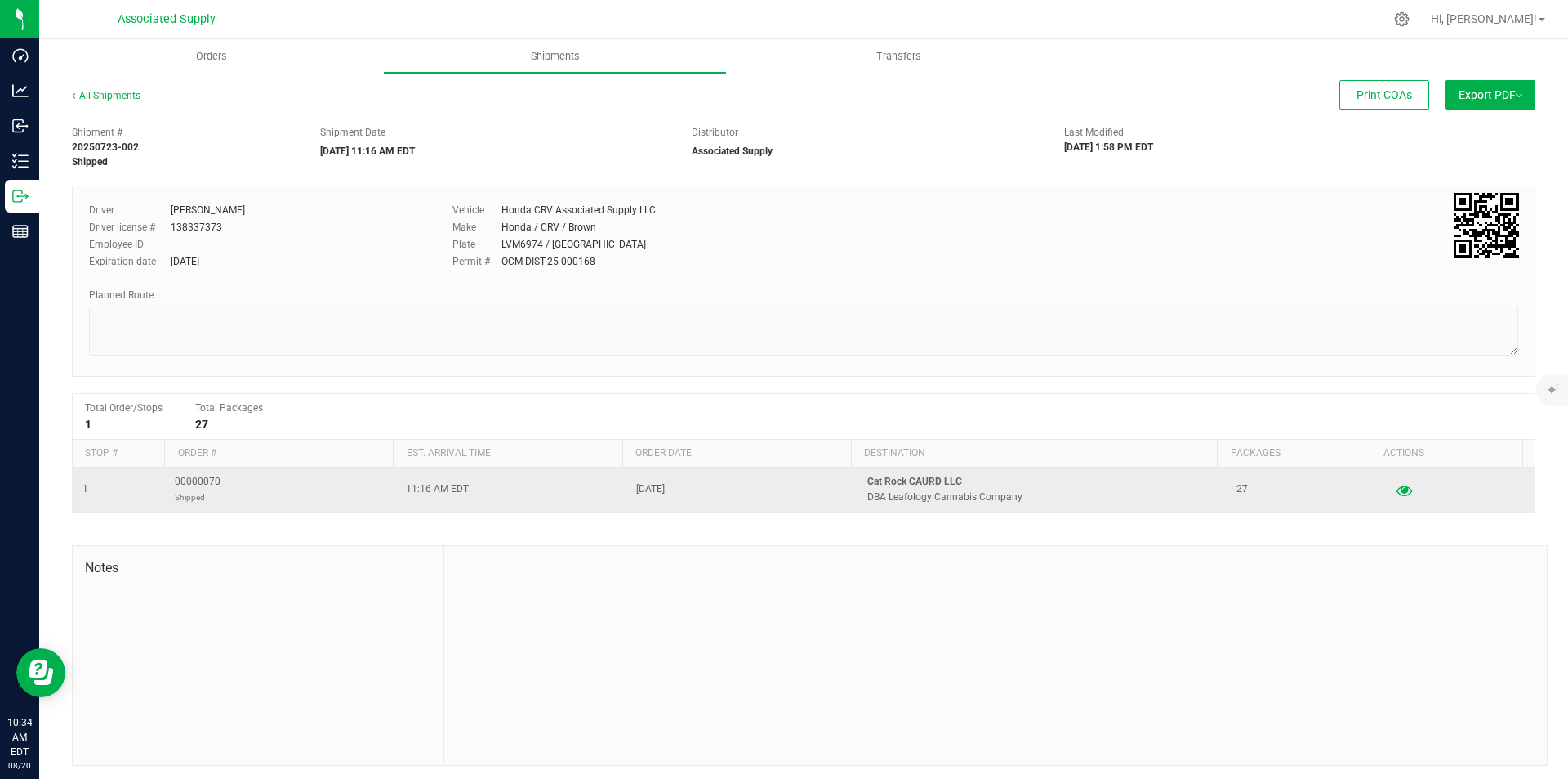
click at [1397, 496] on icon "button" at bounding box center [1404, 489] width 15 height 12
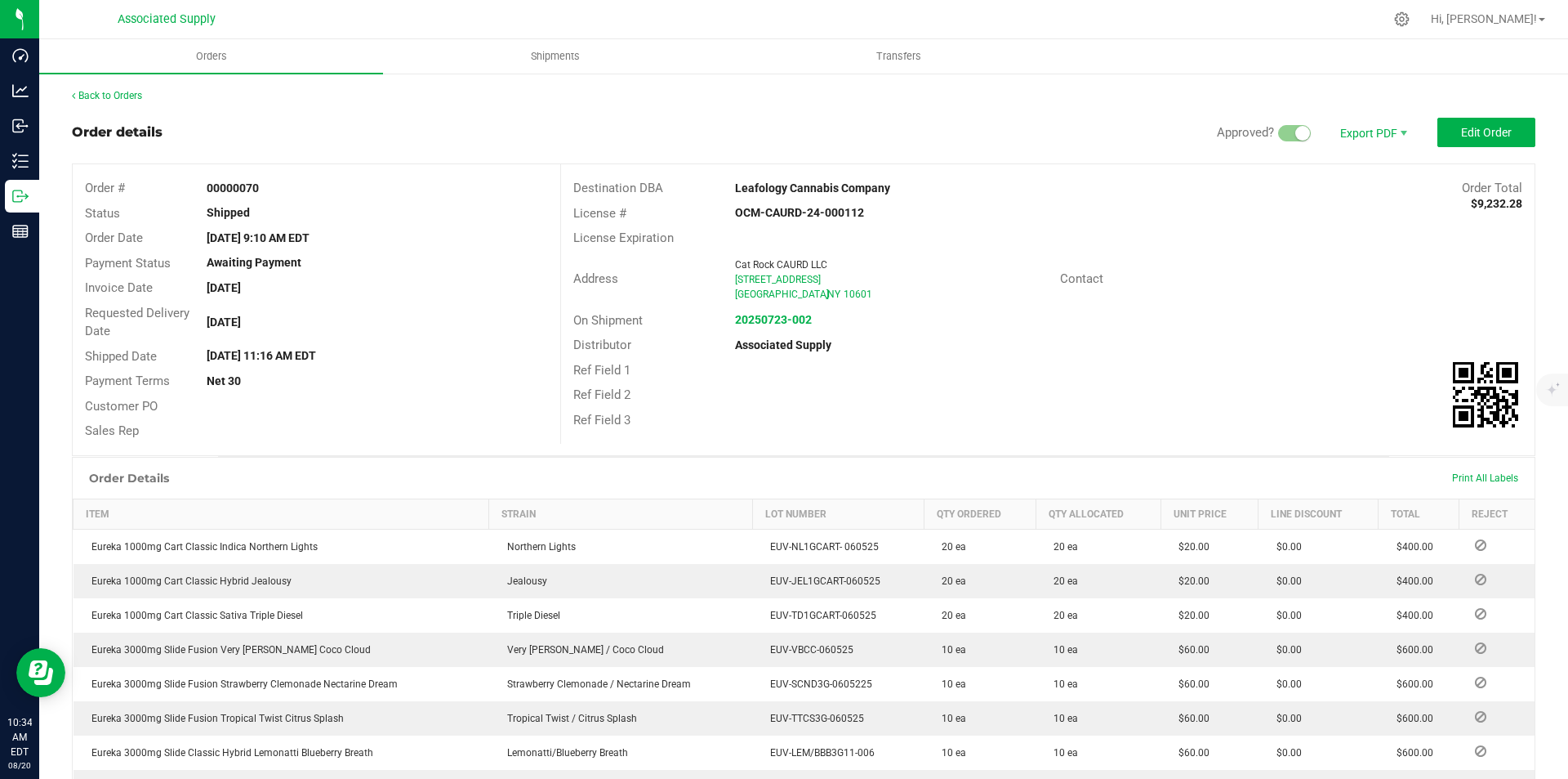
drag, startPoint x: 730, startPoint y: 187, endPoint x: 882, endPoint y: 199, distance: 152.5
click at [882, 199] on div "Destination DBA Leafology Cannabis Company Order Total $9,232.28" at bounding box center [1047, 189] width 973 height 25
copy strong "Leafology Cannabis Company"
click at [1477, 134] on span "Edit Order" at bounding box center [1487, 132] width 51 height 13
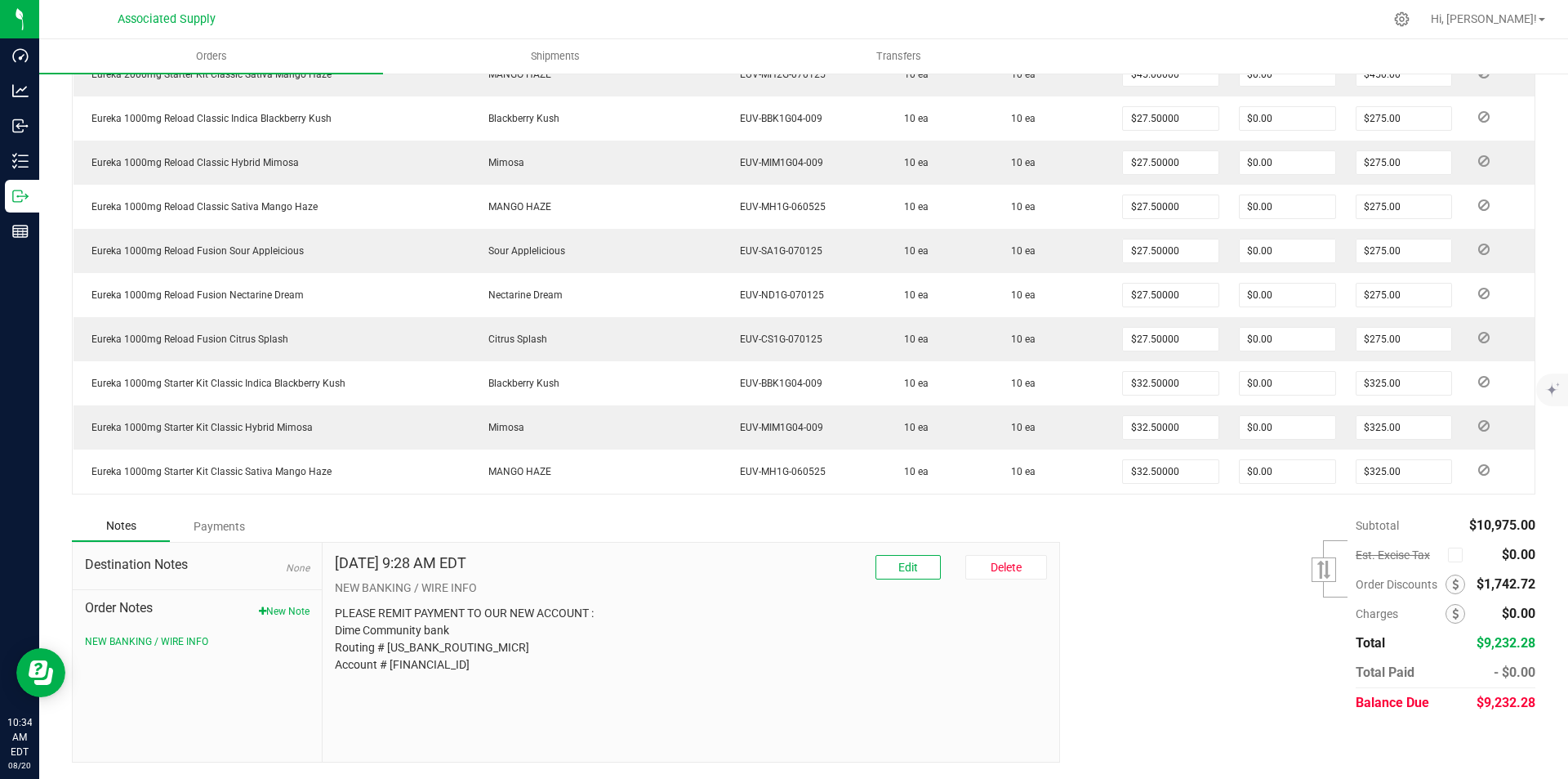
click at [215, 527] on div "Payments" at bounding box center [218, 526] width 98 height 30
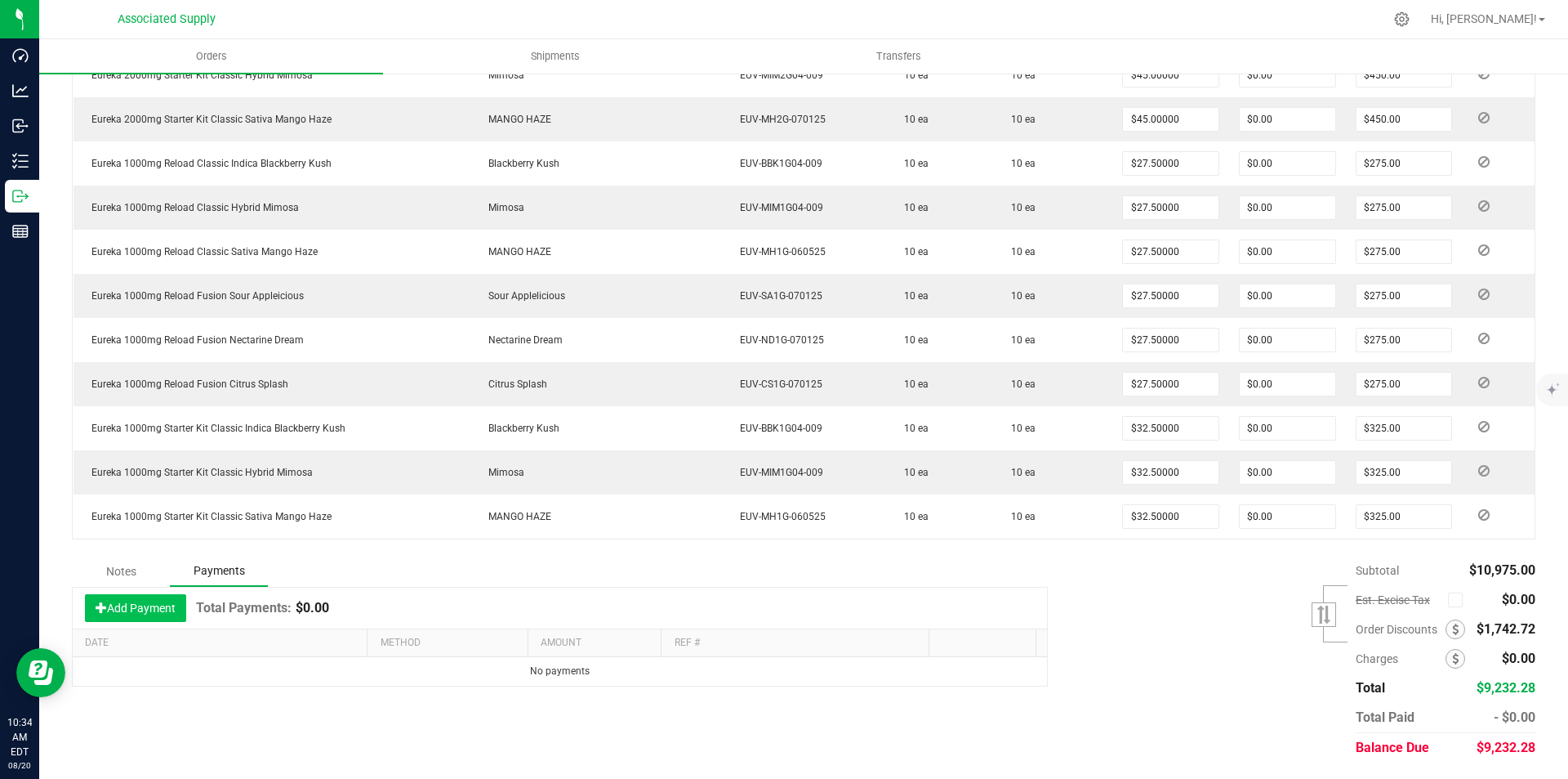
click at [141, 609] on button "Add Payment" at bounding box center [135, 607] width 101 height 28
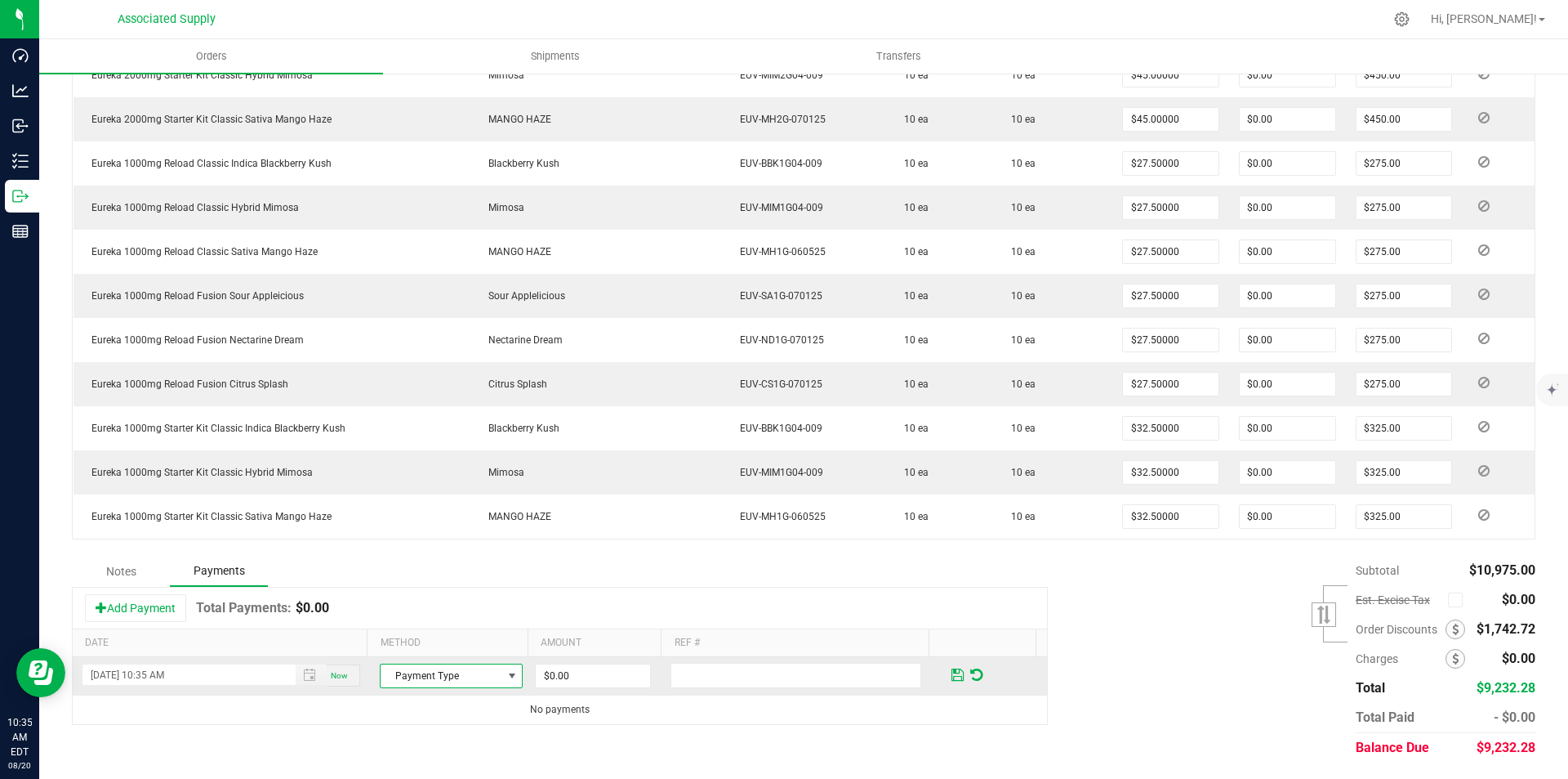
click at [458, 674] on span "Payment Type" at bounding box center [441, 675] width 121 height 23
click at [442, 626] on li "ACH & Bank Transfer" at bounding box center [444, 625] width 138 height 23
click at [577, 677] on input "0" at bounding box center [593, 675] width 115 height 23
type input "$9,232.28"
click at [677, 672] on input "text" at bounding box center [796, 675] width 251 height 25
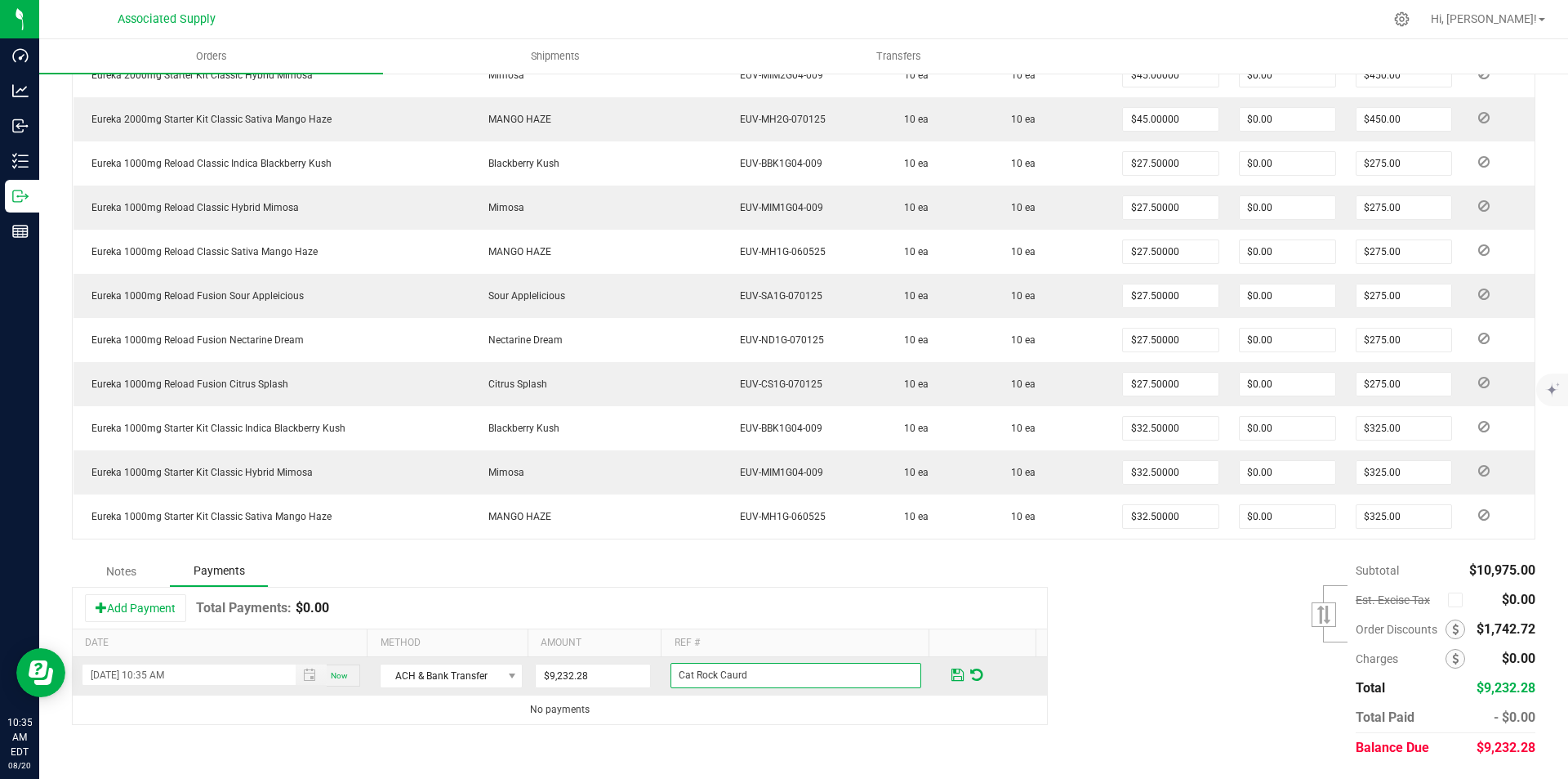
click at [766, 671] on input "Cat Rock Caurd" at bounding box center [796, 675] width 251 height 25
type input "Cat Rock Caurd"
click at [952, 675] on span at bounding box center [958, 675] width 13 height 14
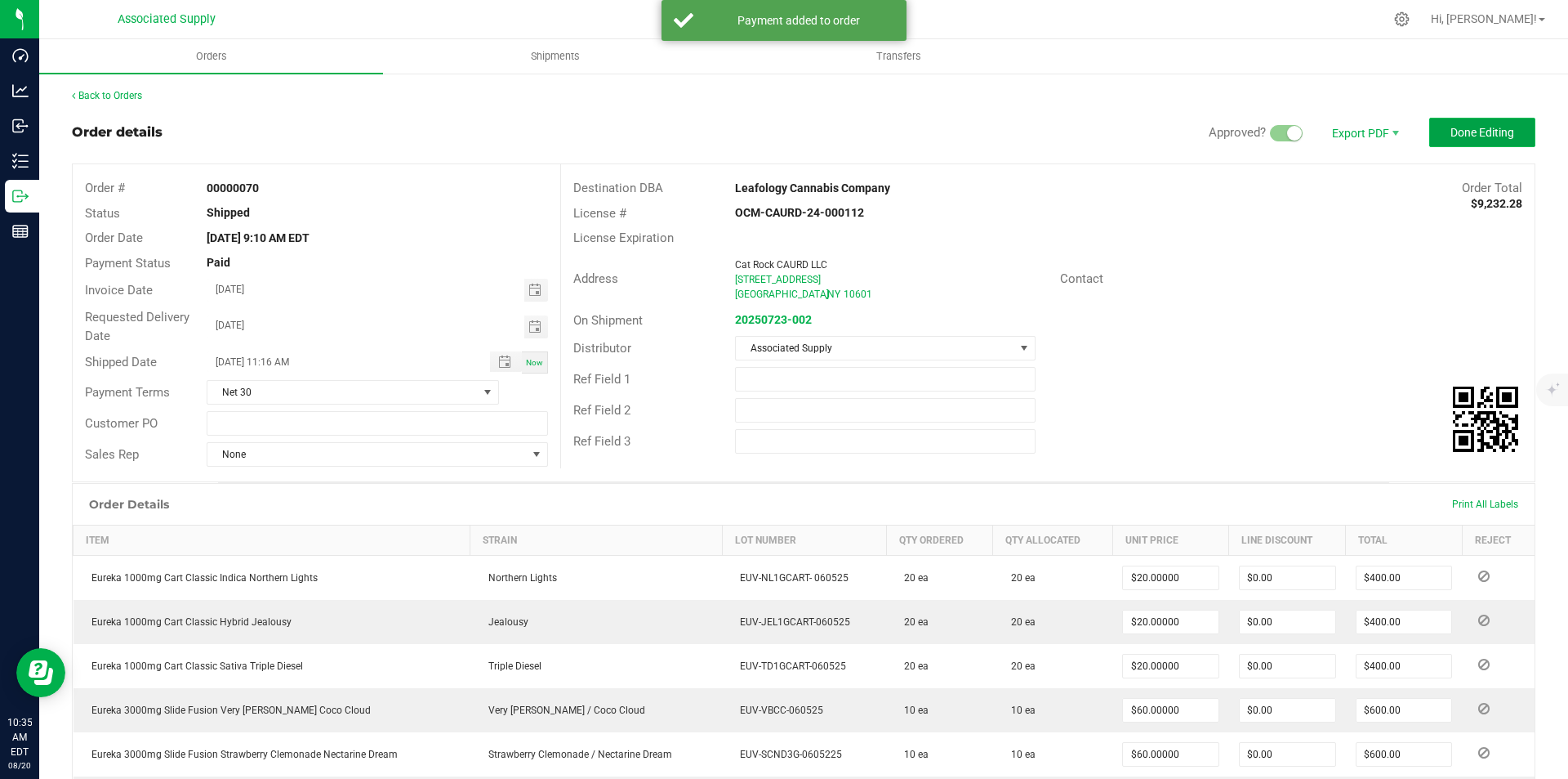
click at [1464, 127] on span "Done Editing" at bounding box center [1482, 132] width 64 height 13
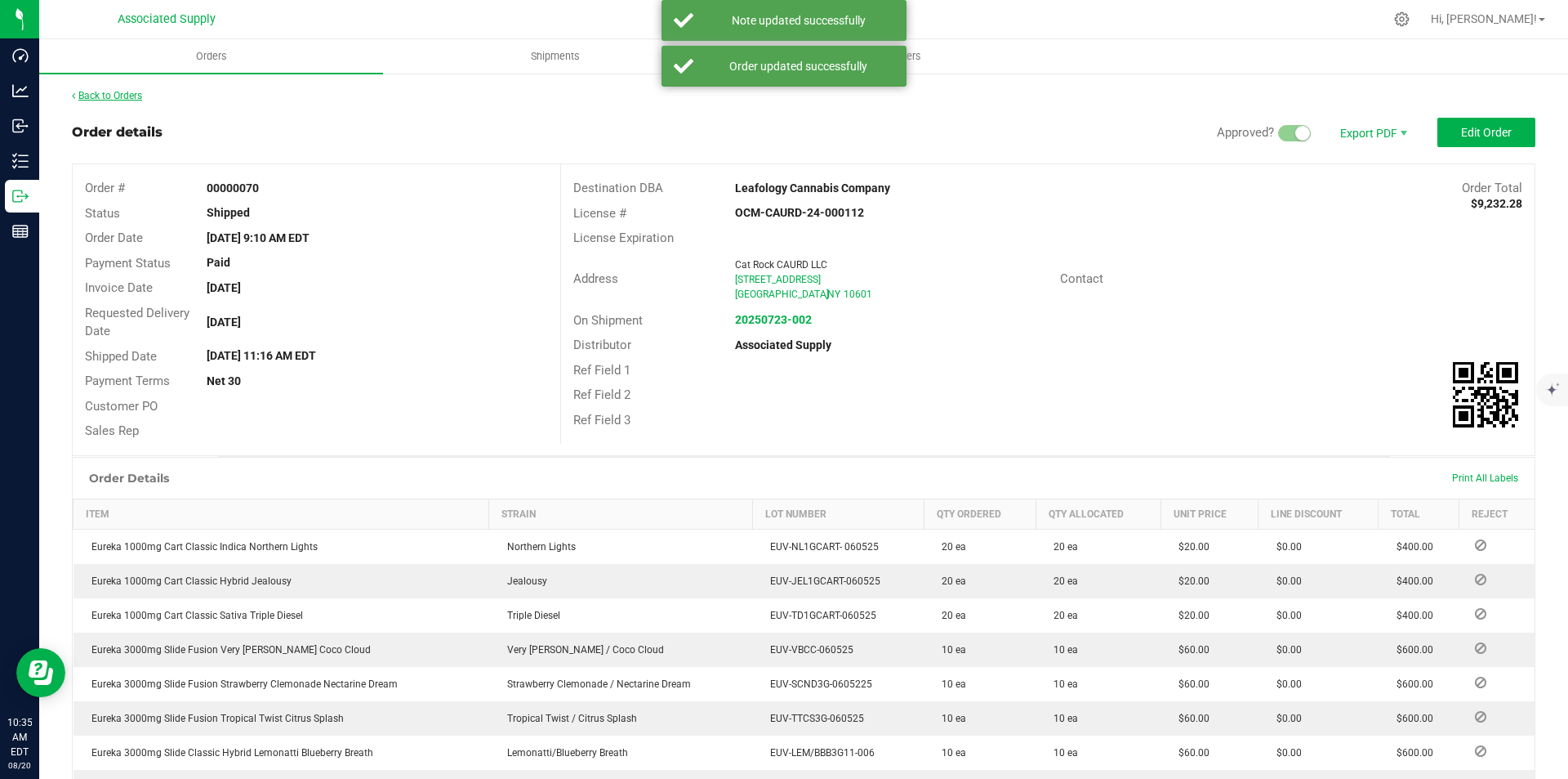
click at [119, 93] on link "Back to Orders" at bounding box center [107, 96] width 70 height 12
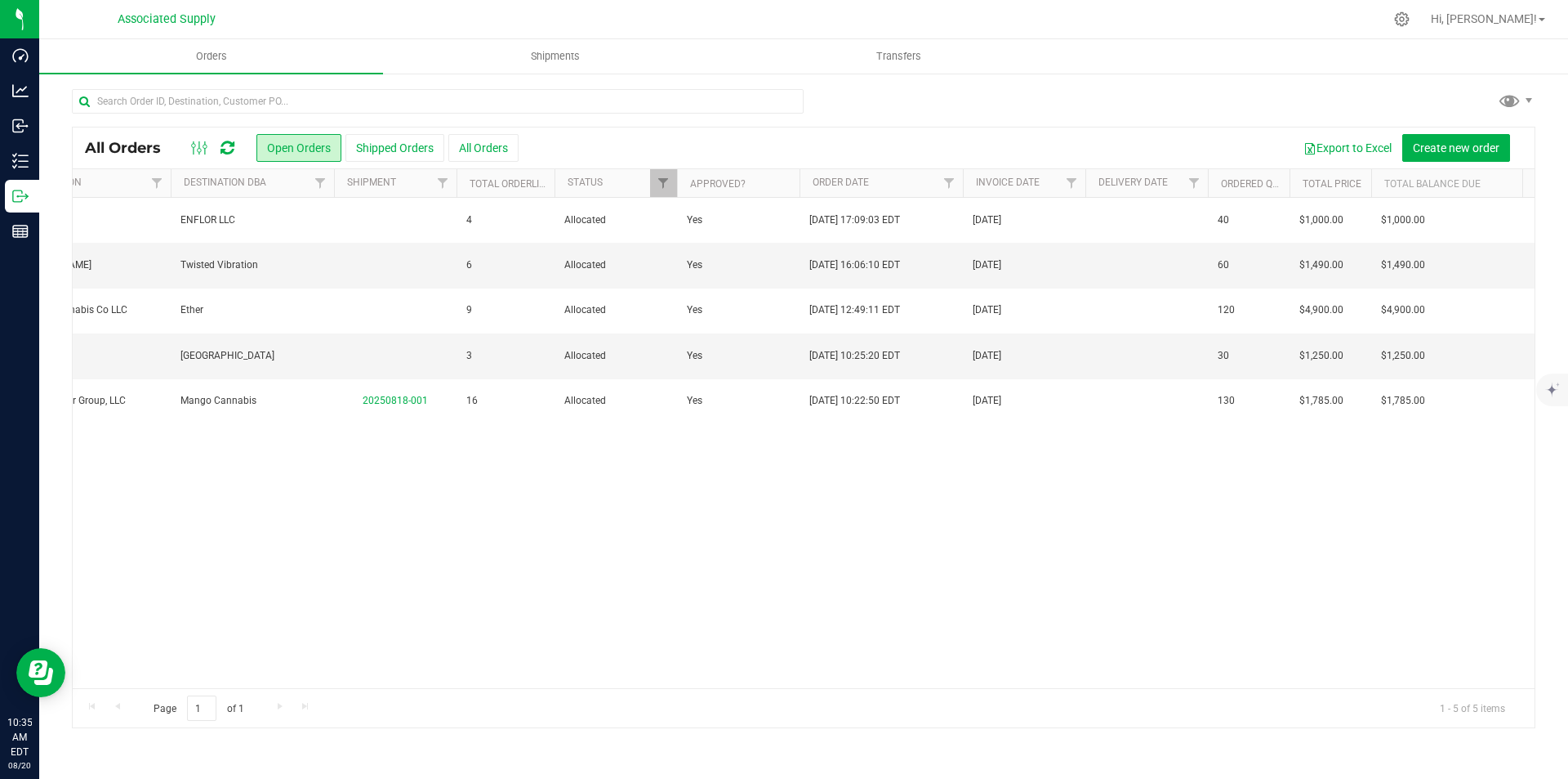
scroll to position [0, 650]
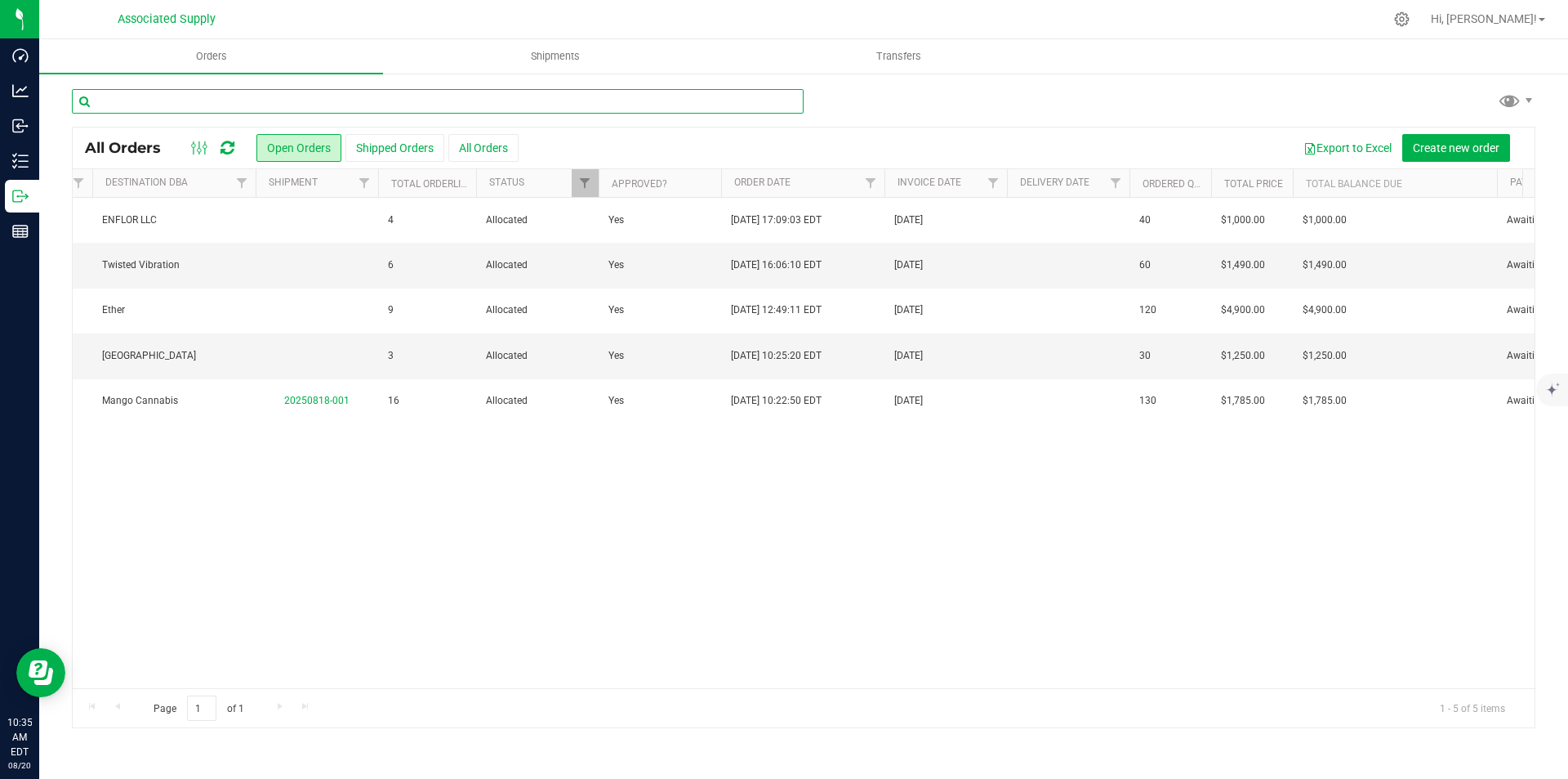
click at [293, 98] on input "text" at bounding box center [438, 101] width 732 height 24
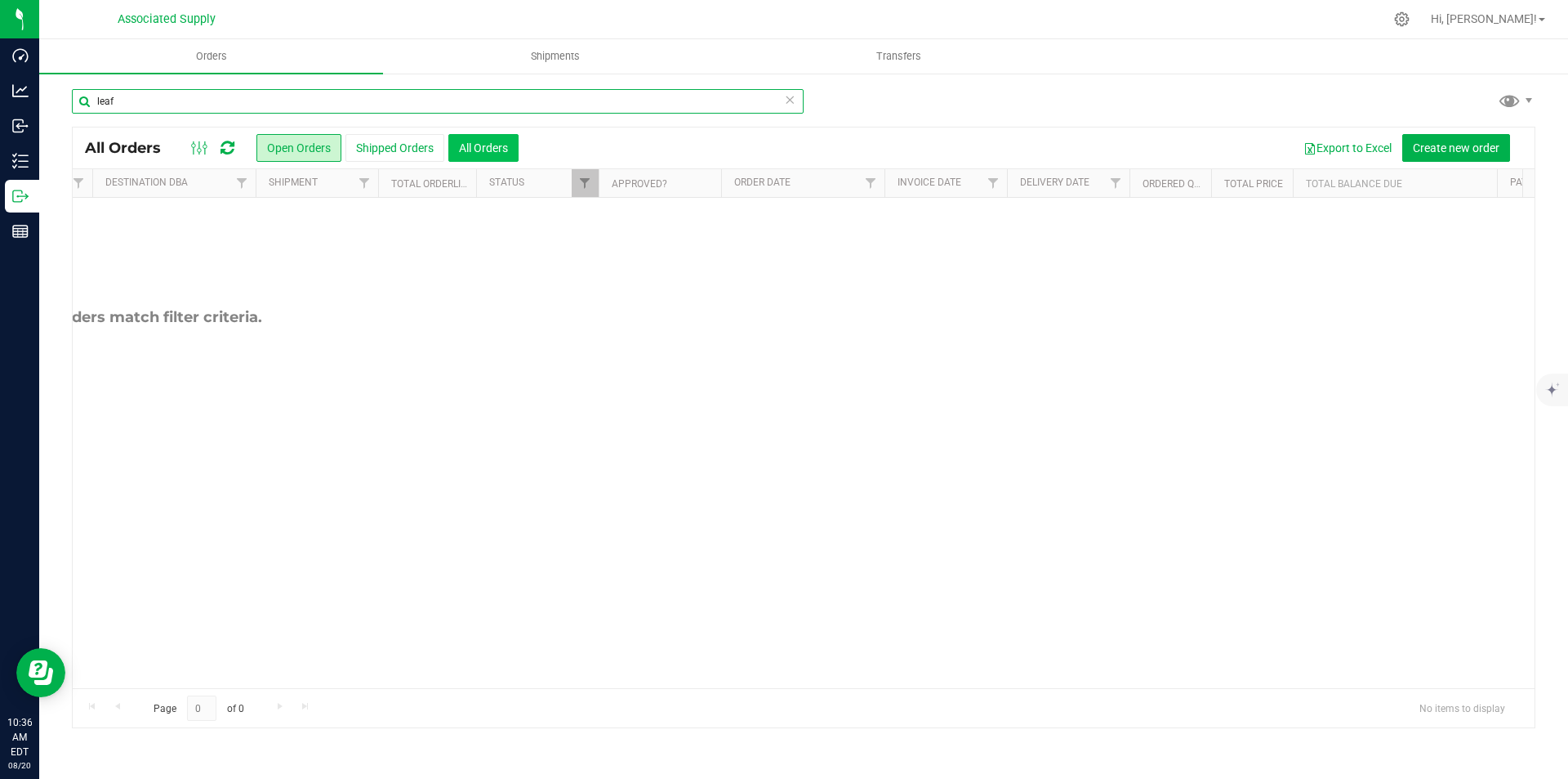
type input "leaf"
click at [518, 149] on button "All Orders" at bounding box center [484, 147] width 70 height 28
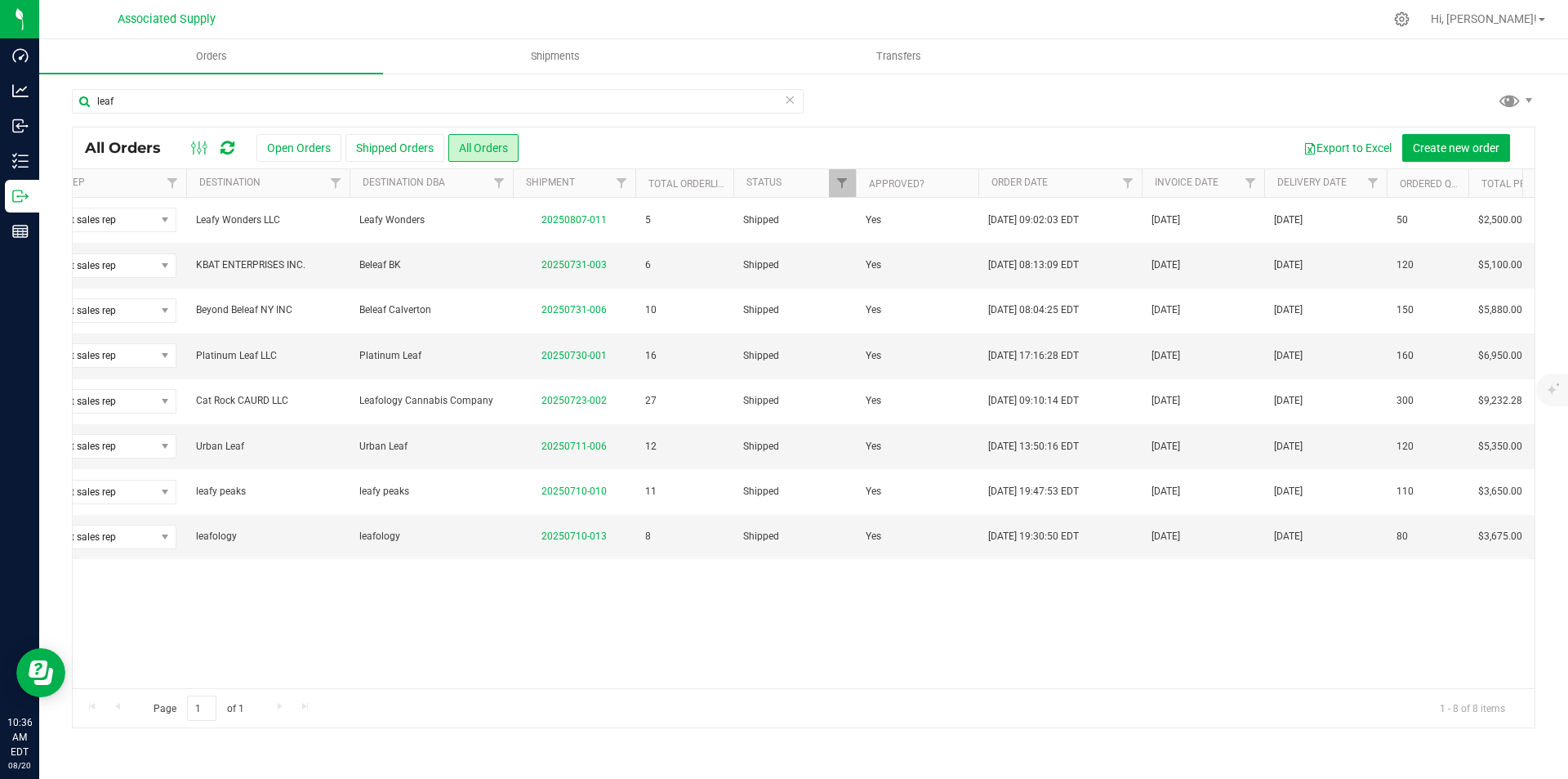
scroll to position [0, 517]
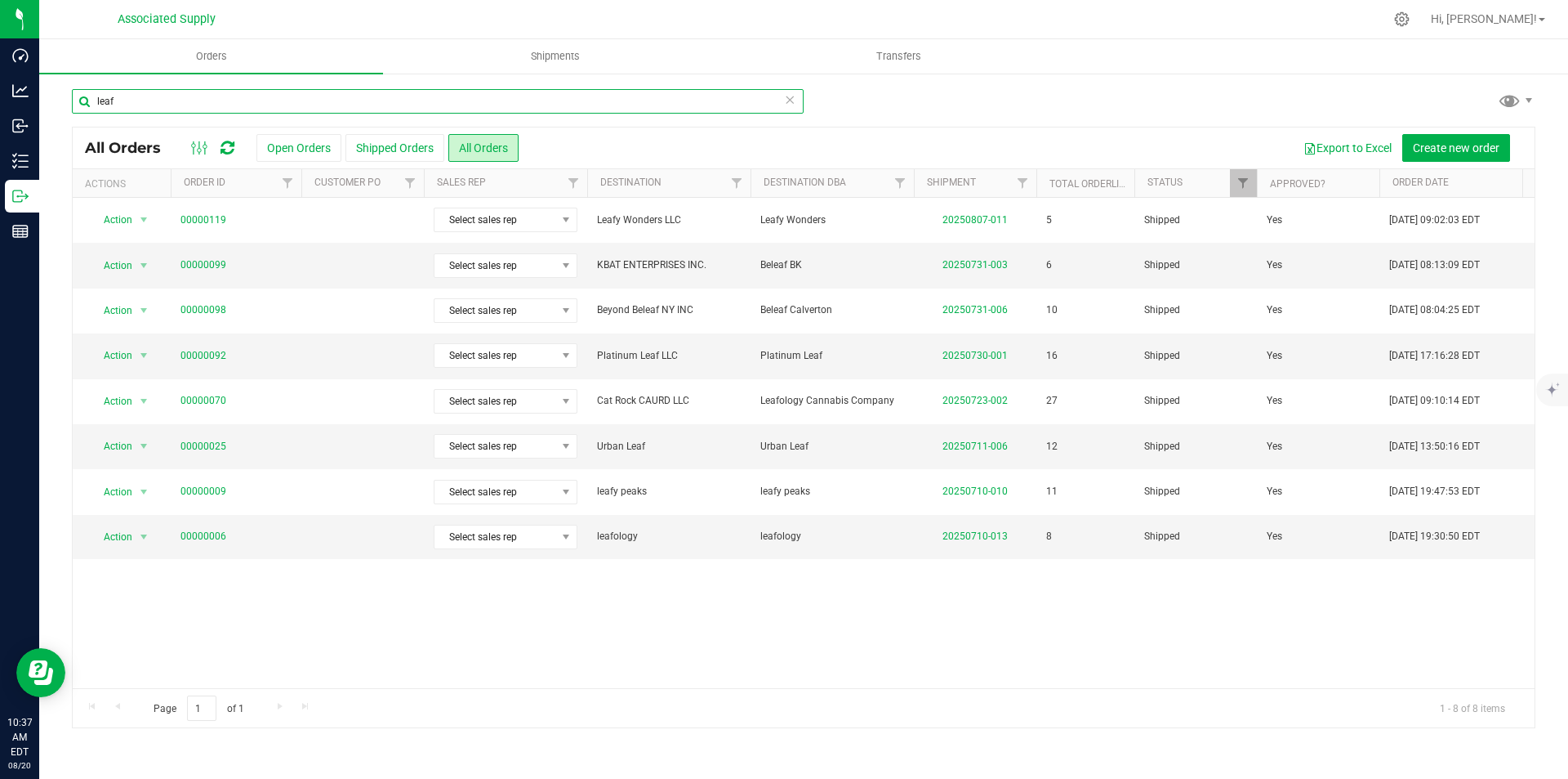
click at [153, 107] on input "leaf" at bounding box center [438, 101] width 732 height 24
type input "l"
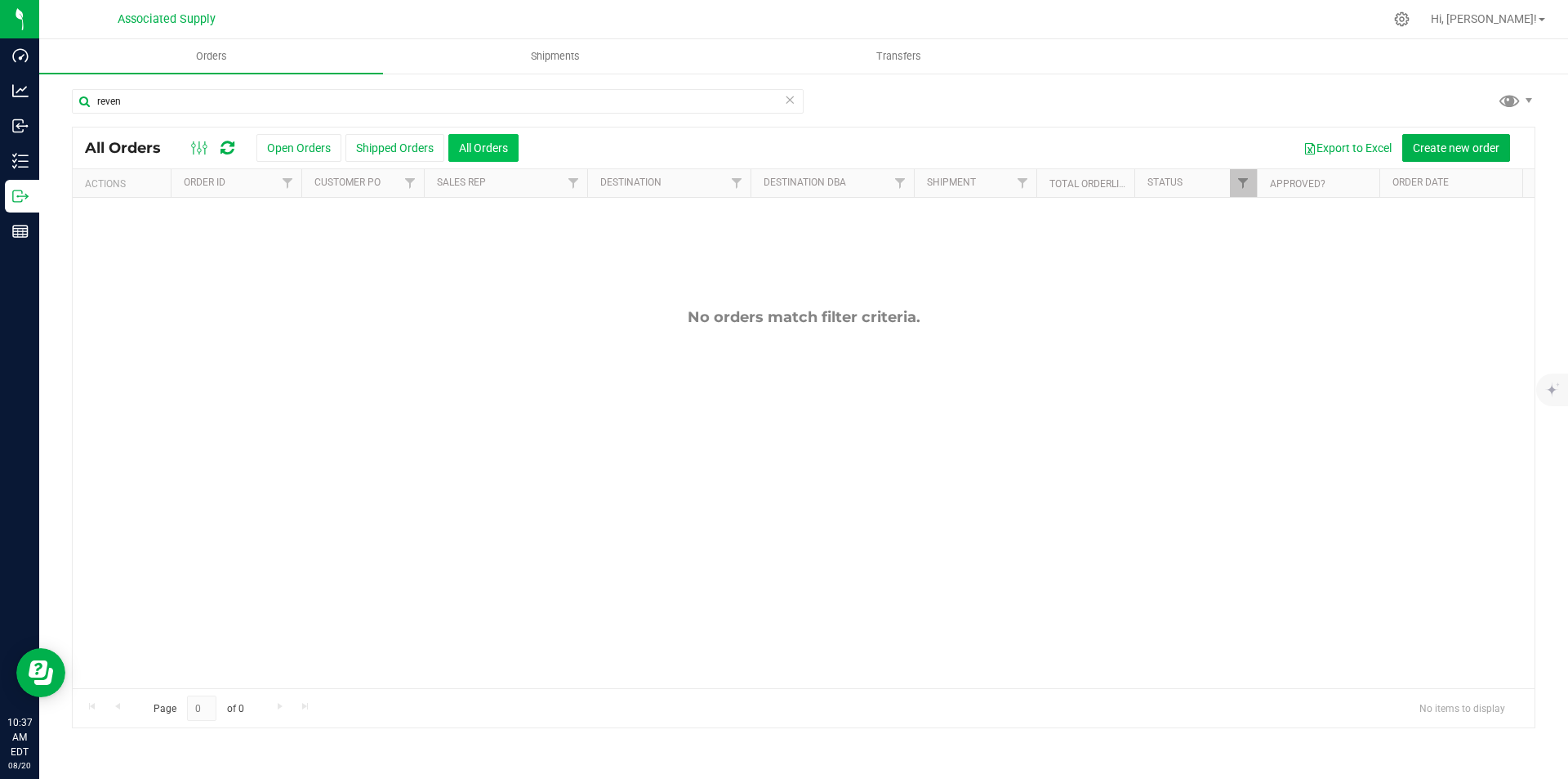
click at [494, 150] on button "All Orders" at bounding box center [484, 147] width 70 height 28
drag, startPoint x: 143, startPoint y: 103, endPoint x: 72, endPoint y: 97, distance: 71.3
click at [72, 97] on input "reven" at bounding box center [438, 101] width 732 height 24
type input "raven"
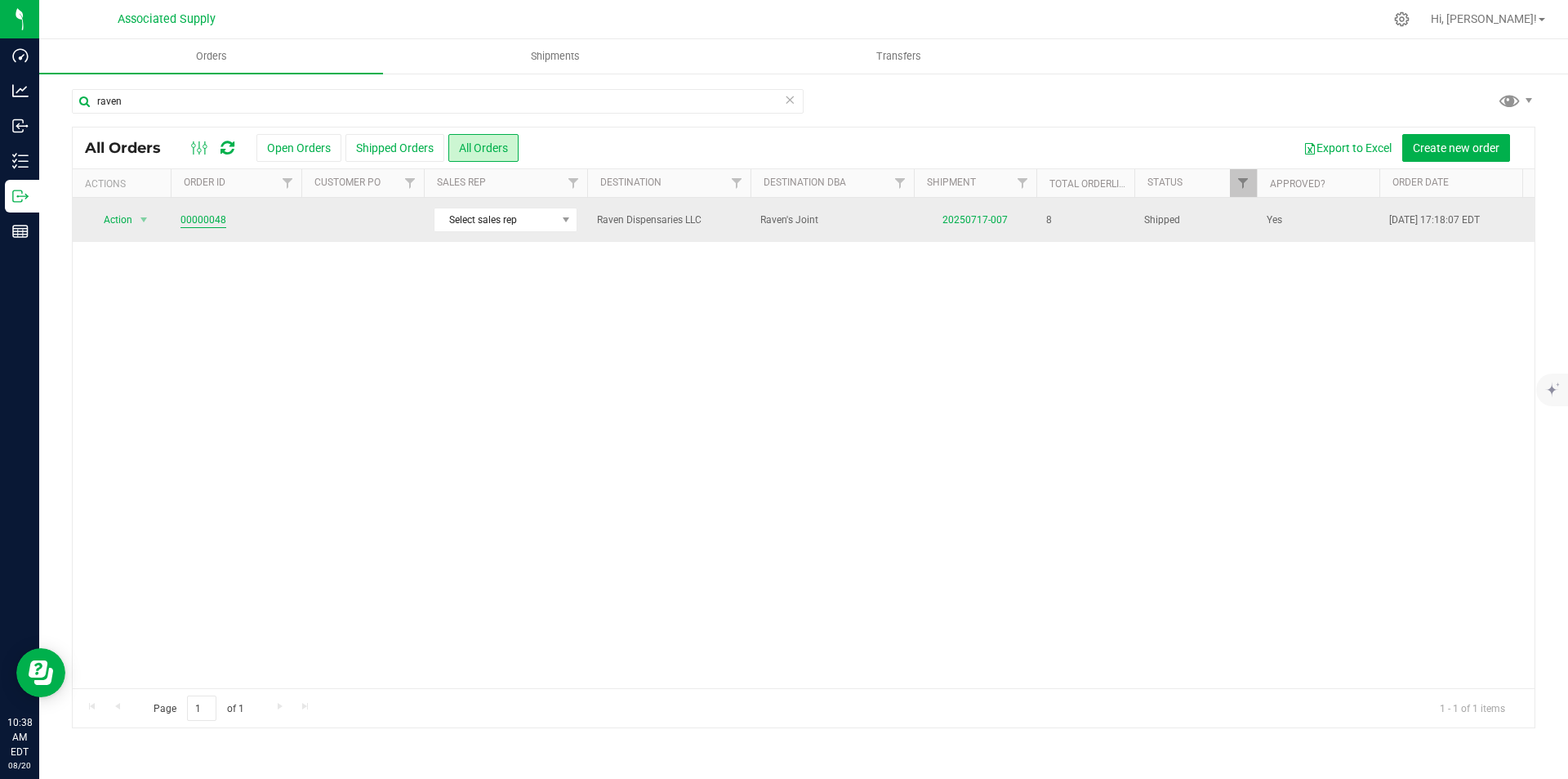
click at [193, 224] on link "00000048" at bounding box center [203, 219] width 46 height 15
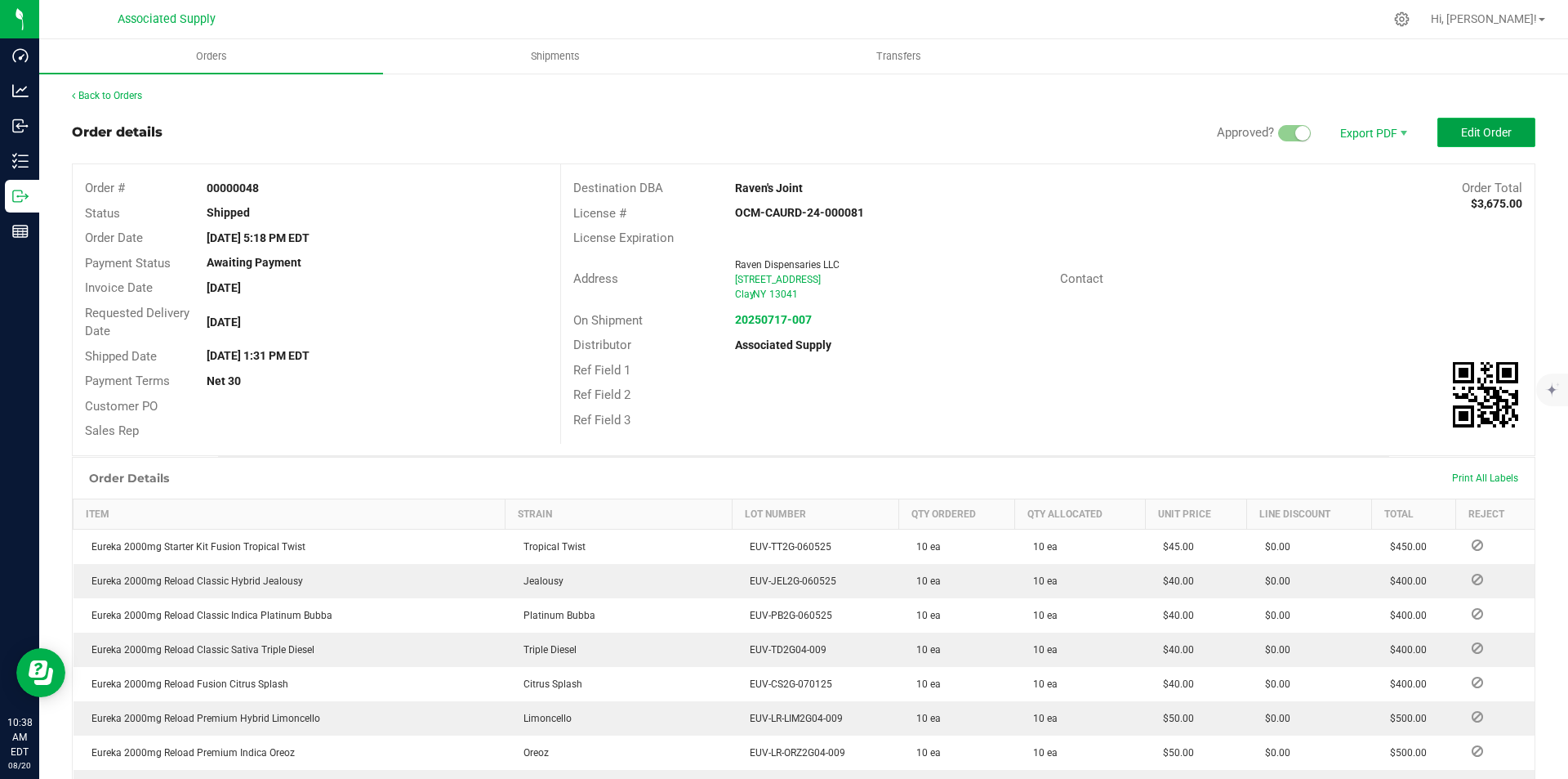
click at [1468, 134] on span "Edit Order" at bounding box center [1487, 132] width 51 height 13
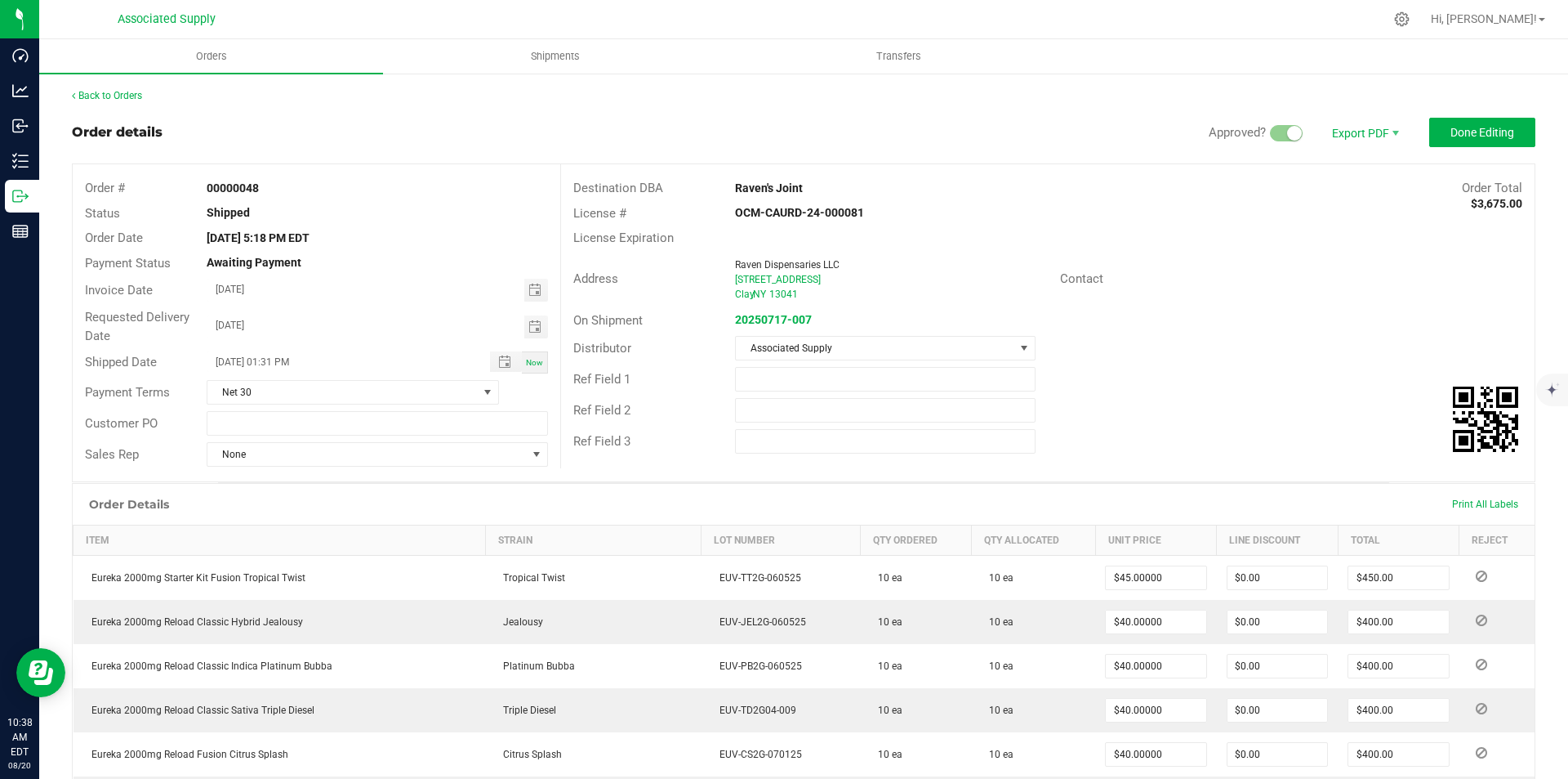
drag, startPoint x: 732, startPoint y: 187, endPoint x: 803, endPoint y: 186, distance: 71.0
click at [803, 186] on div "Raven's Joint" at bounding box center [926, 188] width 406 height 17
copy strong "Raven's Joint"
drag, startPoint x: 731, startPoint y: 261, endPoint x: 836, endPoint y: 262, distance: 105.0
click at [836, 262] on div "Raven Dispensaries LLC" at bounding box center [891, 264] width 312 height 14
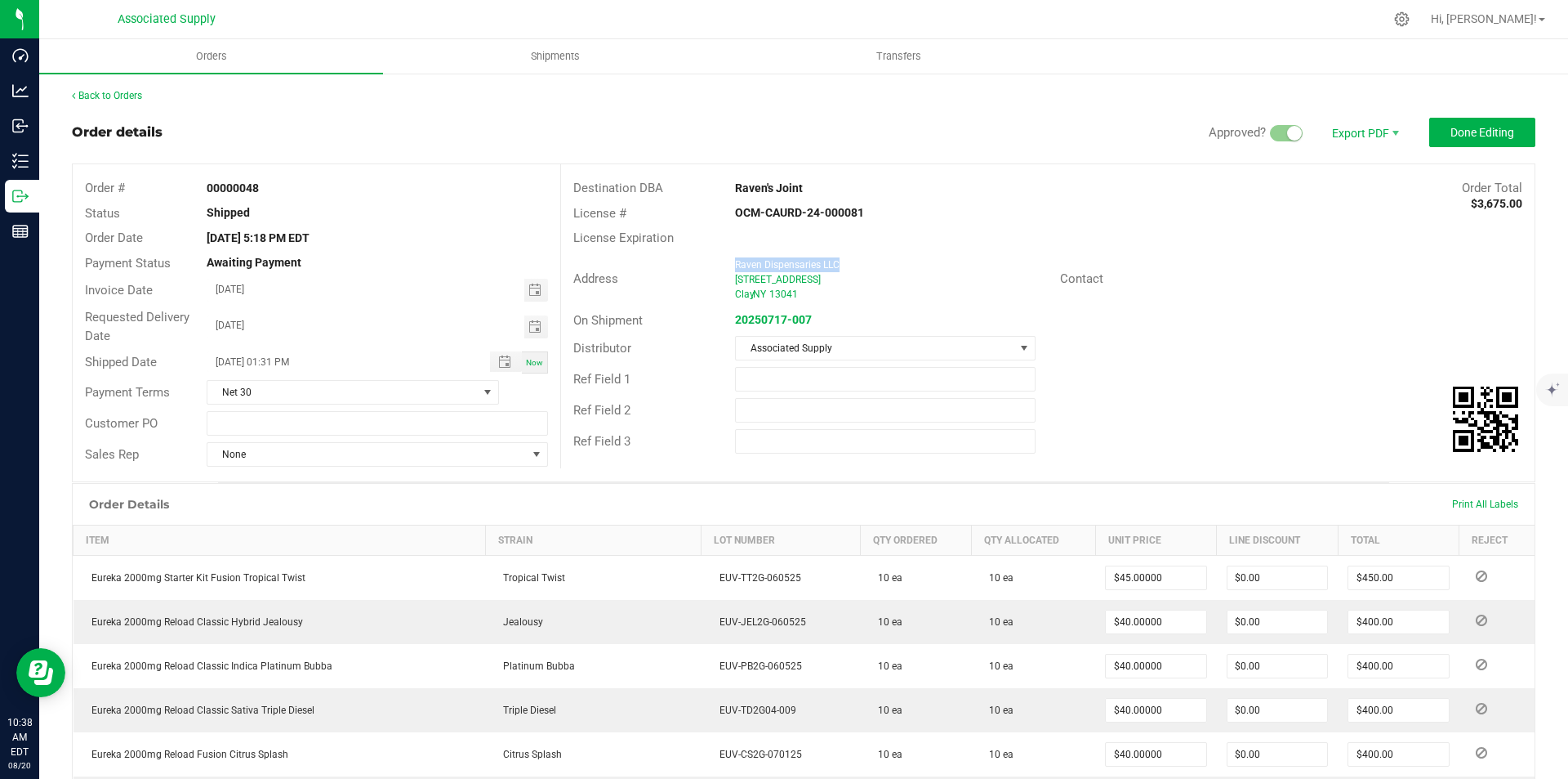
copy span "Raven Dispensaries LLC"
drag, startPoint x: 732, startPoint y: 186, endPoint x: 795, endPoint y: 190, distance: 63.1
click at [795, 190] on strong "Raven's Joint" at bounding box center [769, 188] width 68 height 13
copy strong "Raven's Joint"
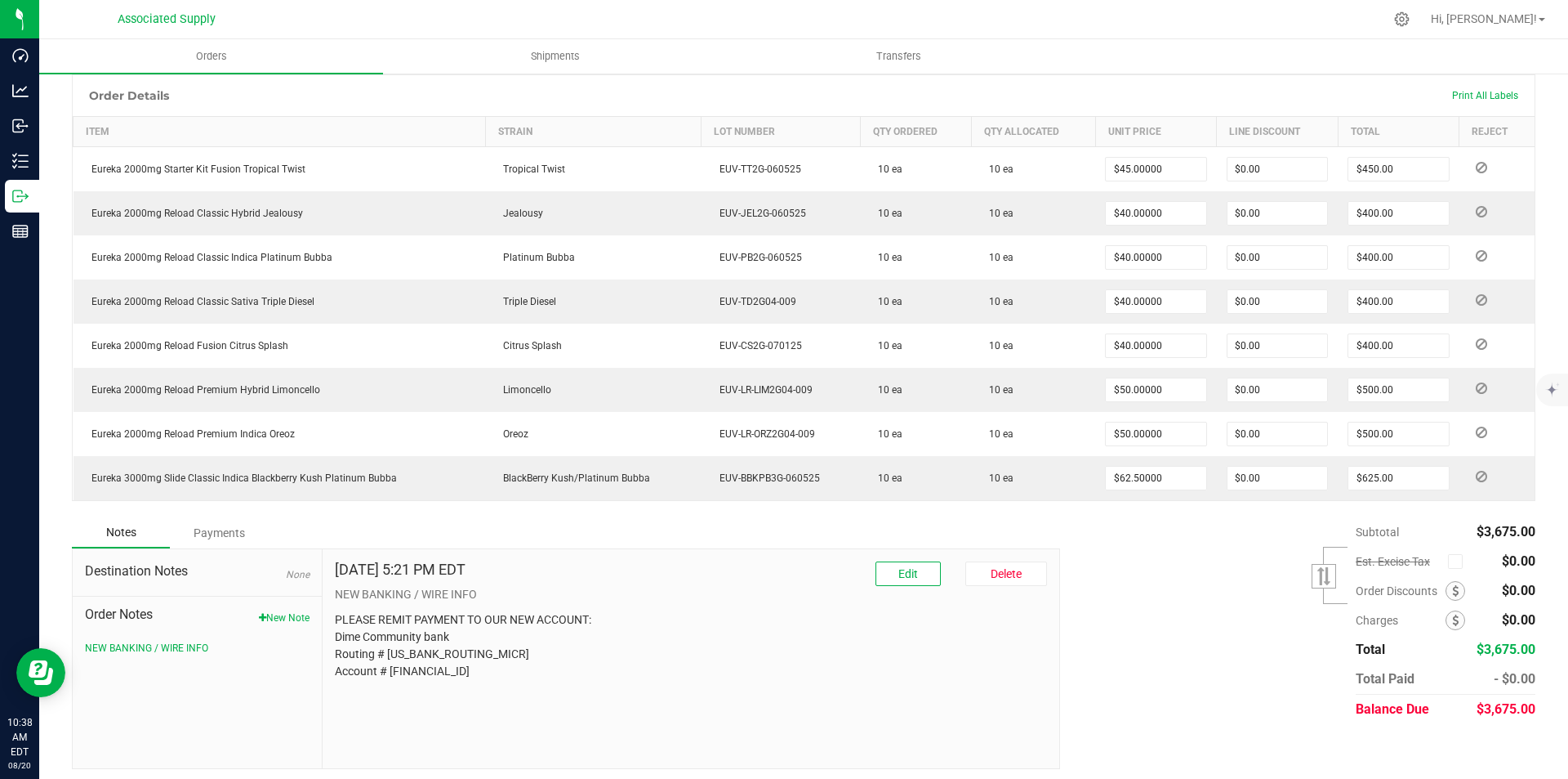
scroll to position [415, 0]
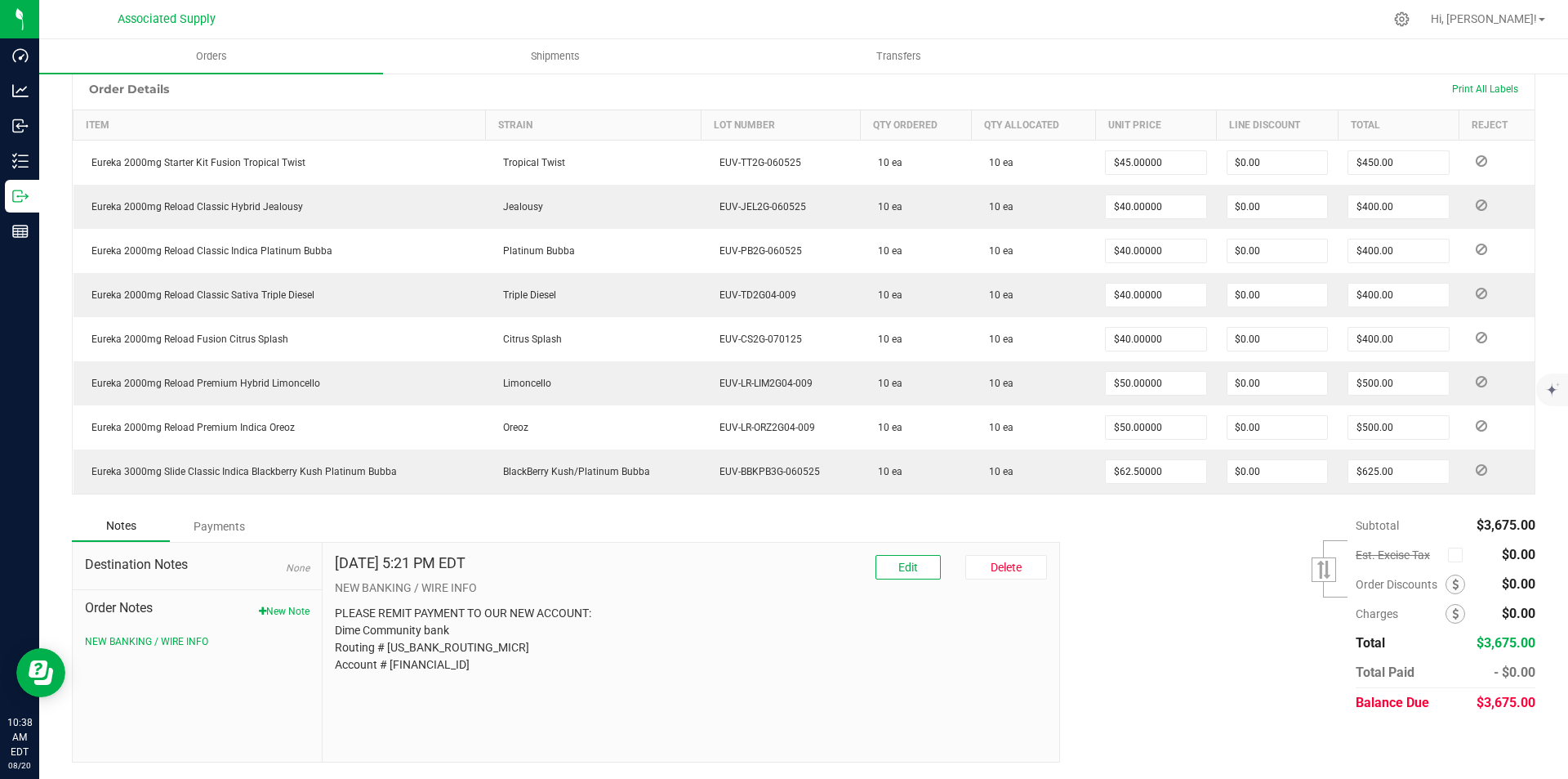
click at [217, 526] on div "Payments" at bounding box center [218, 526] width 98 height 30
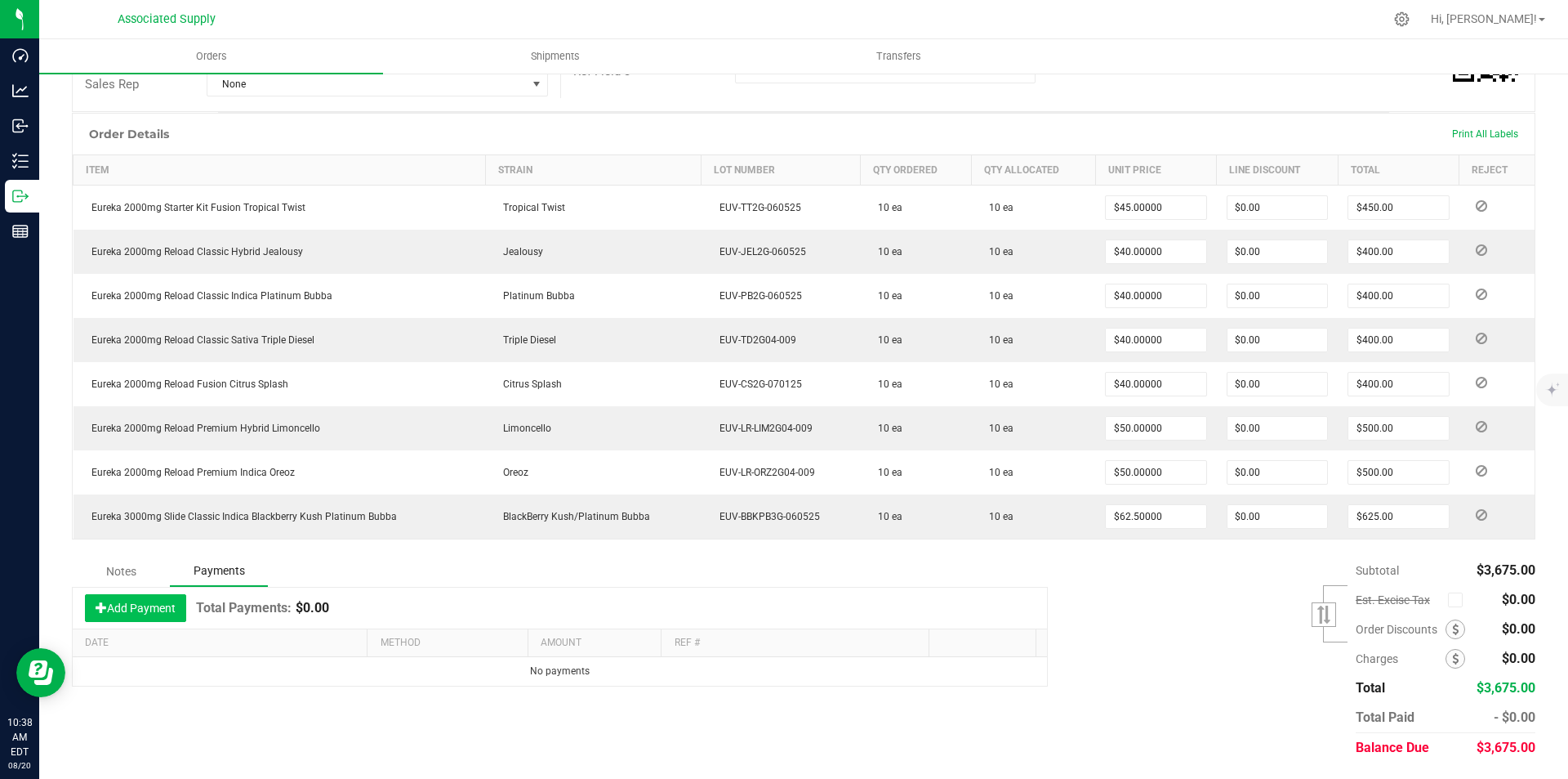
click at [139, 606] on button "Add Payment" at bounding box center [135, 607] width 101 height 28
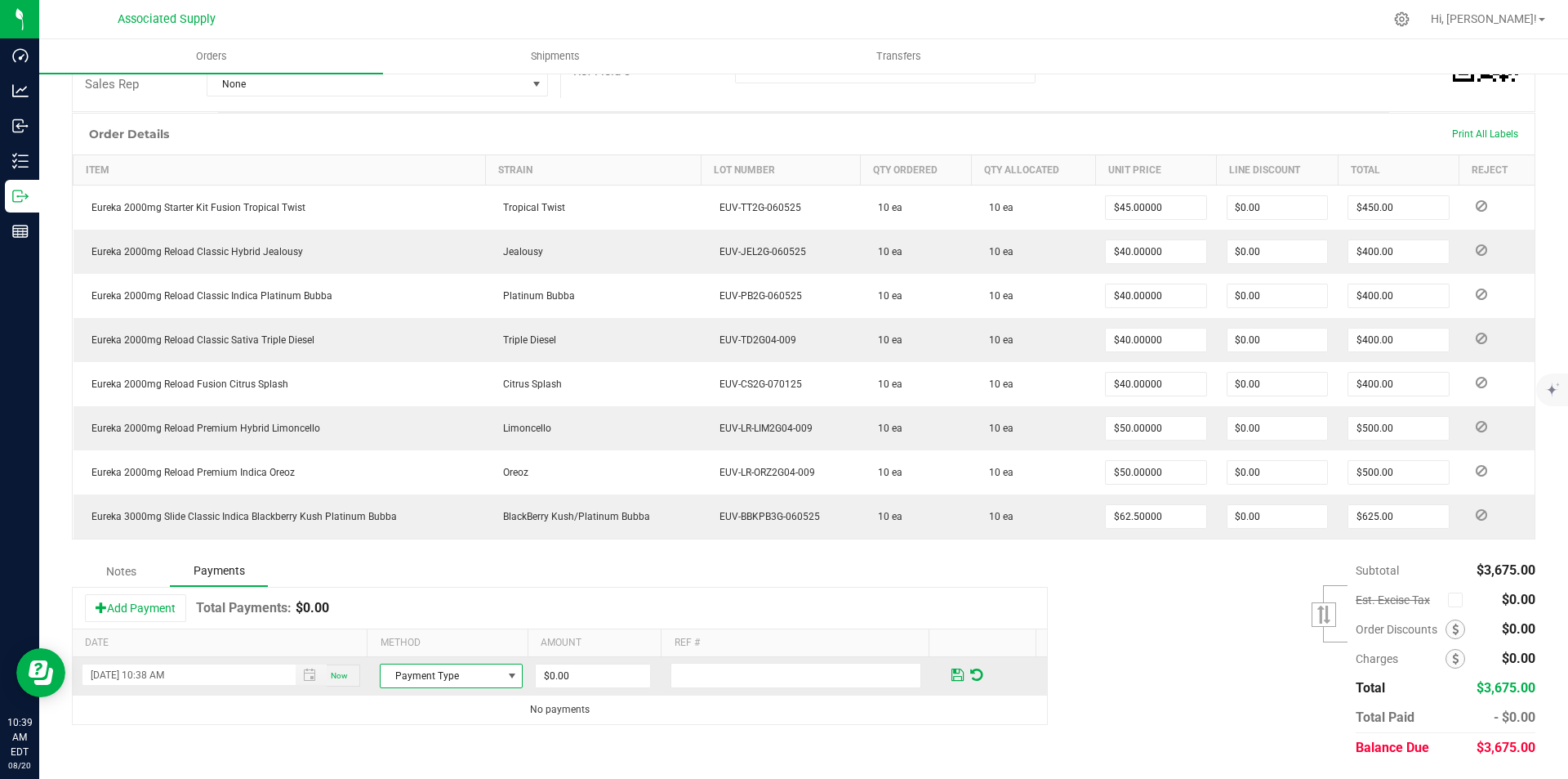
click at [451, 673] on span "Payment Type" at bounding box center [441, 675] width 121 height 23
click at [419, 649] on li "Check" at bounding box center [444, 647] width 138 height 23
click at [579, 681] on input "0" at bounding box center [593, 675] width 115 height 23
type input "$3,675.00"
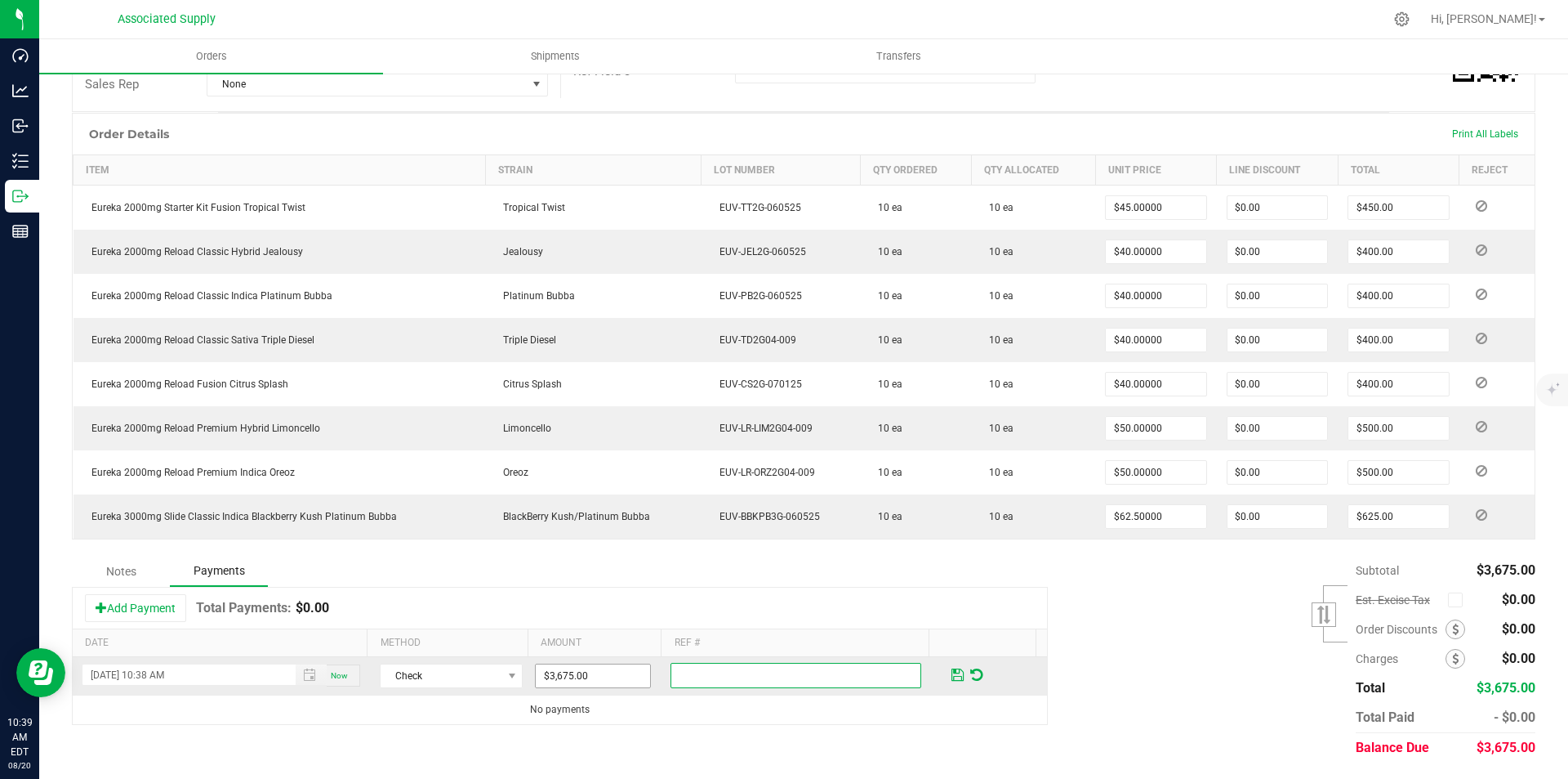
paste input "Raven's Joint"
type input "Raven's Joint"
click at [952, 672] on span at bounding box center [958, 675] width 13 height 14
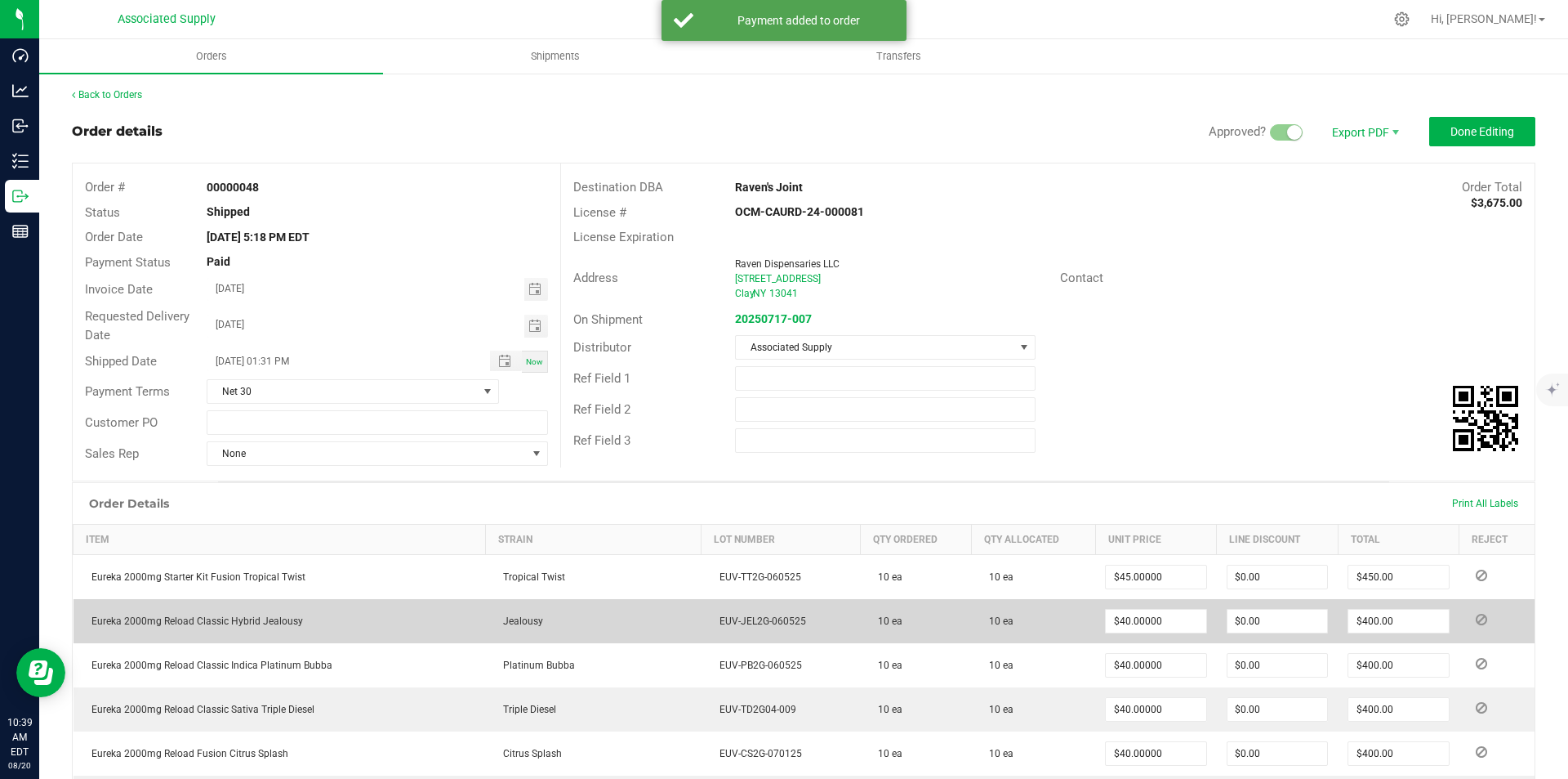
scroll to position [0, 0]
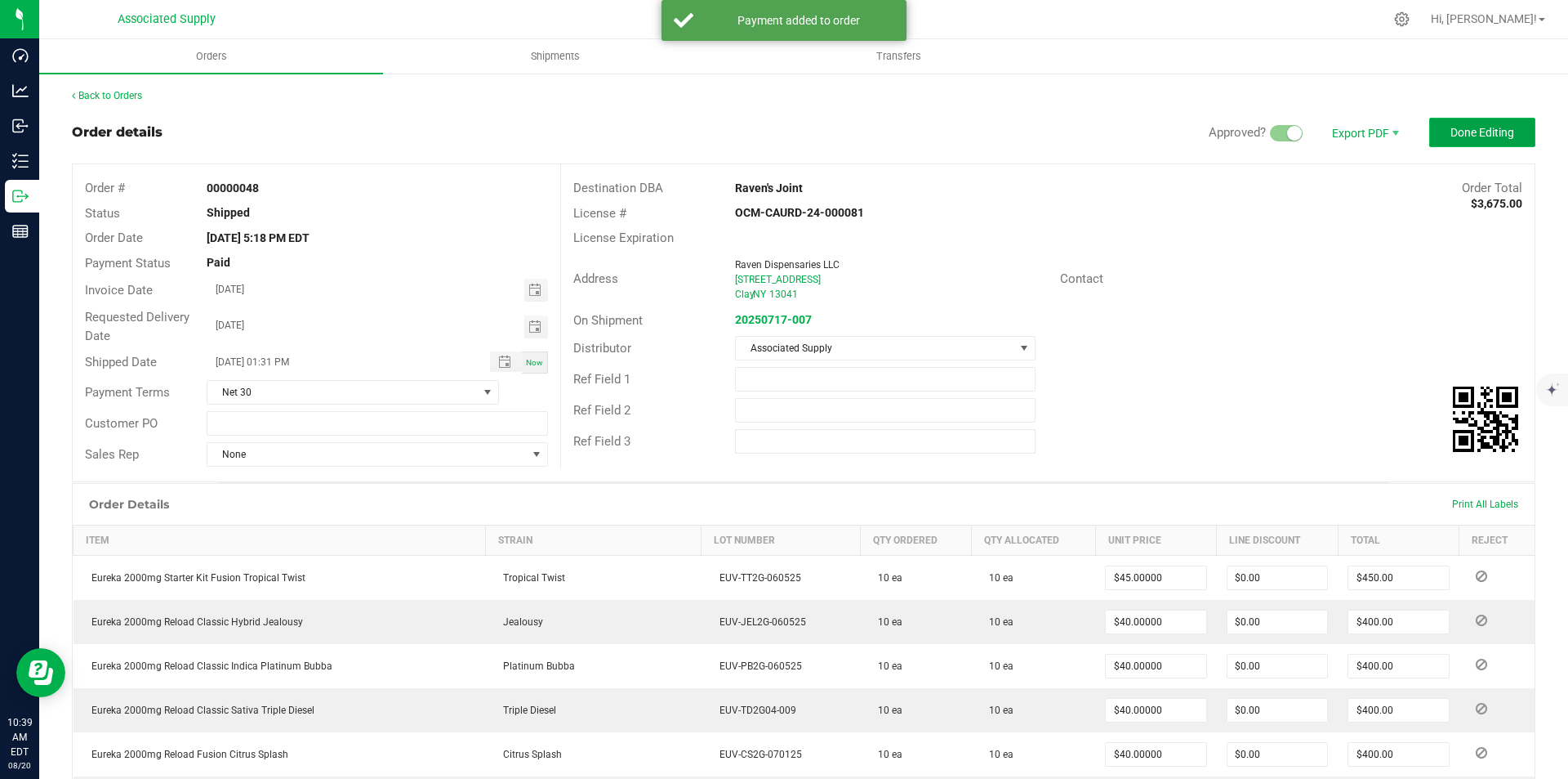
click at [1462, 129] on span "Done Editing" at bounding box center [1482, 132] width 64 height 13
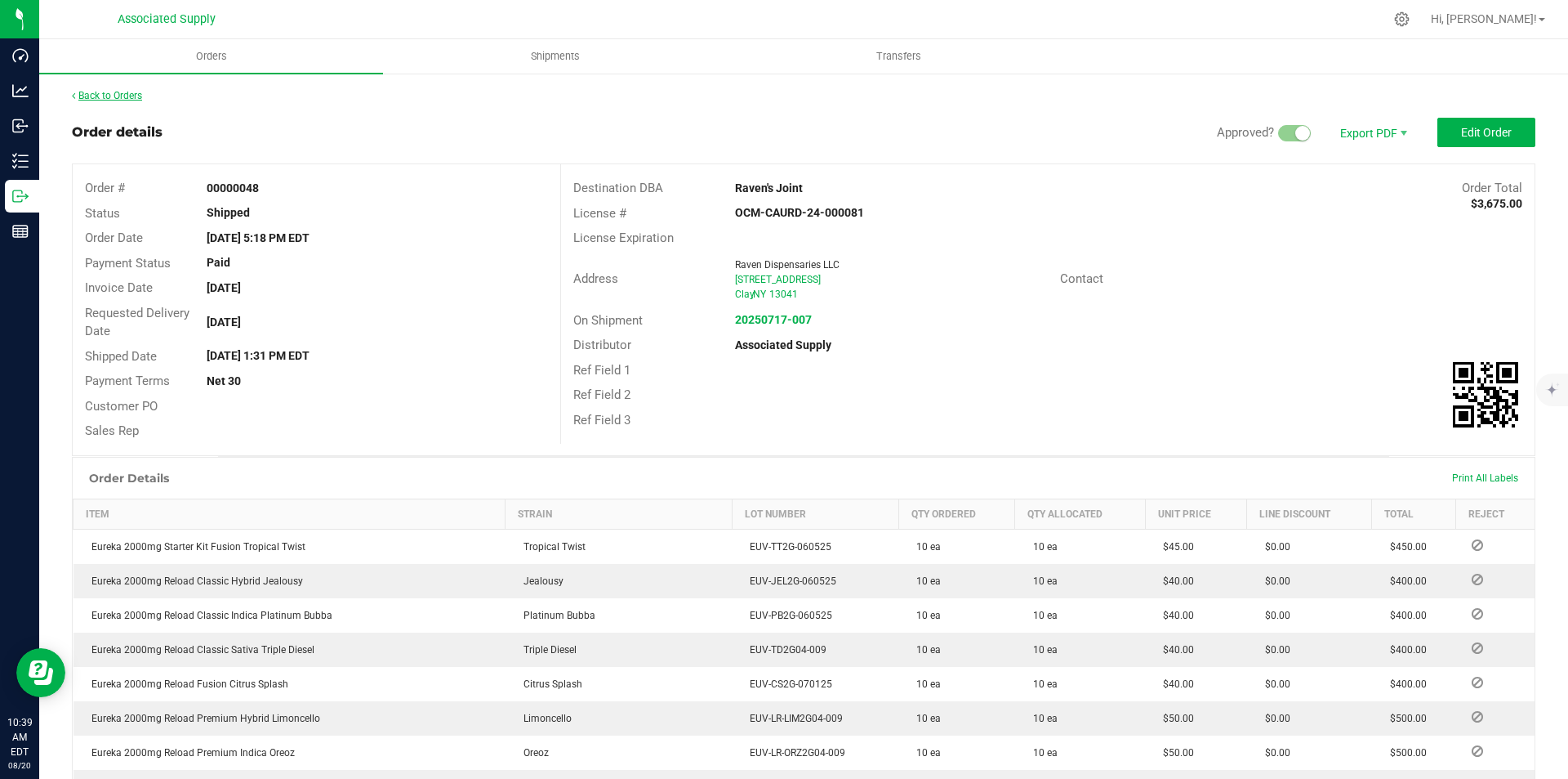
click at [99, 92] on link "Back to Orders" at bounding box center [107, 96] width 70 height 12
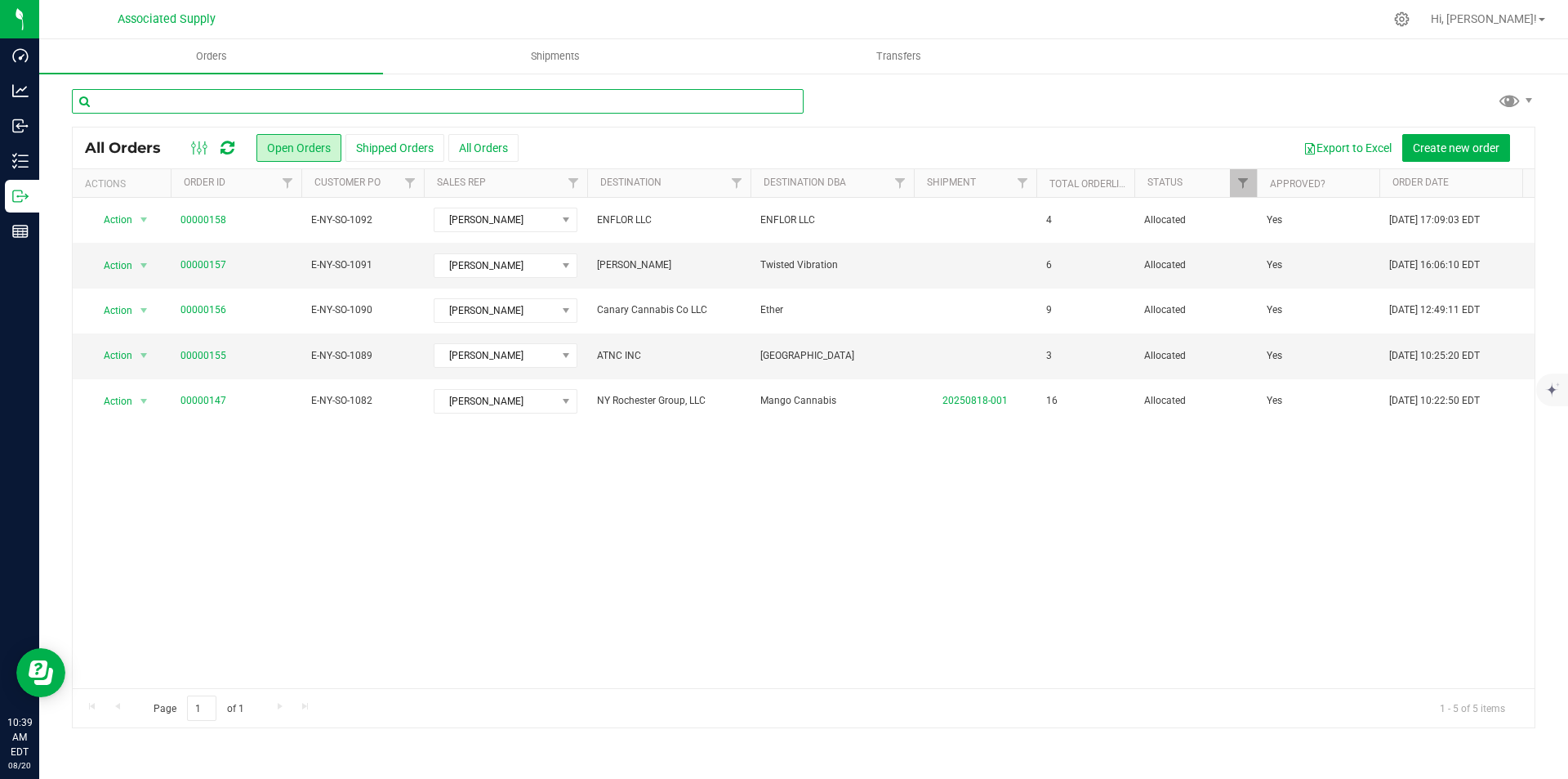
click at [208, 101] on input "text" at bounding box center [438, 101] width 732 height 24
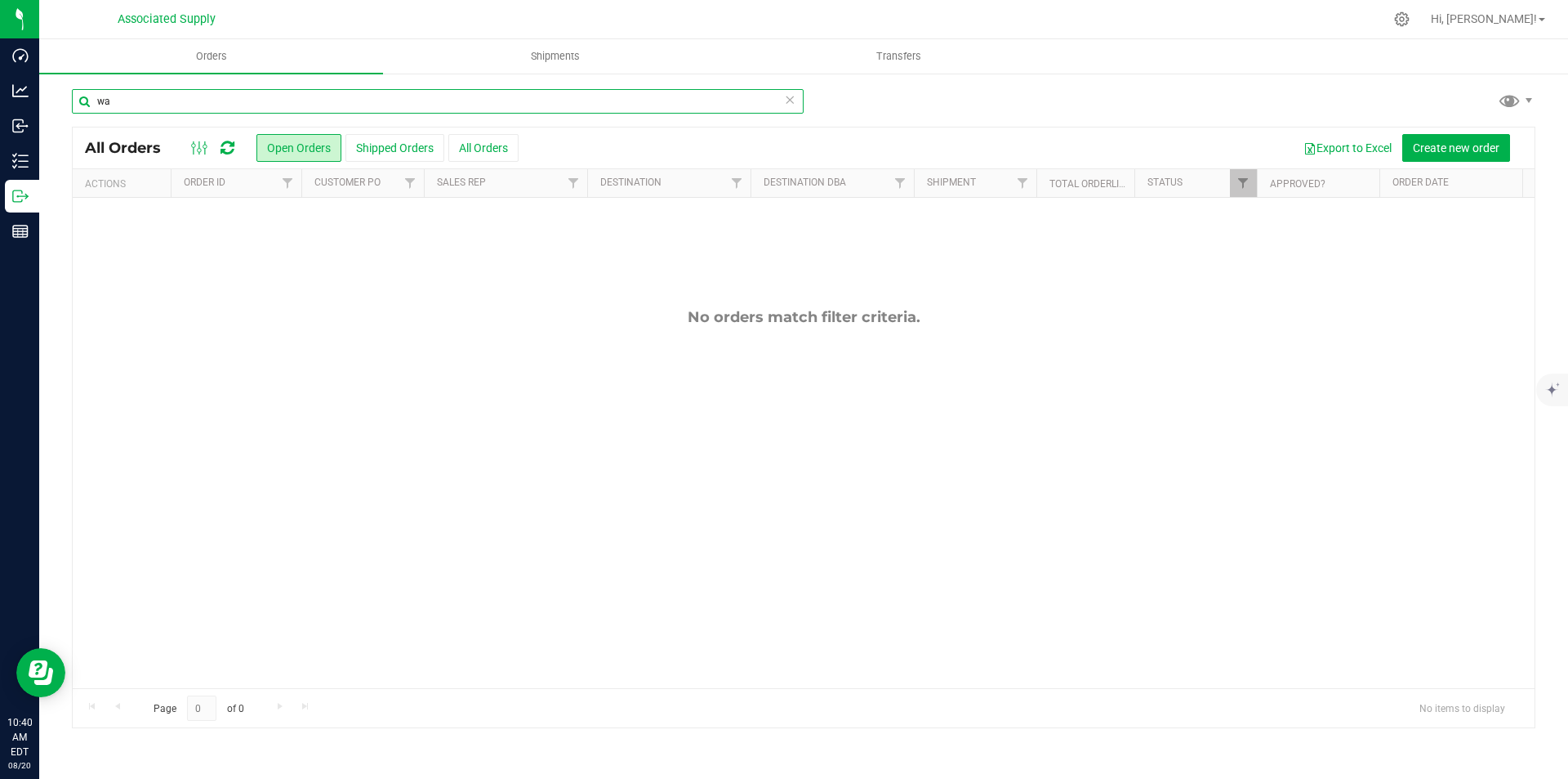
type input "w"
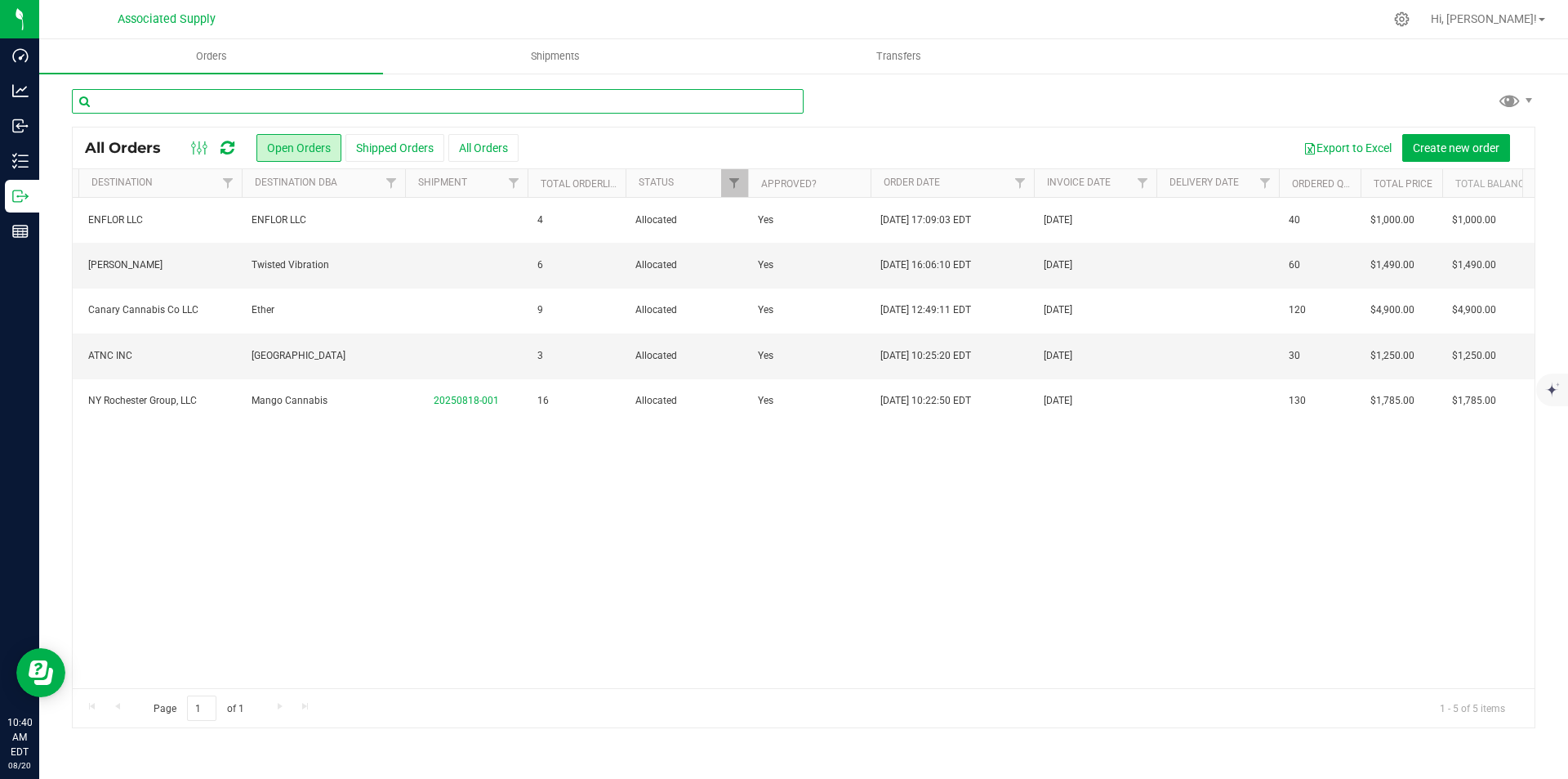
scroll to position [0, 647]
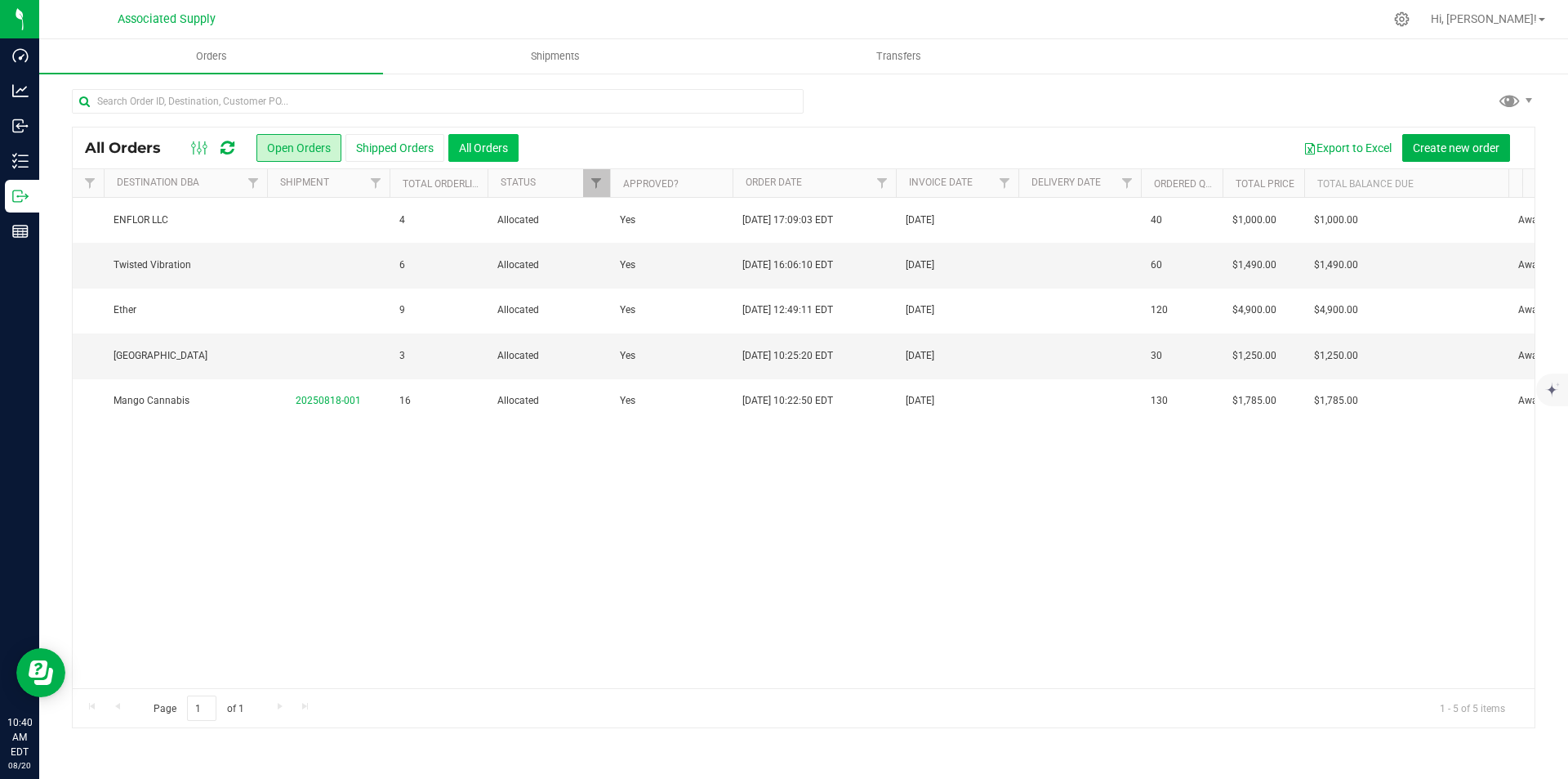
click at [488, 144] on button "All Orders" at bounding box center [484, 147] width 70 height 28
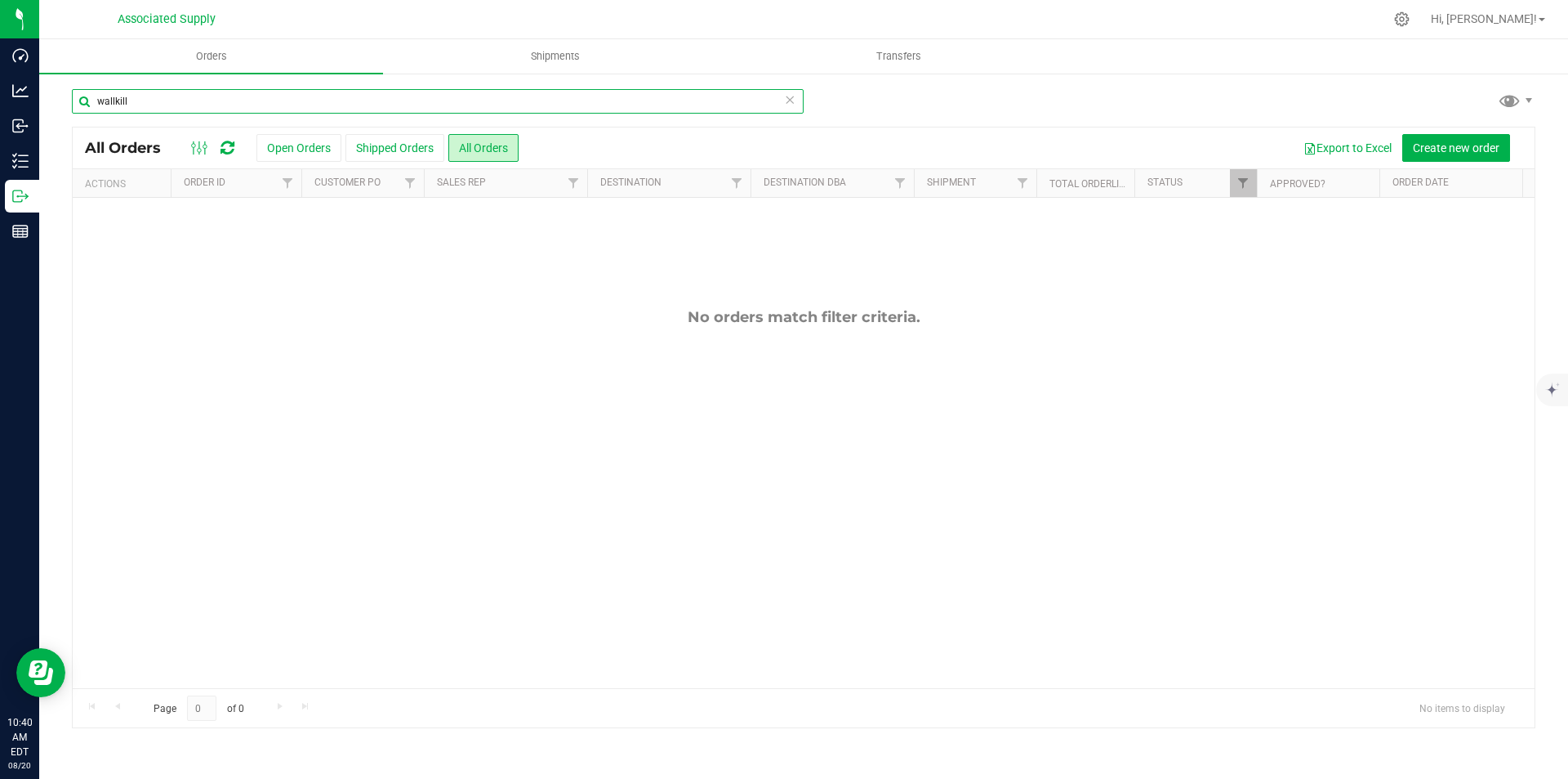
click at [144, 99] on input "wallkill" at bounding box center [438, 101] width 732 height 24
type input "w"
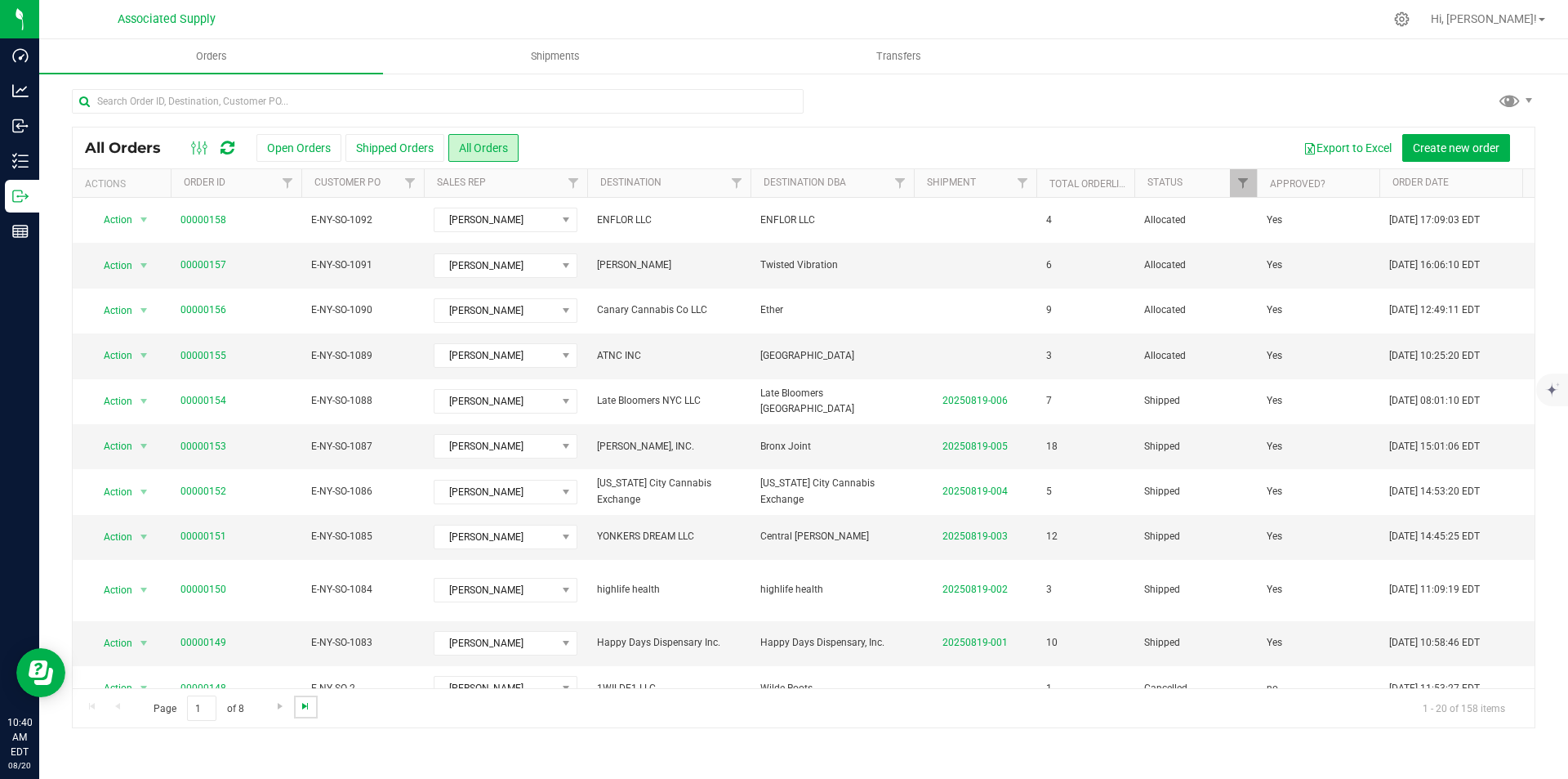
click at [305, 705] on span "Go to the last page" at bounding box center [305, 706] width 13 height 13
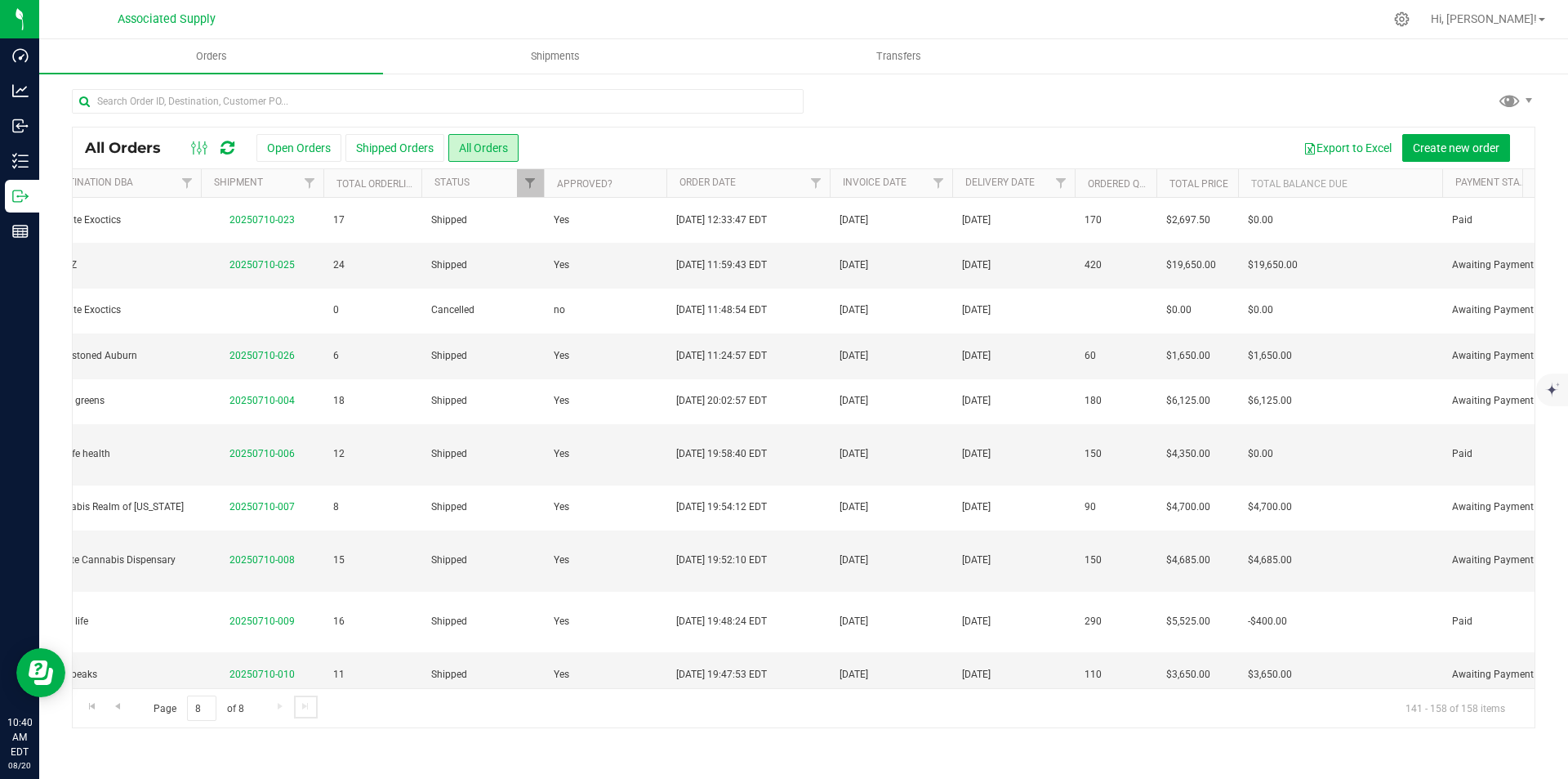
scroll to position [0, 729]
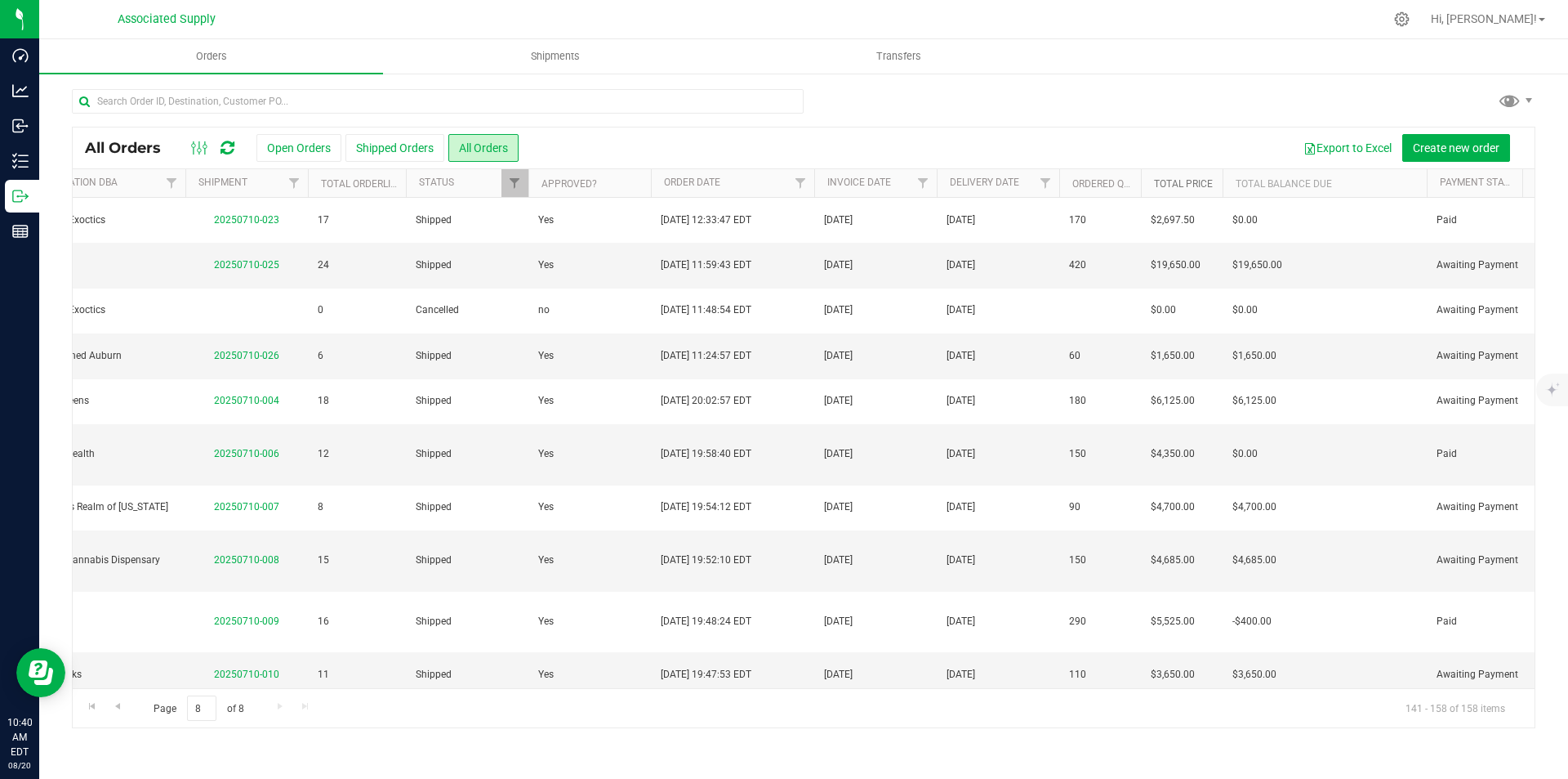
click at [1186, 179] on link "Total Price" at bounding box center [1183, 183] width 59 height 12
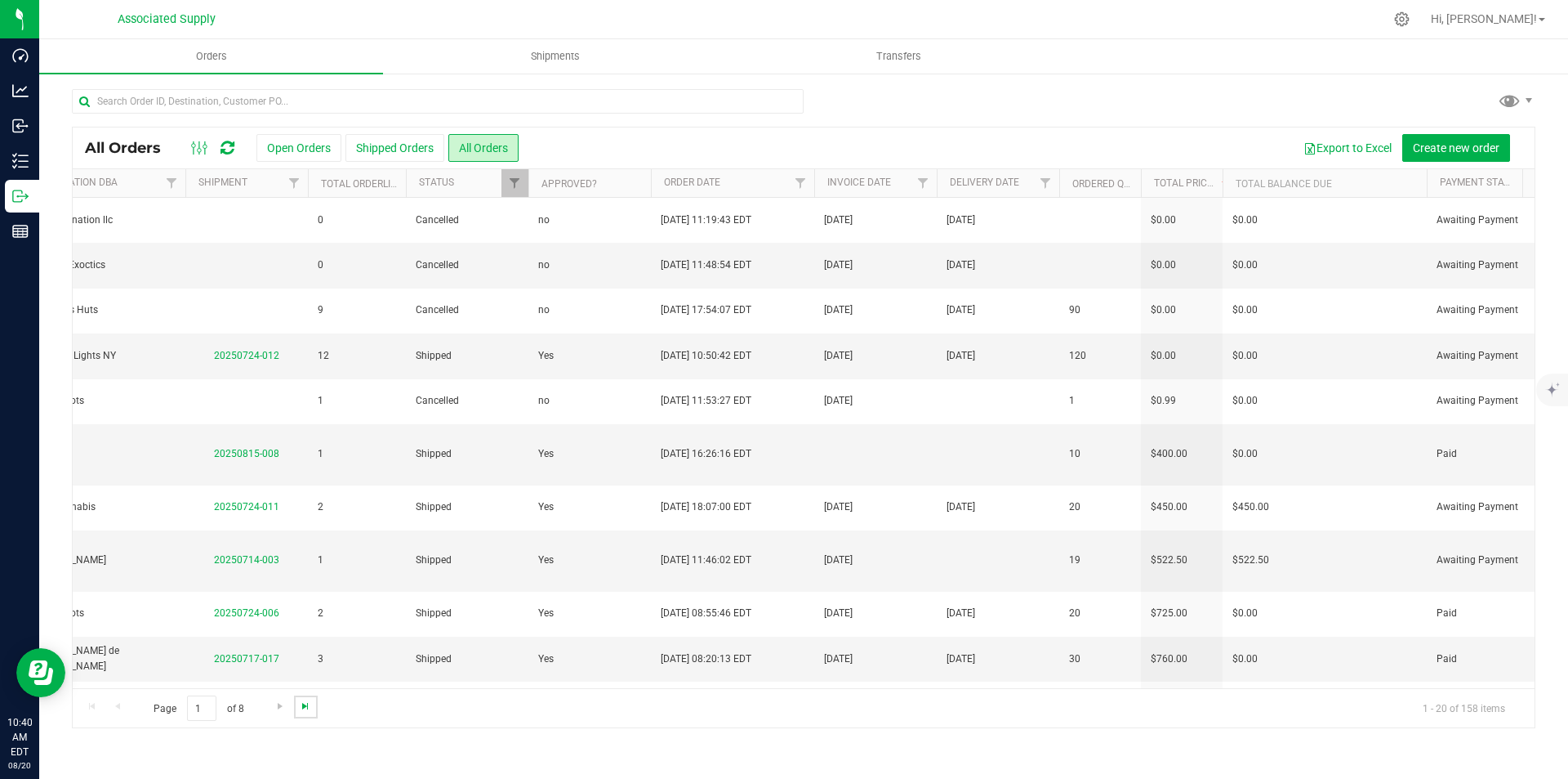
click at [301, 705] on span "Go to the last page" at bounding box center [305, 706] width 13 height 13
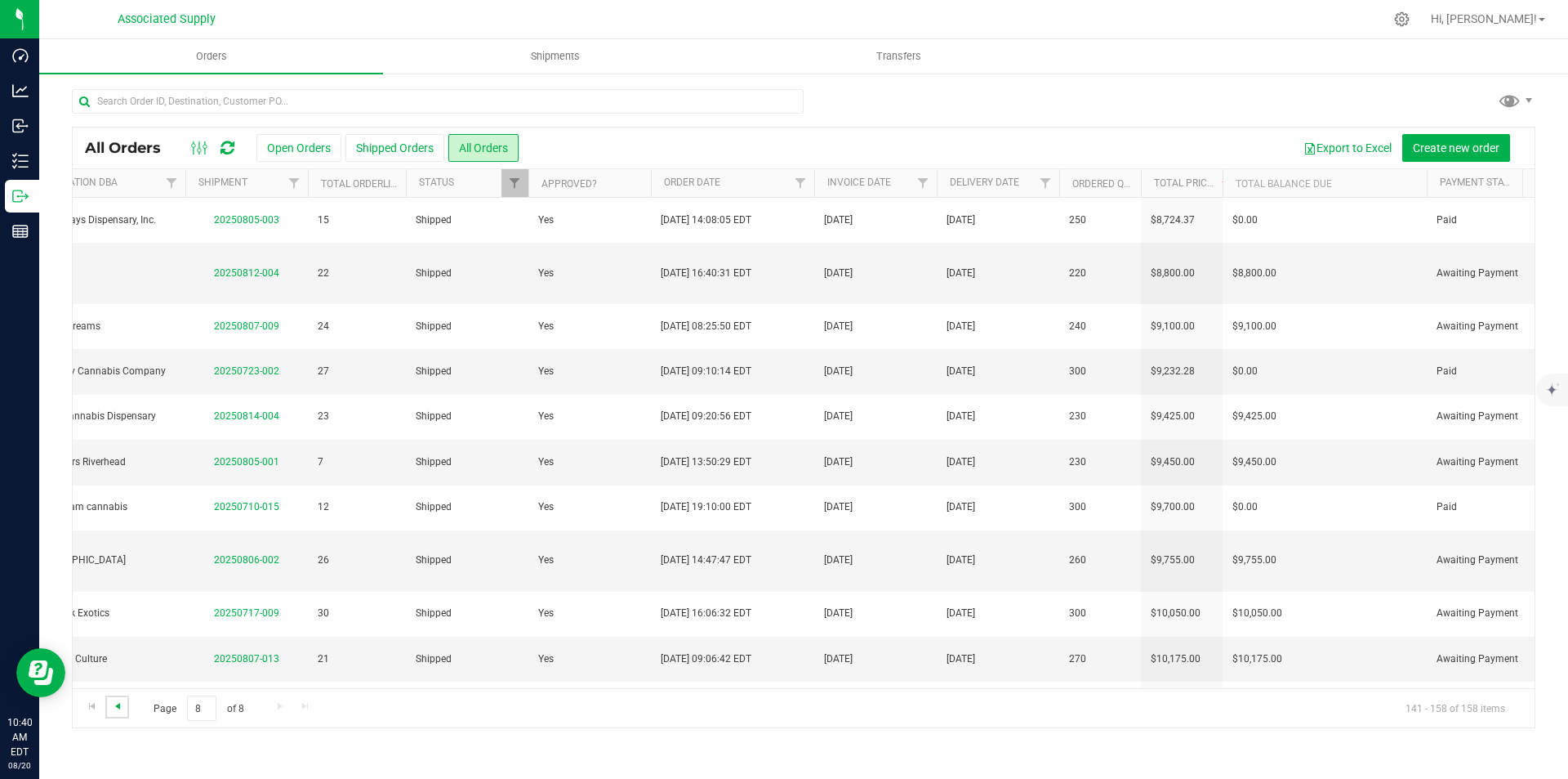
click at [116, 706] on span "Go to the previous page" at bounding box center [117, 706] width 13 height 13
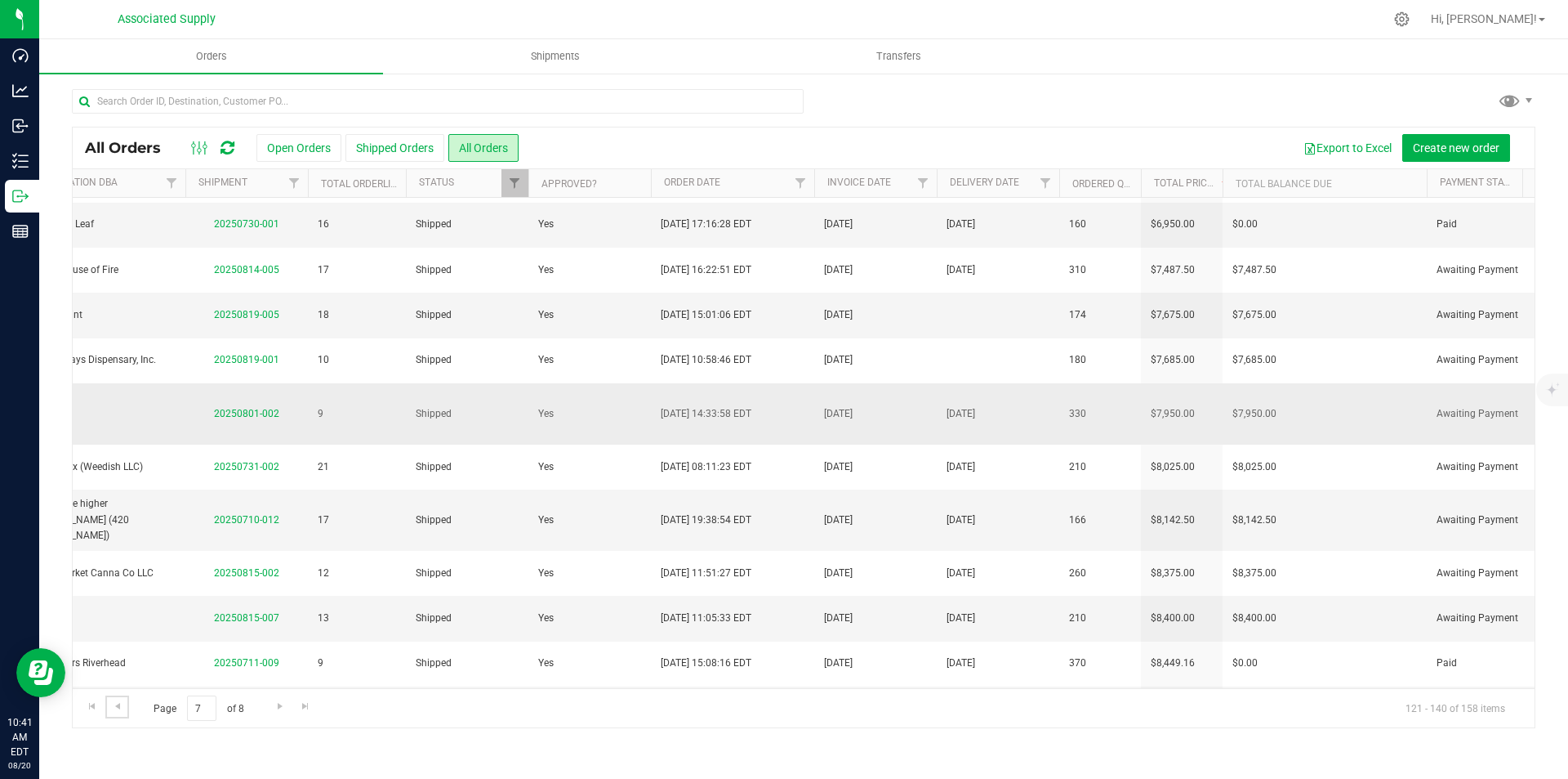
scroll to position [409, 729]
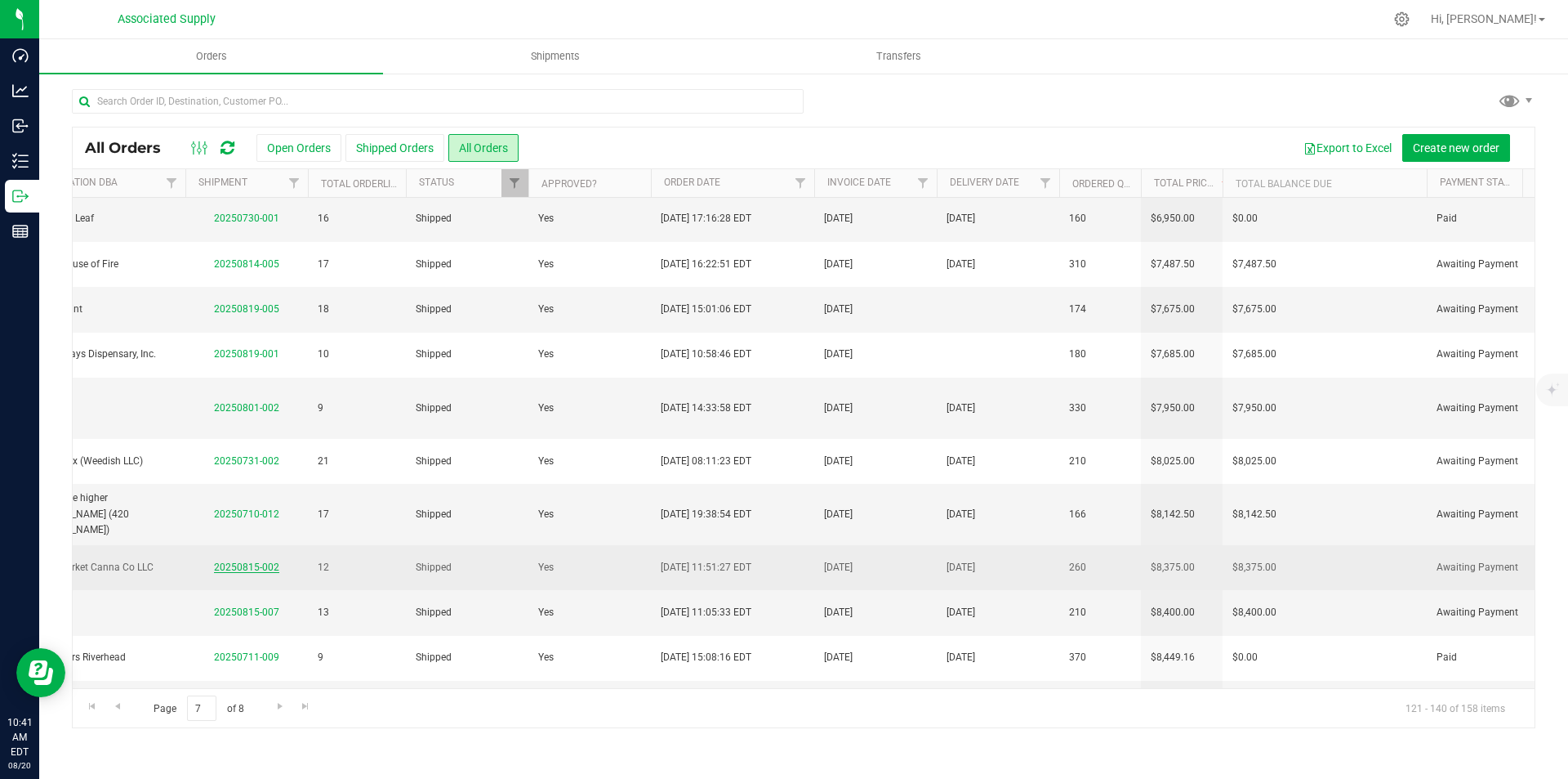
click at [230, 561] on link "20250815-002" at bounding box center [246, 567] width 65 height 12
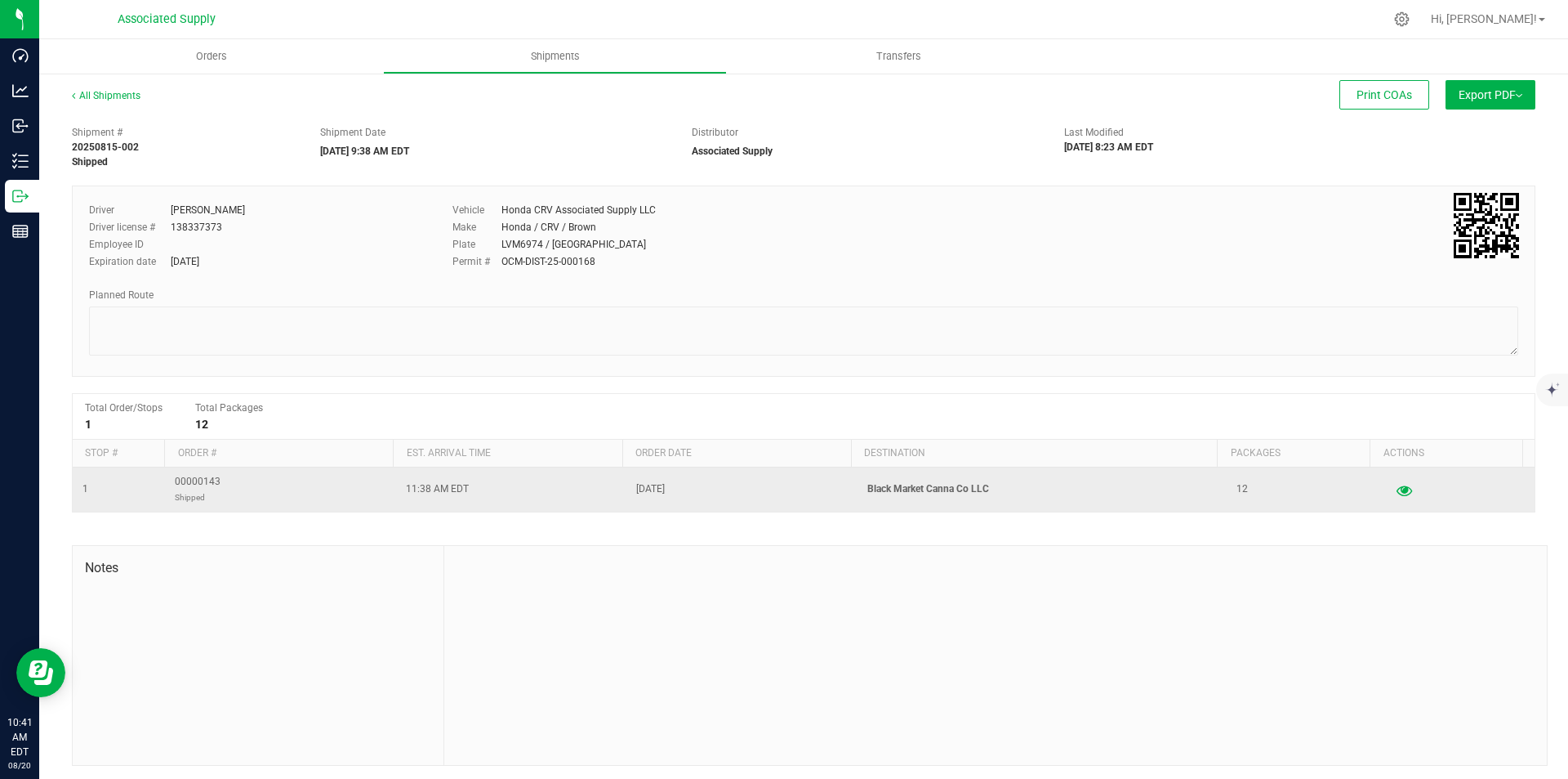
click at [1397, 488] on icon "button" at bounding box center [1404, 489] width 15 height 12
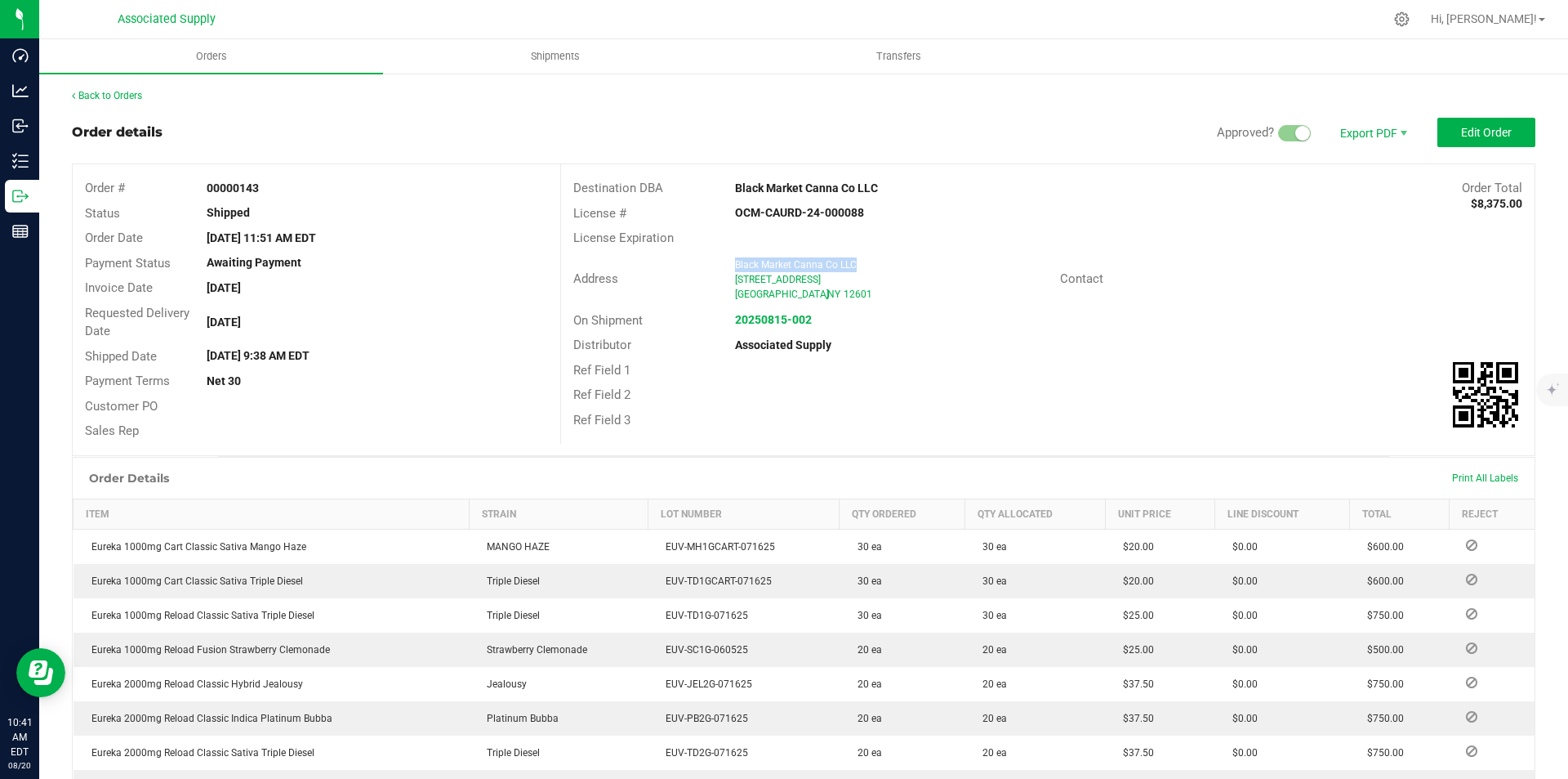
drag, startPoint x: 731, startPoint y: 264, endPoint x: 851, endPoint y: 263, distance: 120.0
click at [851, 263] on span "Black Market Canna Co LLC" at bounding box center [796, 264] width 122 height 12
copy span "Black Market Canna Co LLC"
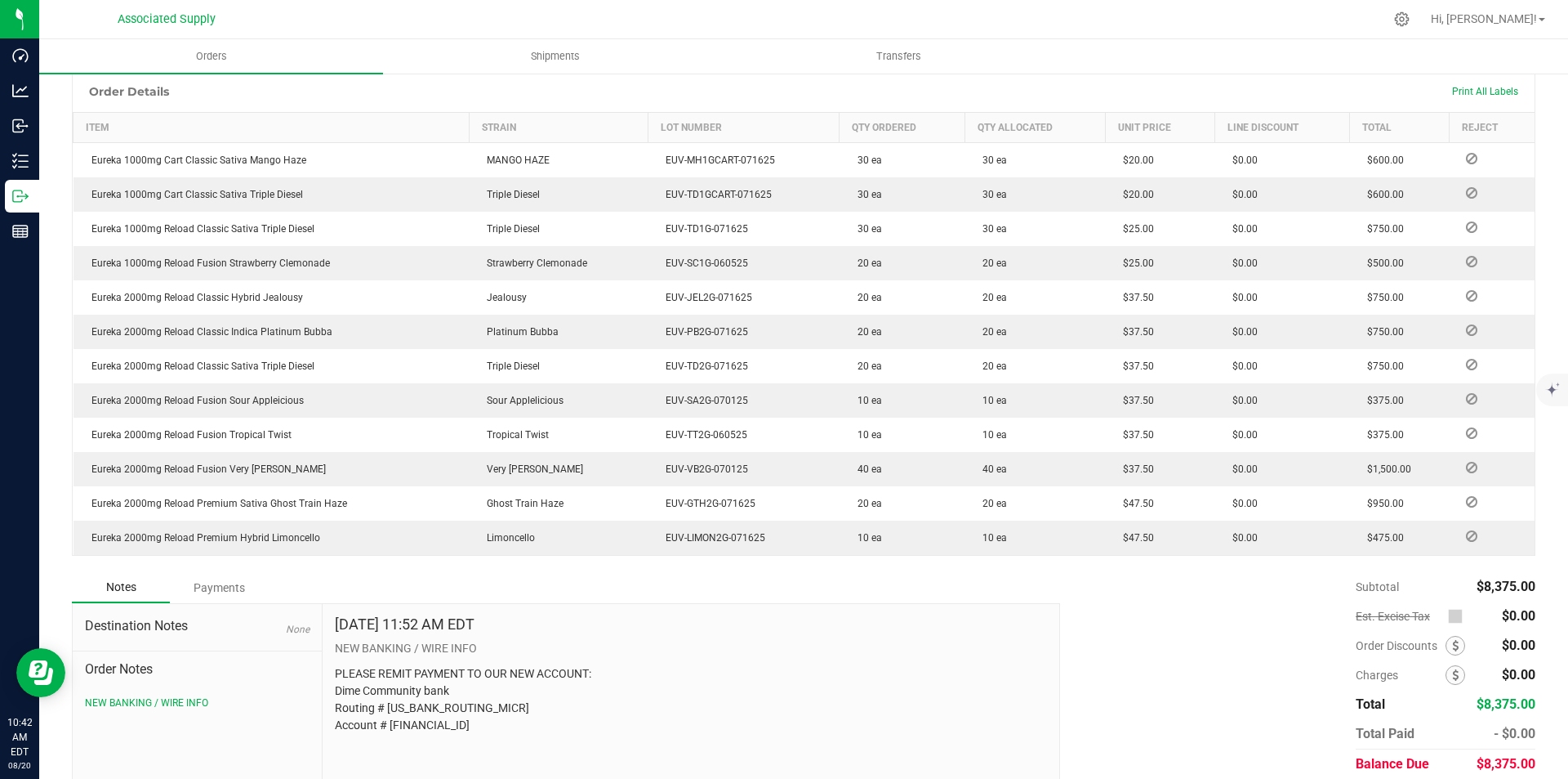
scroll to position [448, 0]
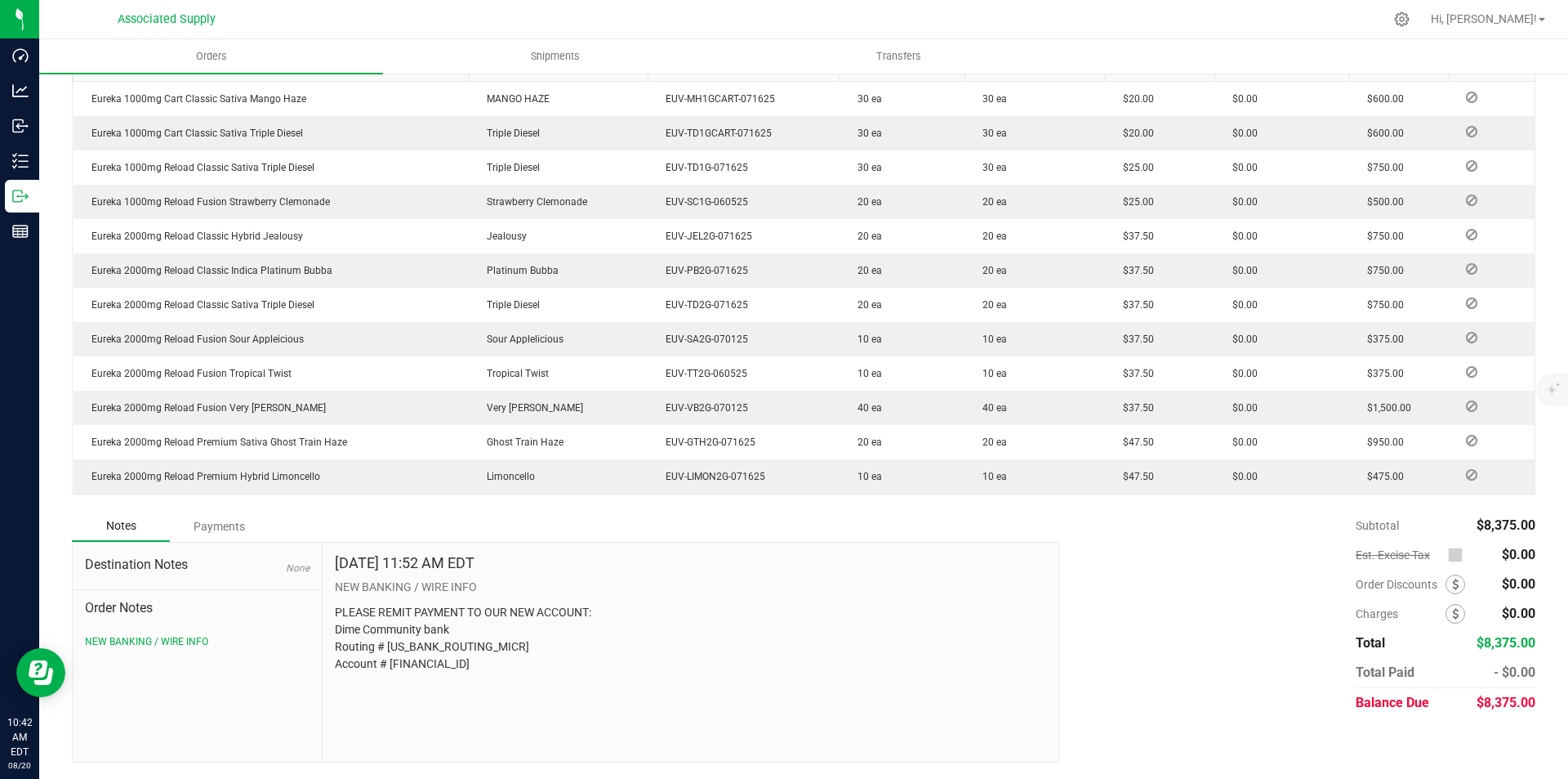
click at [211, 526] on div "Payments" at bounding box center [218, 526] width 98 height 30
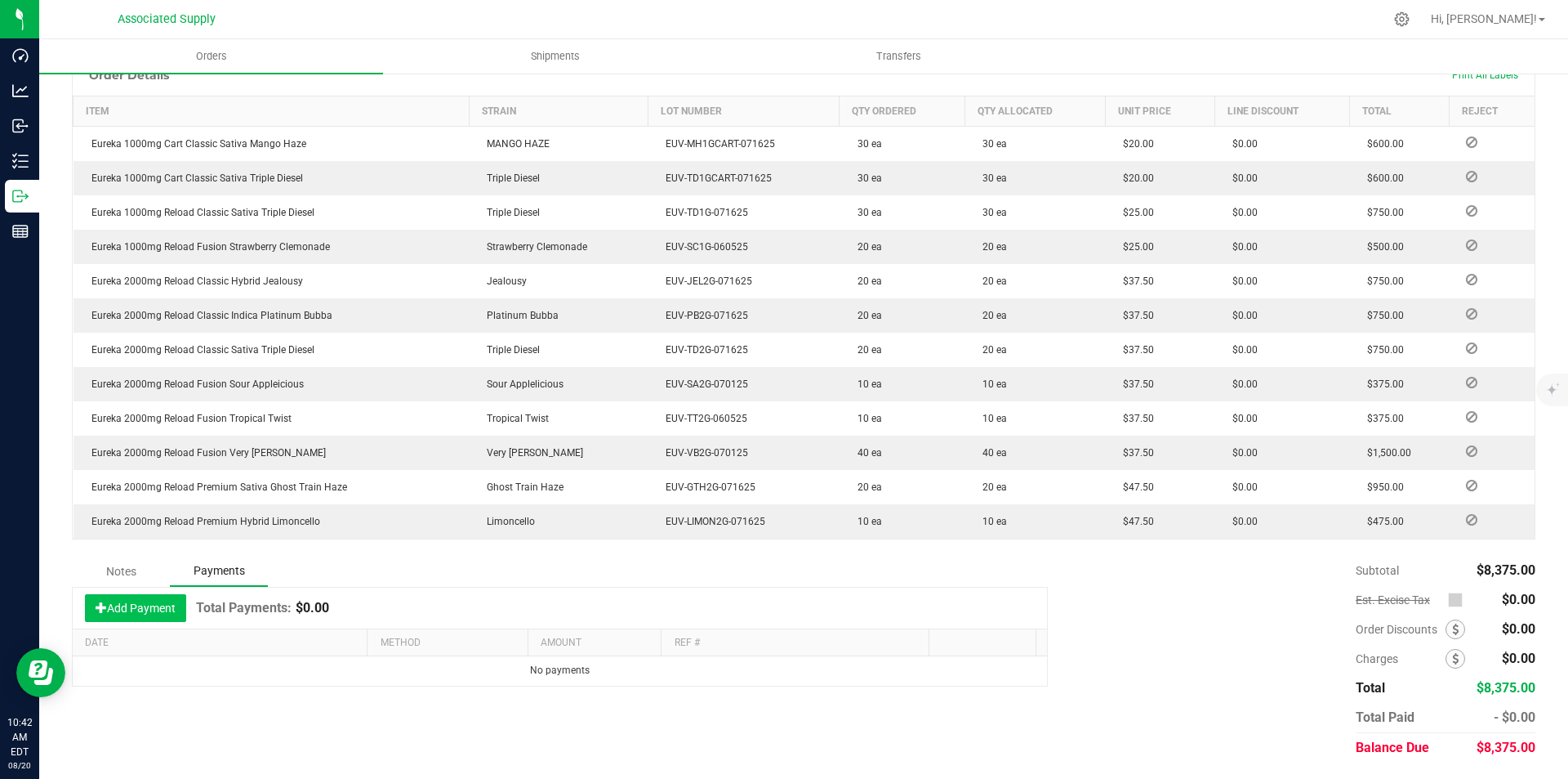
click at [146, 607] on button "Add Payment" at bounding box center [135, 607] width 101 height 28
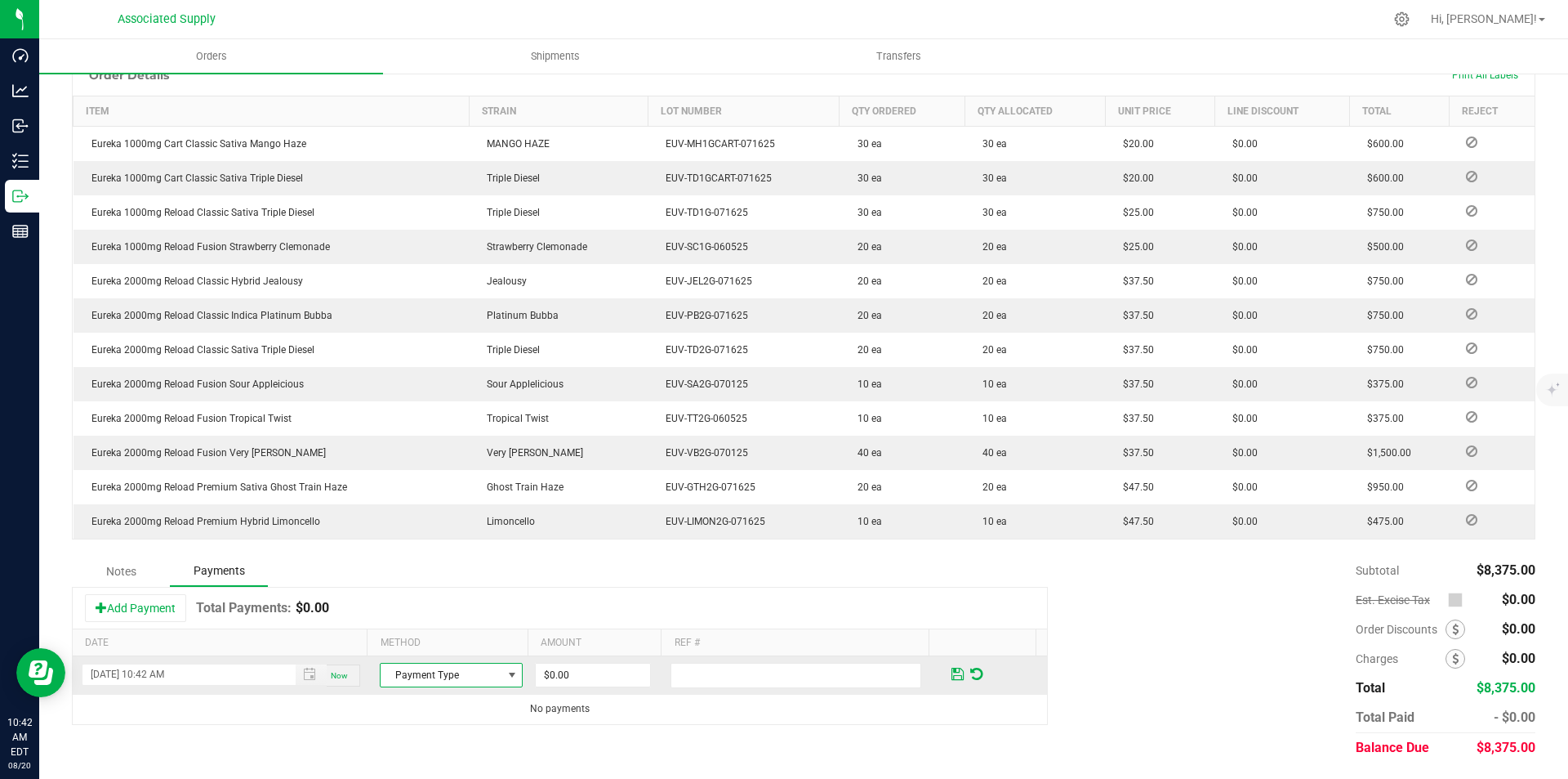
click at [457, 673] on span "Payment Type" at bounding box center [441, 674] width 121 height 23
click at [407, 650] on li "Check" at bounding box center [444, 647] width 138 height 23
click at [587, 674] on input "0" at bounding box center [593, 674] width 115 height 23
type input "$8,375.00"
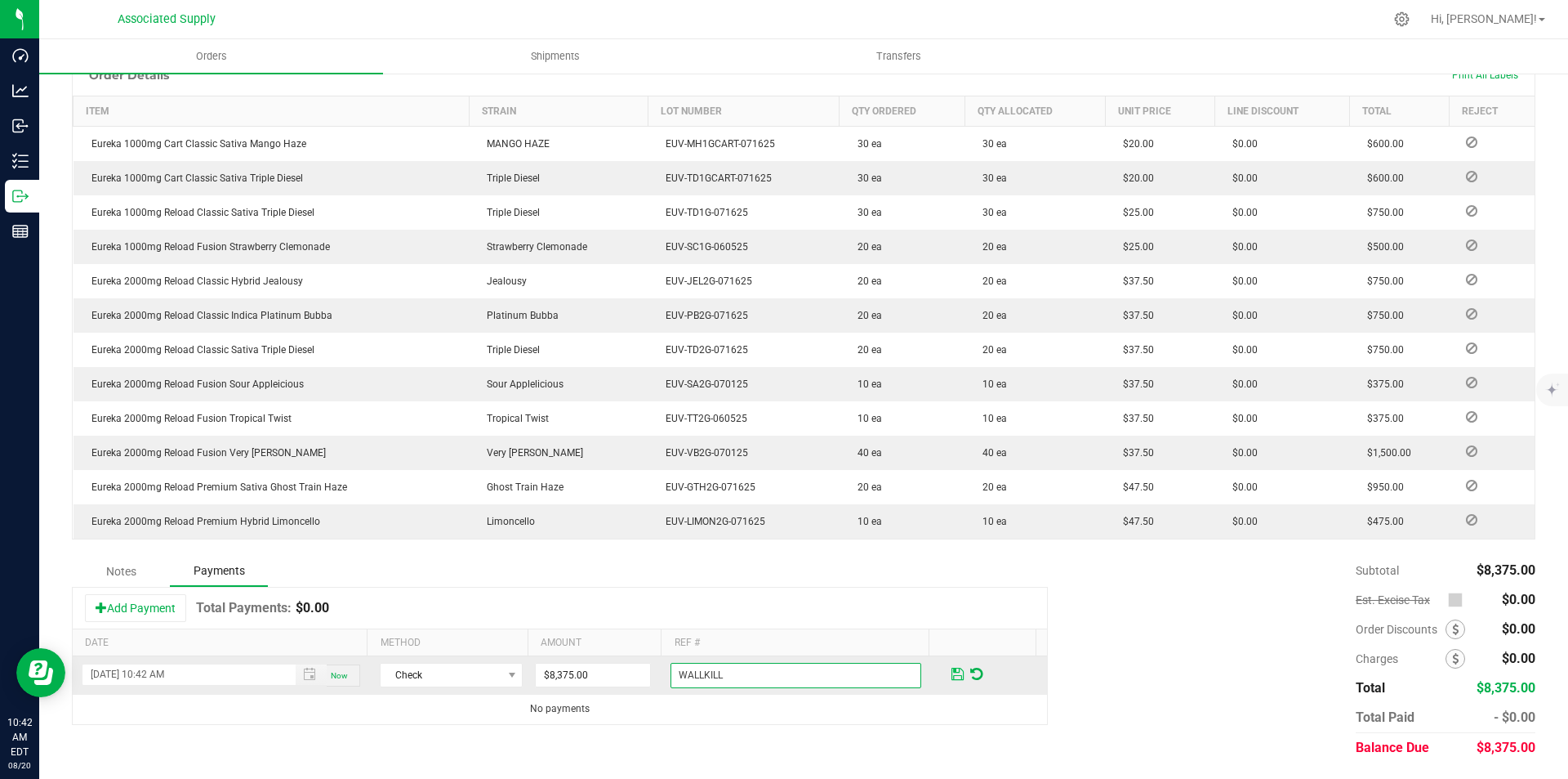
type input "WALLKILL"
click at [952, 675] on span at bounding box center [958, 674] width 13 height 14
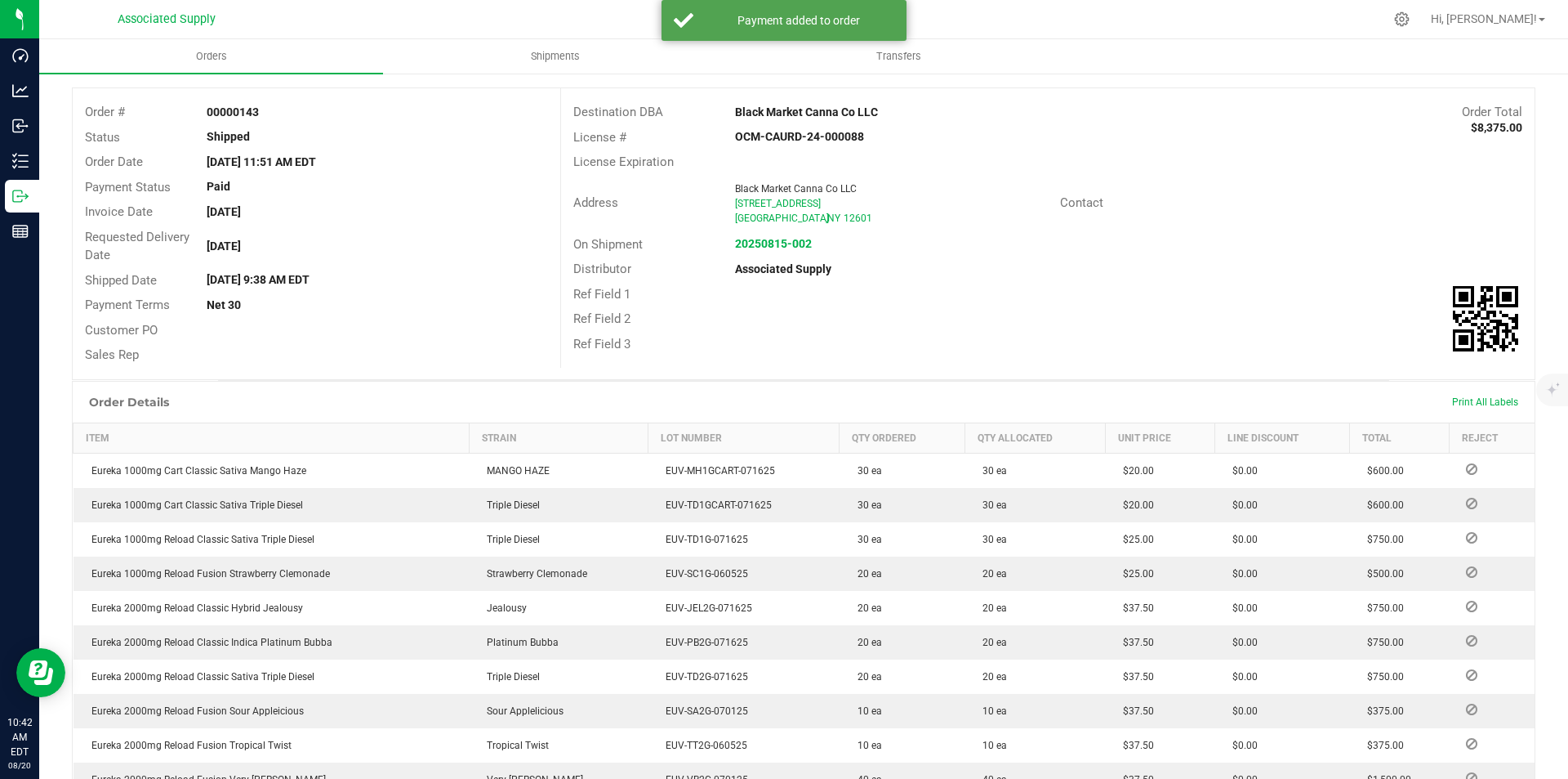
scroll to position [0, 0]
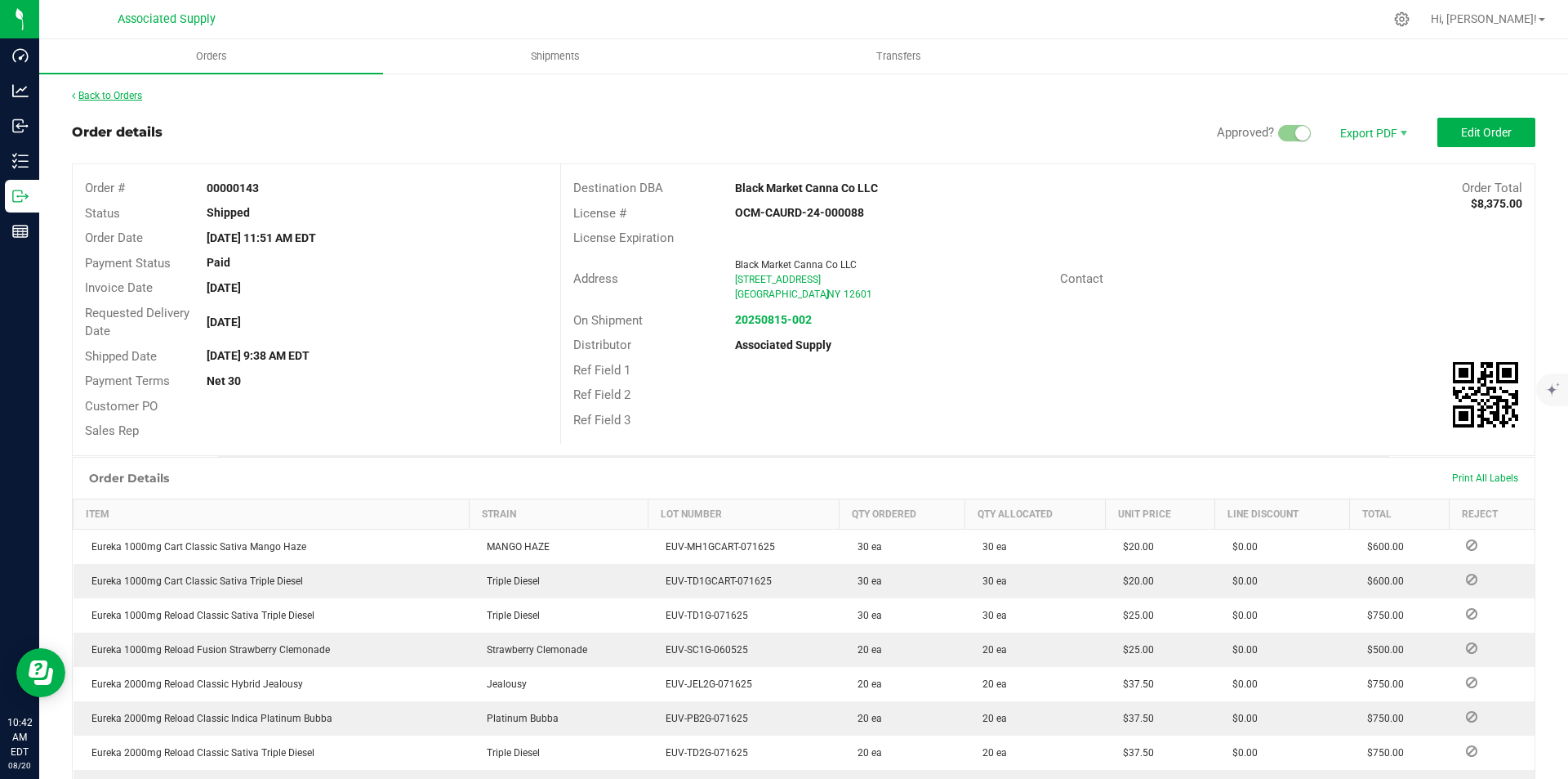
click at [99, 94] on link "Back to Orders" at bounding box center [107, 96] width 70 height 12
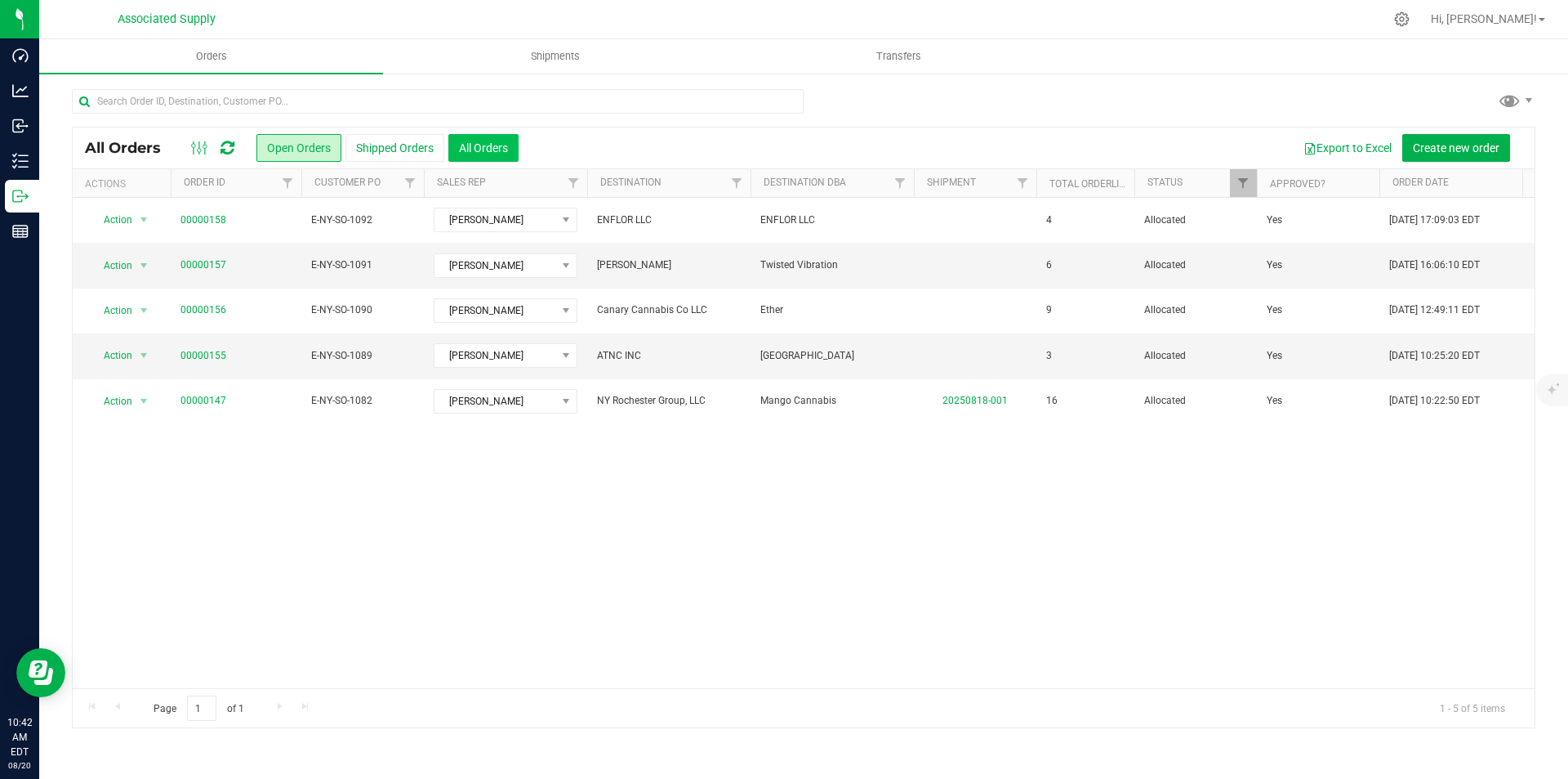
click at [474, 144] on button "All Orders" at bounding box center [484, 147] width 70 height 28
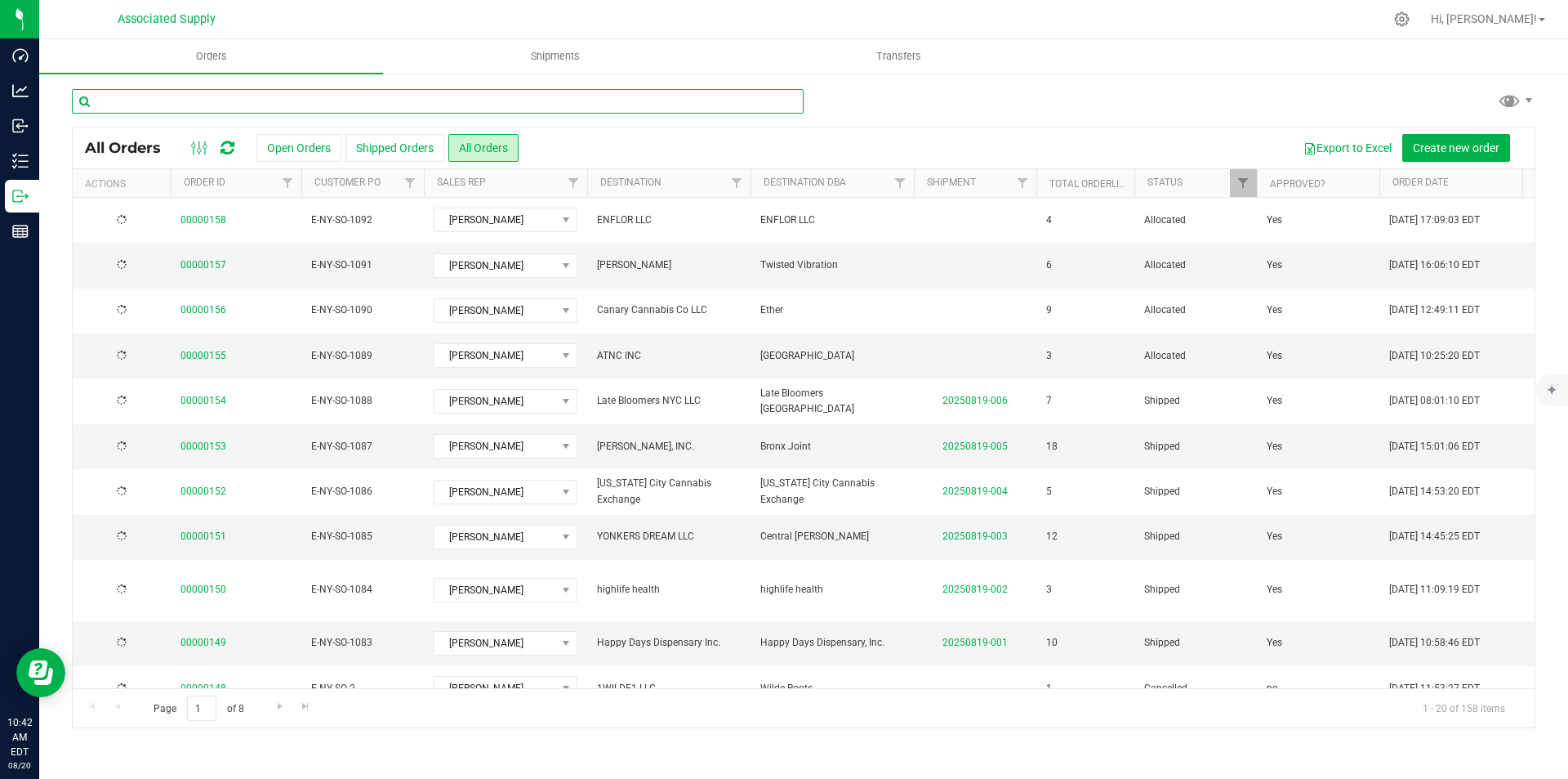
click at [169, 98] on input "text" at bounding box center [438, 101] width 732 height 24
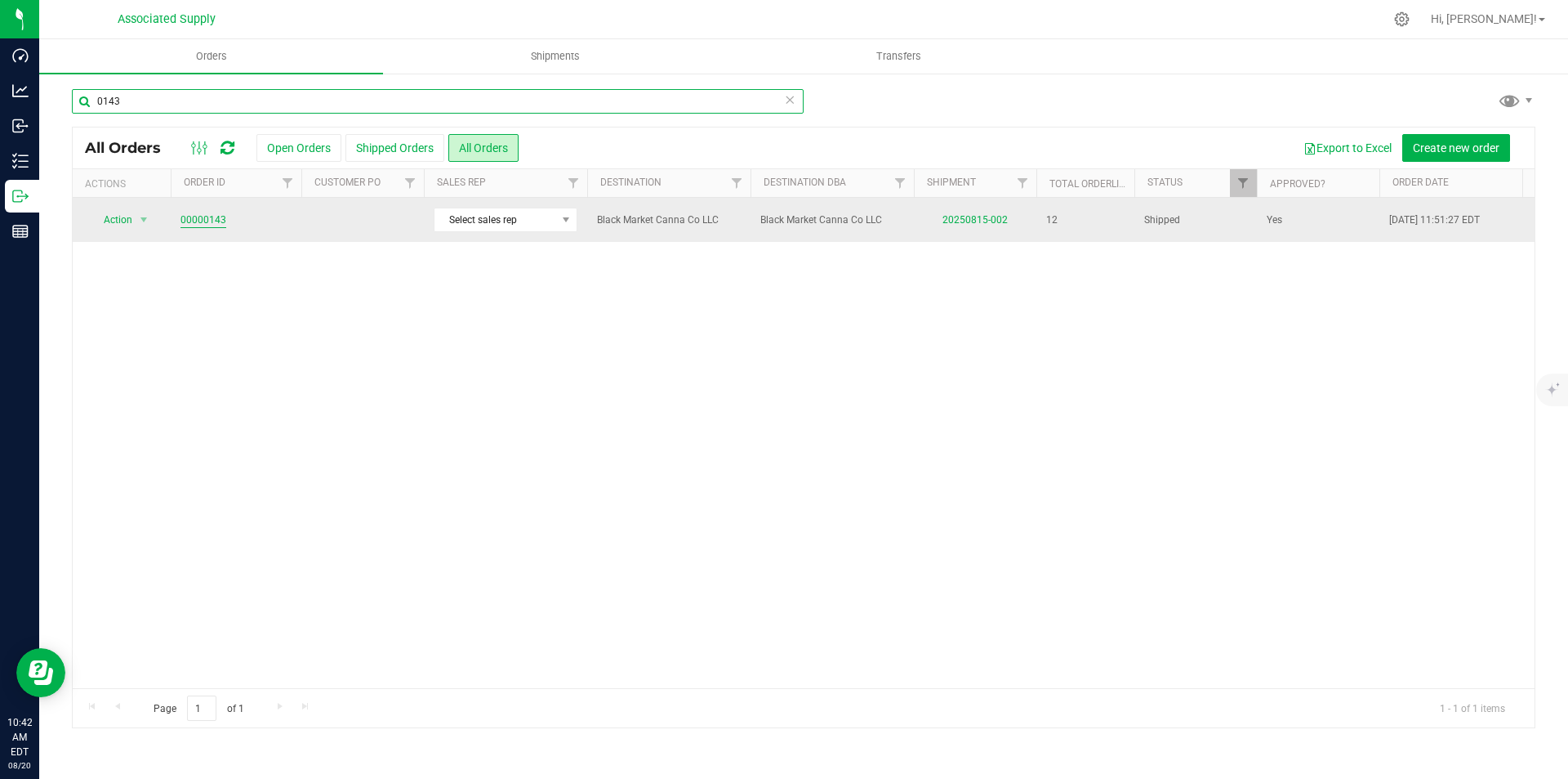
type input "0143"
click at [205, 218] on link "00000143" at bounding box center [203, 219] width 46 height 15
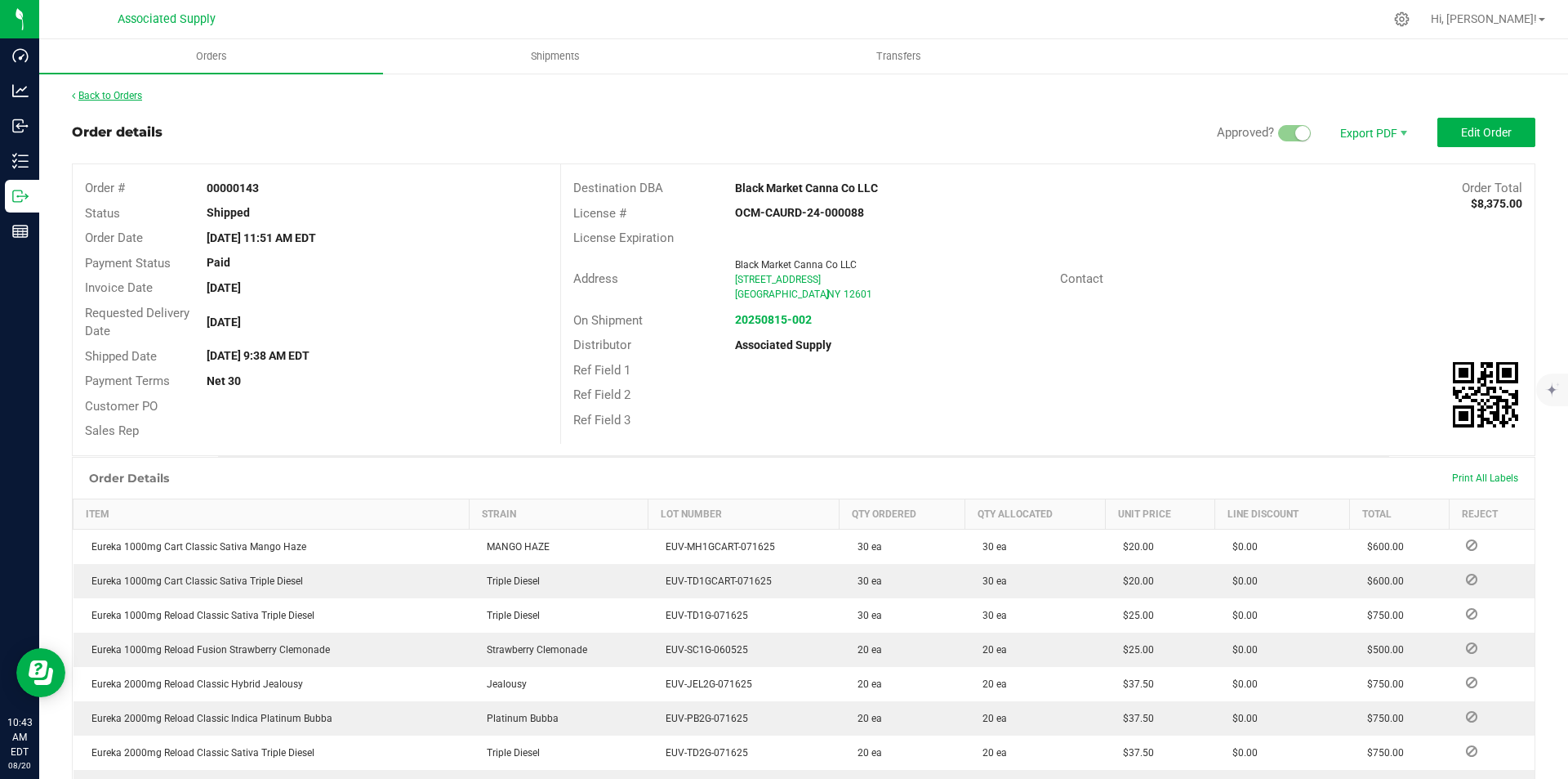
click at [116, 92] on link "Back to Orders" at bounding box center [107, 96] width 70 height 12
